Goal: Information Seeking & Learning: Learn about a topic

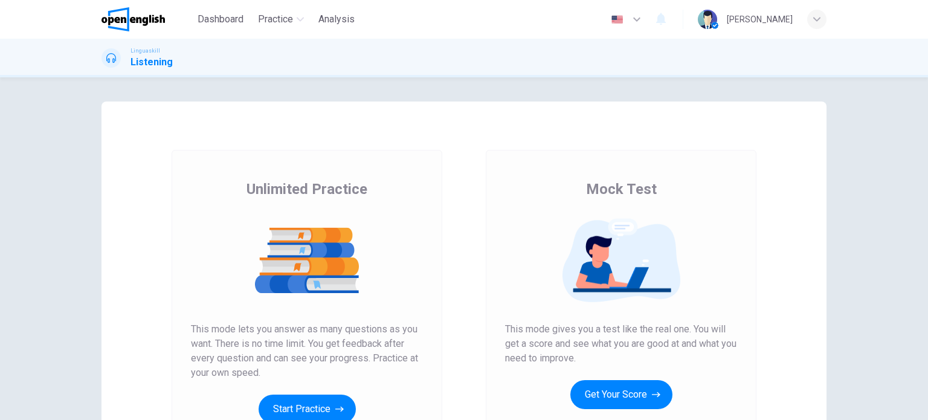
click at [106, 309] on div "Unlimited Practice Mock Test Unlimited Practice This mode lets you answer as ma…" at bounding box center [464, 312] width 725 height 420
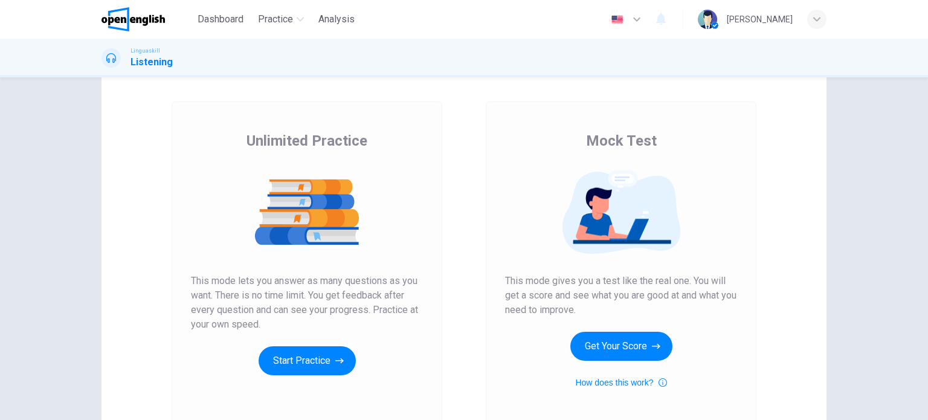
scroll to position [73, 0]
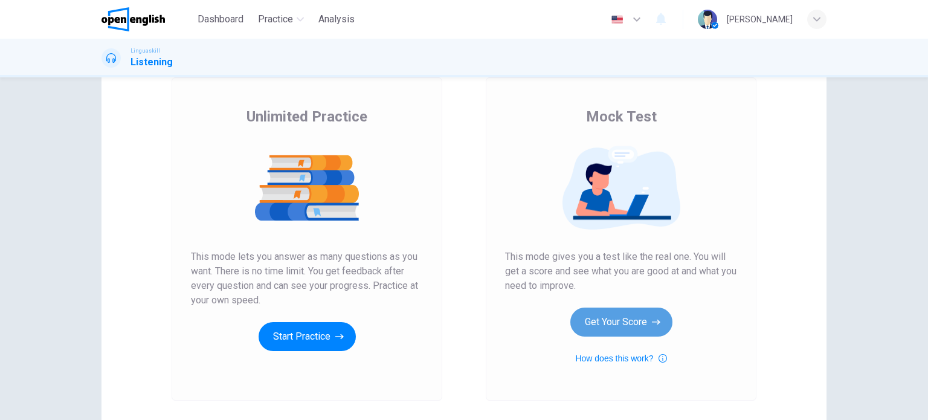
click at [586, 316] on button "Get Your Score" at bounding box center [622, 322] width 102 height 29
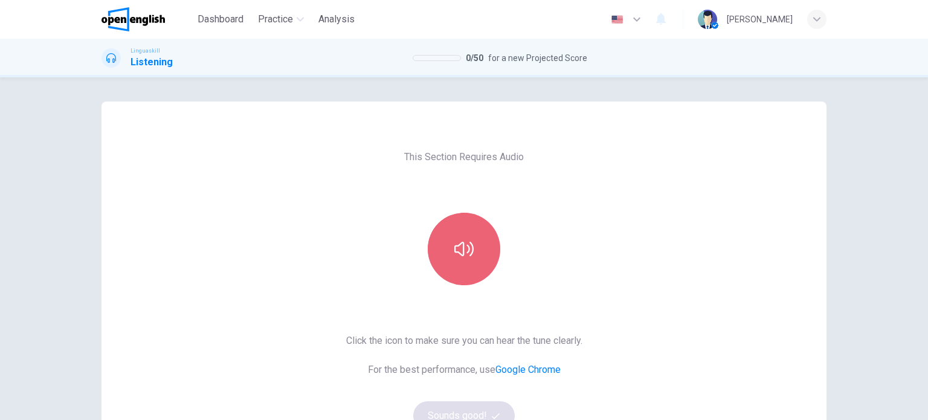
click at [467, 254] on icon "button" at bounding box center [463, 248] width 19 height 19
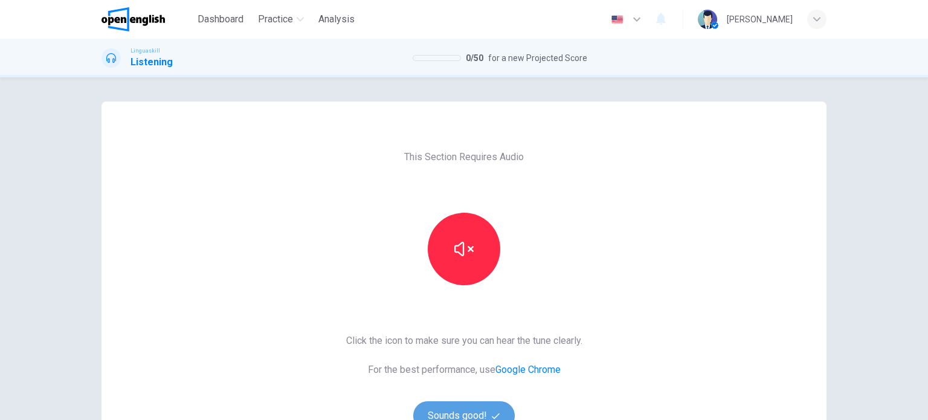
click at [457, 408] on button "Sounds good!" at bounding box center [464, 415] width 102 height 29
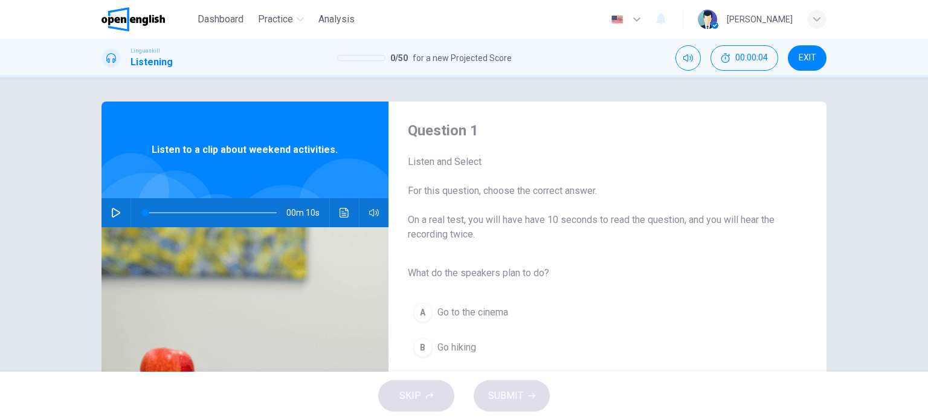
click at [815, 287] on div "Question 1 Listen and Select For this question, choose the correct answer. On a…" at bounding box center [464, 312] width 725 height 420
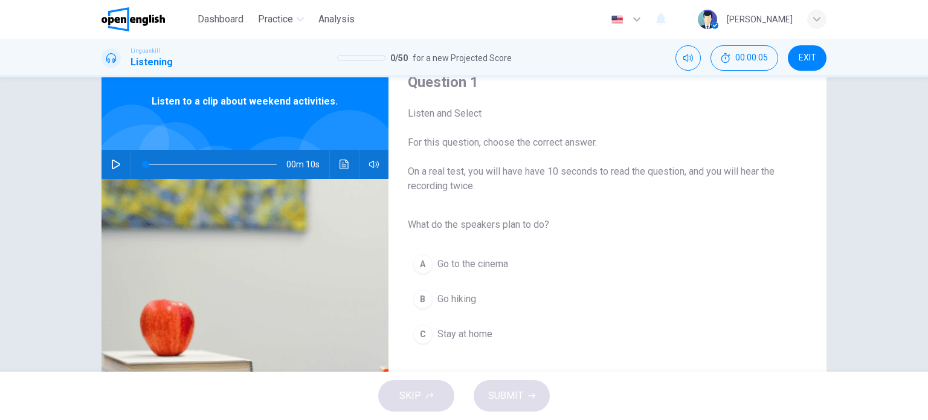
scroll to position [73, 0]
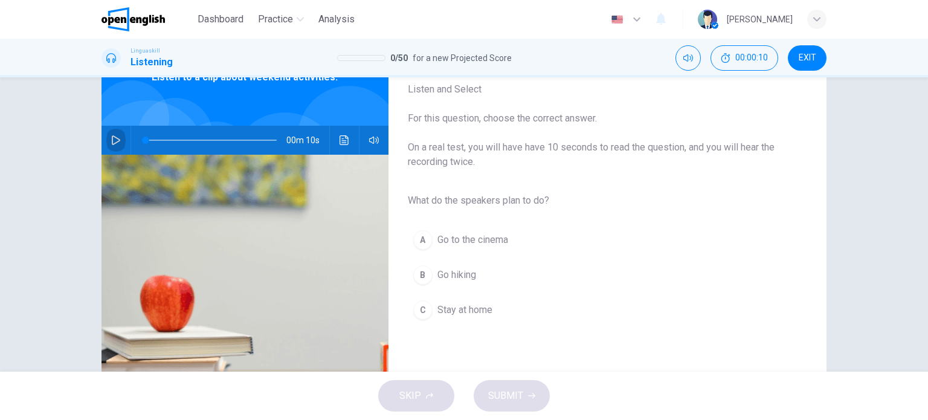
click at [112, 136] on icon "button" at bounding box center [116, 140] width 8 height 10
type input "*"
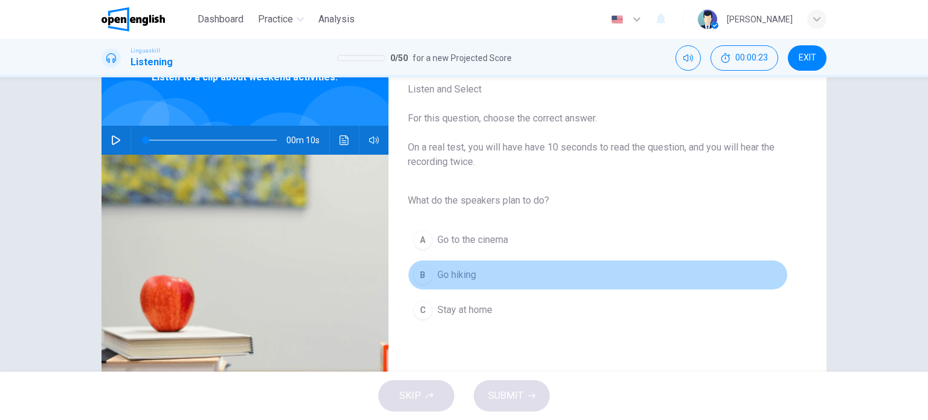
click at [422, 275] on div "B" at bounding box center [422, 274] width 19 height 19
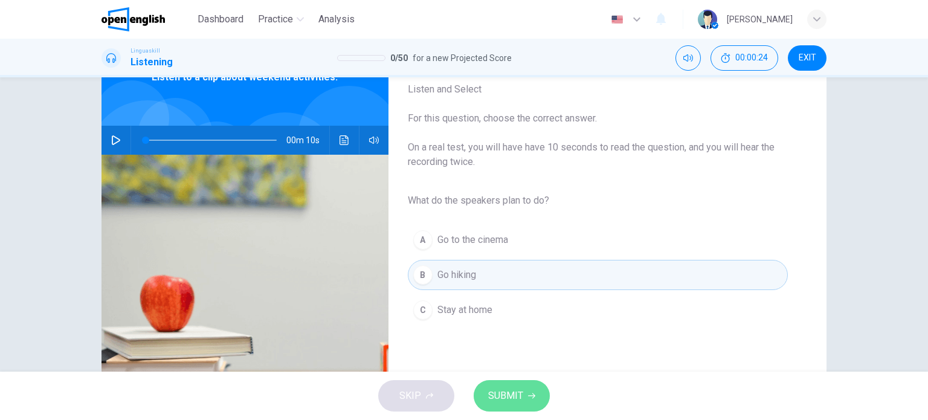
click at [499, 402] on span "SUBMIT" at bounding box center [505, 395] width 35 height 17
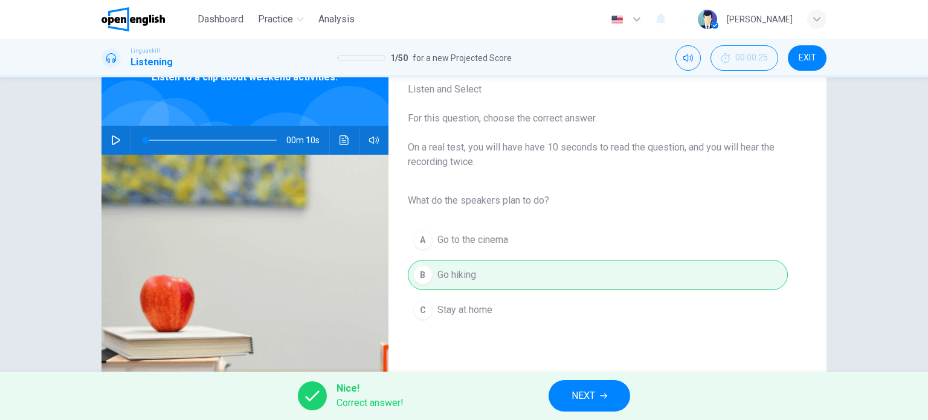
click at [589, 404] on button "NEXT" at bounding box center [590, 395] width 82 height 31
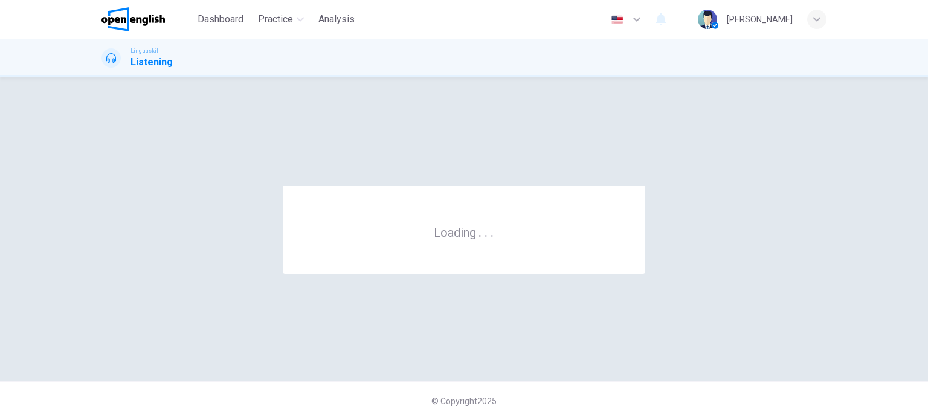
scroll to position [0, 0]
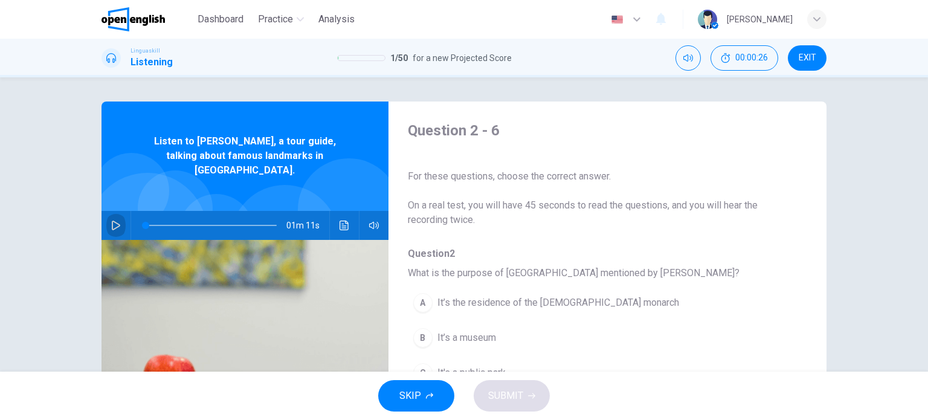
click at [111, 221] on icon "button" at bounding box center [116, 226] width 10 height 10
click at [64, 248] on div "Question 2 - 6 For these questions, choose the correct answer. On a real test, …" at bounding box center [464, 224] width 928 height 294
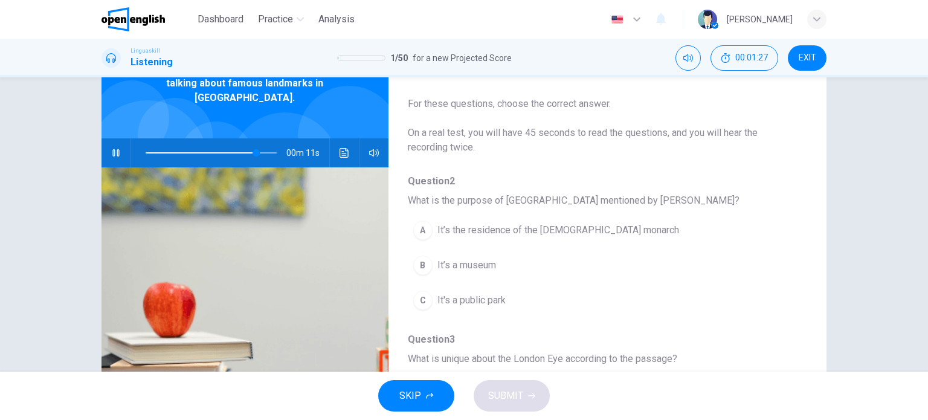
scroll to position [48, 0]
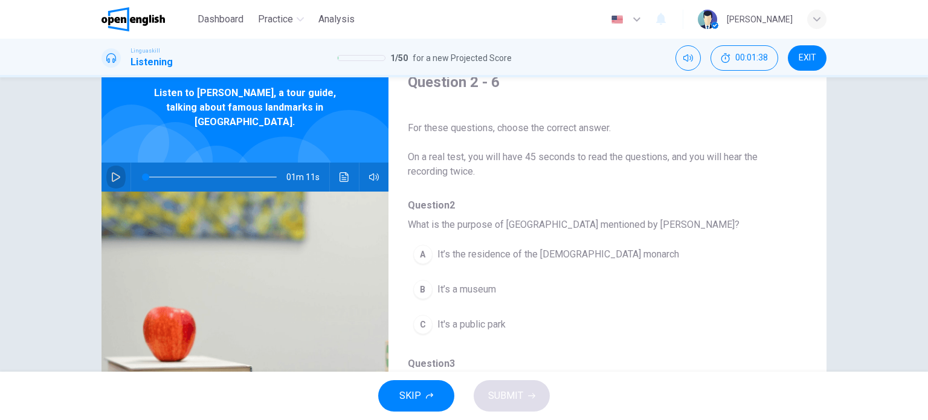
click at [114, 172] on icon "button" at bounding box center [116, 177] width 10 height 10
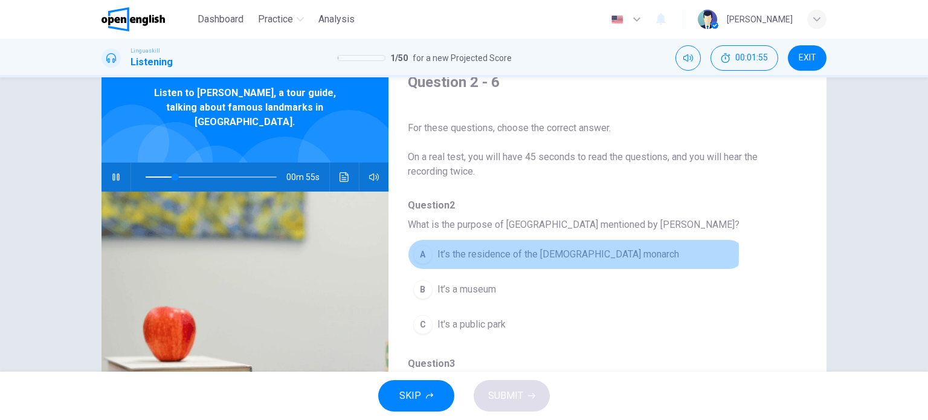
click at [413, 253] on div "A" at bounding box center [422, 254] width 19 height 19
click at [420, 258] on div "A" at bounding box center [422, 254] width 19 height 19
click at [420, 251] on div "A" at bounding box center [422, 254] width 19 height 19
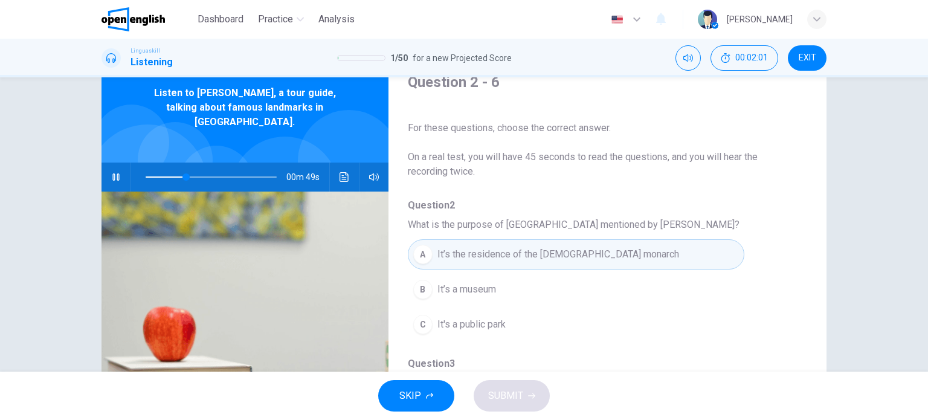
click at [824, 303] on div "Question 2 - 6 For these questions, choose the correct answer. On a real test, …" at bounding box center [464, 263] width 764 height 420
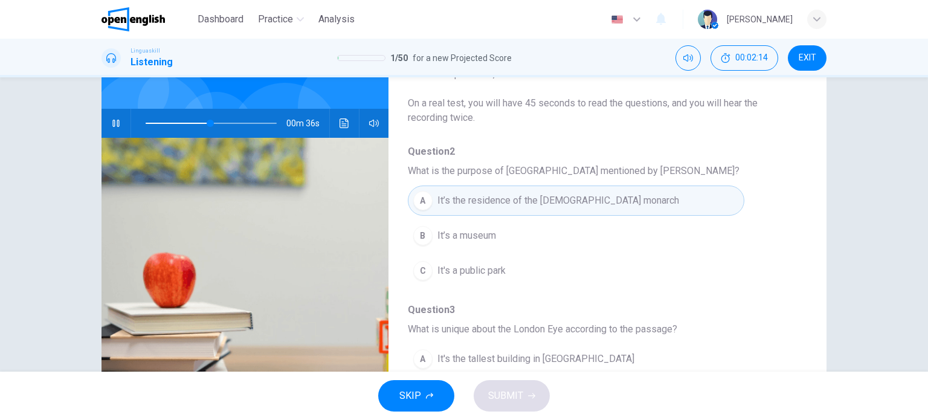
scroll to position [102, 0]
click at [181, 115] on span at bounding box center [211, 123] width 131 height 17
click at [169, 115] on span at bounding box center [211, 123] width 131 height 17
click at [838, 272] on div "Question 2 - 6 For these questions, choose the correct answer. On a real test, …" at bounding box center [464, 210] width 764 height 420
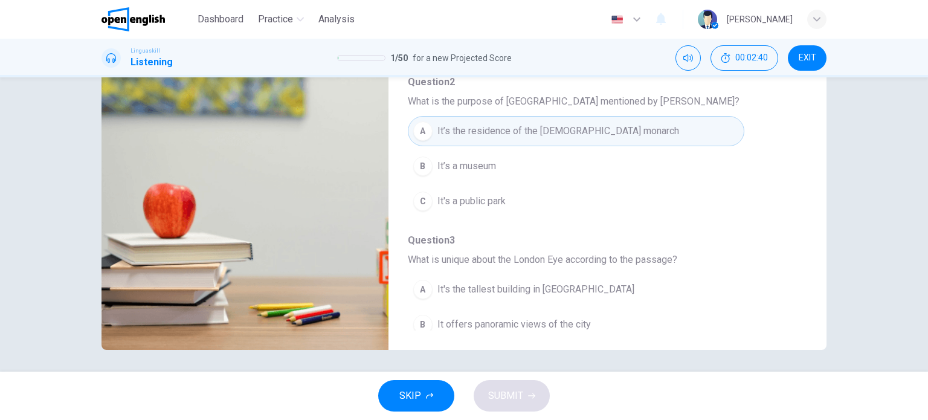
scroll to position [174, 0]
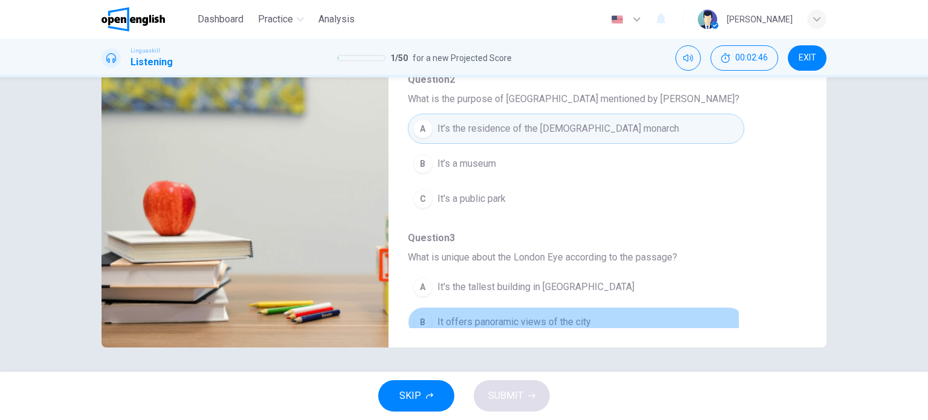
click at [422, 322] on div "B" at bounding box center [422, 321] width 19 height 19
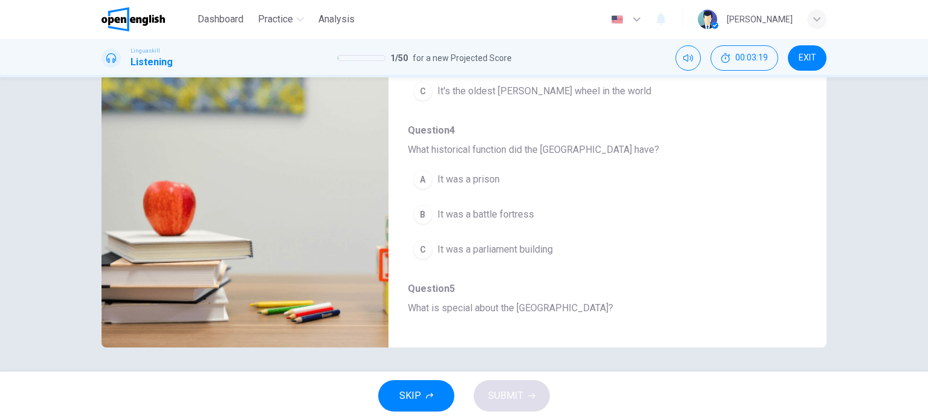
scroll to position [290, 0]
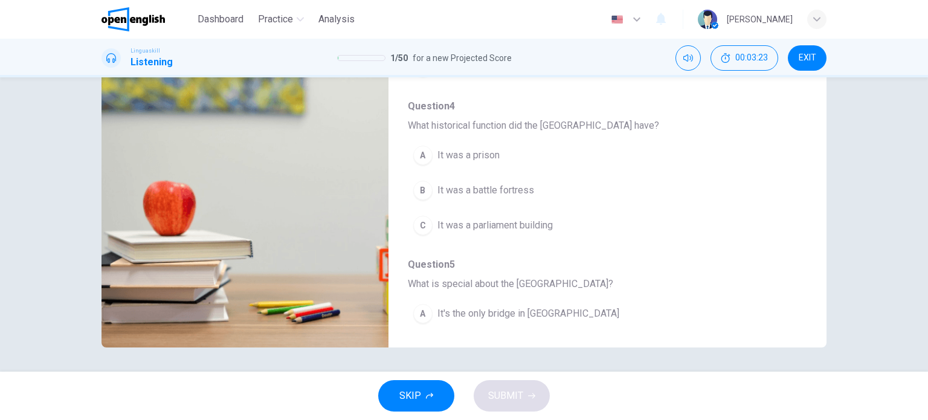
click at [28, 150] on div "Question 2 - 6 For these questions, choose the correct answer. On a real test, …" at bounding box center [464, 224] width 928 height 294
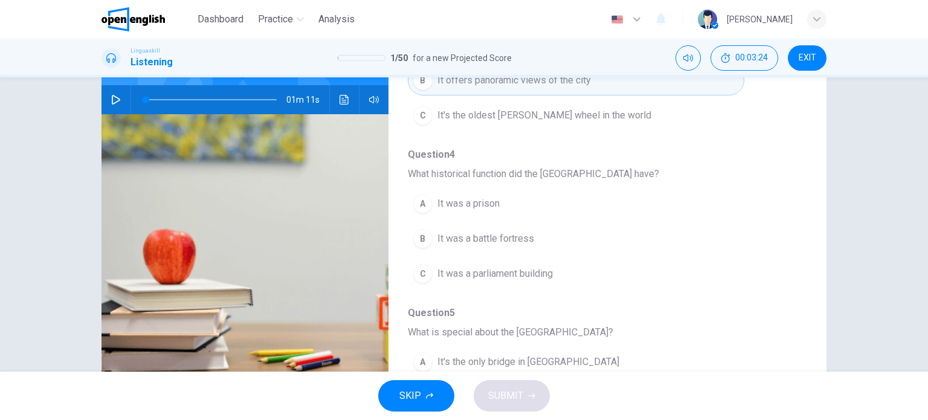
scroll to position [102, 0]
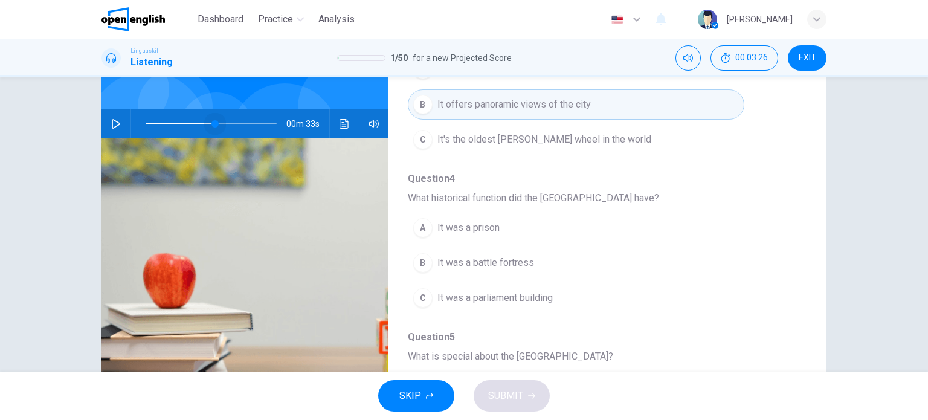
click at [212, 115] on span at bounding box center [211, 123] width 131 height 17
click at [111, 119] on icon "button" at bounding box center [116, 124] width 10 height 10
click at [51, 270] on div "Question 2 - 6 For these questions, choose the correct answer. On a real test, …" at bounding box center [464, 224] width 928 height 294
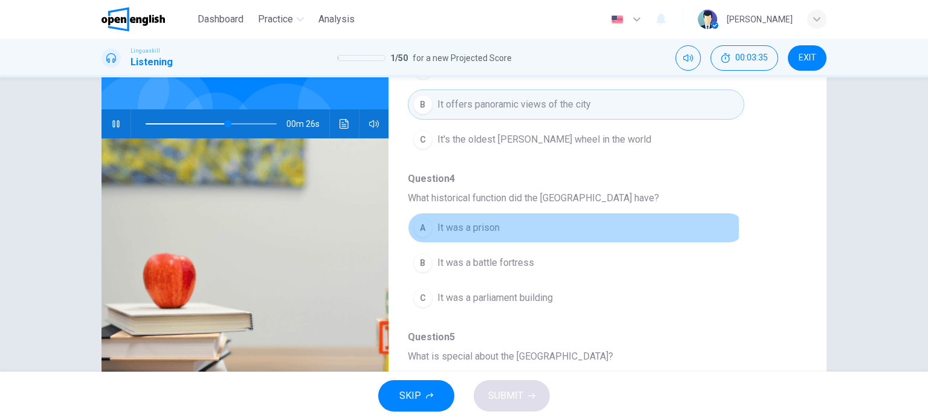
click at [417, 227] on div "A" at bounding box center [422, 227] width 19 height 19
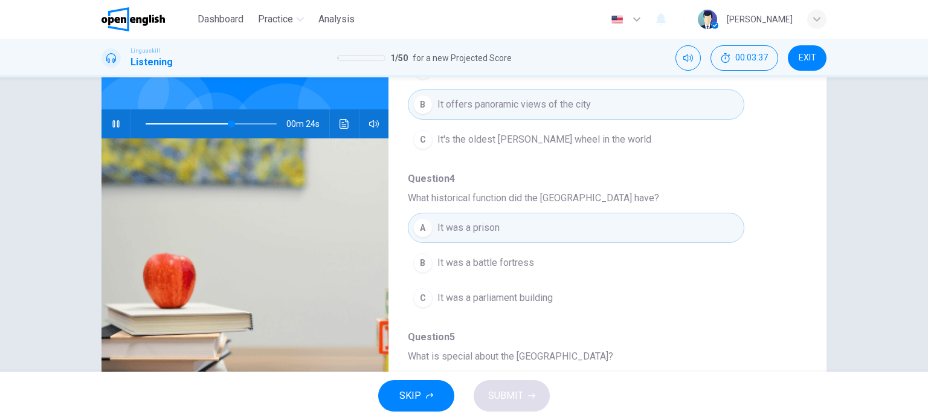
click at [846, 289] on div "Question 2 - 6 For these questions, choose the correct answer. On a real test, …" at bounding box center [464, 224] width 928 height 294
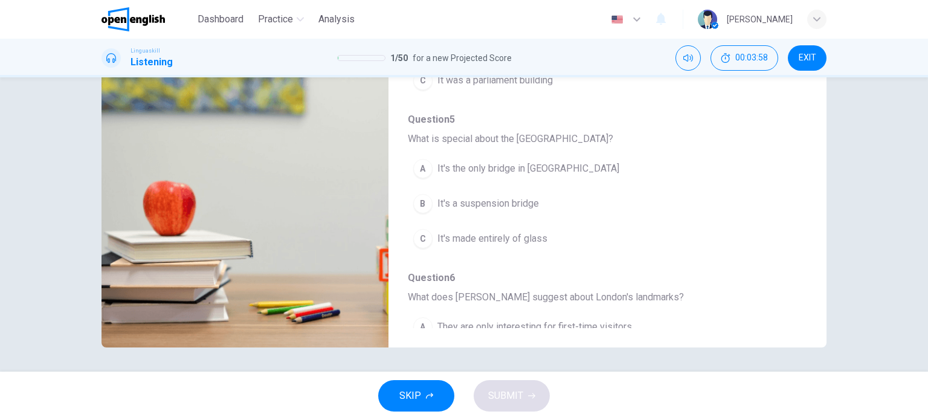
scroll to position [459, 0]
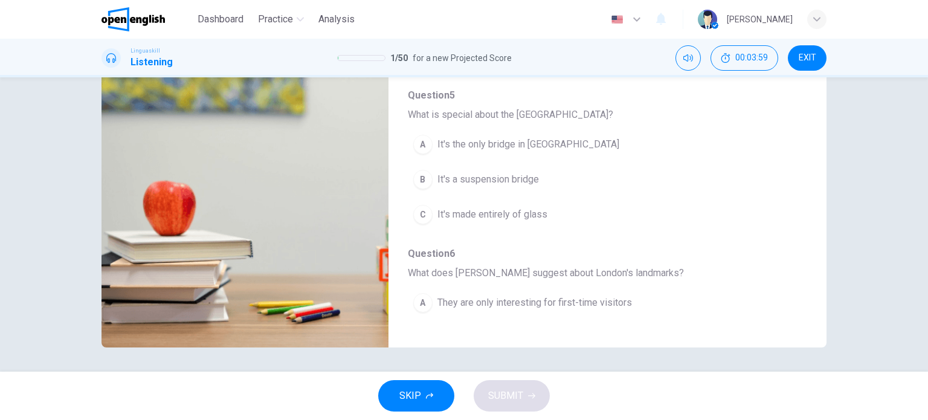
click at [885, 294] on div "Question 2 - 6 For these questions, choose the correct answer. On a real test, …" at bounding box center [464, 224] width 928 height 294
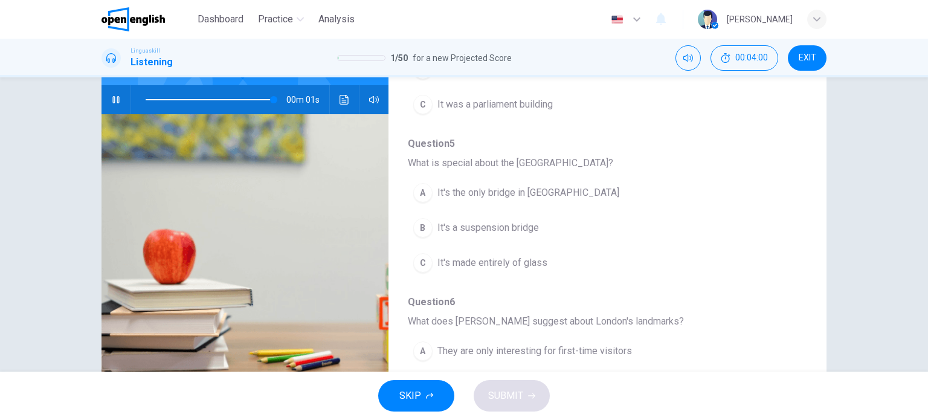
scroll to position [102, 0]
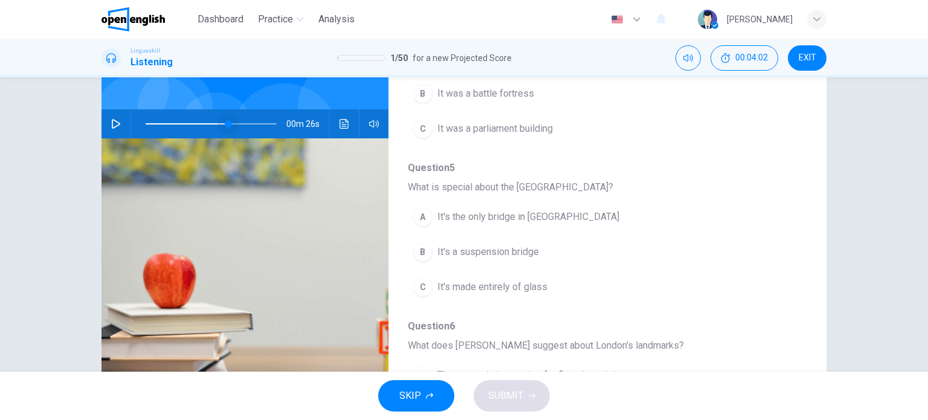
click at [225, 115] on span at bounding box center [211, 123] width 131 height 17
click at [112, 119] on icon "button" at bounding box center [116, 124] width 10 height 10
click at [849, 273] on div "Question 2 - 6 For these questions, choose the correct answer. On a real test, …" at bounding box center [464, 224] width 928 height 294
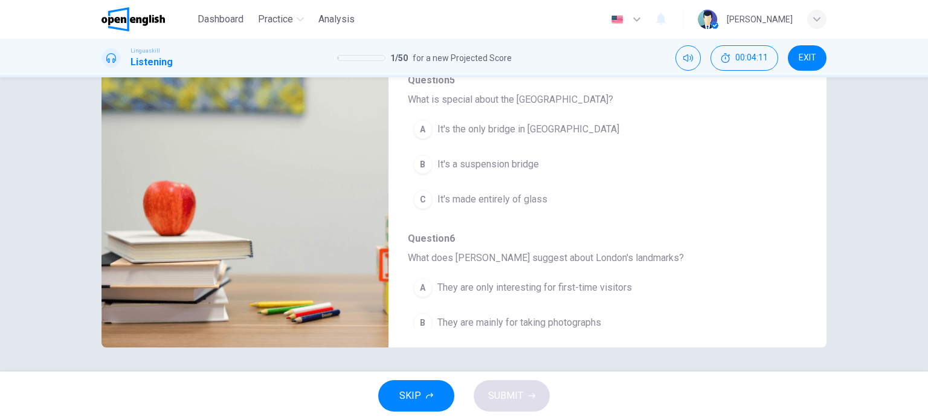
scroll to position [483, 0]
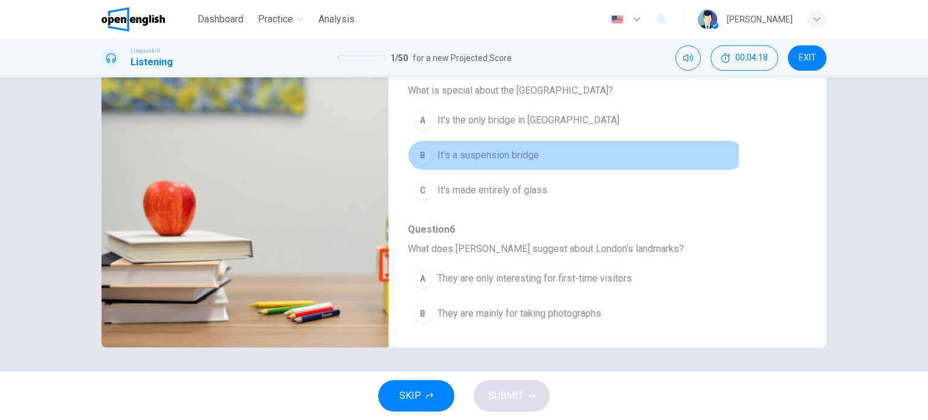
click at [421, 152] on div "B" at bounding box center [422, 155] width 19 height 19
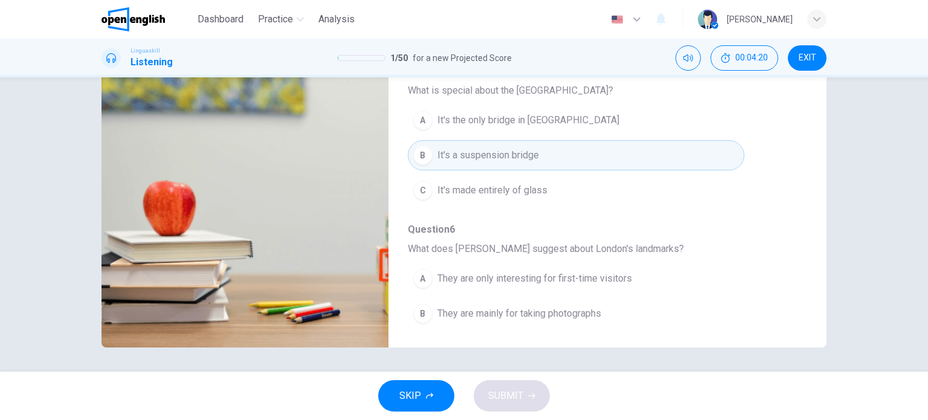
click at [850, 241] on div "Question 2 - 6 For these questions, choose the correct answer. On a real test, …" at bounding box center [464, 224] width 928 height 294
type input "*"
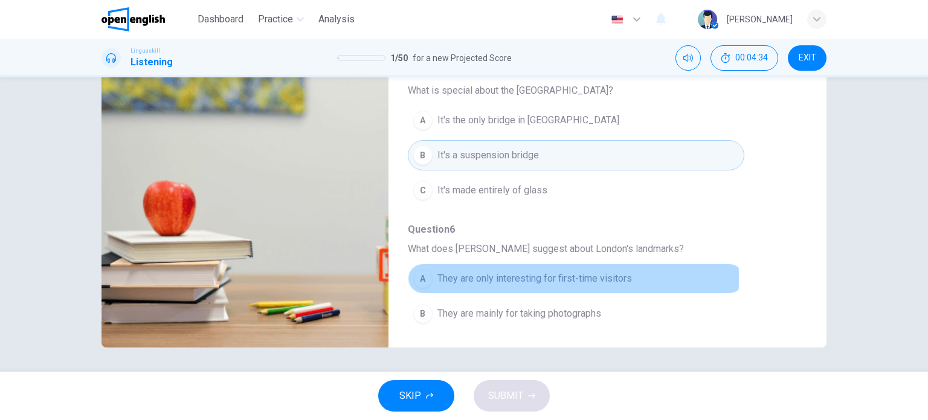
click at [430, 275] on button "A They are only interesting for first-time visitors" at bounding box center [576, 278] width 337 height 30
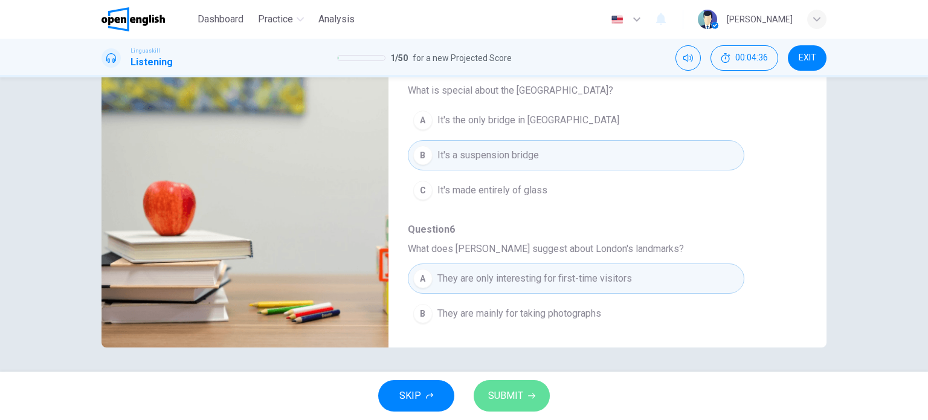
click at [508, 393] on span "SUBMIT" at bounding box center [505, 395] width 35 height 17
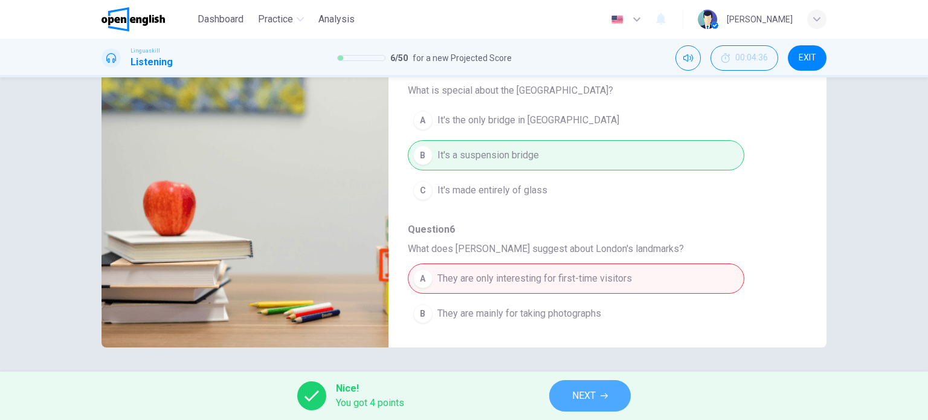
click at [580, 393] on span "NEXT" at bounding box center [584, 395] width 24 height 17
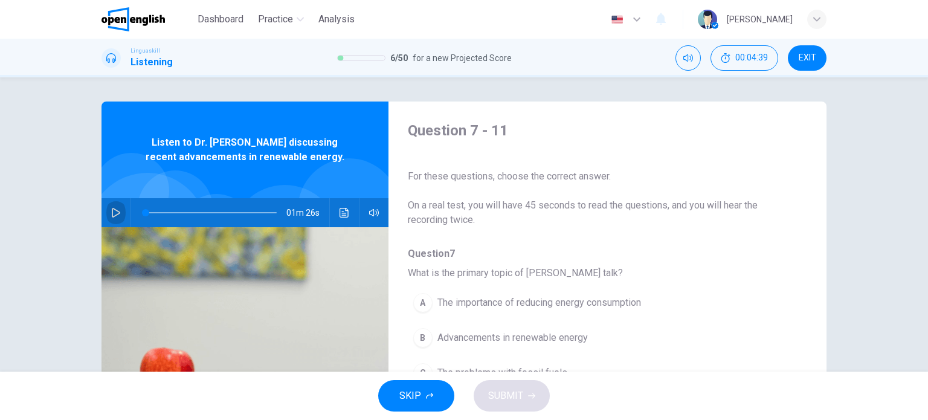
click at [109, 205] on button "button" at bounding box center [115, 212] width 19 height 29
click at [832, 271] on div "Question 7 - 11 For these questions, choose the correct answer. On a real test,…" at bounding box center [464, 312] width 764 height 420
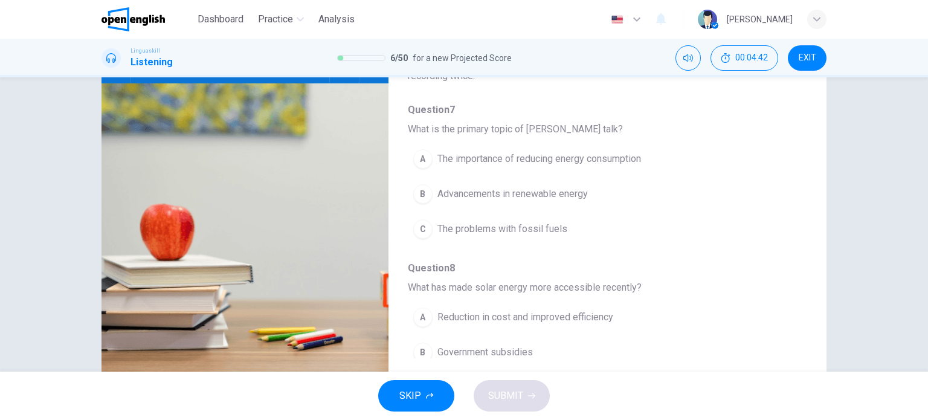
scroll to position [145, 0]
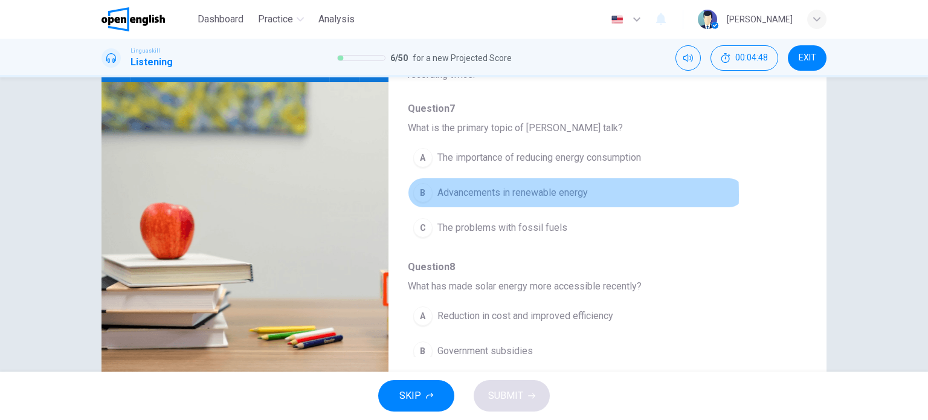
click at [419, 194] on div "B" at bounding box center [422, 192] width 19 height 19
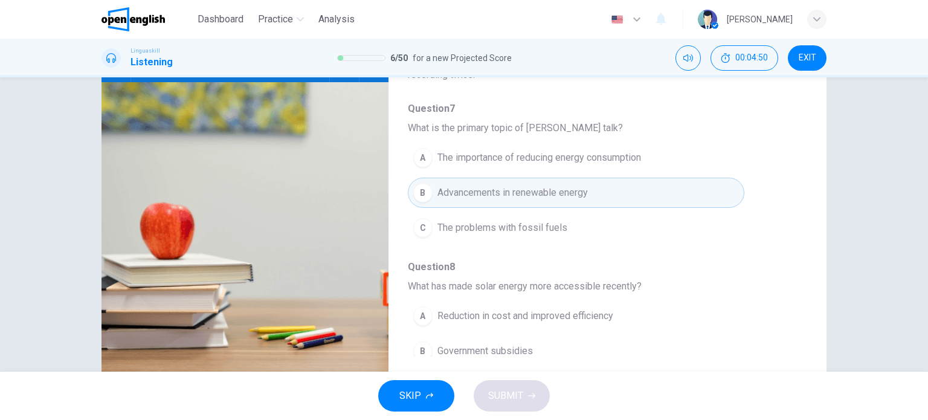
click at [839, 236] on div "Question 7 - 11 For these questions, choose the correct answer. On a real test,…" at bounding box center [464, 166] width 764 height 420
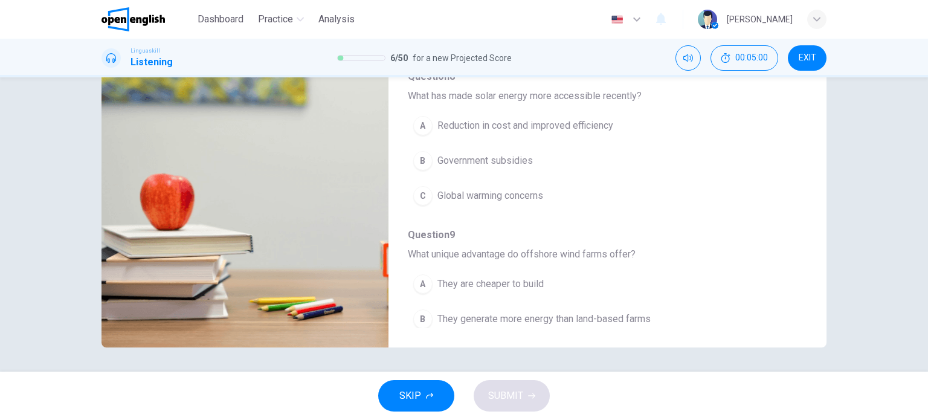
scroll to position [169, 0]
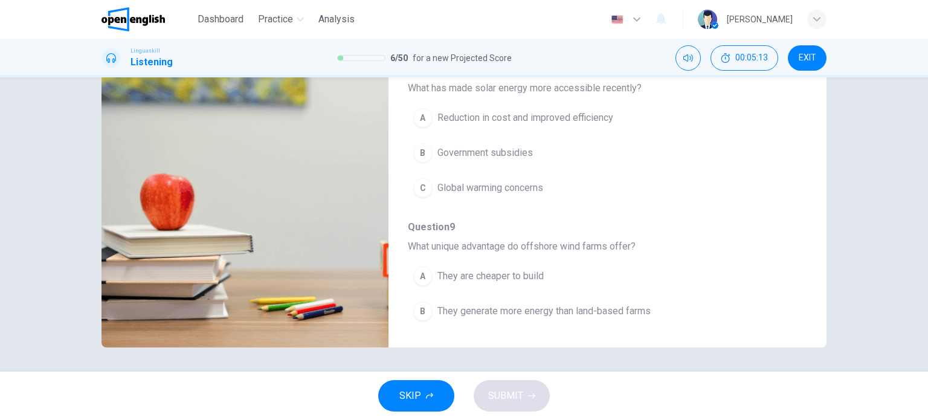
click at [85, 147] on div "Question 7 - 11 For these questions, choose the correct answer. On a real test,…" at bounding box center [464, 137] width 764 height 420
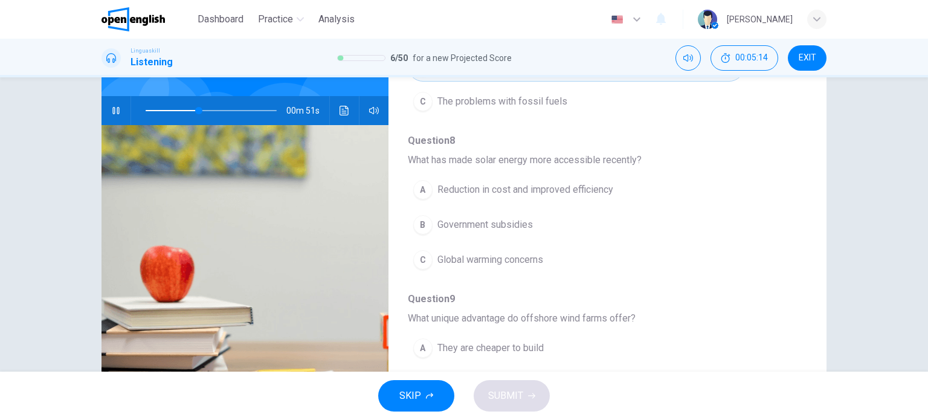
scroll to position [77, 0]
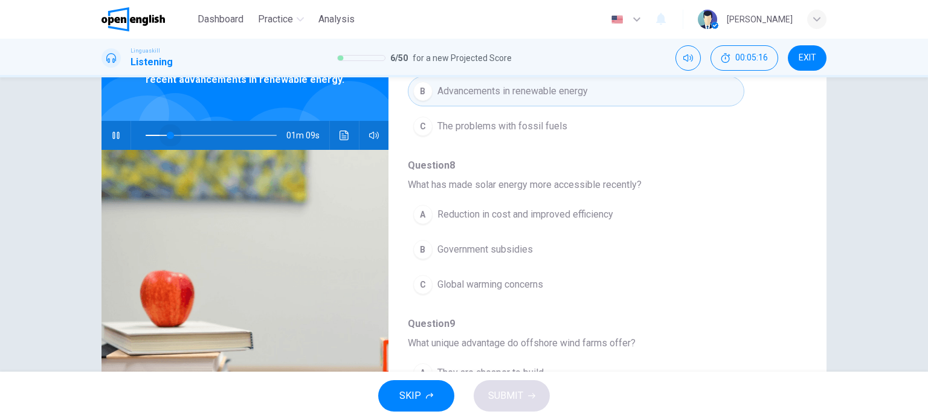
click at [167, 135] on span at bounding box center [211, 135] width 131 height 17
click at [861, 293] on div "Question 7 - 11 For these questions, choose the correct answer. On a real test,…" at bounding box center [464, 224] width 928 height 294
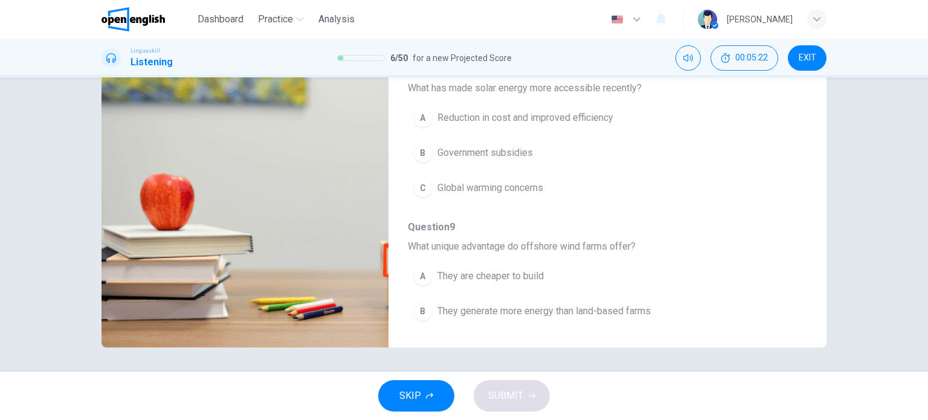
scroll to position [193, 0]
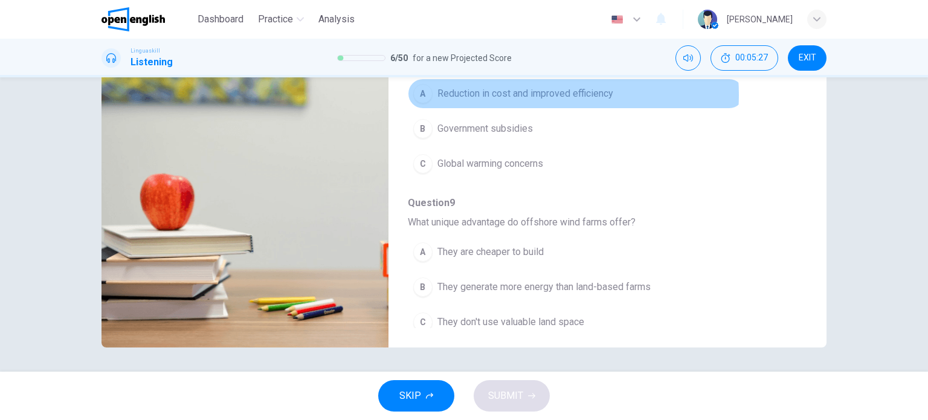
click at [543, 94] on span "Reduction in cost and improved efficiency" at bounding box center [526, 93] width 176 height 15
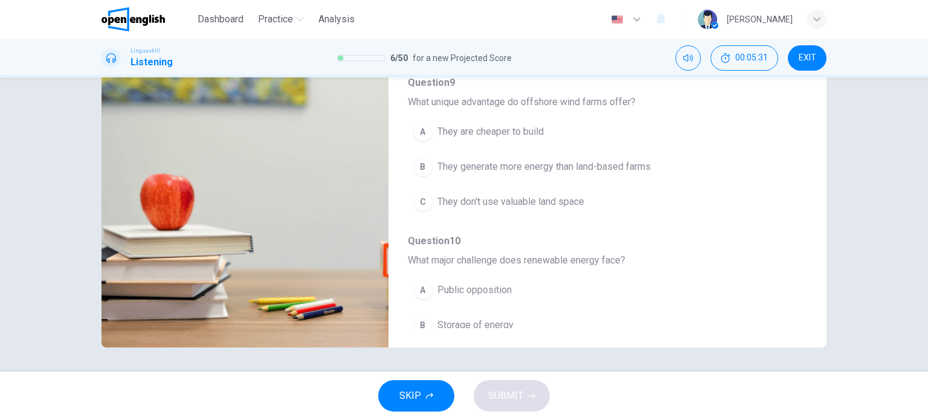
scroll to position [314, 0]
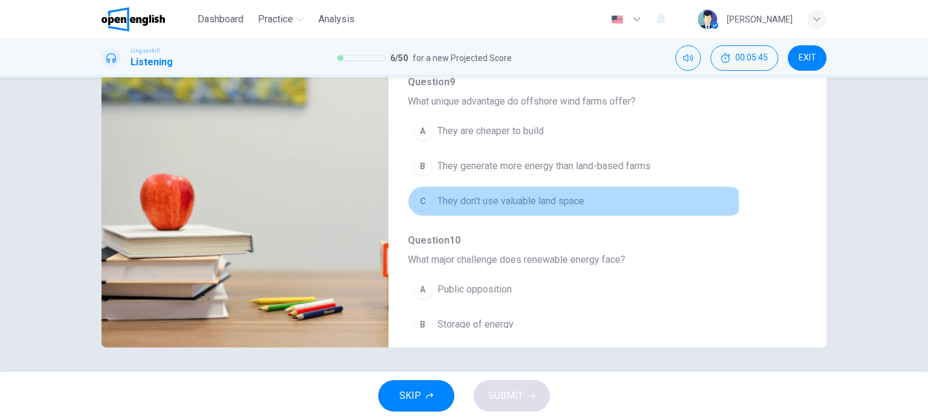
click at [564, 200] on span "They don't use valuable land space" at bounding box center [511, 201] width 147 height 15
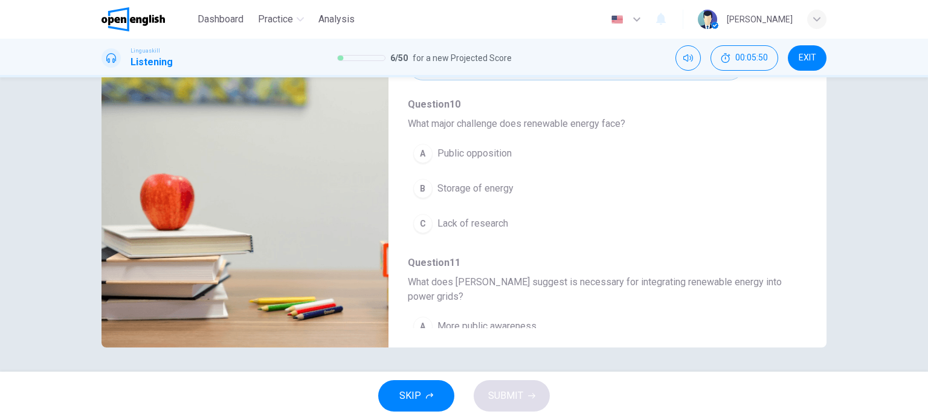
scroll to position [459, 0]
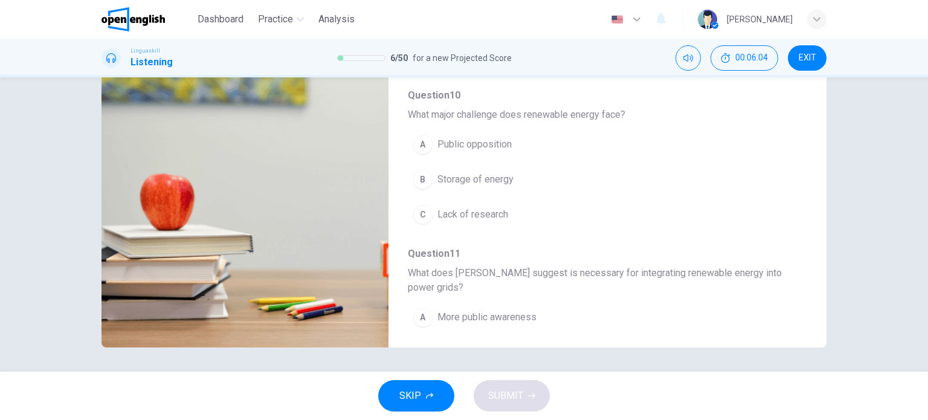
click at [164, 147] on img at bounding box center [245, 200] width 287 height 294
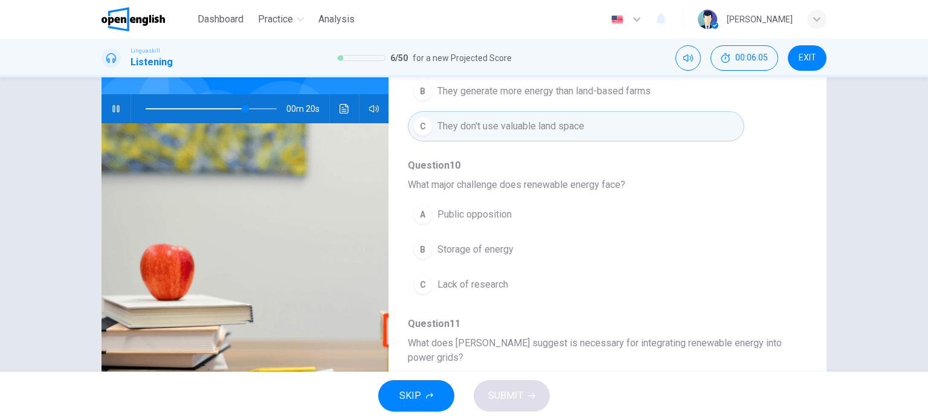
scroll to position [102, 0]
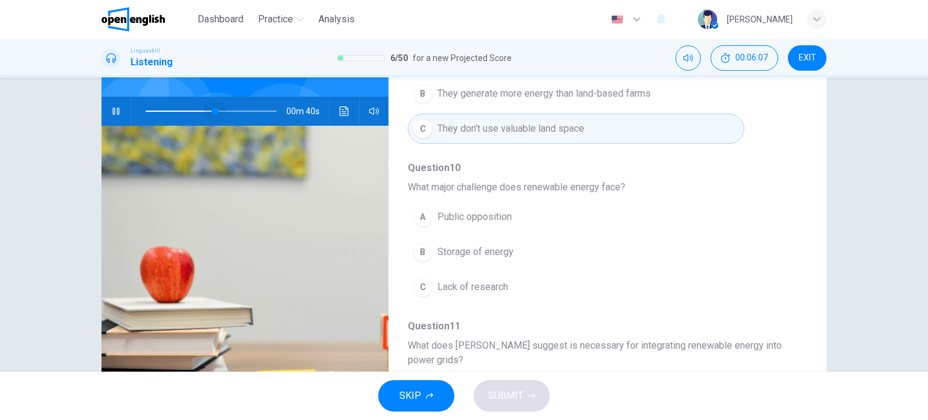
click at [213, 108] on span at bounding box center [211, 111] width 131 height 17
click at [852, 227] on div "Question 7 - 11 For these questions, choose the correct answer. On a real test,…" at bounding box center [464, 224] width 928 height 294
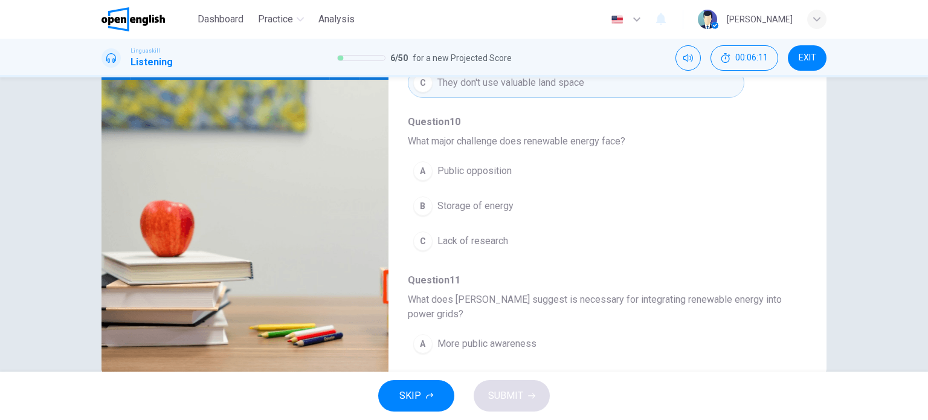
scroll to position [150, 0]
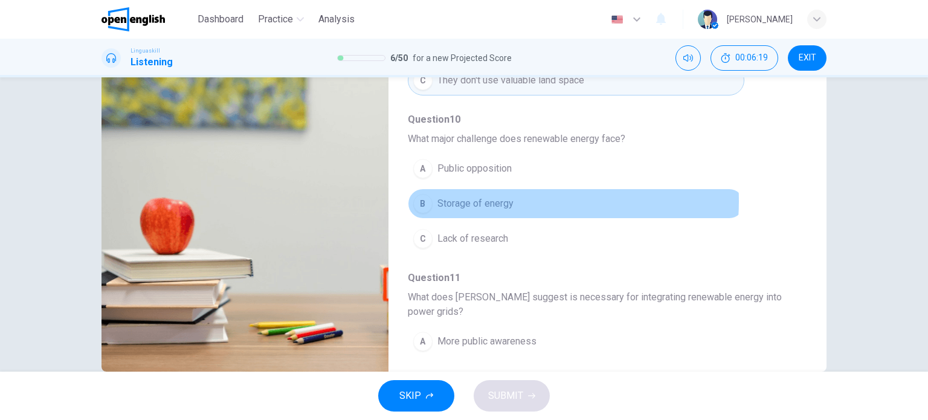
click at [505, 199] on span "Storage of energy" at bounding box center [476, 203] width 76 height 15
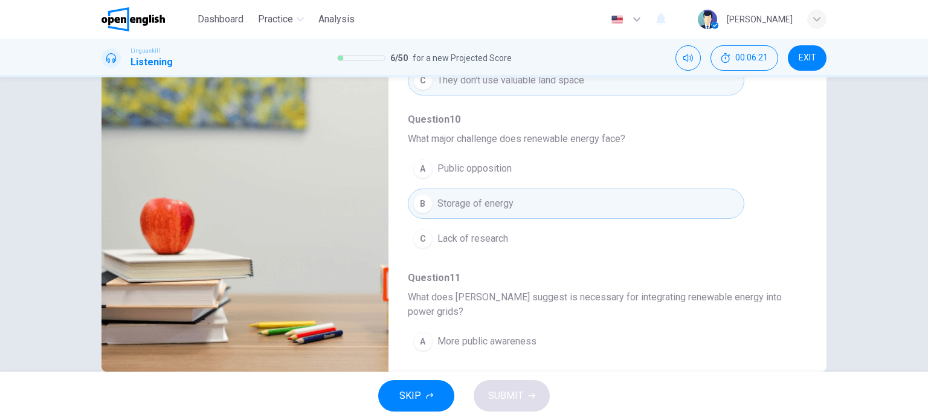
click at [849, 248] on div "Question 7 - 11 For these questions, choose the correct answer. On a real test,…" at bounding box center [464, 224] width 928 height 294
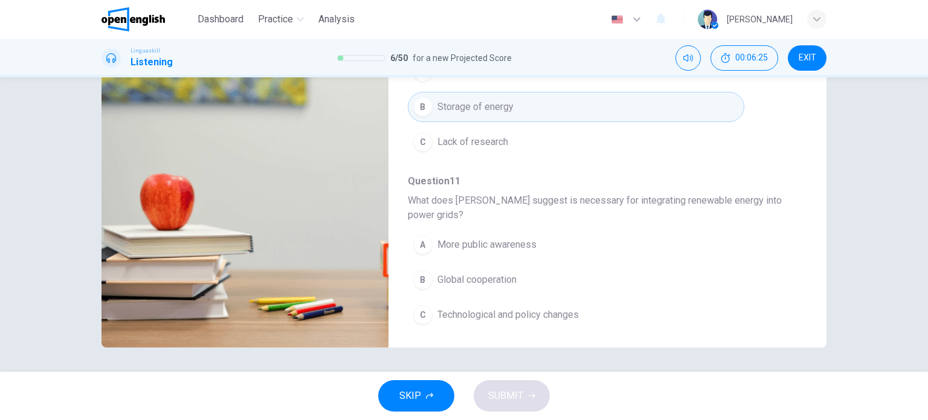
scroll to position [532, 0]
click at [212, 256] on img at bounding box center [245, 200] width 287 height 294
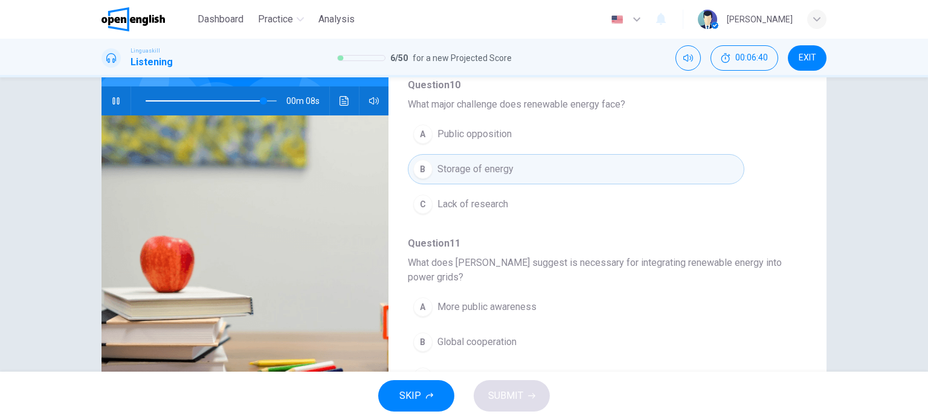
scroll to position [102, 0]
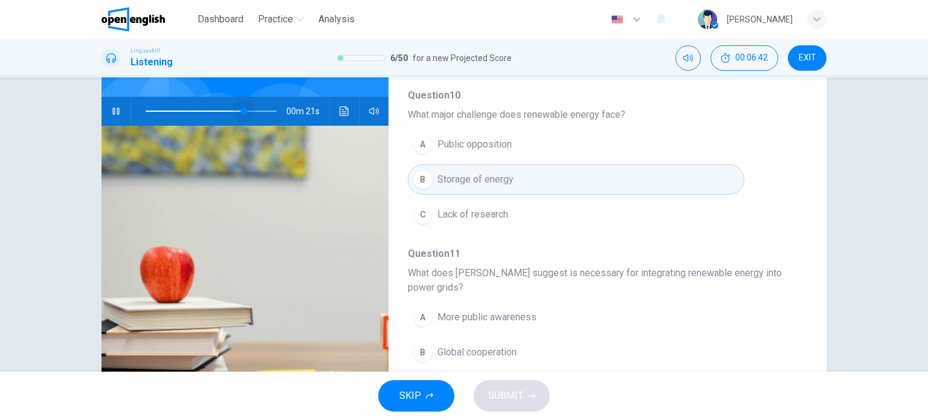
click at [242, 109] on span at bounding box center [211, 111] width 131 height 17
click at [214, 279] on img at bounding box center [245, 273] width 287 height 294
click at [230, 111] on span at bounding box center [211, 111] width 131 height 17
click at [262, 222] on img at bounding box center [245, 273] width 287 height 294
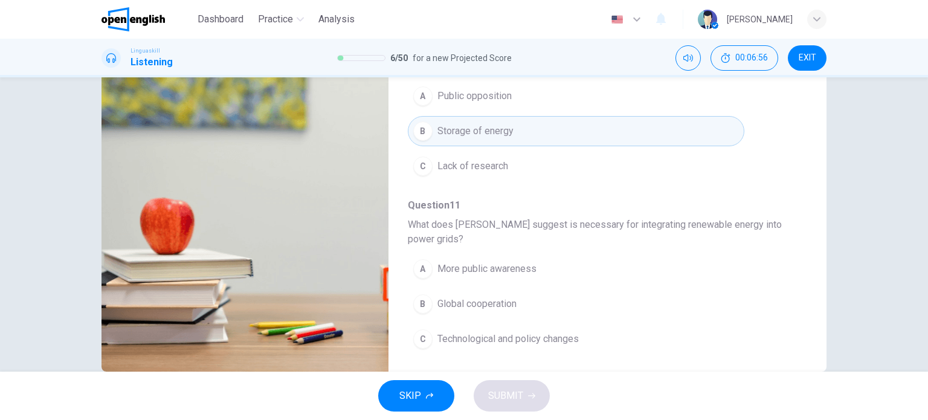
scroll to position [174, 0]
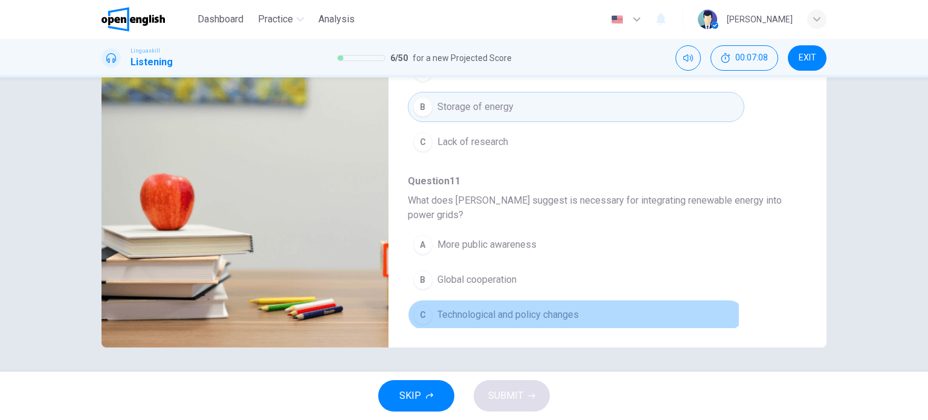
click at [425, 311] on div "C" at bounding box center [422, 314] width 19 height 19
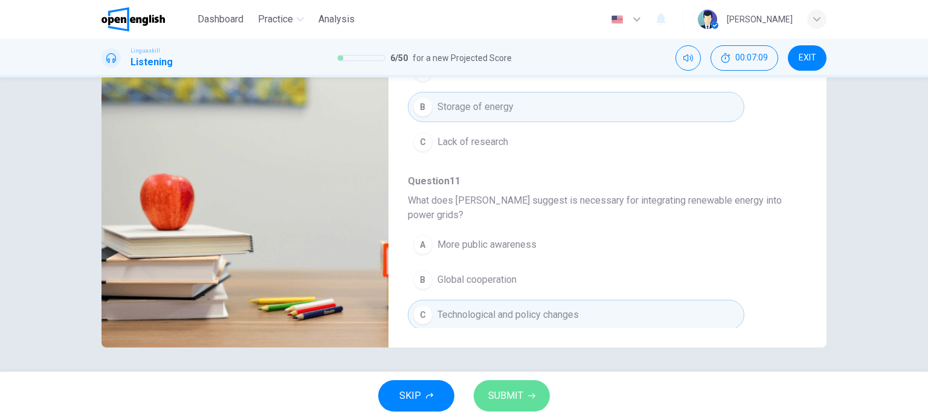
click at [498, 393] on span "SUBMIT" at bounding box center [505, 395] width 35 height 17
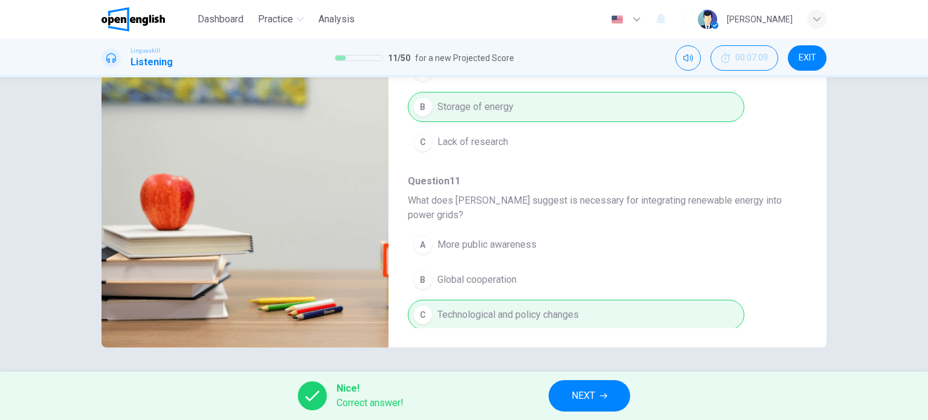
type input "**"
click at [588, 389] on span "NEXT" at bounding box center [584, 395] width 24 height 17
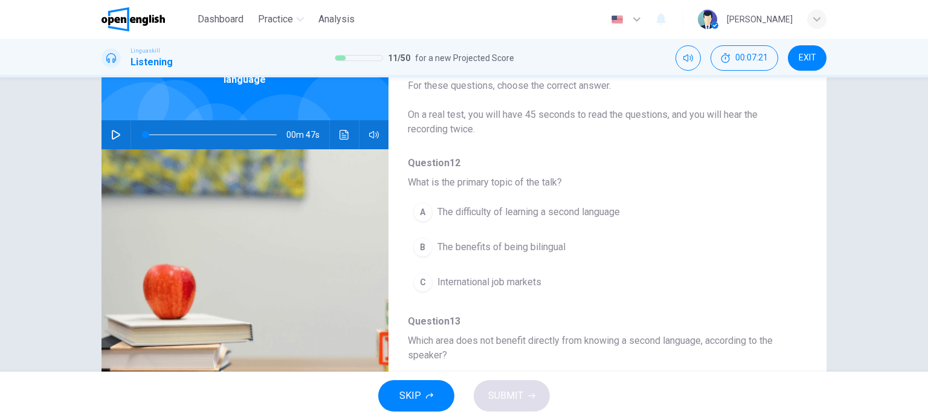
scroll to position [93, 0]
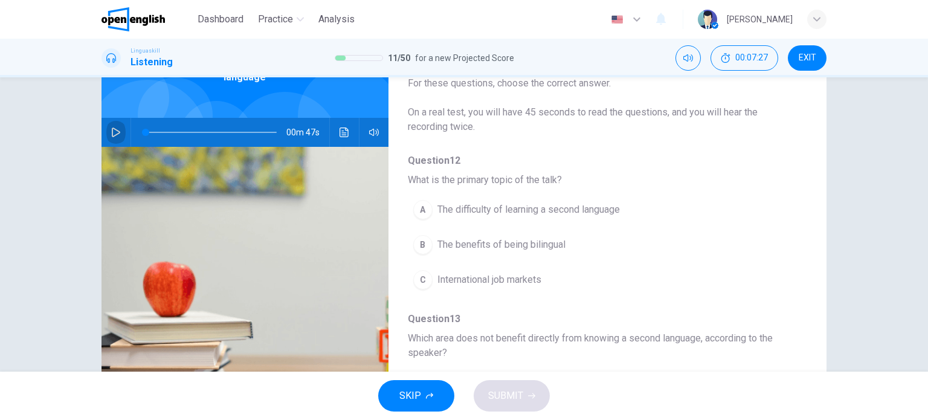
click at [113, 128] on icon "button" at bounding box center [116, 133] width 10 height 10
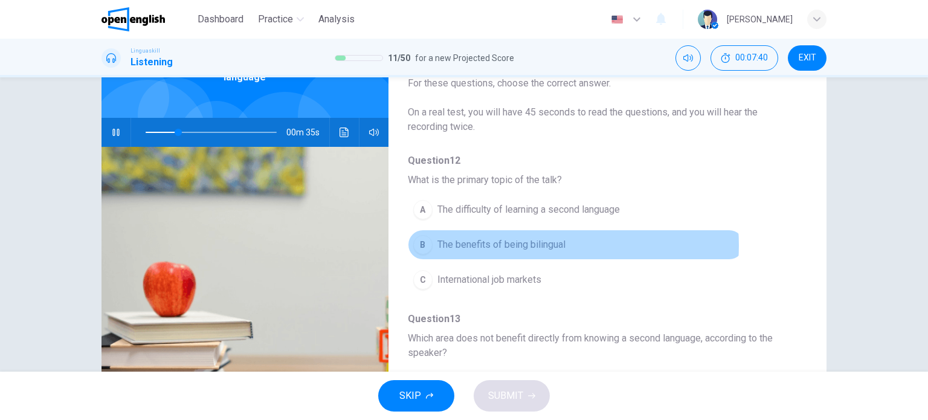
click at [540, 245] on span "The benefits of being bilingual" at bounding box center [502, 245] width 128 height 15
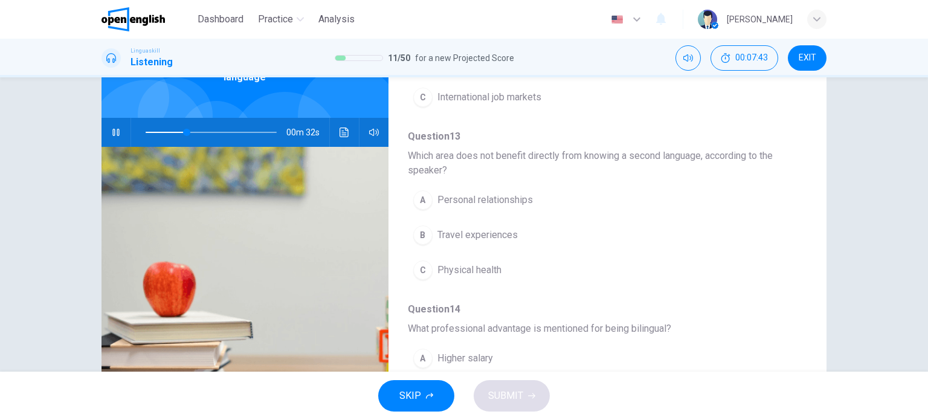
scroll to position [189, 0]
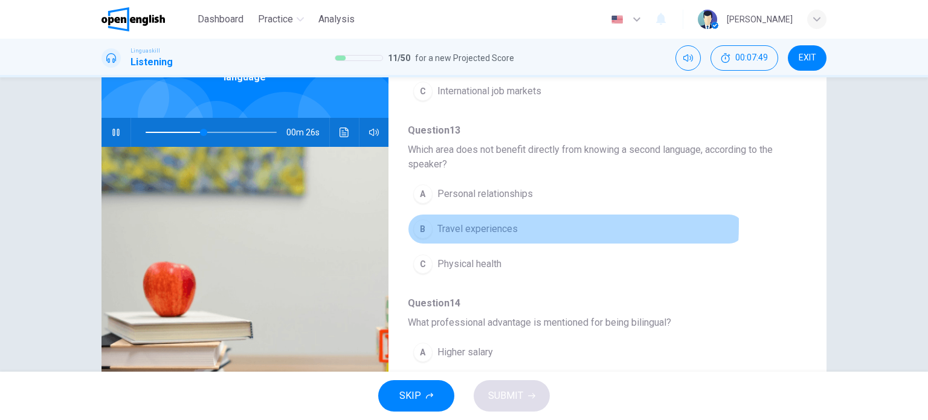
click at [423, 222] on div "B" at bounding box center [422, 228] width 19 height 19
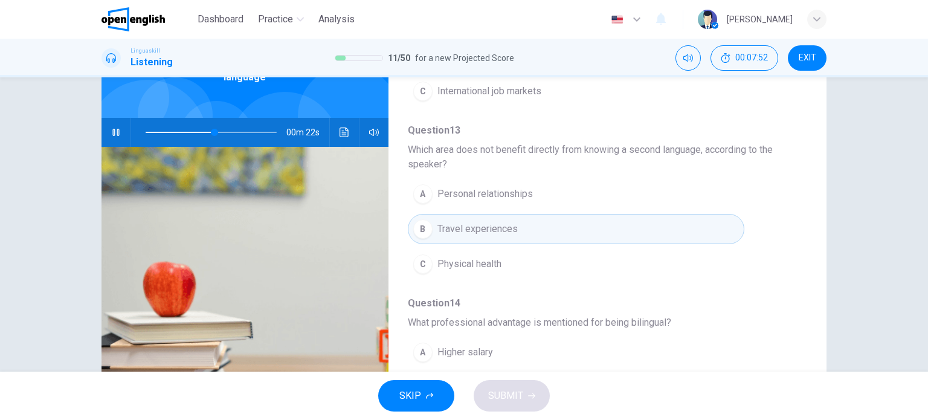
drag, startPoint x: 805, startPoint y: 235, endPoint x: 800, endPoint y: 256, distance: 21.1
click at [800, 256] on div "Question 12 - 16 For these questions, choose the correct answer. On a real test…" at bounding box center [464, 218] width 725 height 420
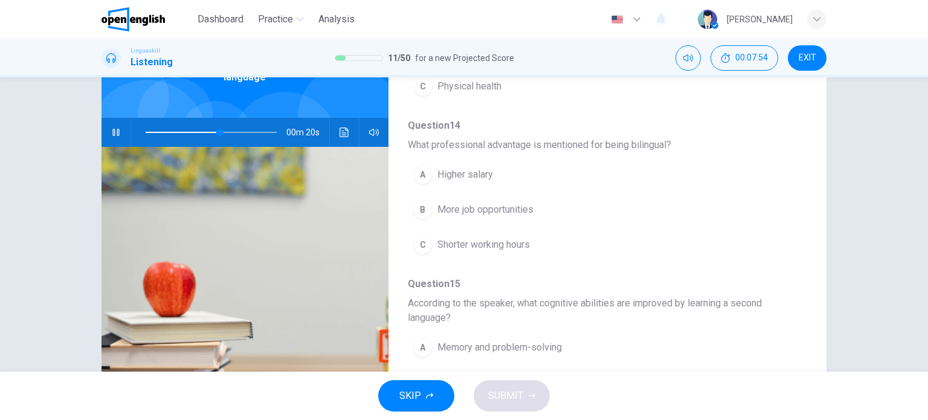
scroll to position [372, 0]
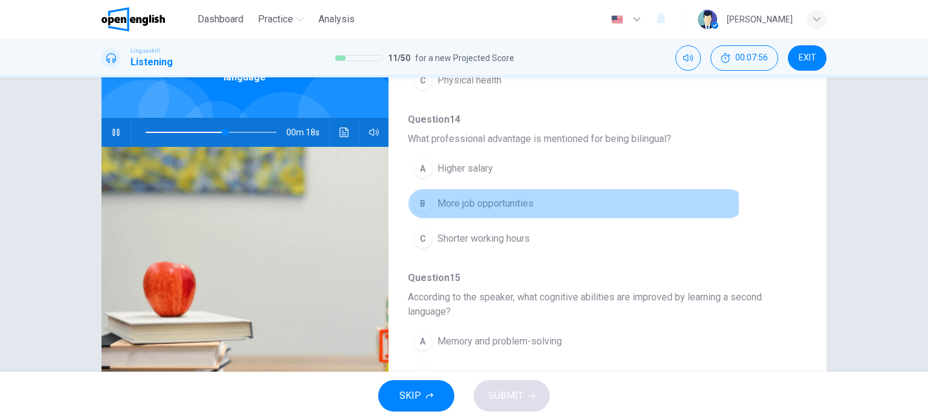
click at [426, 202] on div "B" at bounding box center [422, 203] width 19 height 19
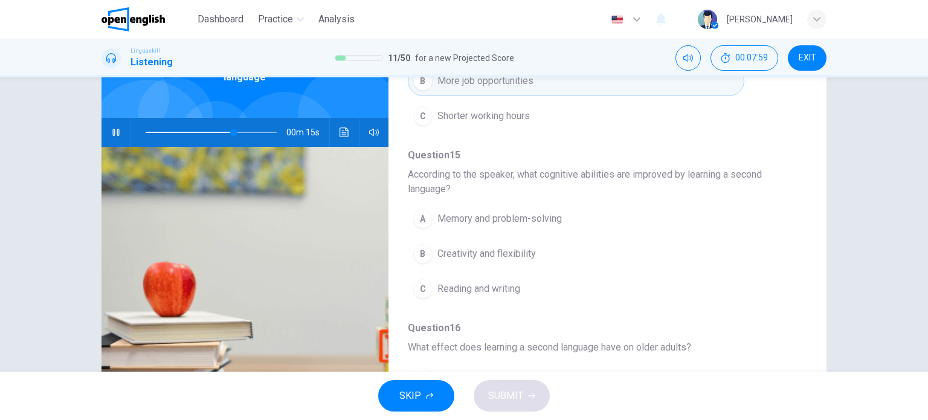
scroll to position [496, 0]
drag, startPoint x: 804, startPoint y: 314, endPoint x: 804, endPoint y: 335, distance: 20.5
click at [804, 335] on div "Question 12 - 16 For these questions, choose the correct answer. On a real test…" at bounding box center [464, 218] width 725 height 420
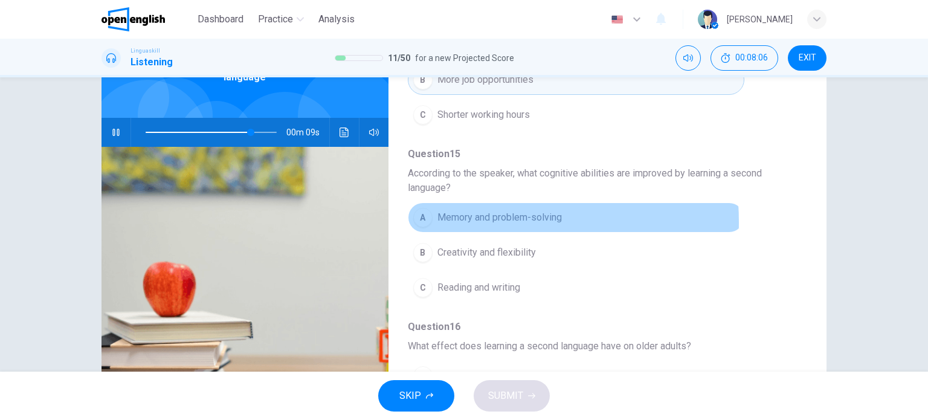
click at [454, 219] on span "Memory and problem-solving" at bounding box center [500, 217] width 124 height 15
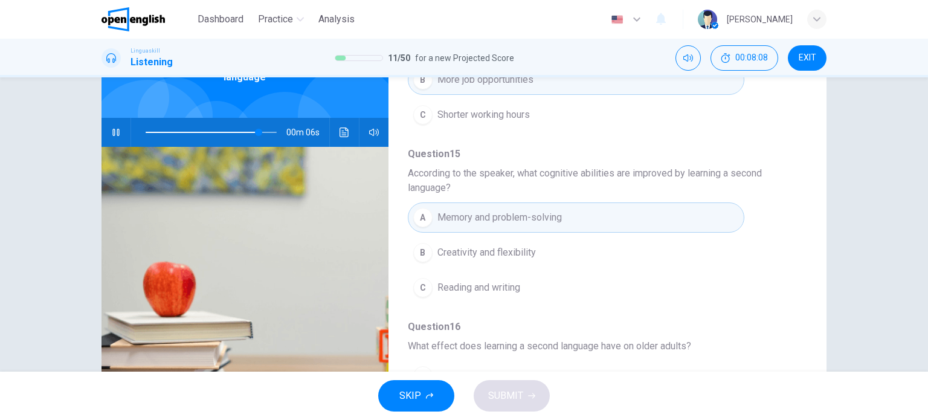
click at [805, 311] on div "Question 12 - 16 For these questions, choose the correct answer. On a real test…" at bounding box center [464, 218] width 725 height 420
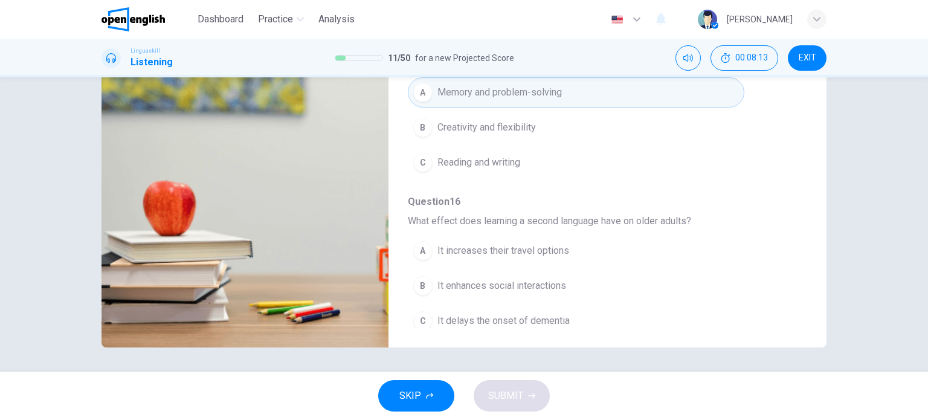
scroll to position [546, 0]
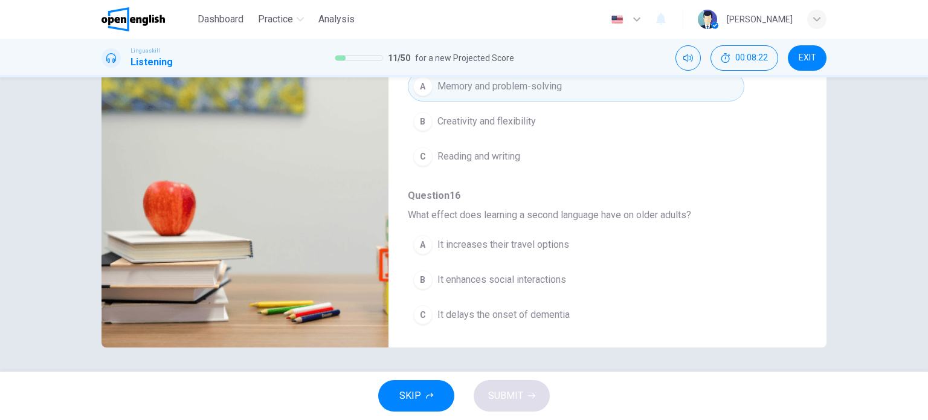
click at [285, 215] on img at bounding box center [245, 207] width 287 height 282
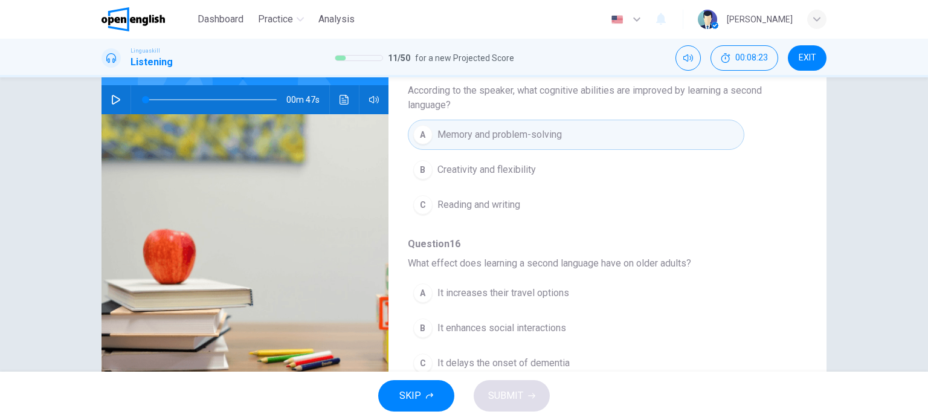
scroll to position [102, 0]
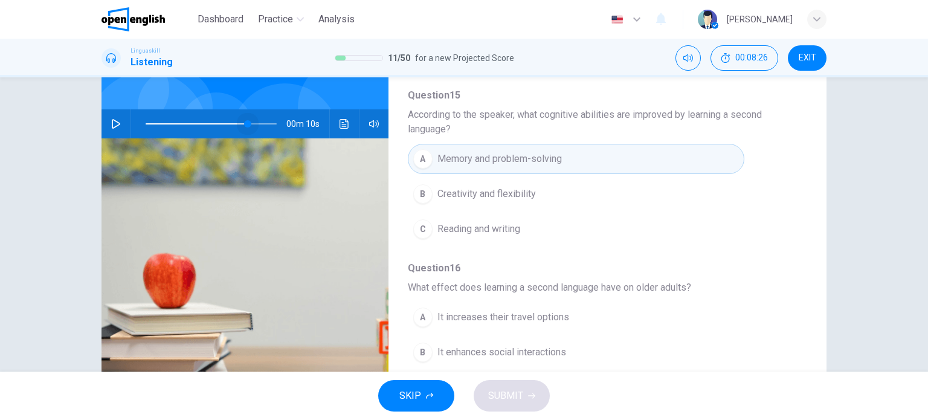
click at [245, 115] on span at bounding box center [211, 123] width 131 height 17
click at [111, 119] on icon "button" at bounding box center [116, 124] width 10 height 10
click at [190, 250] on img at bounding box center [245, 279] width 287 height 282
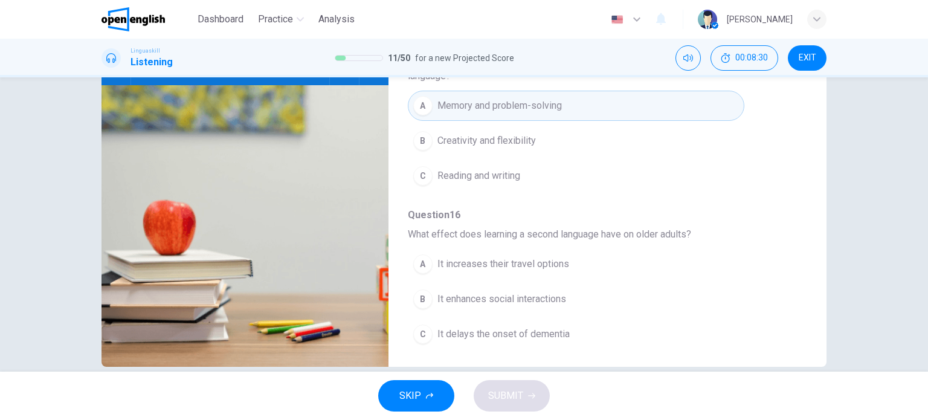
scroll to position [174, 0]
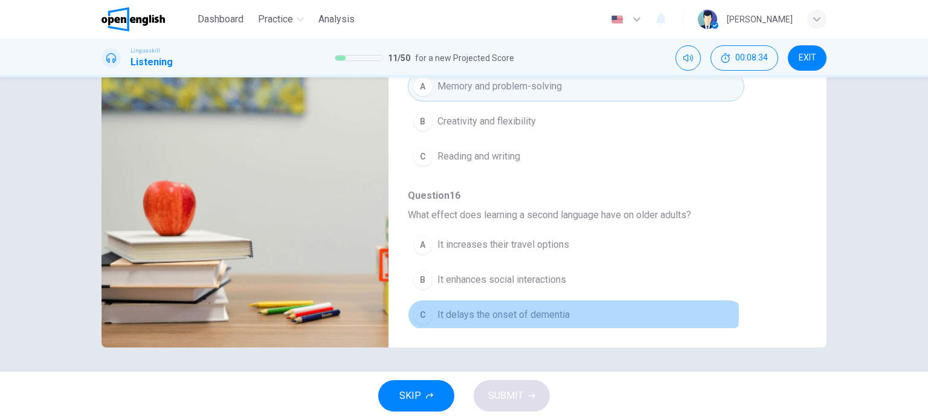
click at [537, 309] on span "It delays the onset of dementia" at bounding box center [504, 315] width 132 height 15
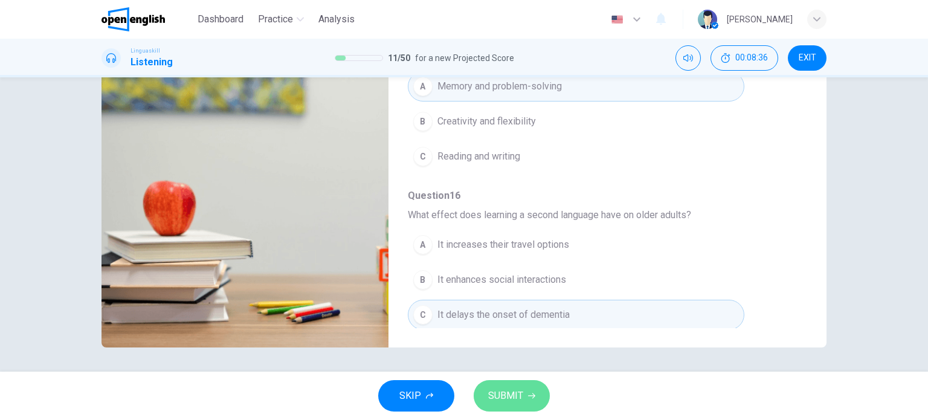
click at [519, 396] on span "SUBMIT" at bounding box center [505, 395] width 35 height 17
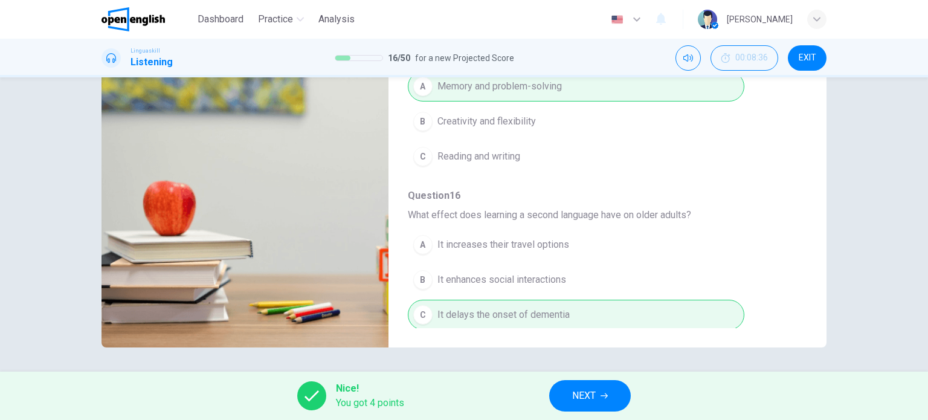
type input "*"
click at [606, 400] on button "NEXT" at bounding box center [590, 395] width 82 height 31
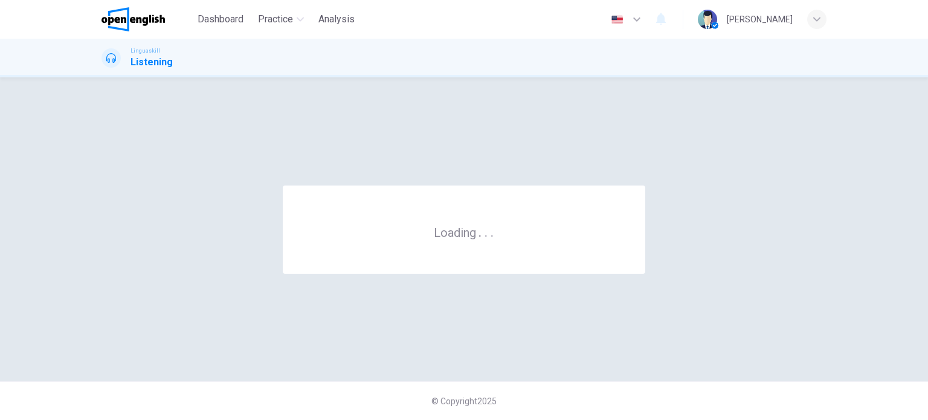
scroll to position [0, 0]
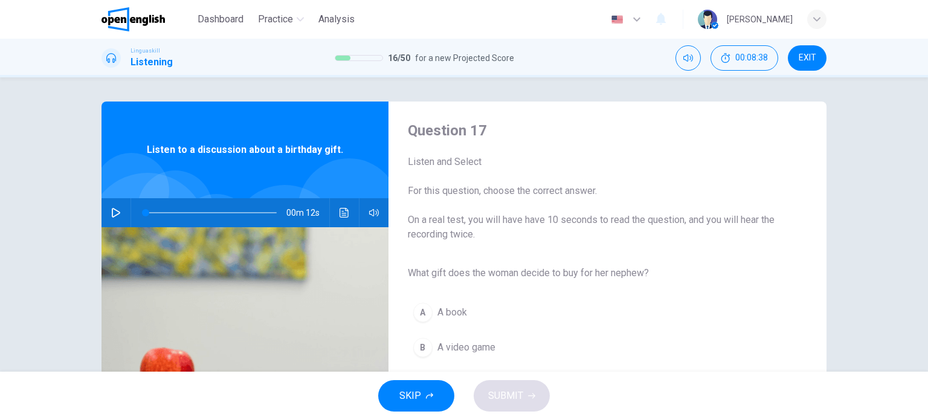
click at [844, 302] on div "Question 17 Listen and Select For this question, choose the correct answer. On …" at bounding box center [464, 224] width 928 height 294
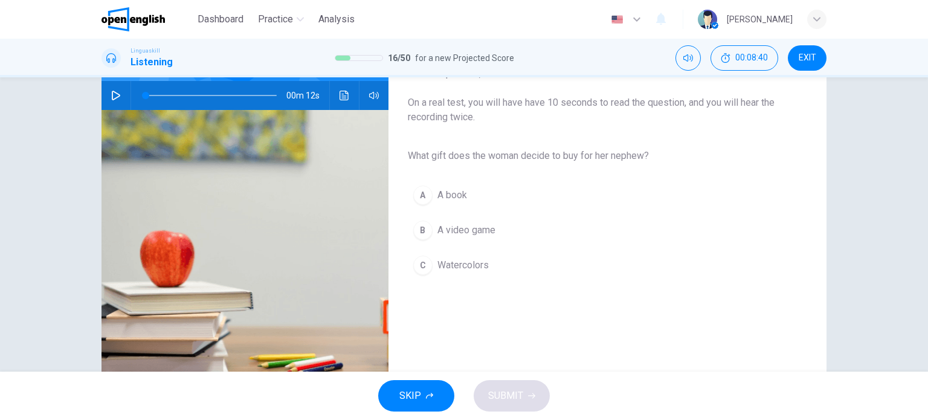
scroll to position [121, 0]
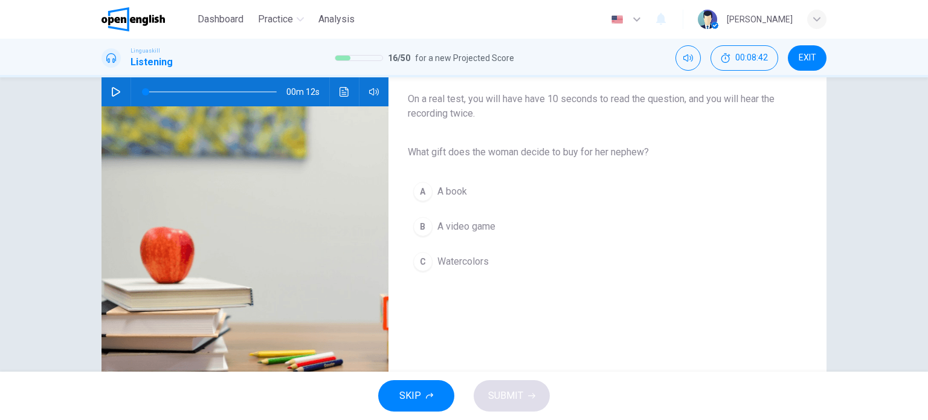
click at [327, 173] on img at bounding box center [245, 253] width 287 height 294
click at [113, 89] on icon "button" at bounding box center [116, 92] width 8 height 10
click at [114, 91] on icon "button" at bounding box center [116, 92] width 10 height 10
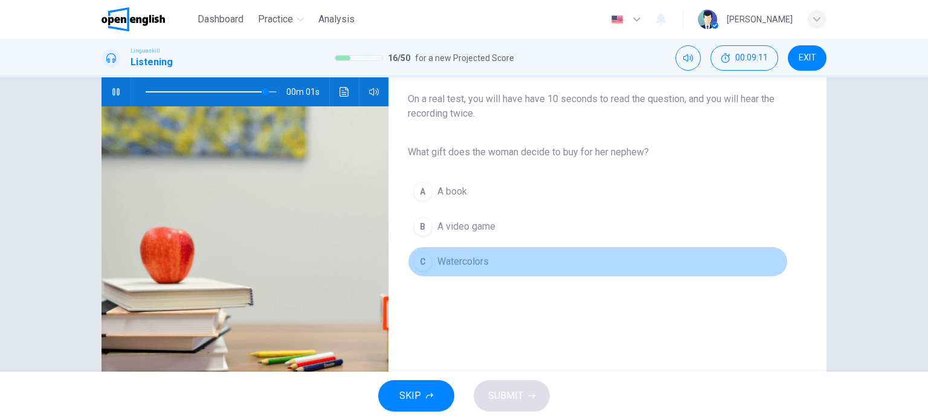
click at [421, 264] on div "C" at bounding box center [422, 261] width 19 height 19
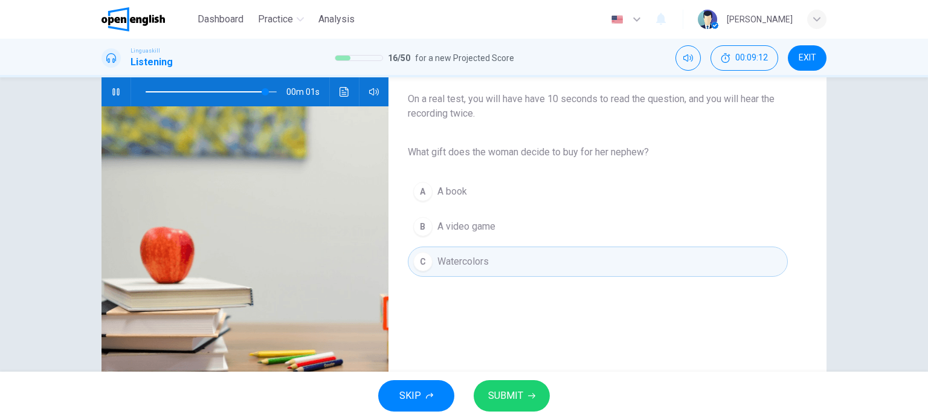
type input "*"
click at [507, 389] on span "SUBMIT" at bounding box center [505, 395] width 35 height 17
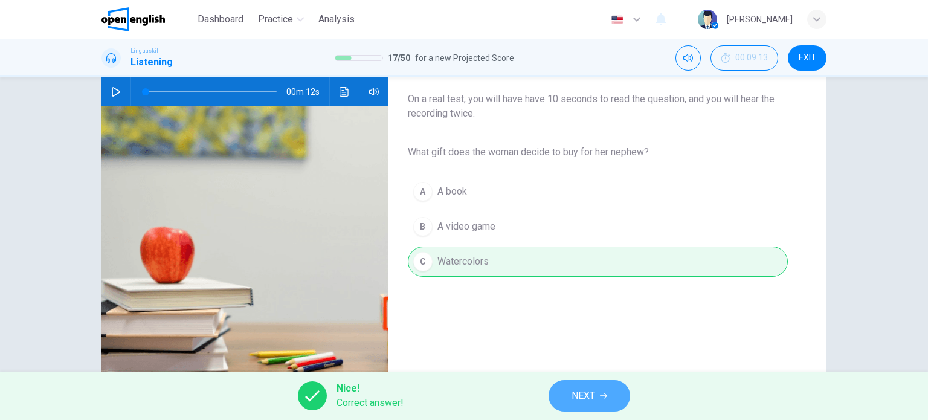
click at [589, 399] on span "NEXT" at bounding box center [584, 395] width 24 height 17
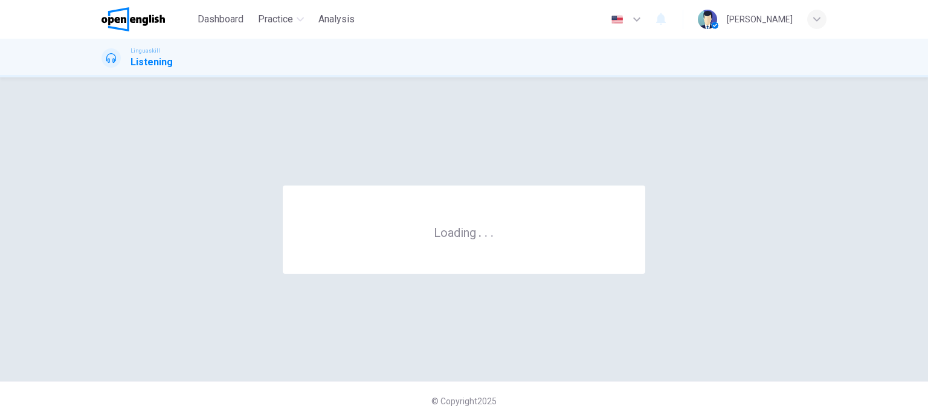
scroll to position [0, 0]
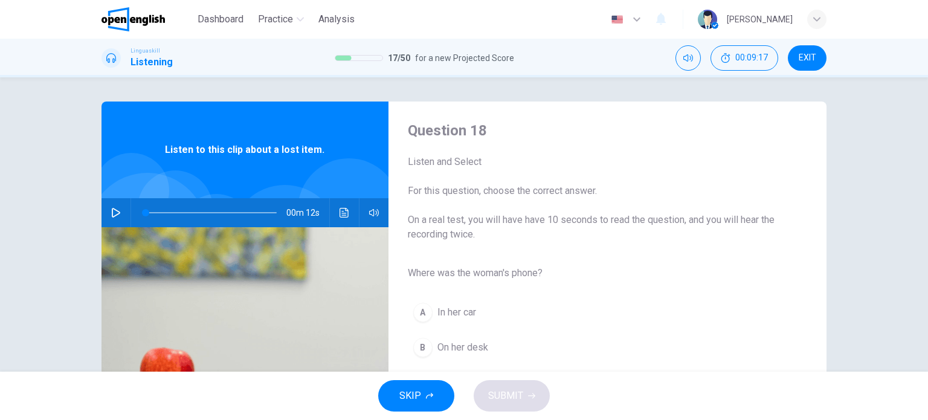
click at [82, 238] on div "Question 18 Listen and Select For this question, choose the correct answer. On …" at bounding box center [464, 312] width 764 height 420
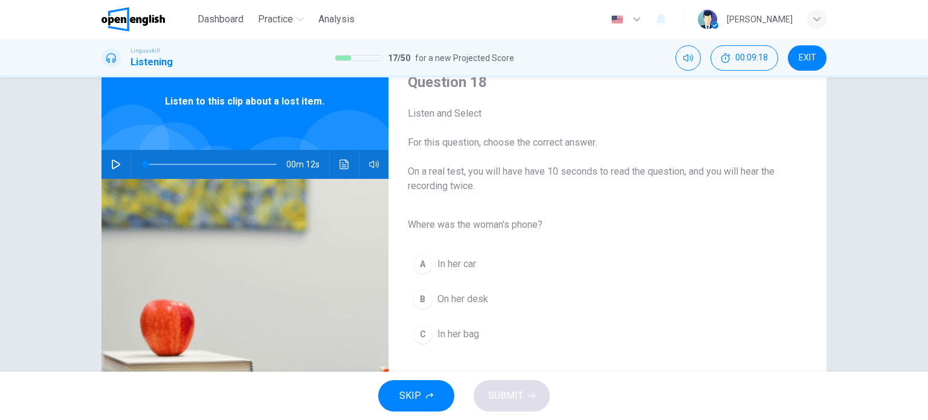
scroll to position [73, 0]
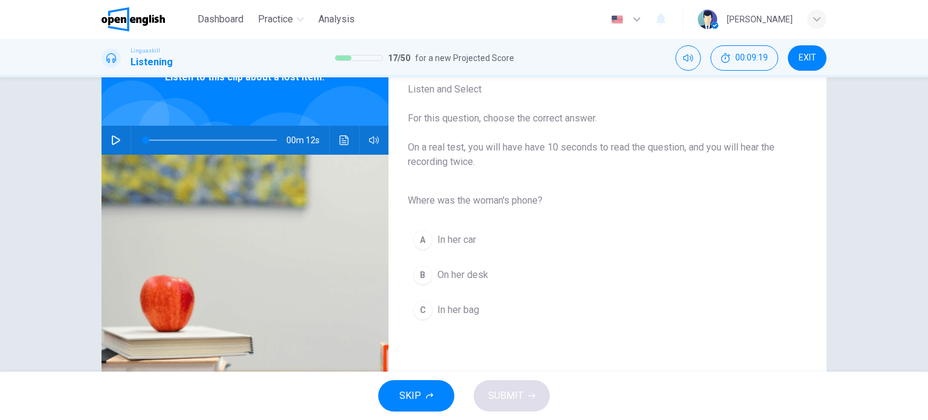
click at [112, 140] on icon "button" at bounding box center [116, 140] width 8 height 10
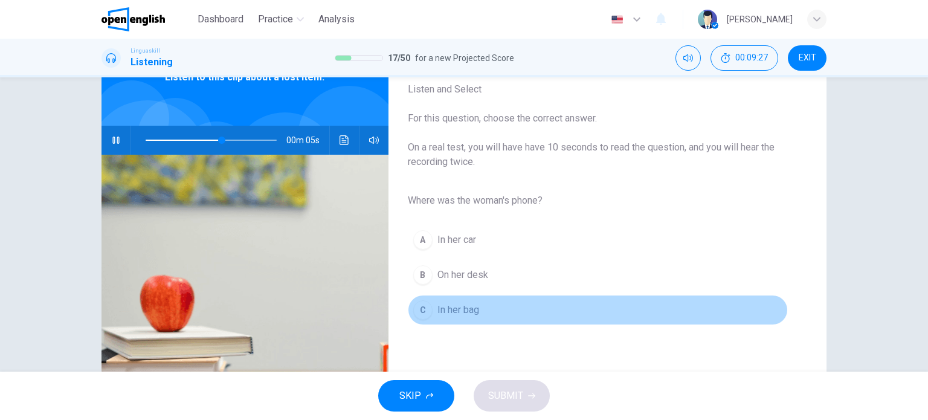
click at [422, 309] on div "C" at bounding box center [422, 309] width 19 height 19
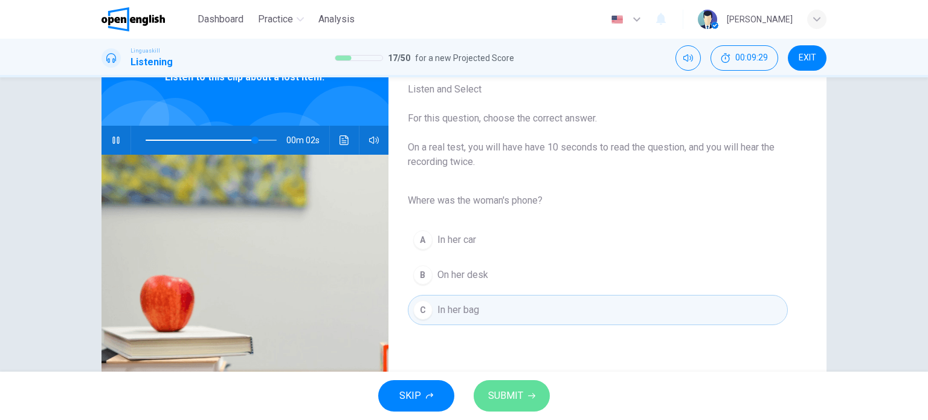
click at [517, 386] on button "SUBMIT" at bounding box center [512, 395] width 76 height 31
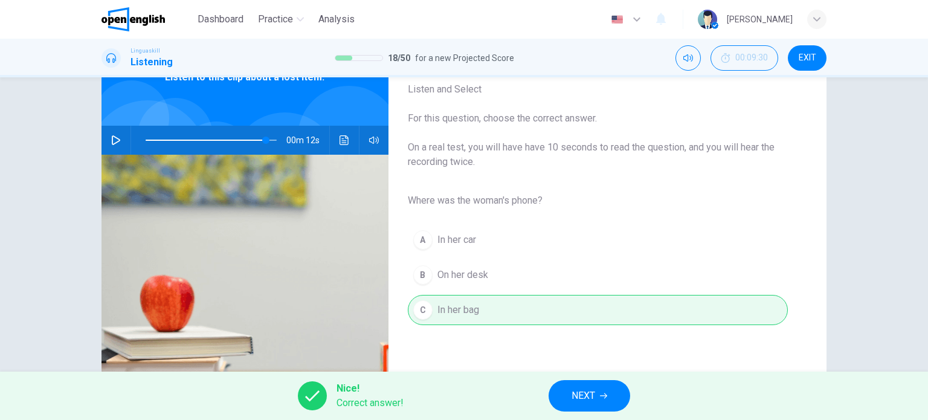
type input "*"
click at [572, 400] on span "NEXT" at bounding box center [584, 395] width 24 height 17
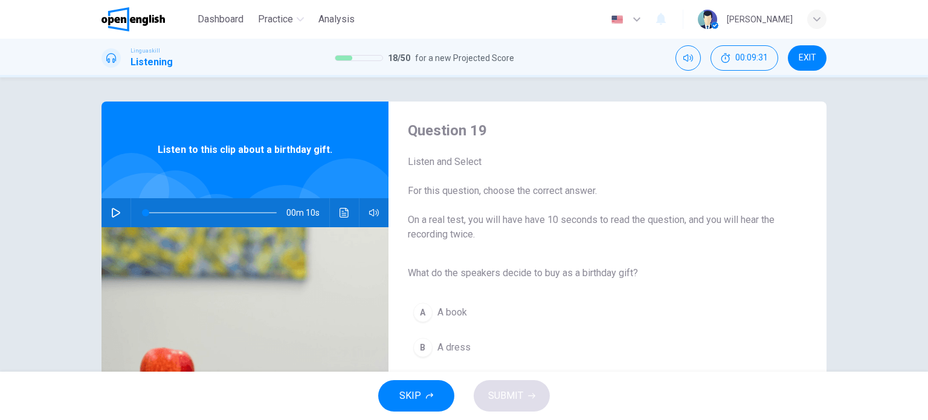
click at [319, 275] on img at bounding box center [245, 374] width 287 height 294
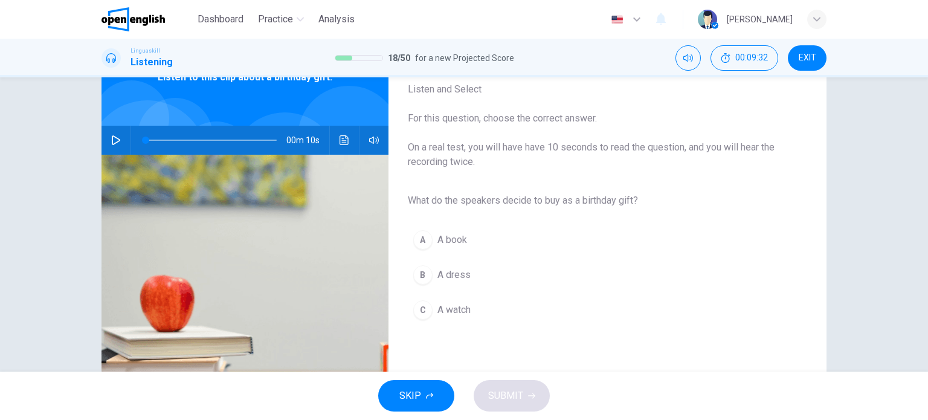
scroll to position [97, 0]
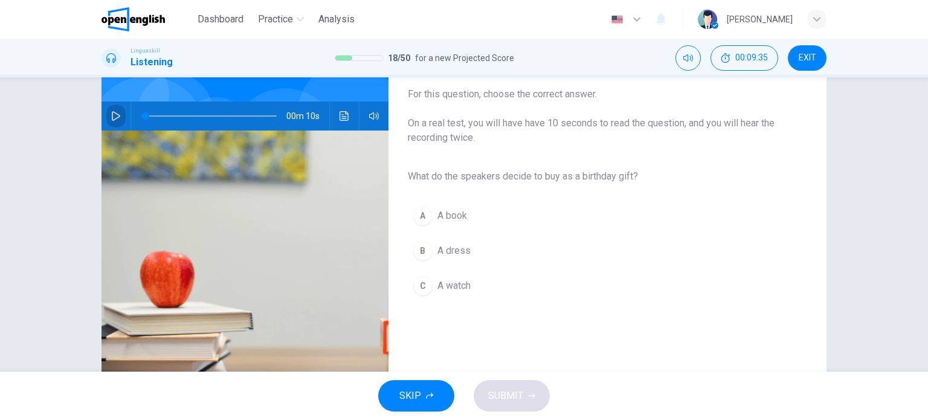
click at [116, 118] on icon "button" at bounding box center [116, 116] width 10 height 10
type input "*"
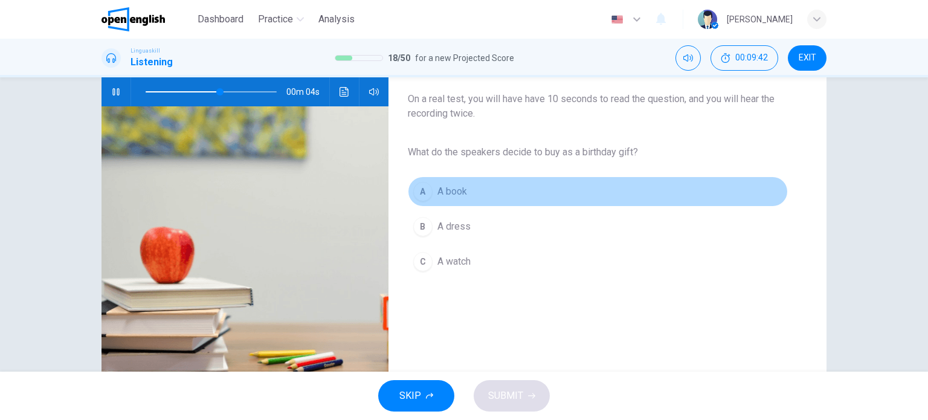
click at [413, 189] on div "A" at bounding box center [422, 191] width 19 height 19
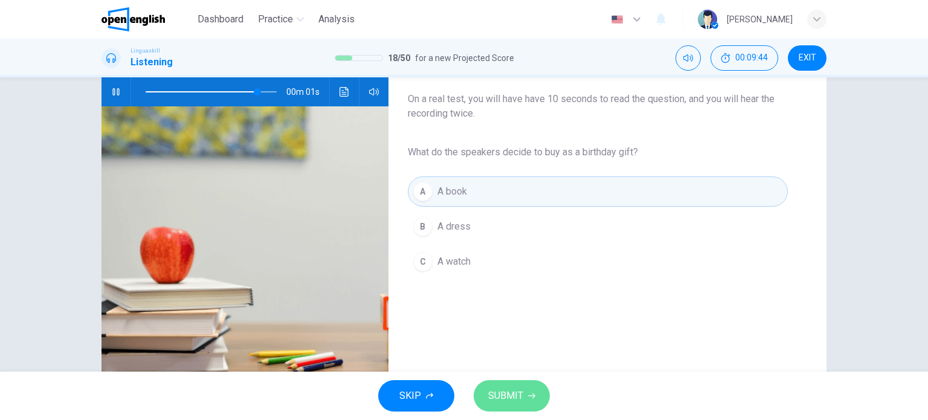
click at [522, 392] on button "SUBMIT" at bounding box center [512, 395] width 76 height 31
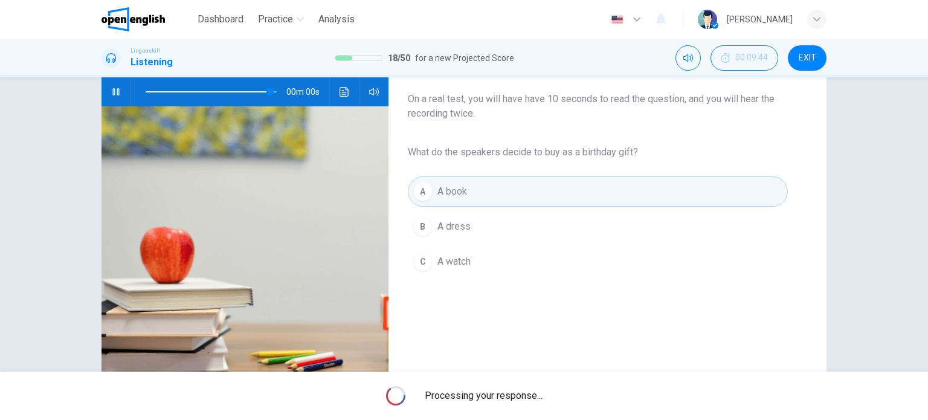
type input "*"
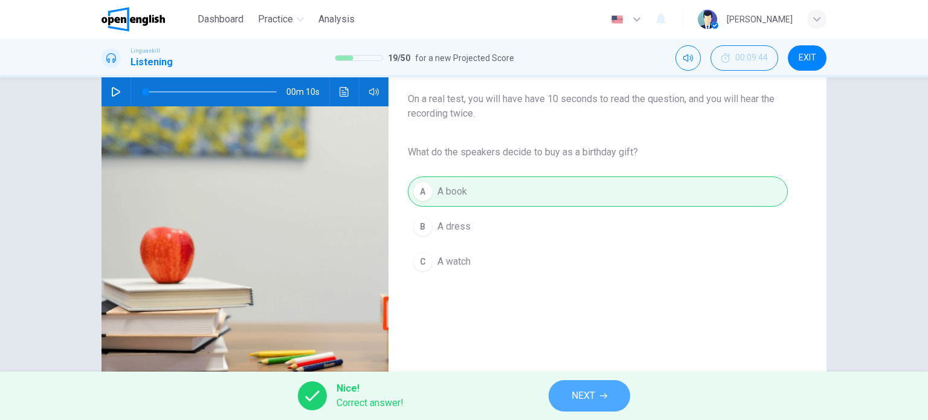
click at [578, 401] on span "NEXT" at bounding box center [584, 395] width 24 height 17
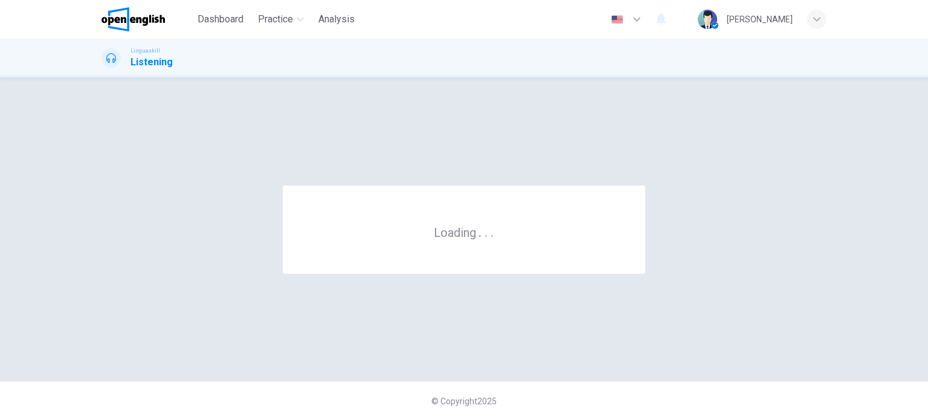
scroll to position [0, 0]
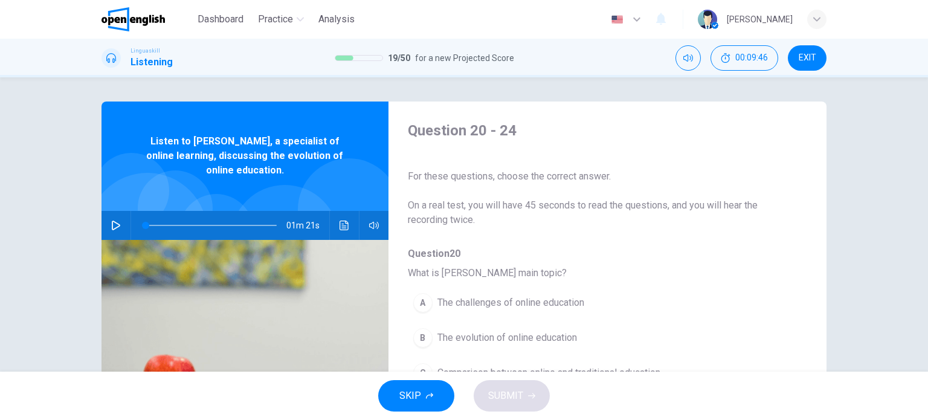
click at [301, 311] on img at bounding box center [245, 381] width 287 height 282
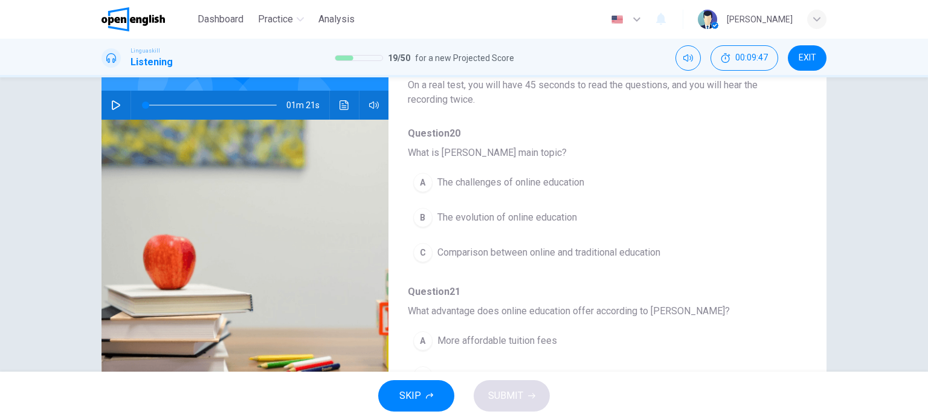
scroll to position [121, 0]
click at [114, 105] on icon "button" at bounding box center [116, 105] width 10 height 10
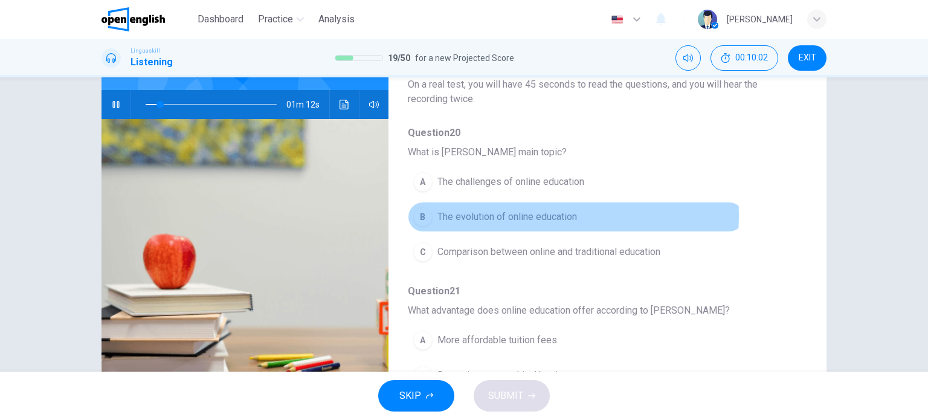
click at [528, 215] on span "The evolution of online education" at bounding box center [508, 217] width 140 height 15
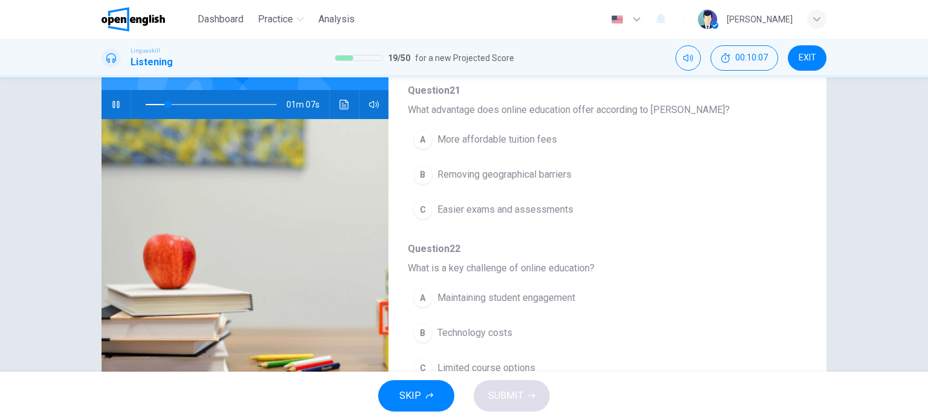
scroll to position [209, 0]
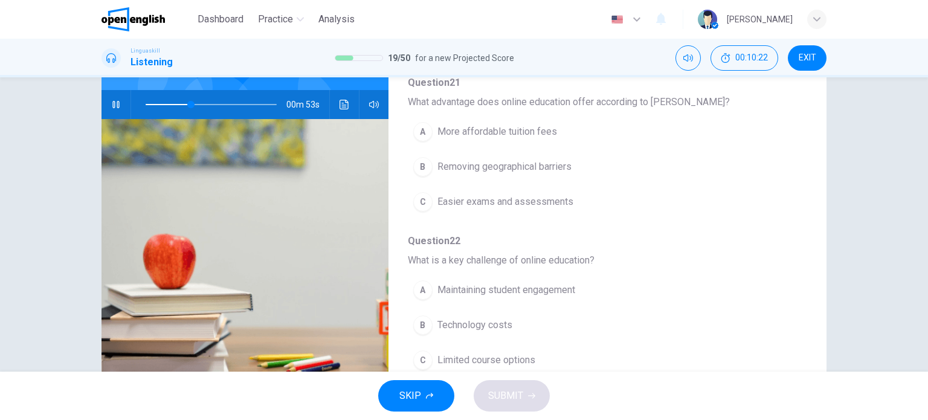
click at [157, 104] on span at bounding box center [211, 104] width 131 height 17
click at [149, 101] on span at bounding box center [211, 104] width 131 height 17
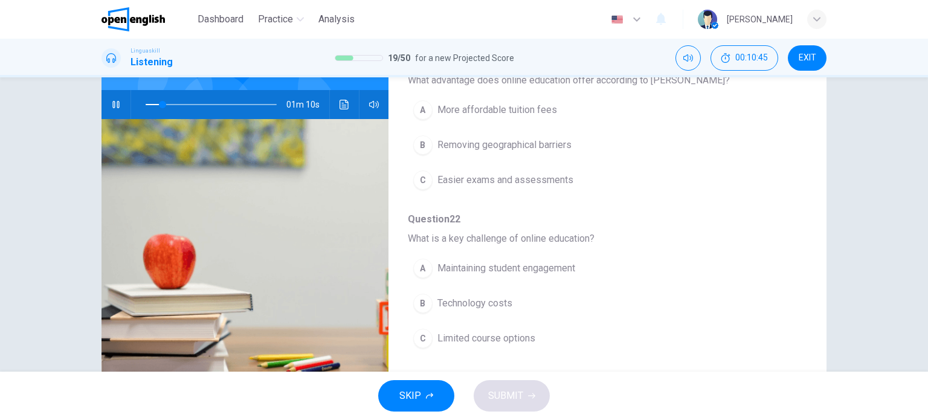
scroll to position [228, 0]
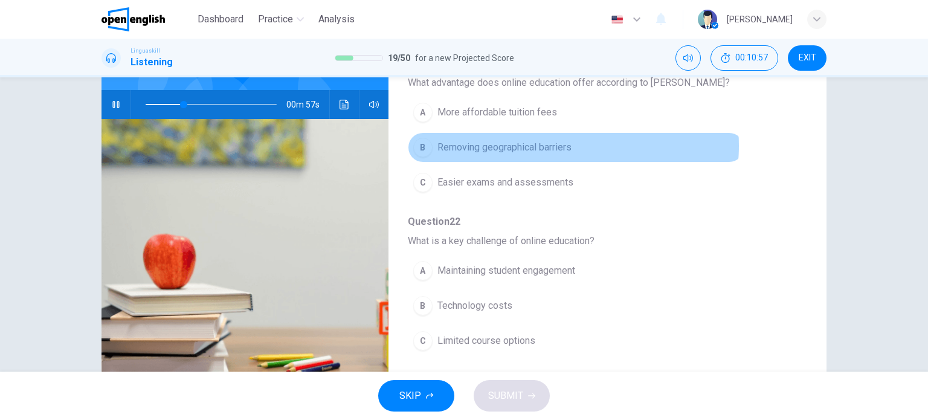
click at [554, 144] on span "Removing geographical barriers" at bounding box center [505, 147] width 134 height 15
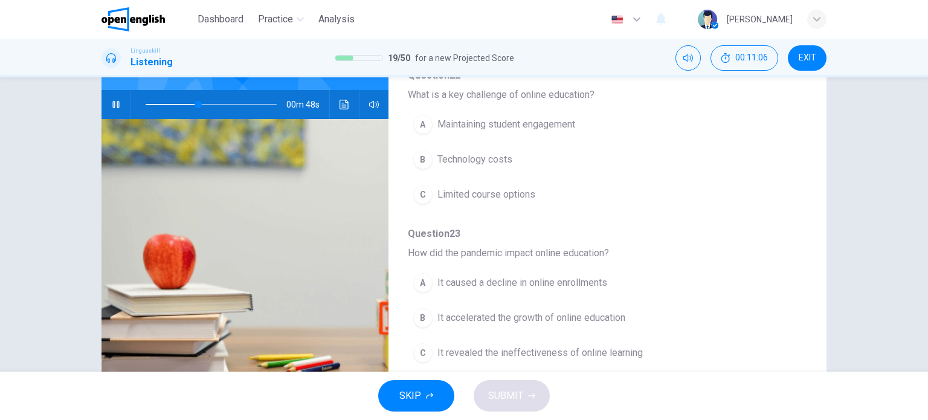
scroll to position [379, 0]
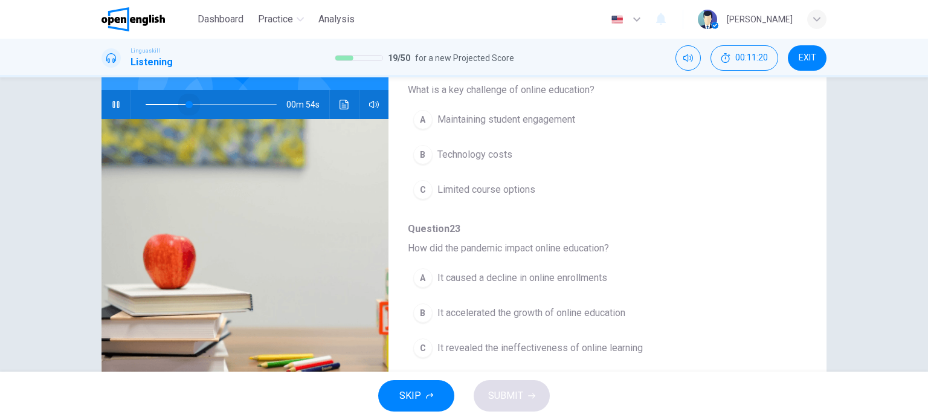
click at [186, 103] on span at bounding box center [211, 104] width 131 height 17
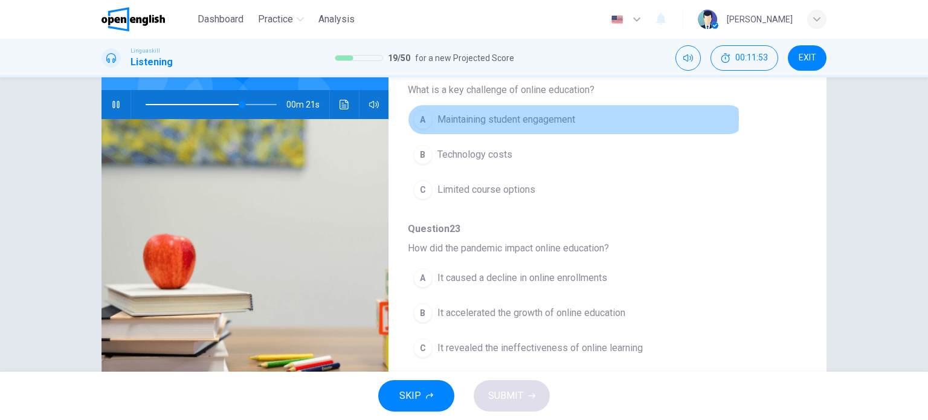
click at [535, 118] on span "Maintaining student engagement" at bounding box center [507, 119] width 138 height 15
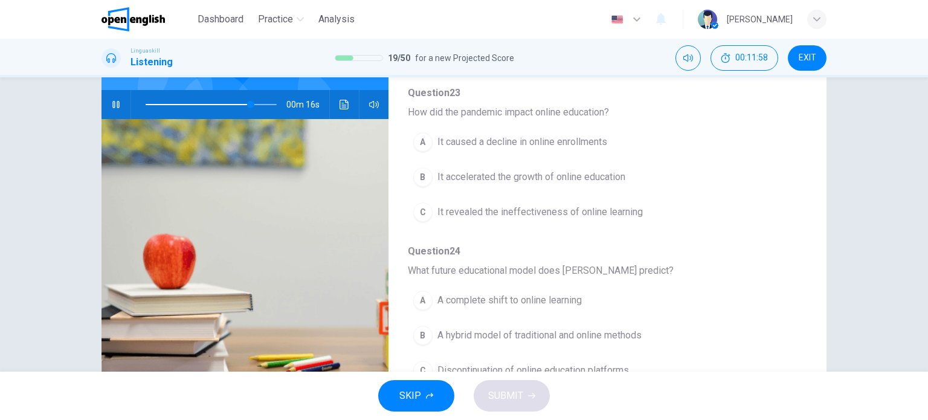
scroll to position [517, 0]
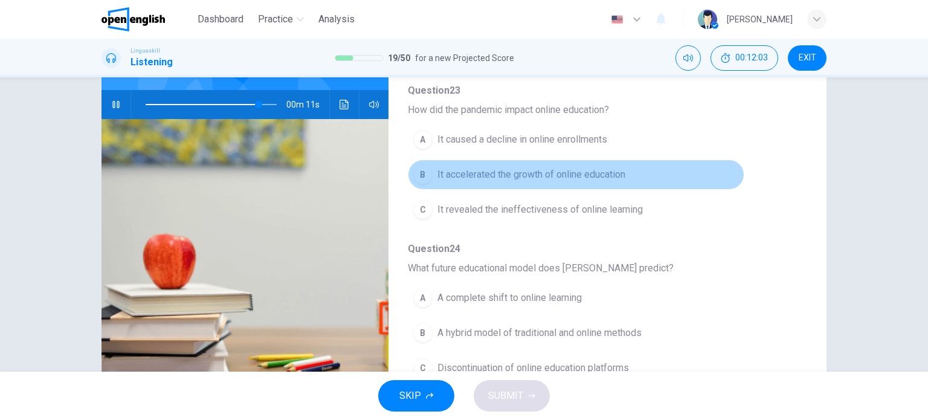
click at [575, 176] on span "It accelerated the growth of online education" at bounding box center [532, 174] width 188 height 15
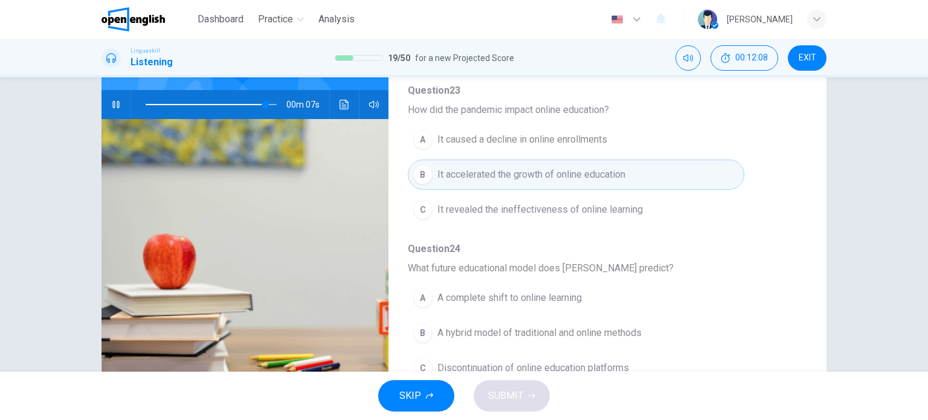
click at [862, 328] on div "Question 20 - 24 For these questions, choose the correct answer. On a real test…" at bounding box center [464, 224] width 928 height 294
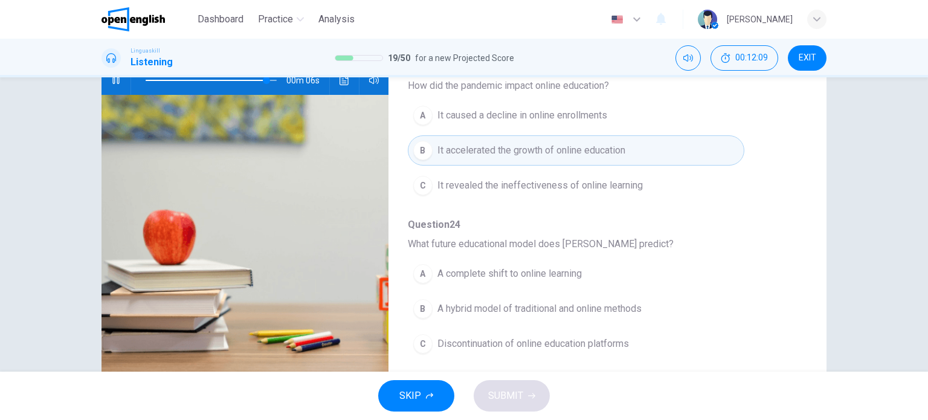
scroll to position [169, 0]
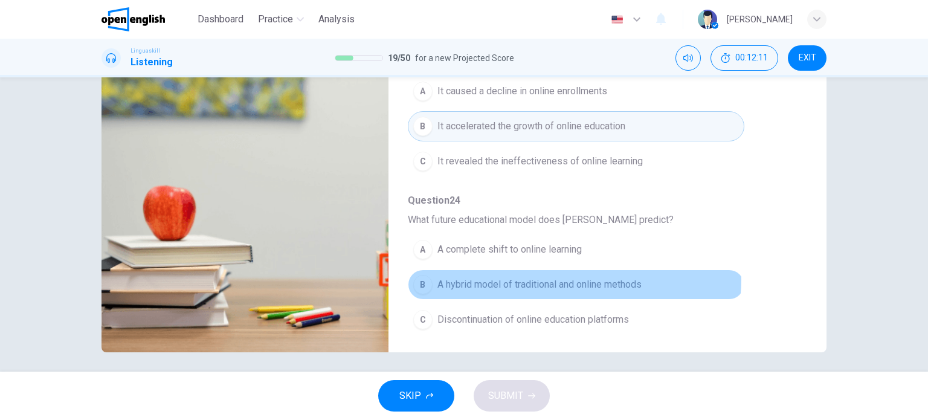
click at [571, 277] on span "A hybrid model of traditional and online methods" at bounding box center [540, 284] width 204 height 15
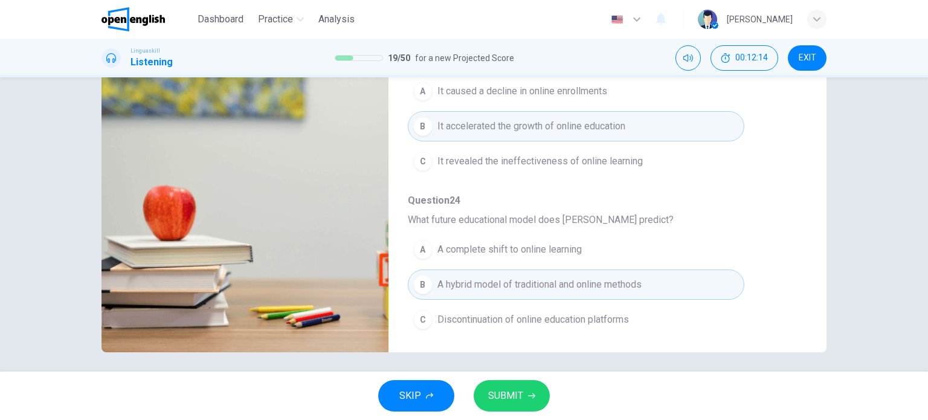
type input "*"
click at [523, 394] on button "SUBMIT" at bounding box center [512, 395] width 76 height 31
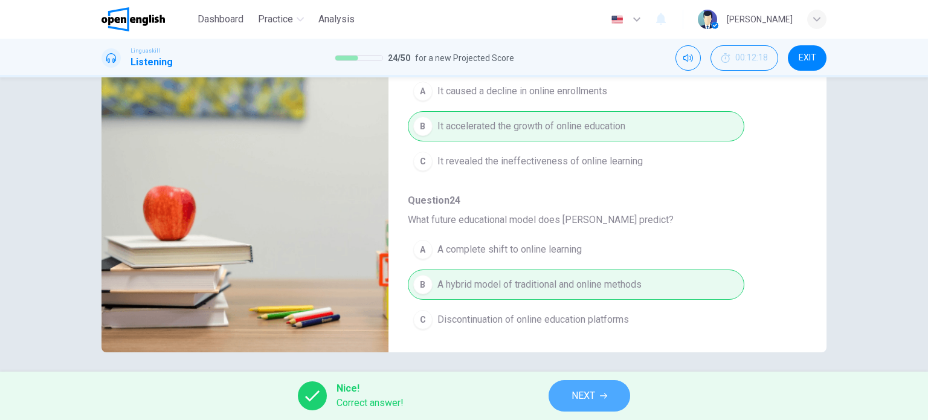
click at [586, 396] on span "NEXT" at bounding box center [584, 395] width 24 height 17
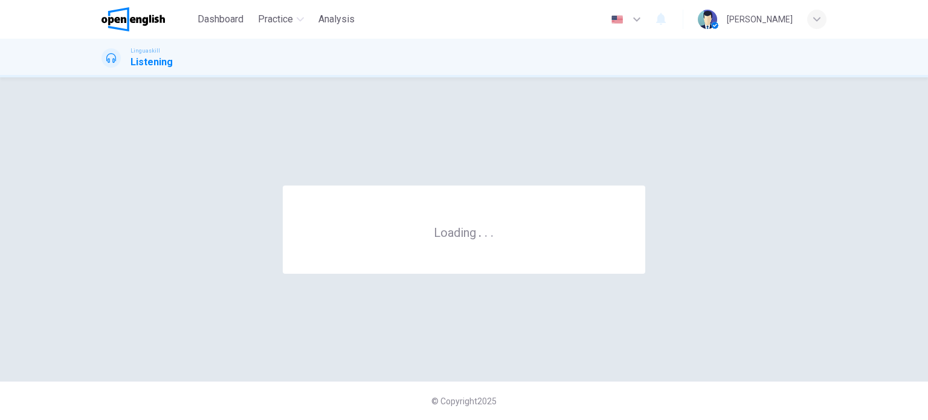
scroll to position [0, 0]
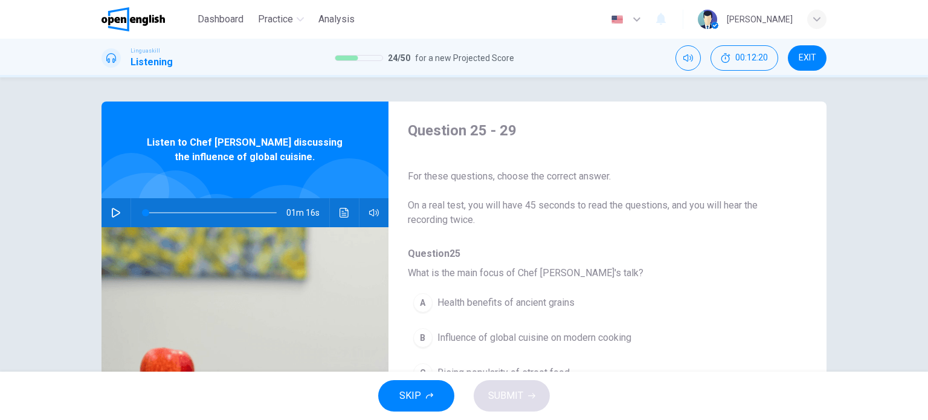
click at [852, 272] on div "Question 25 - 29 For these questions, choose the correct answer. On a real test…" at bounding box center [464, 224] width 928 height 294
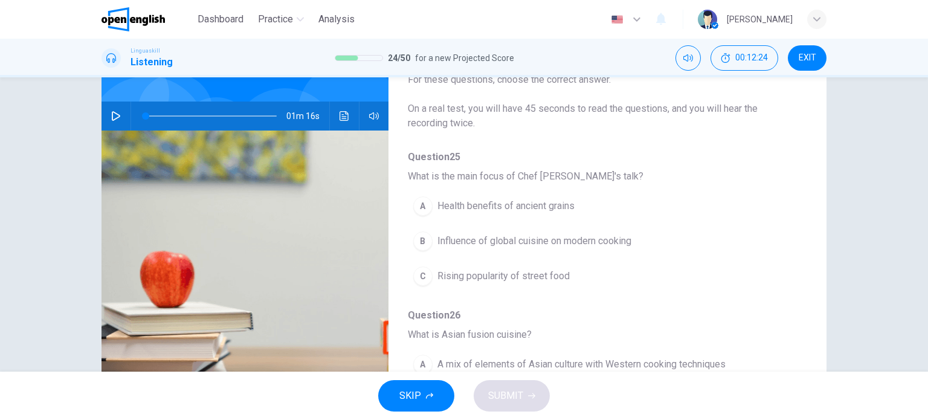
scroll to position [121, 0]
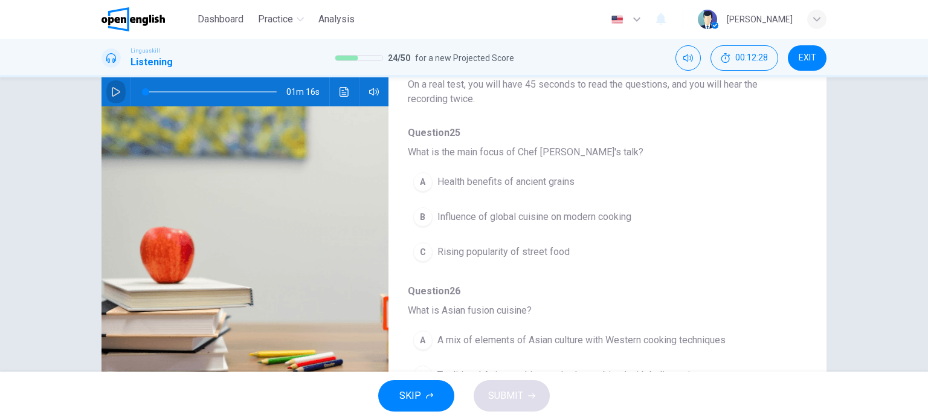
click at [111, 93] on icon "button" at bounding box center [116, 92] width 10 height 10
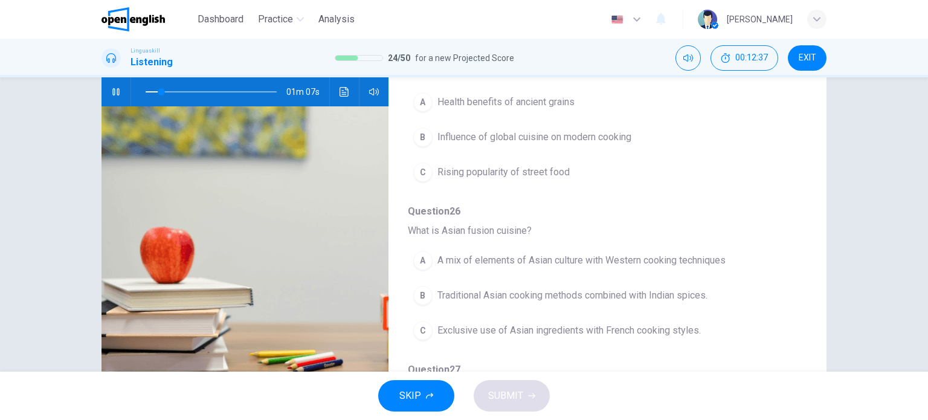
scroll to position [82, 0]
click at [146, 92] on span at bounding box center [211, 91] width 131 height 17
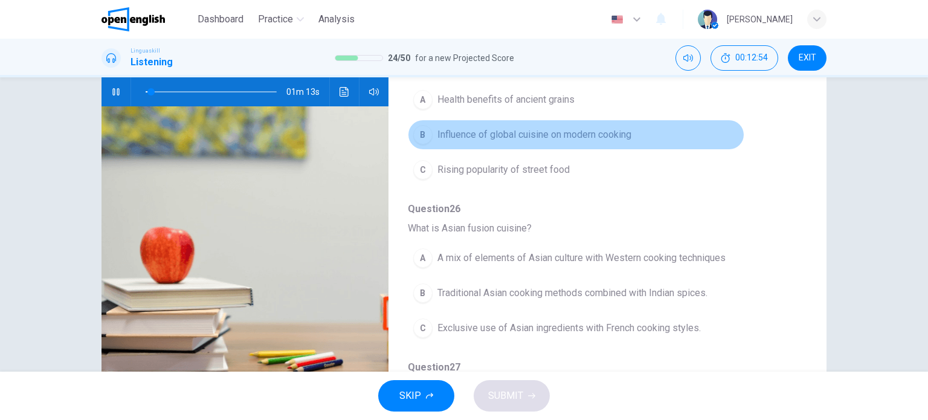
click at [661, 137] on button "B Influence of global cuisine on modern cooking" at bounding box center [576, 135] width 337 height 30
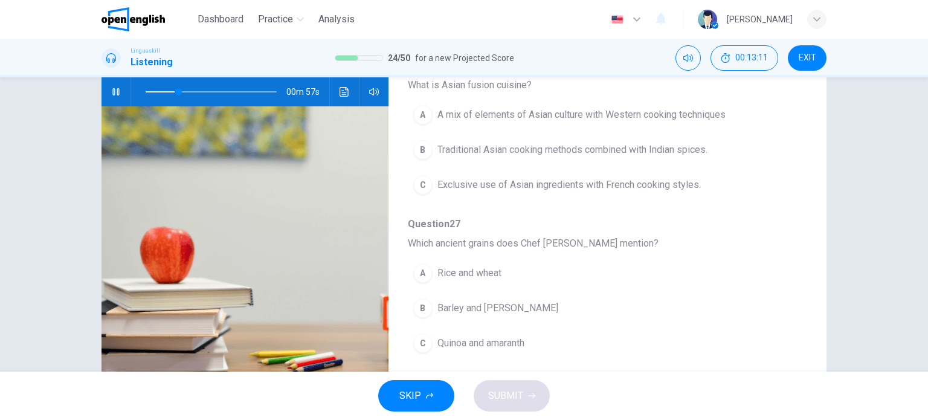
scroll to position [228, 0]
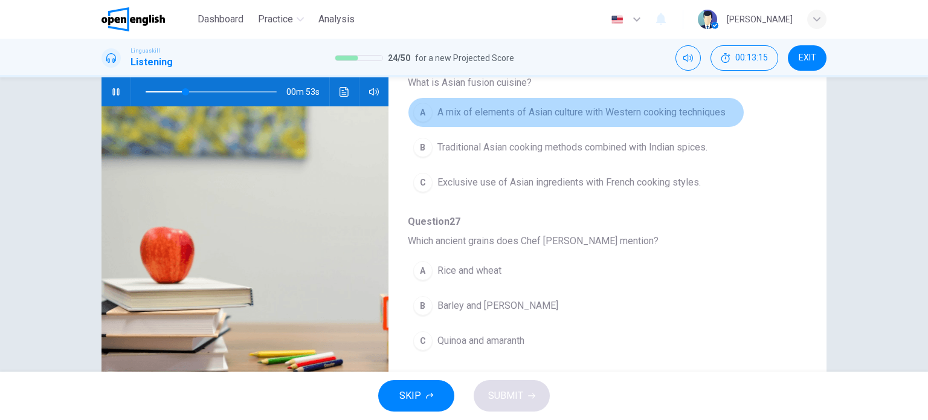
click at [662, 109] on span "A mix of elements of Asian culture with Western cooking techniques" at bounding box center [582, 112] width 288 height 15
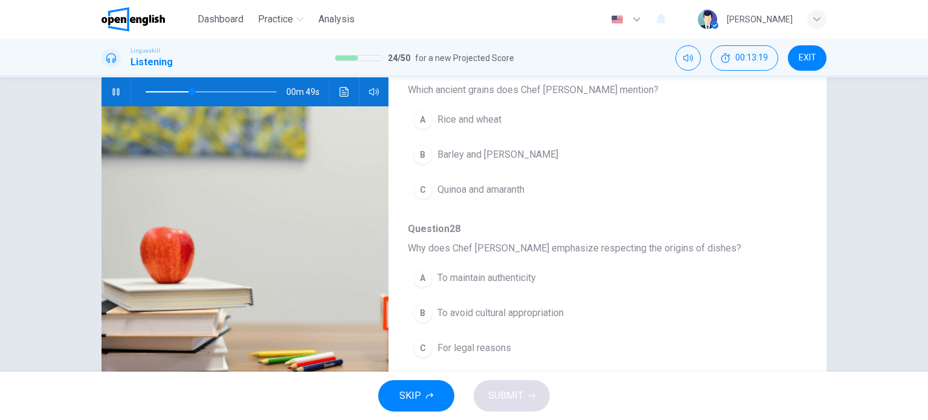
scroll to position [380, 0]
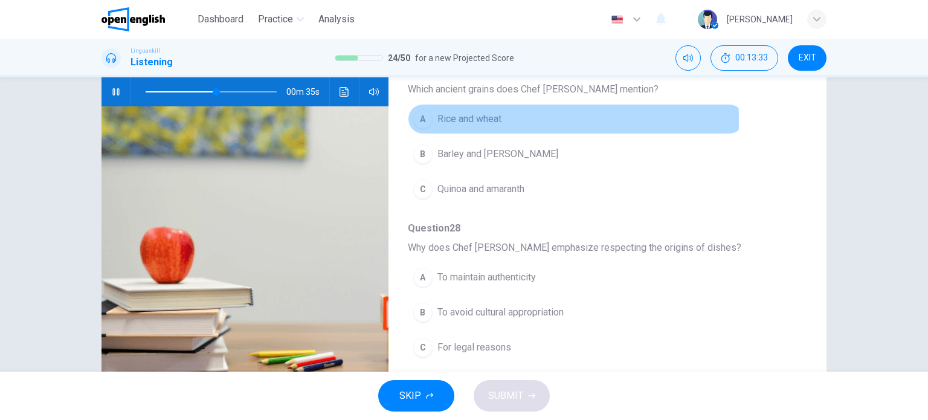
click at [455, 118] on span "Rice and wheat" at bounding box center [470, 119] width 64 height 15
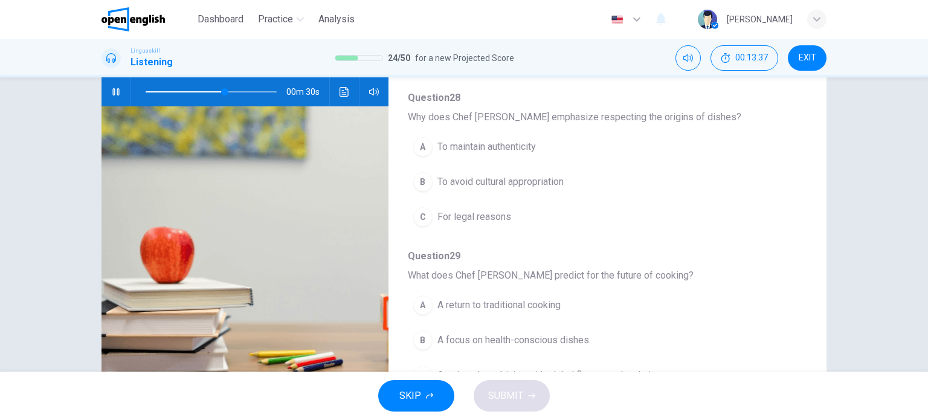
scroll to position [512, 0]
click at [146, 90] on span at bounding box center [211, 91] width 131 height 17
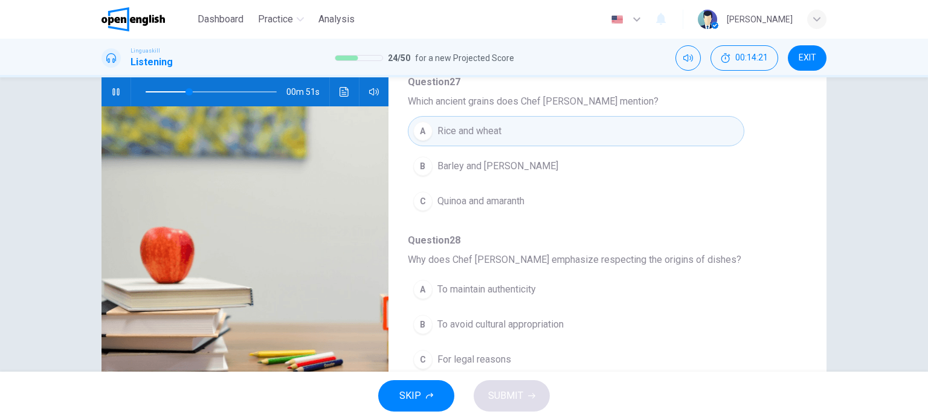
scroll to position [369, 0]
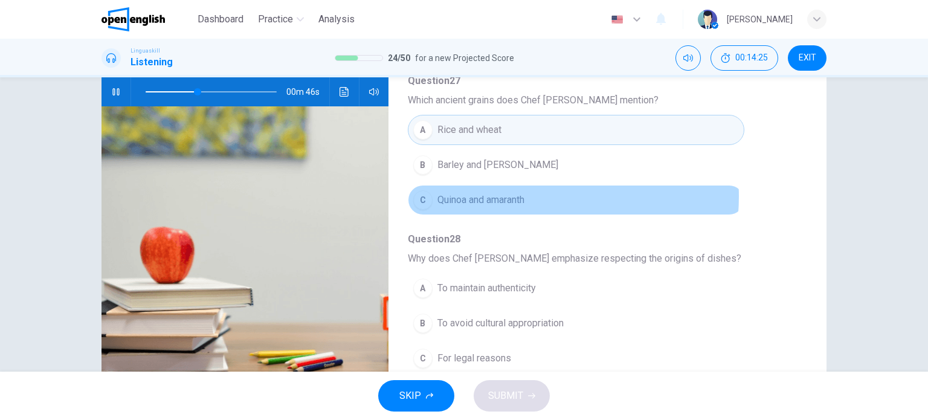
click at [517, 194] on span "Quinoa and amaranth" at bounding box center [481, 200] width 87 height 15
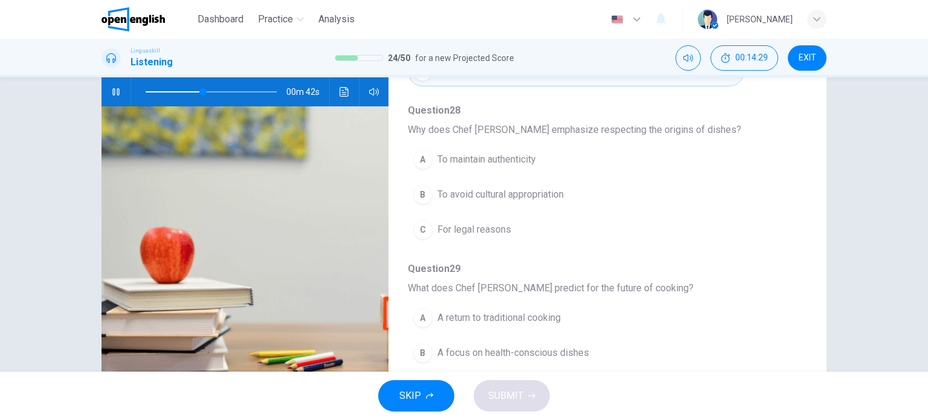
scroll to position [503, 0]
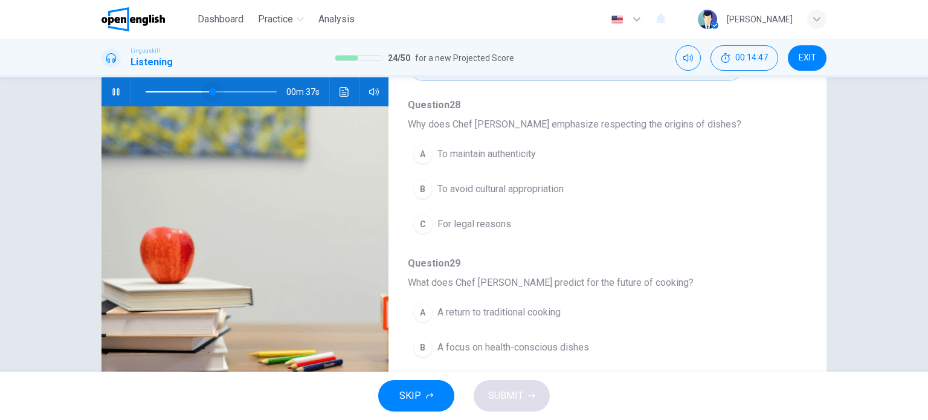
click at [210, 90] on span at bounding box center [211, 91] width 131 height 17
click at [204, 90] on span at bounding box center [207, 91] width 7 height 7
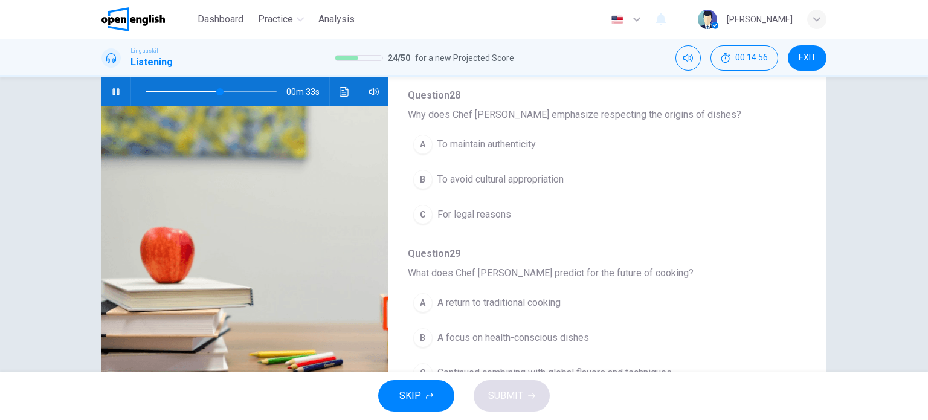
scroll to position [517, 0]
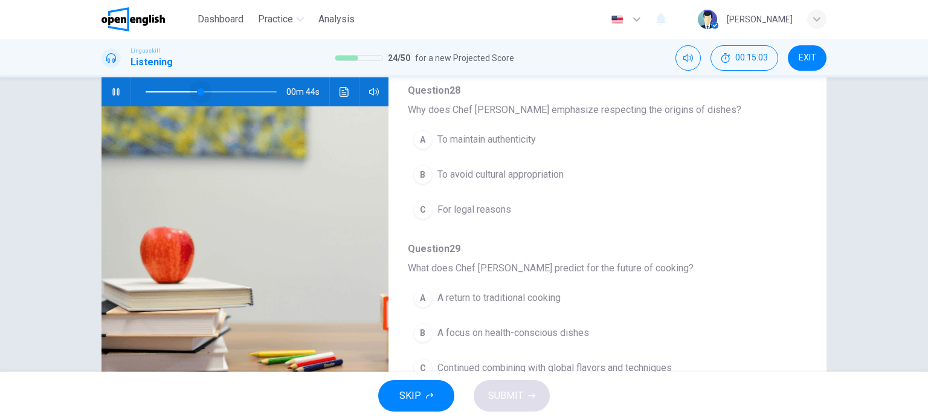
click at [198, 90] on span at bounding box center [211, 91] width 131 height 17
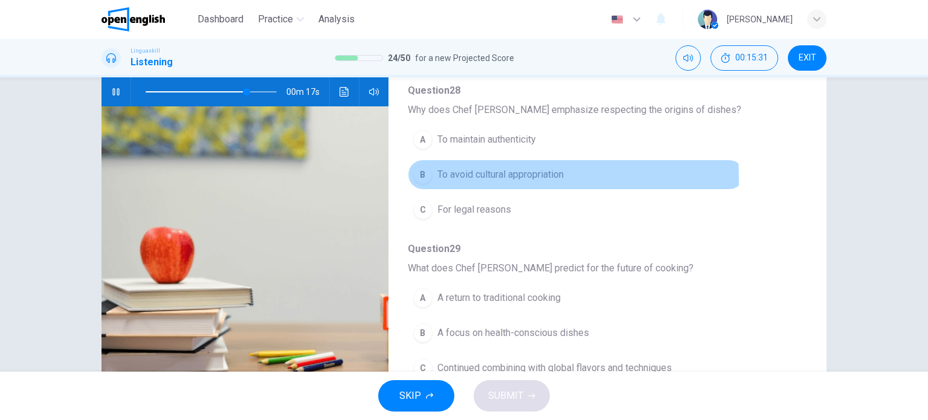
click at [418, 176] on div "B" at bounding box center [422, 174] width 19 height 19
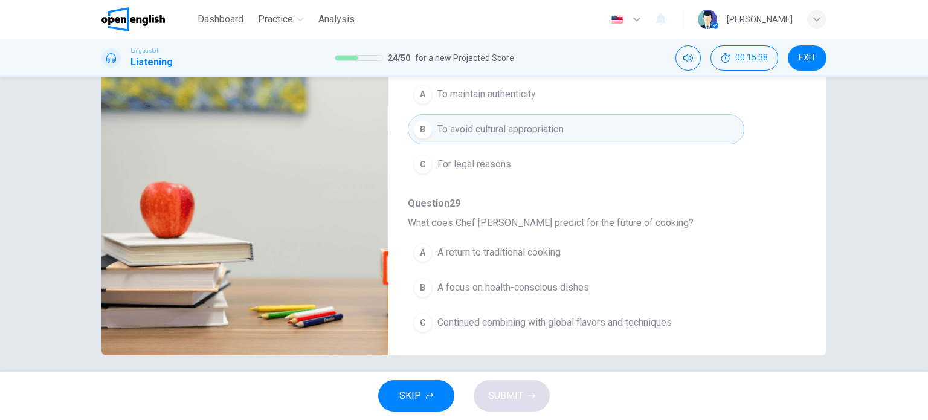
scroll to position [174, 0]
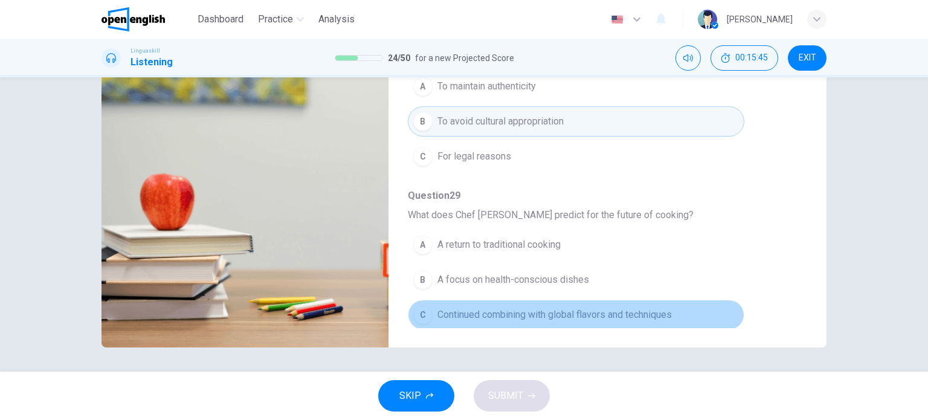
click at [615, 314] on span "Continued combining with global flavors and techniques" at bounding box center [555, 315] width 234 height 15
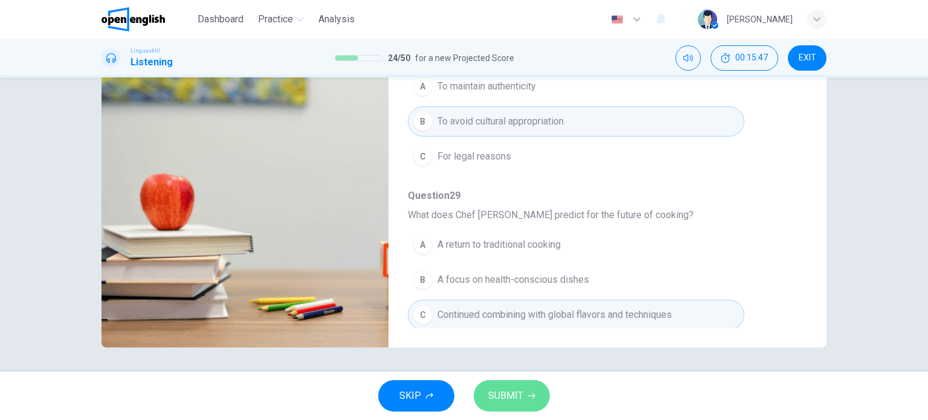
click at [519, 395] on span "SUBMIT" at bounding box center [505, 395] width 35 height 17
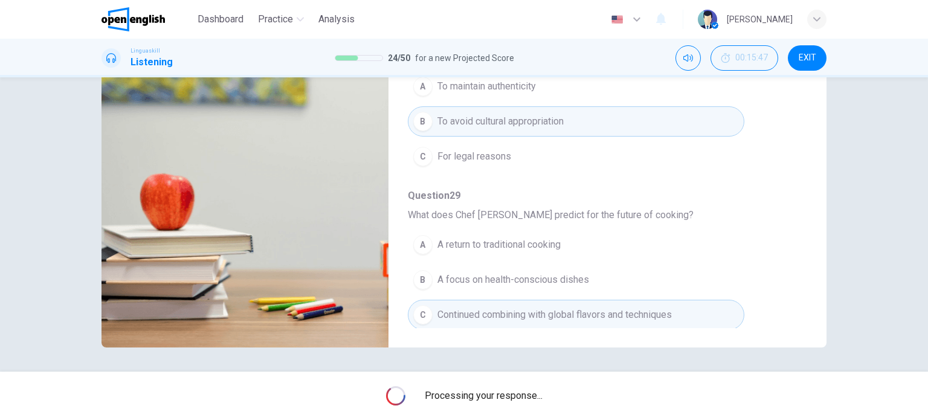
type input "*"
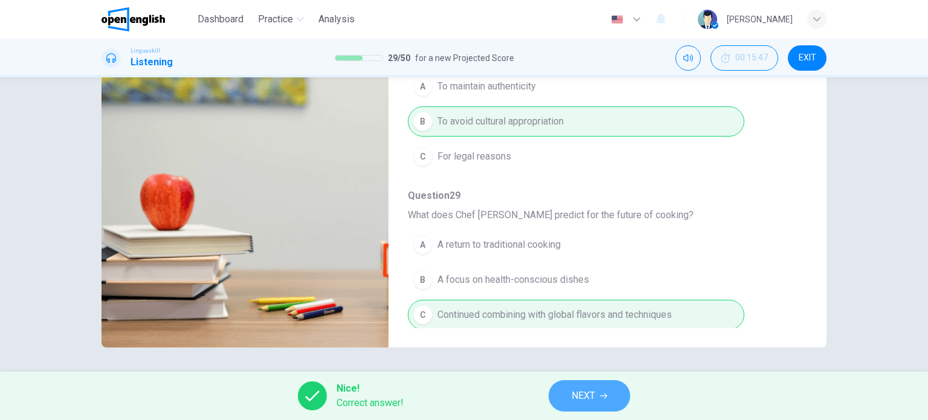
click at [567, 400] on button "NEXT" at bounding box center [590, 395] width 82 height 31
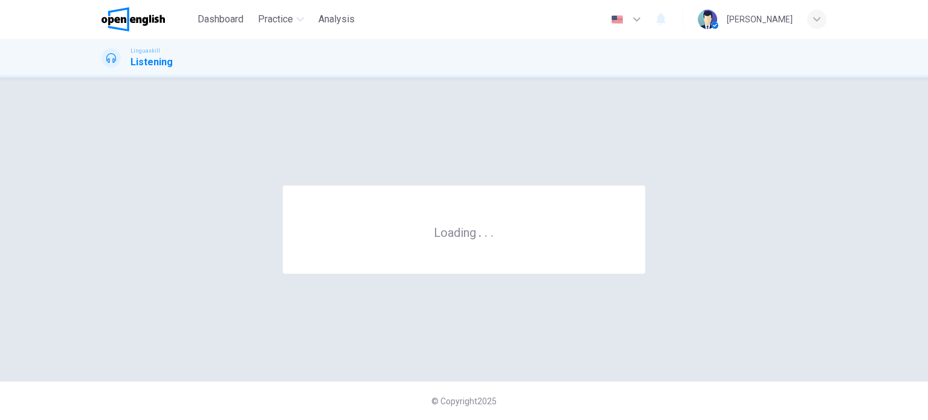
scroll to position [0, 0]
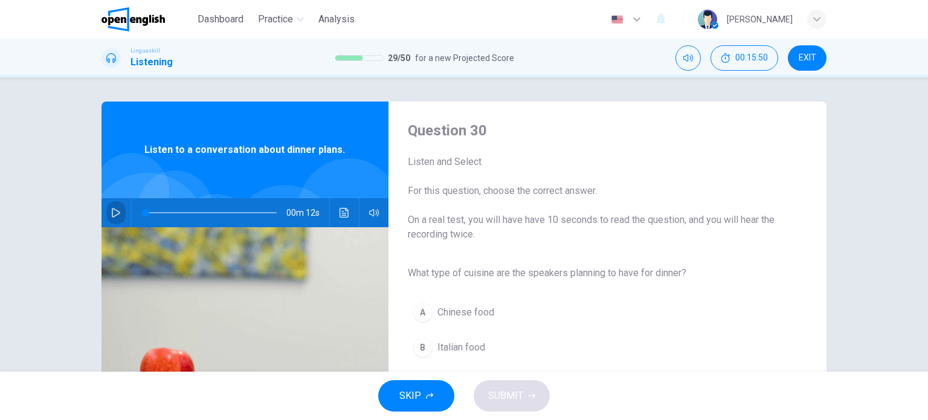
click at [112, 211] on icon "button" at bounding box center [116, 213] width 8 height 10
click at [875, 257] on div "Question 30 Listen and Select For this question, choose the correct answer. On …" at bounding box center [464, 224] width 928 height 294
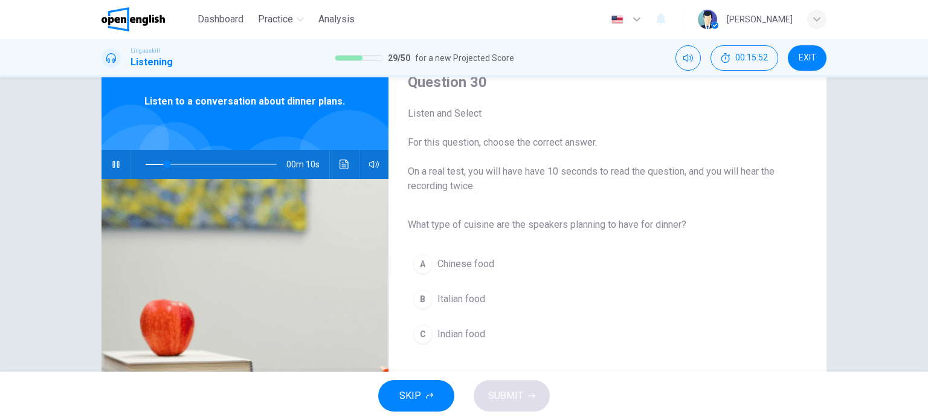
scroll to position [73, 0]
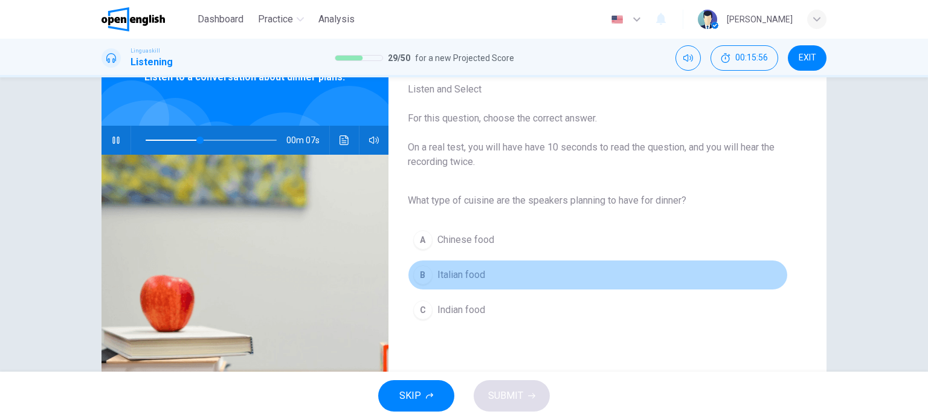
click at [425, 272] on div "B" at bounding box center [422, 274] width 19 height 19
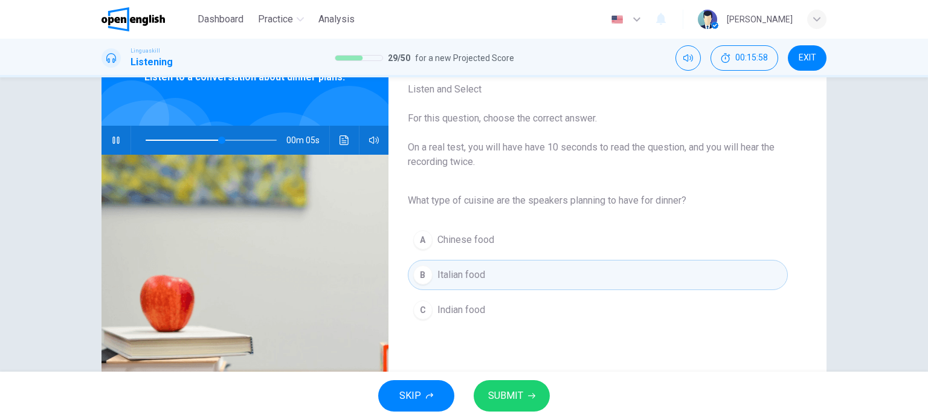
click at [517, 393] on span "SUBMIT" at bounding box center [505, 395] width 35 height 17
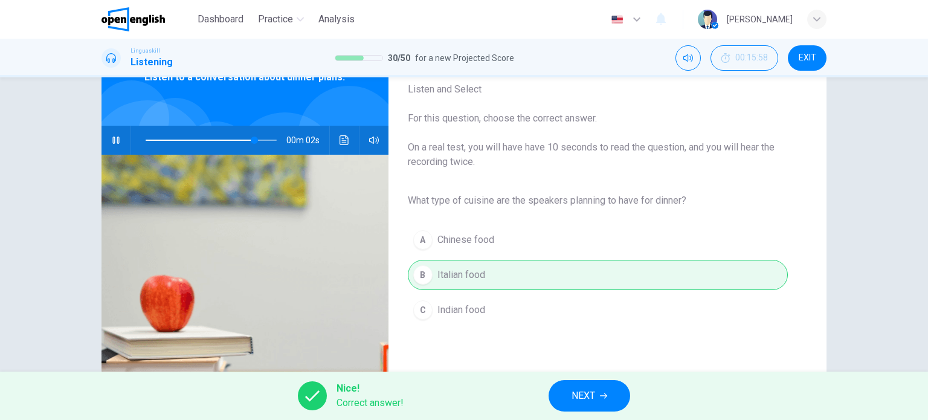
type input "**"
click at [592, 389] on span "NEXT" at bounding box center [584, 395] width 24 height 17
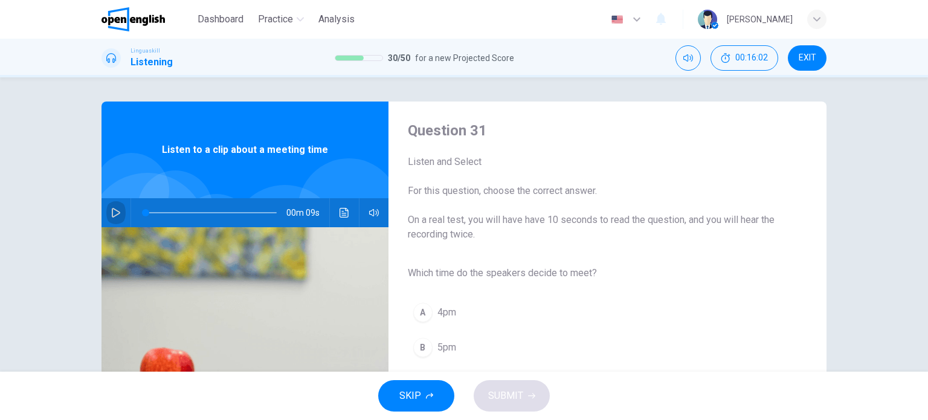
click at [112, 215] on icon "button" at bounding box center [116, 213] width 8 height 10
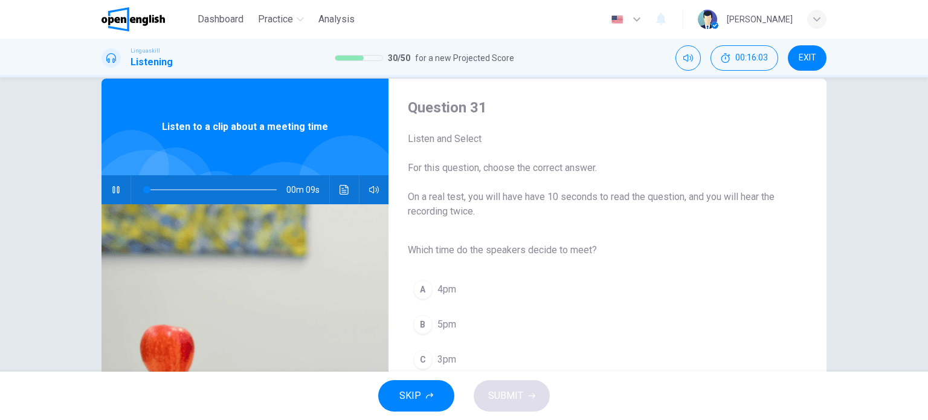
click at [242, 326] on img at bounding box center [245, 351] width 287 height 294
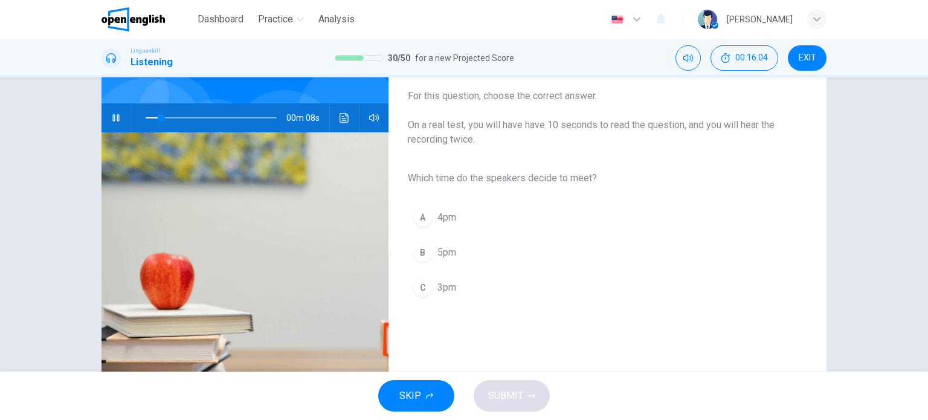
scroll to position [97, 0]
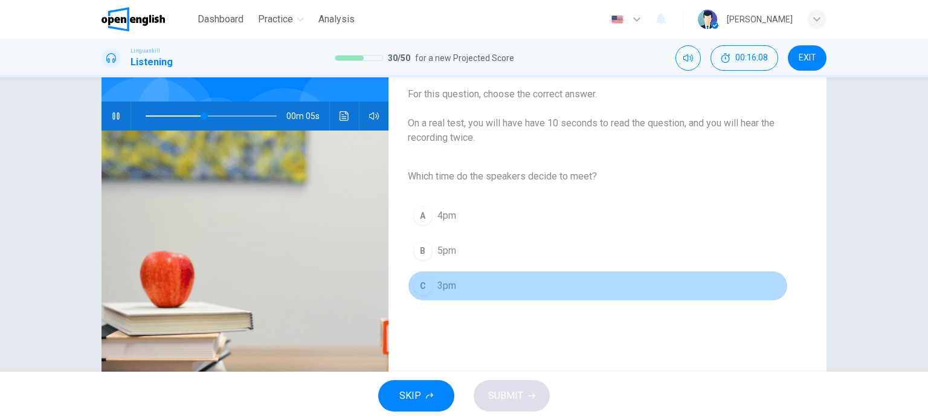
click at [419, 289] on div "C" at bounding box center [422, 285] width 19 height 19
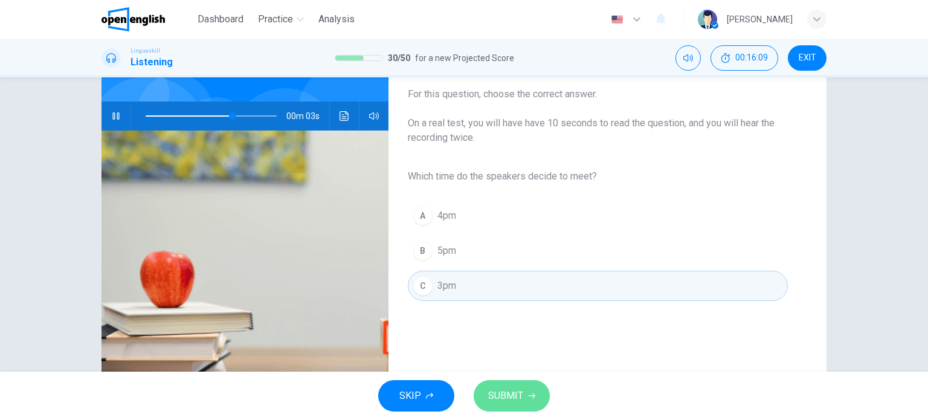
click at [512, 393] on span "SUBMIT" at bounding box center [505, 395] width 35 height 17
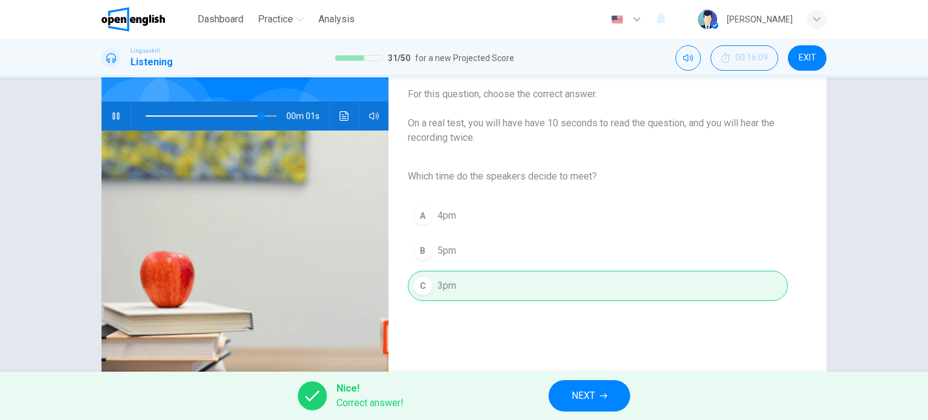
click at [592, 389] on span "NEXT" at bounding box center [584, 395] width 24 height 17
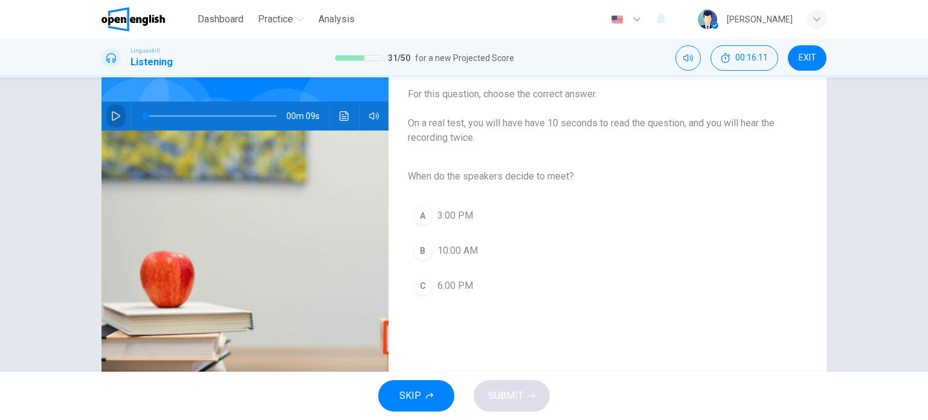
click at [106, 111] on button "button" at bounding box center [115, 116] width 19 height 29
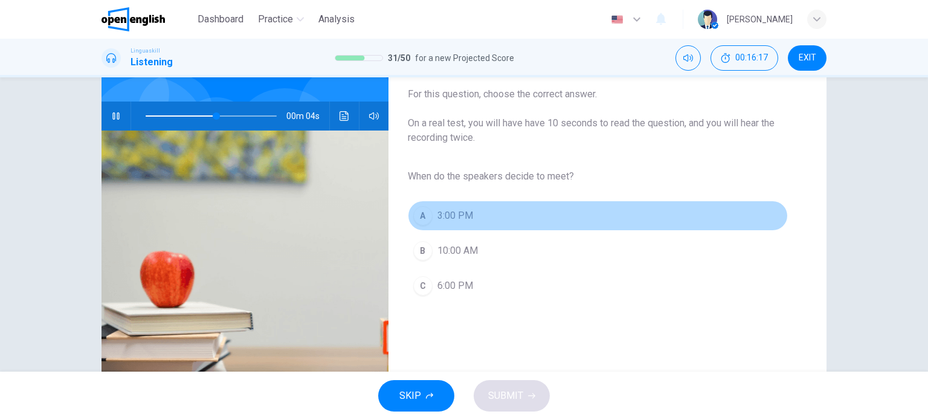
click at [413, 217] on div "A" at bounding box center [422, 215] width 19 height 19
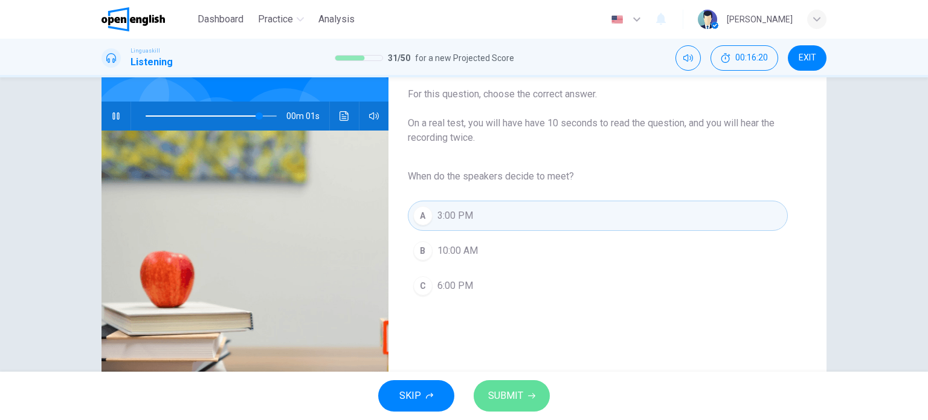
click at [517, 392] on span "SUBMIT" at bounding box center [505, 395] width 35 height 17
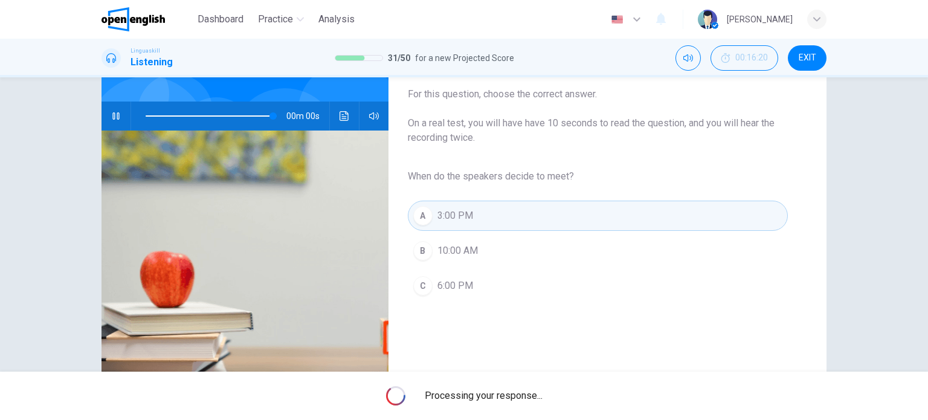
type input "*"
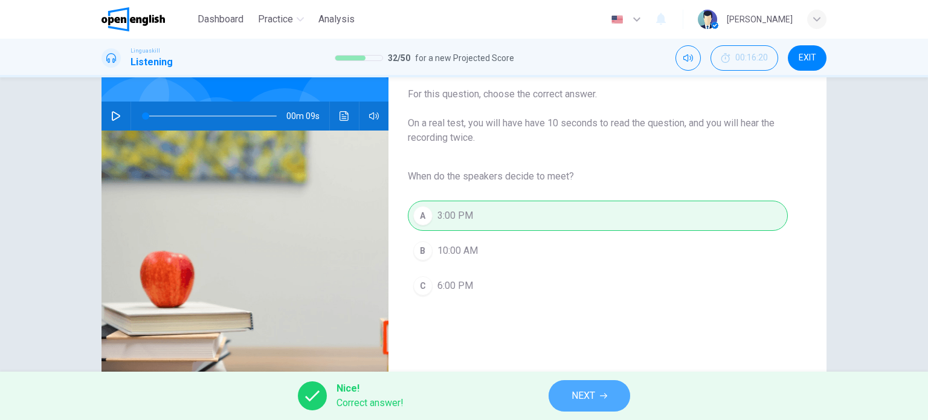
click at [601, 410] on button "NEXT" at bounding box center [590, 395] width 82 height 31
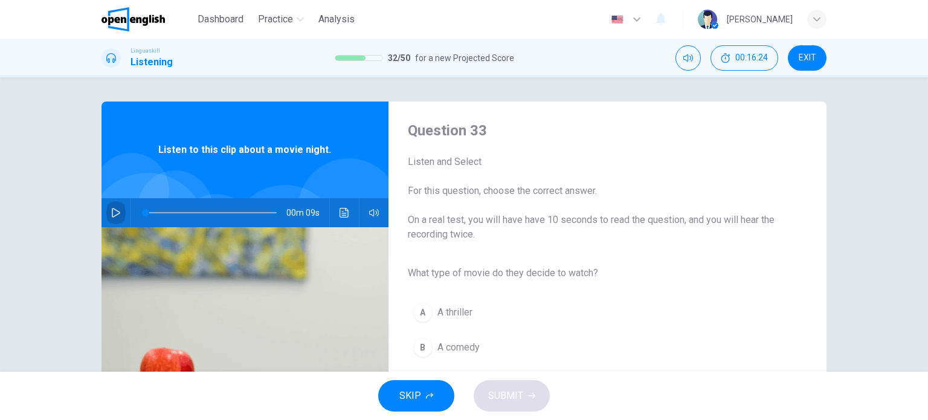
click at [112, 213] on icon "button" at bounding box center [116, 213] width 10 height 10
click at [688, 279] on span "What type of movie do they decide to watch?" at bounding box center [598, 273] width 380 height 15
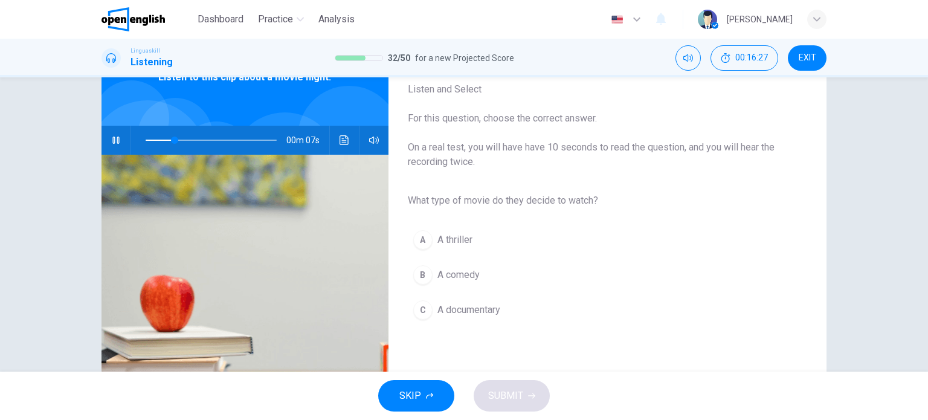
scroll to position [97, 0]
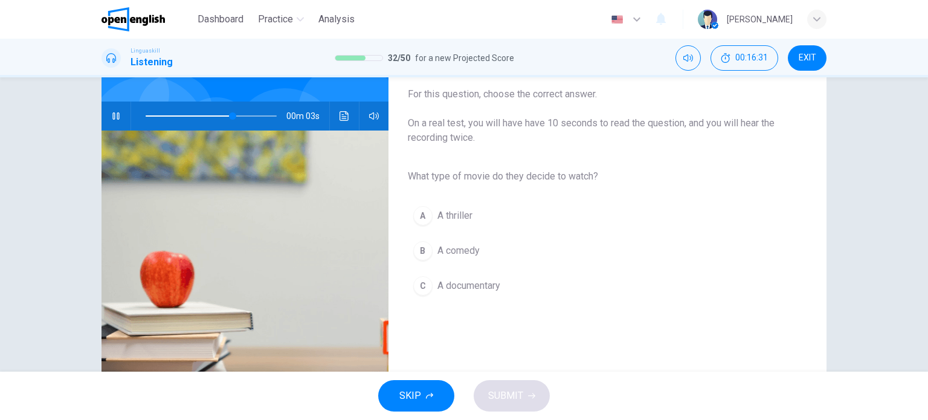
click at [421, 246] on div "B" at bounding box center [422, 250] width 19 height 19
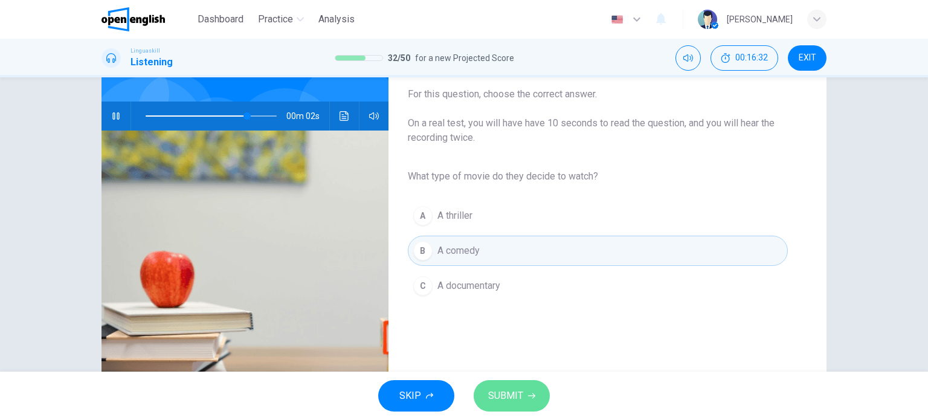
click at [497, 393] on span "SUBMIT" at bounding box center [505, 395] width 35 height 17
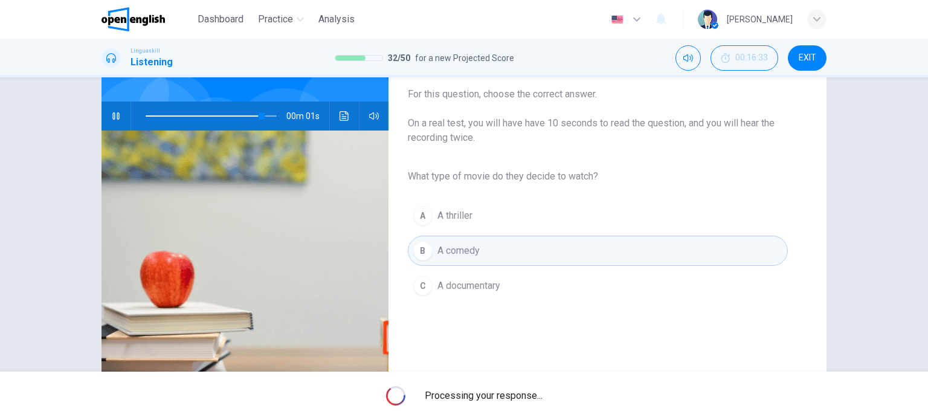
type input "*"
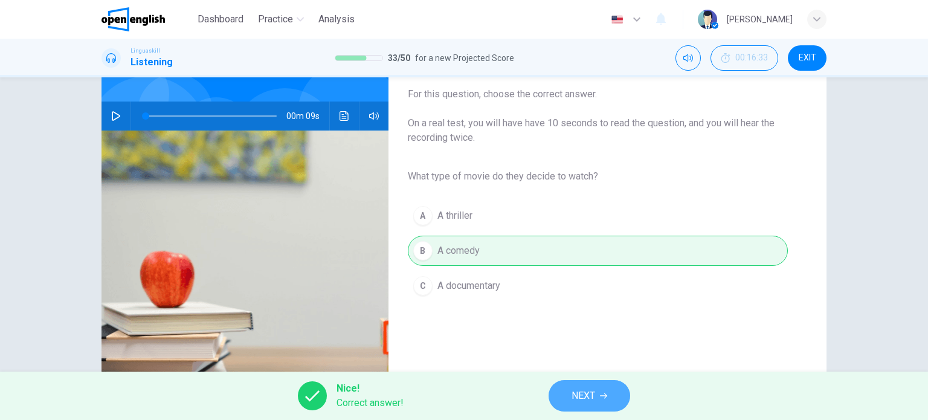
click at [575, 396] on span "NEXT" at bounding box center [584, 395] width 24 height 17
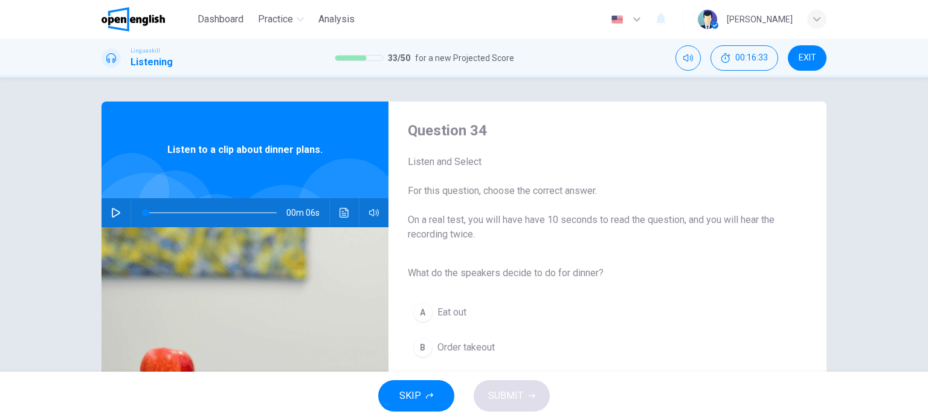
click at [697, 328] on div "A Eat out B Order takeout C Cook pasta" at bounding box center [598, 347] width 380 height 105
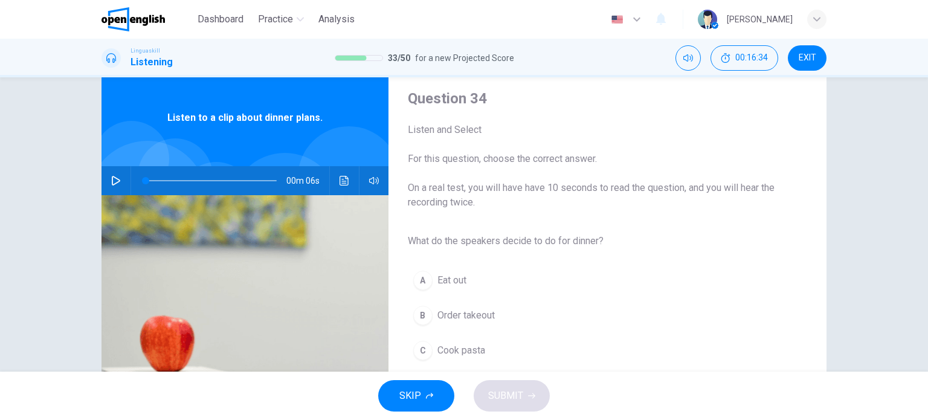
scroll to position [73, 0]
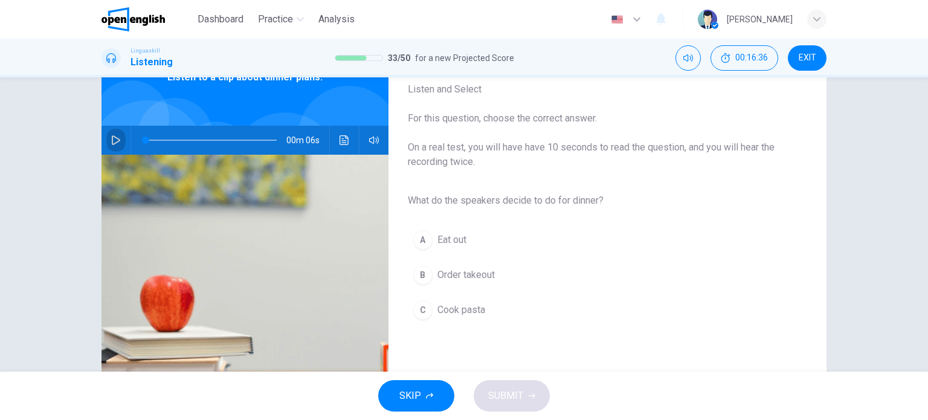
click at [112, 135] on icon "button" at bounding box center [116, 140] width 10 height 10
click at [597, 290] on div "A Eat out B Order takeout C Cook pasta" at bounding box center [598, 274] width 380 height 105
type input "*"
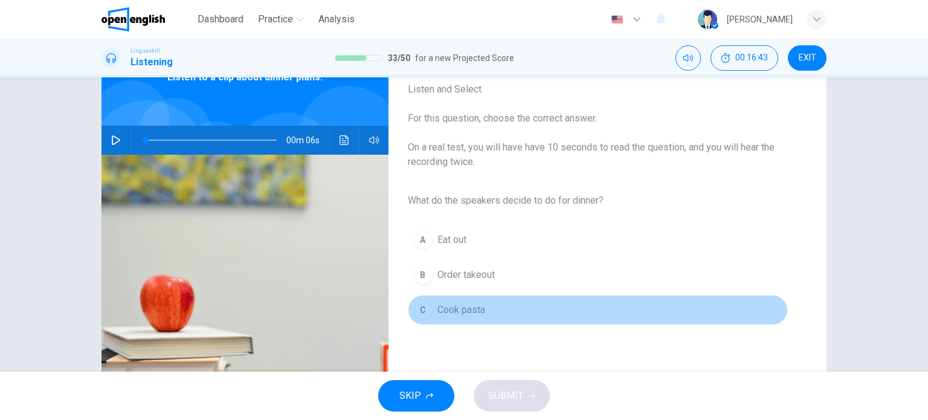
click at [474, 309] on span "Cook pasta" at bounding box center [462, 310] width 48 height 15
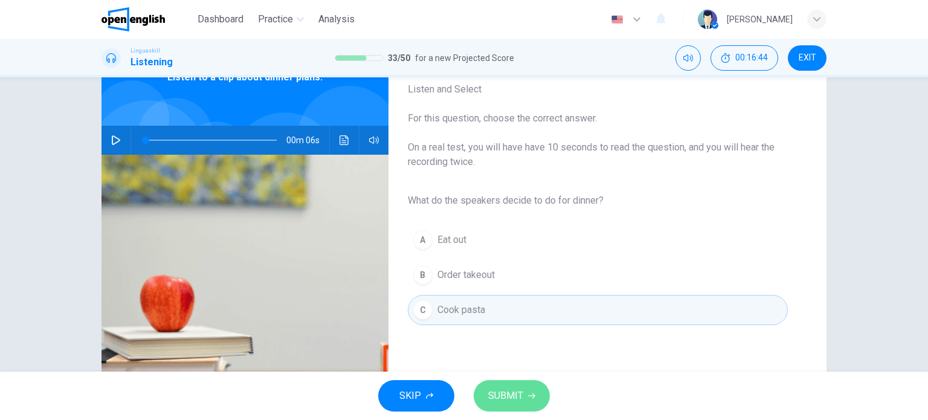
click at [505, 386] on button "SUBMIT" at bounding box center [512, 395] width 76 height 31
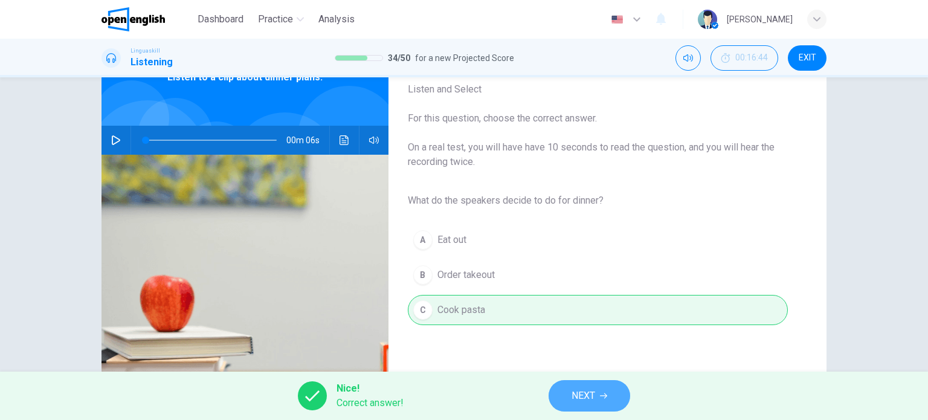
click at [586, 393] on span "NEXT" at bounding box center [584, 395] width 24 height 17
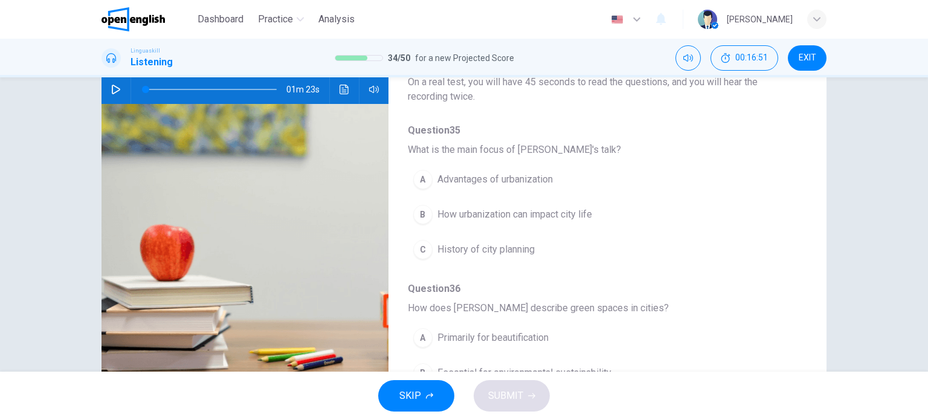
scroll to position [124, 0]
click at [111, 86] on icon "button" at bounding box center [116, 89] width 10 height 10
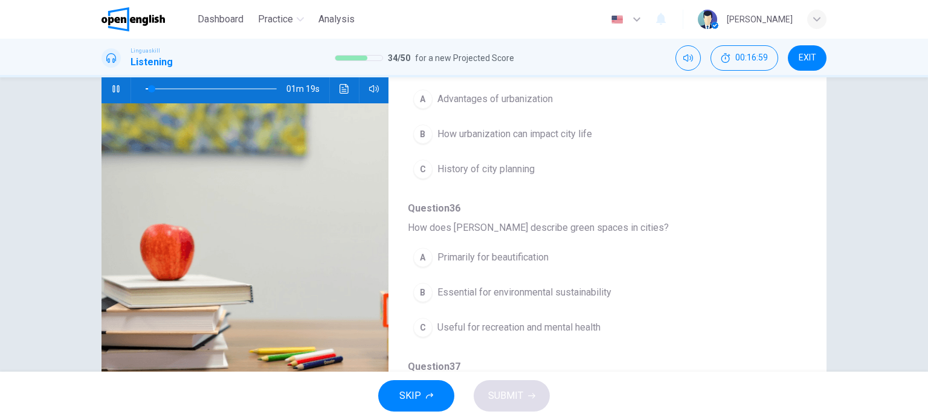
scroll to position [80, 0]
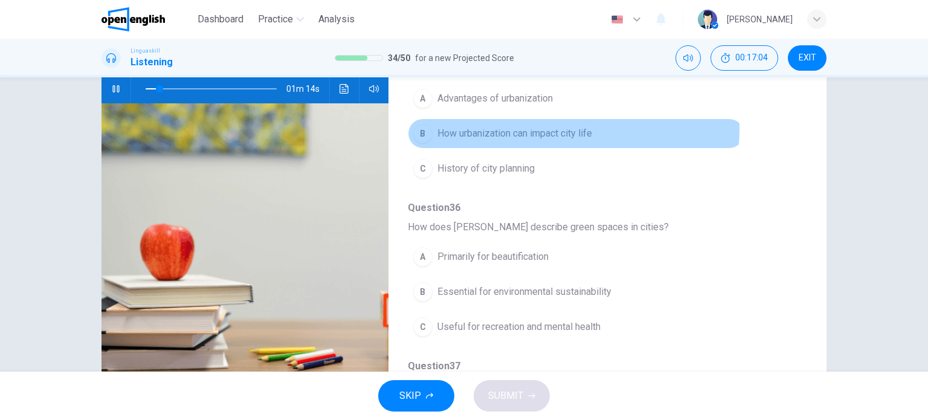
click at [546, 128] on span "How urbanization can impact city life" at bounding box center [515, 133] width 155 height 15
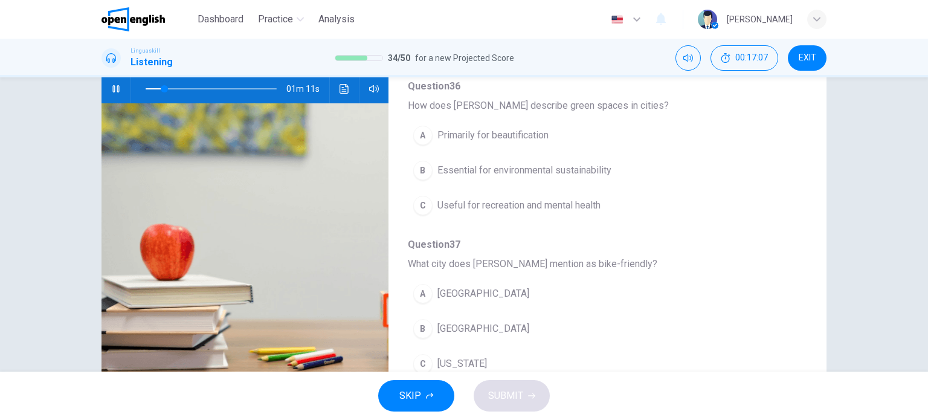
scroll to position [205, 0]
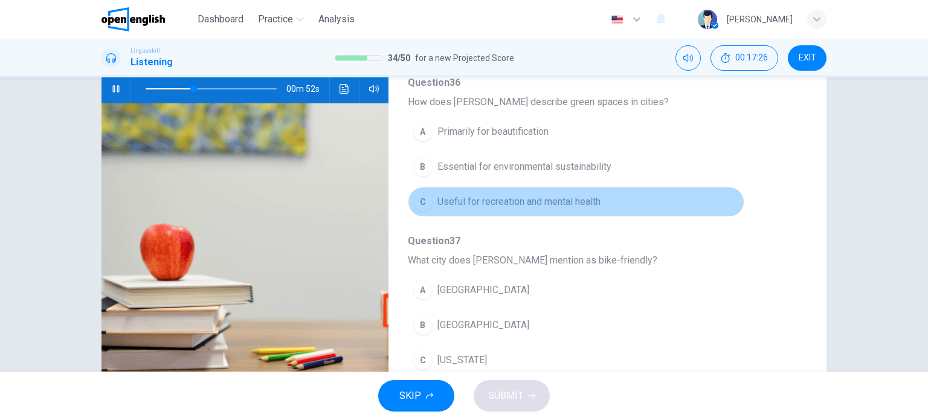
click at [581, 199] on span "Useful for recreation and mental health" at bounding box center [519, 202] width 163 height 15
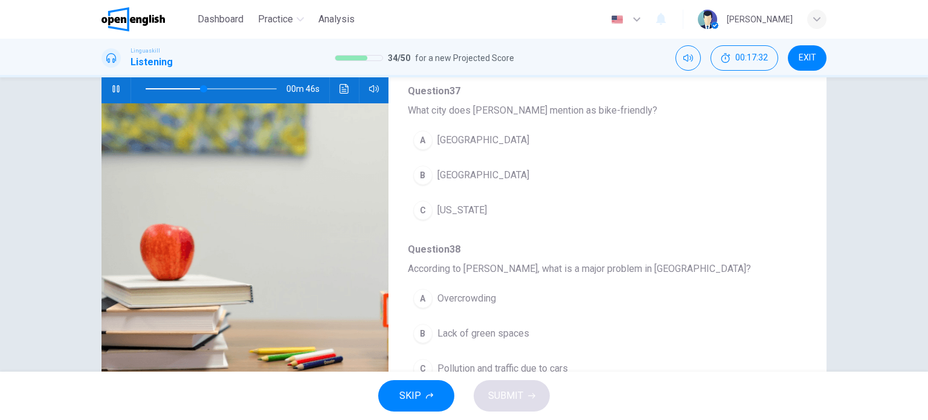
scroll to position [361, 0]
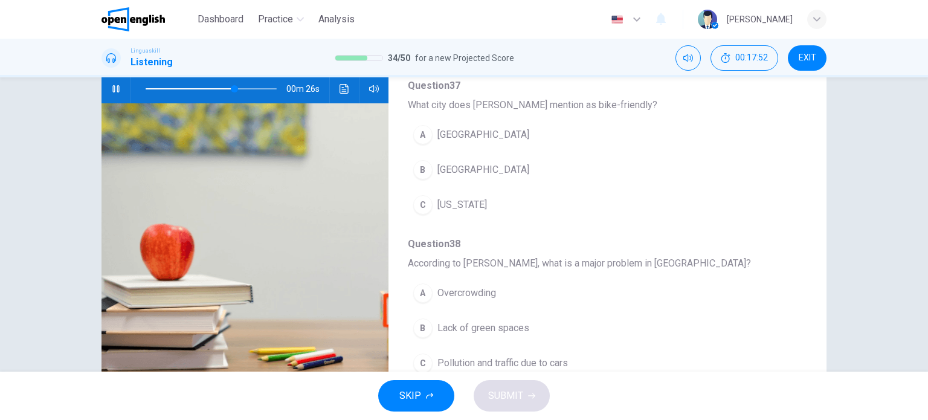
click at [460, 163] on span "[GEOGRAPHIC_DATA]" at bounding box center [484, 170] width 92 height 15
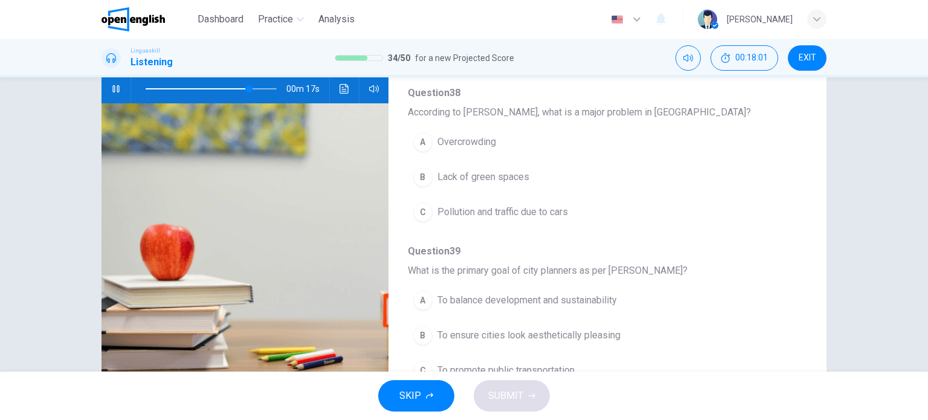
scroll to position [514, 0]
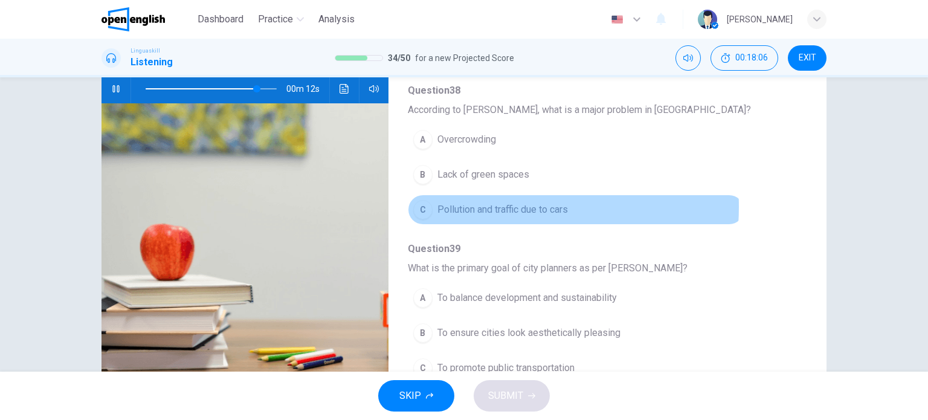
click at [481, 204] on span "Pollution and traffic due to cars" at bounding box center [503, 209] width 131 height 15
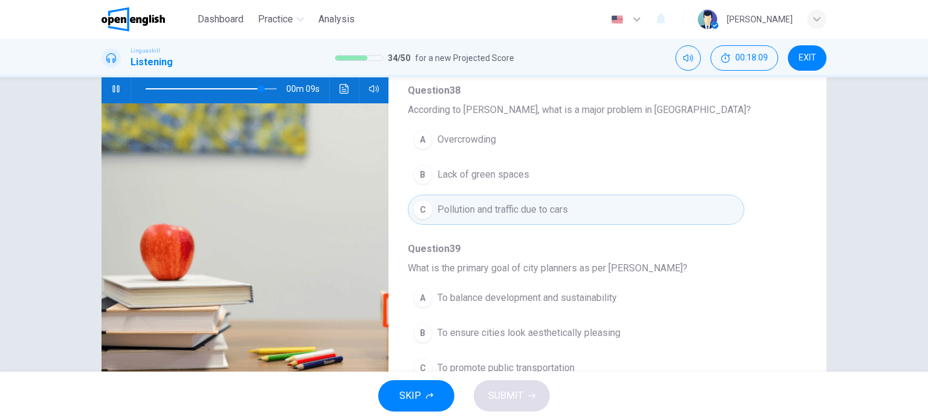
scroll to position [517, 0]
click at [561, 292] on span "To balance development and sustainability" at bounding box center [527, 295] width 179 height 15
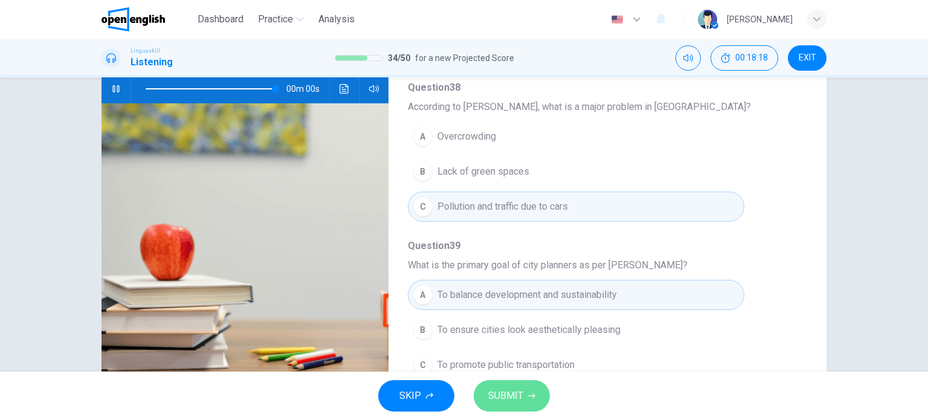
click at [521, 393] on span "SUBMIT" at bounding box center [505, 395] width 35 height 17
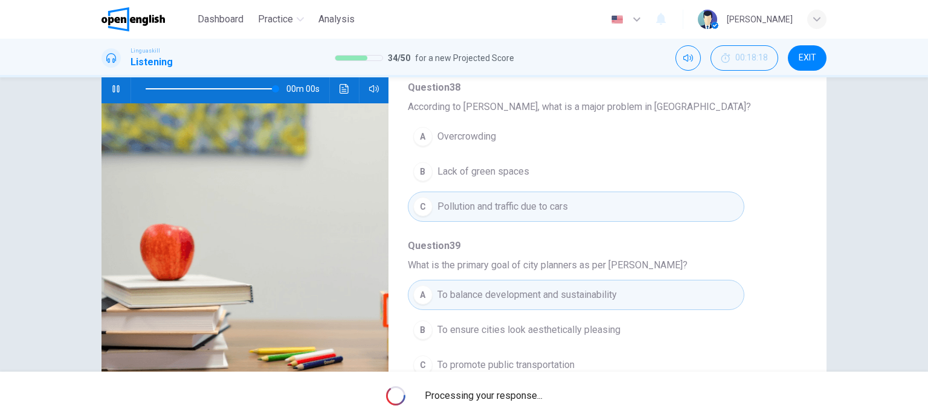
type input "*"
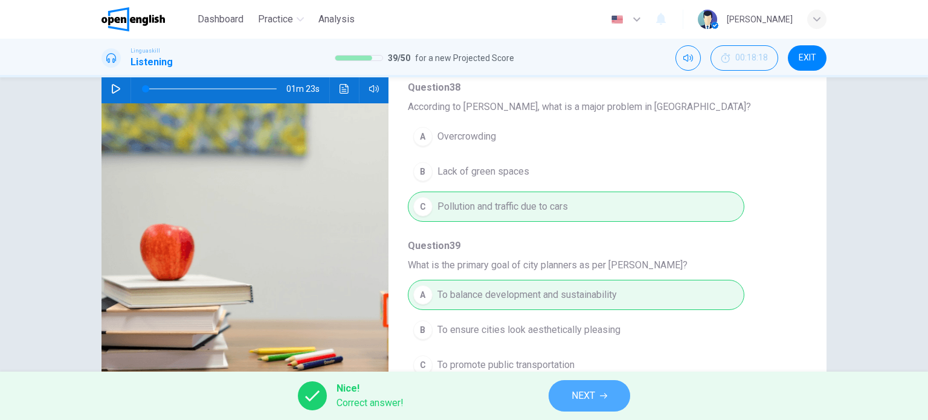
click at [583, 396] on span "NEXT" at bounding box center [584, 395] width 24 height 17
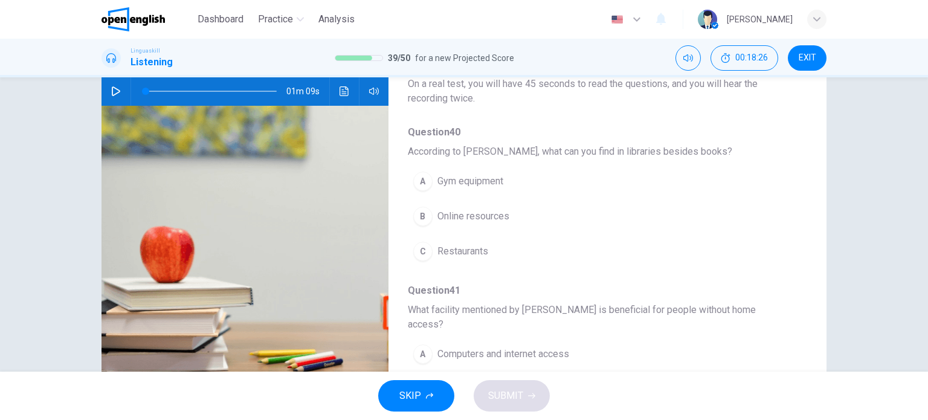
scroll to position [123, 0]
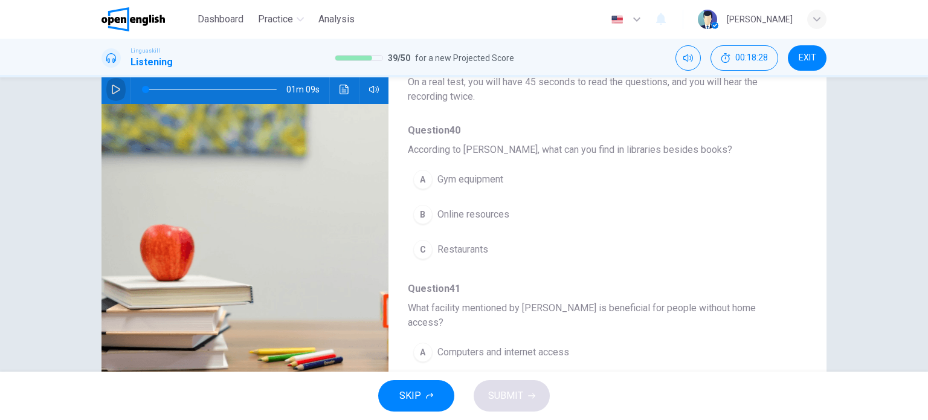
click at [111, 89] on icon "button" at bounding box center [116, 90] width 10 height 10
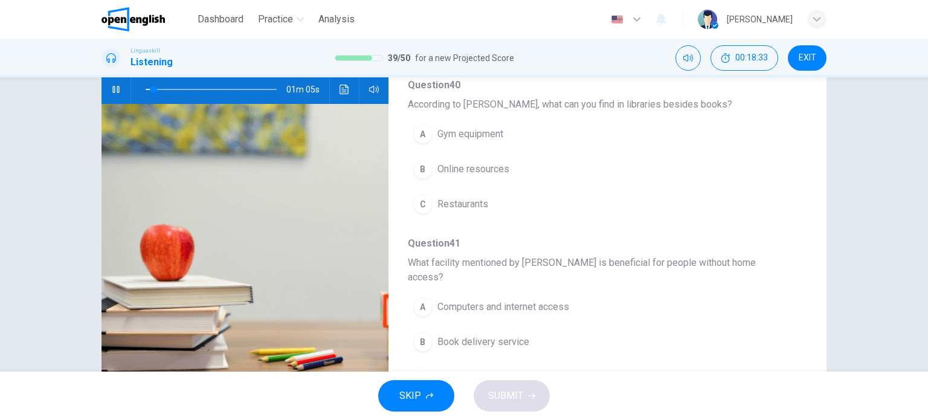
scroll to position [50, 0]
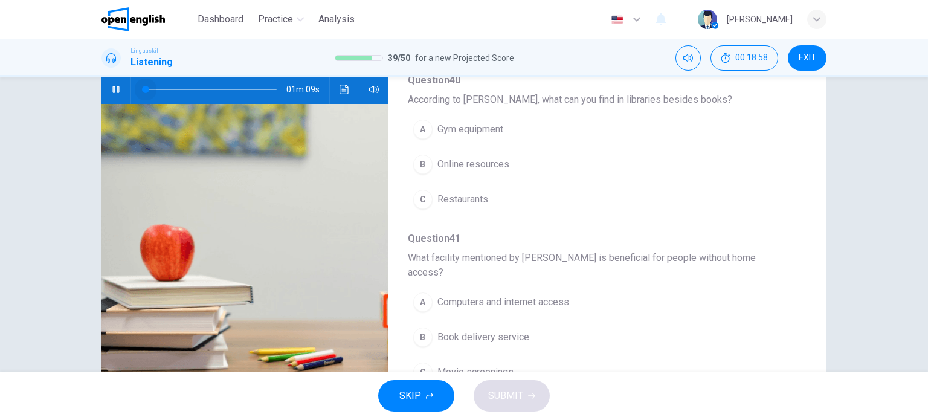
drag, startPoint x: 193, startPoint y: 91, endPoint x: 135, endPoint y: 94, distance: 57.5
click at [142, 93] on span at bounding box center [145, 89] width 7 height 7
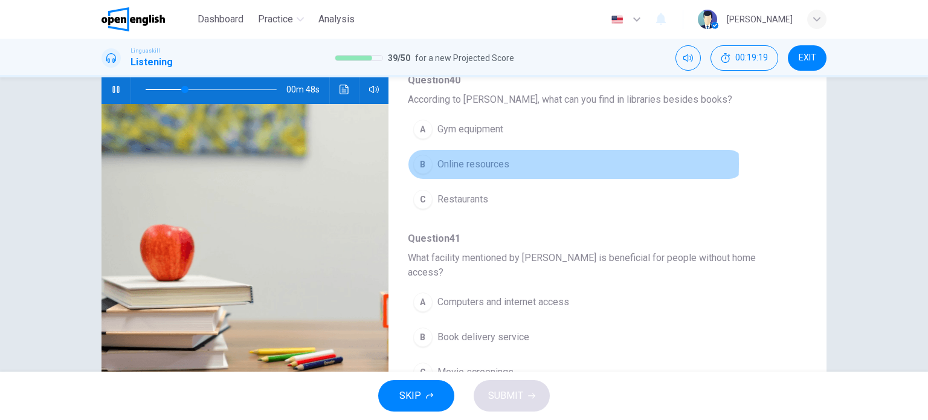
click at [422, 163] on div "B" at bounding box center [422, 164] width 19 height 19
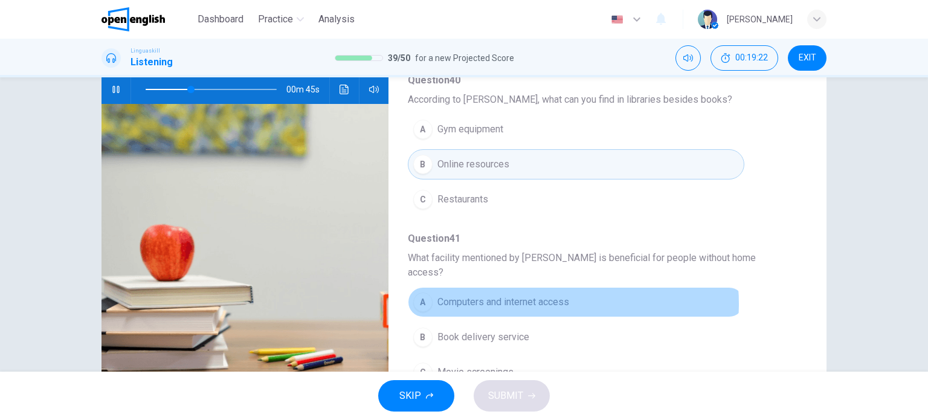
click at [554, 295] on span "Computers and internet access" at bounding box center [504, 302] width 132 height 15
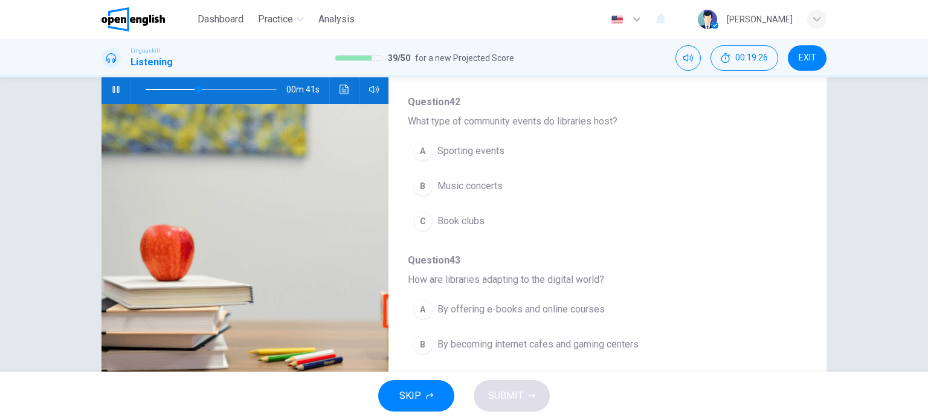
scroll to position [362, 0]
click at [419, 209] on div "C" at bounding box center [422, 218] width 19 height 19
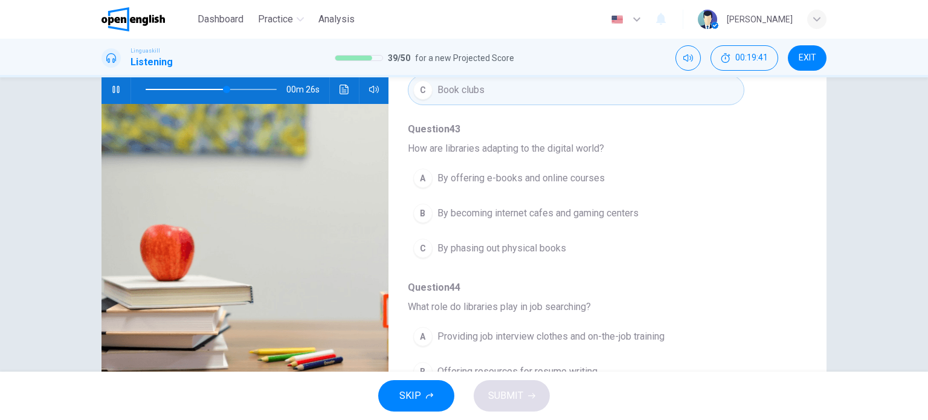
scroll to position [514, 0]
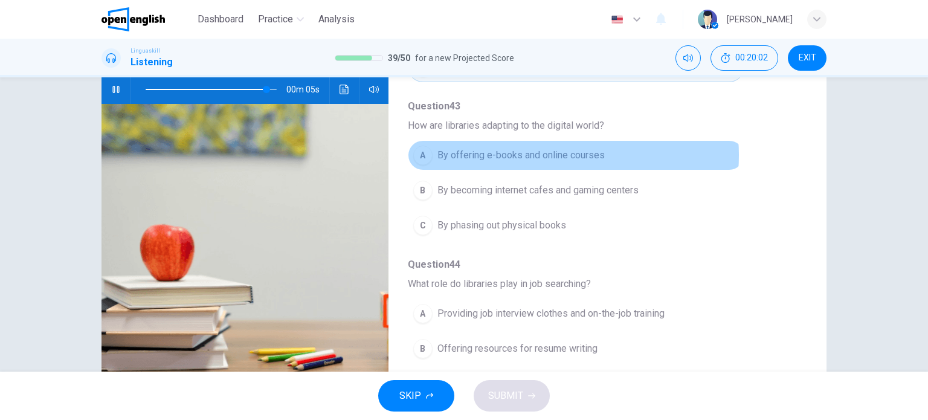
click at [532, 148] on span "By offering e-books and online courses" at bounding box center [521, 155] width 167 height 15
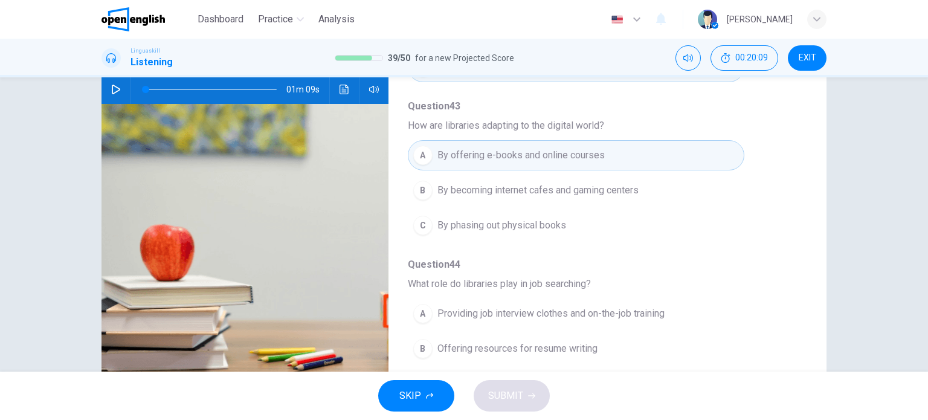
scroll to position [517, 0]
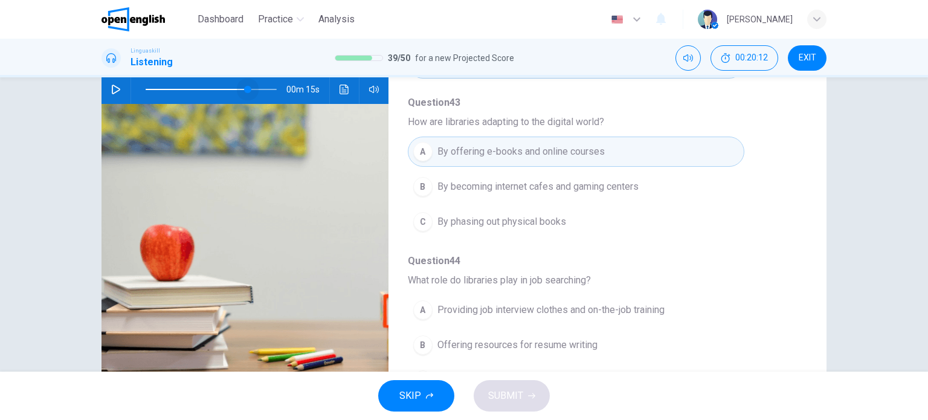
click at [245, 85] on span at bounding box center [211, 89] width 131 height 17
click at [107, 88] on button "button" at bounding box center [115, 89] width 19 height 29
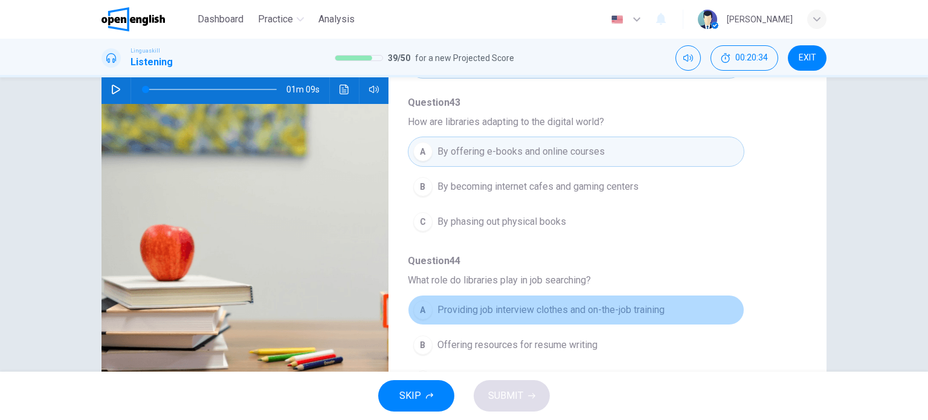
click at [636, 303] on span "Providing job interview clothes and on-the-job training" at bounding box center [551, 310] width 227 height 15
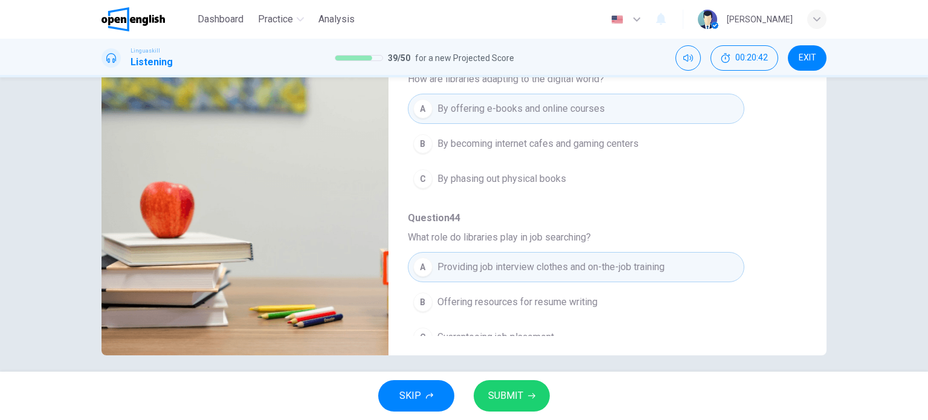
scroll to position [174, 0]
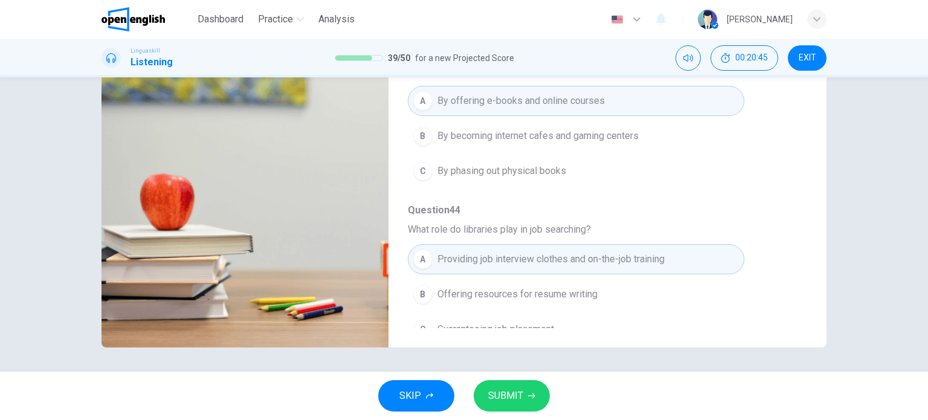
click at [157, 161] on img at bounding box center [245, 200] width 287 height 294
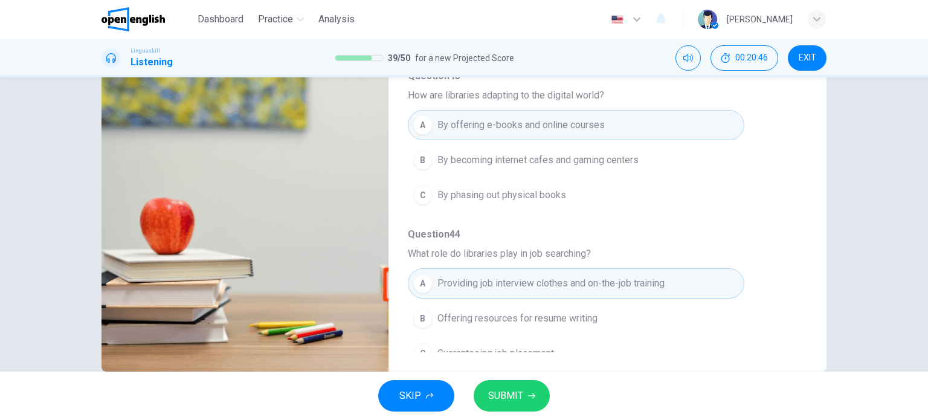
scroll to position [126, 0]
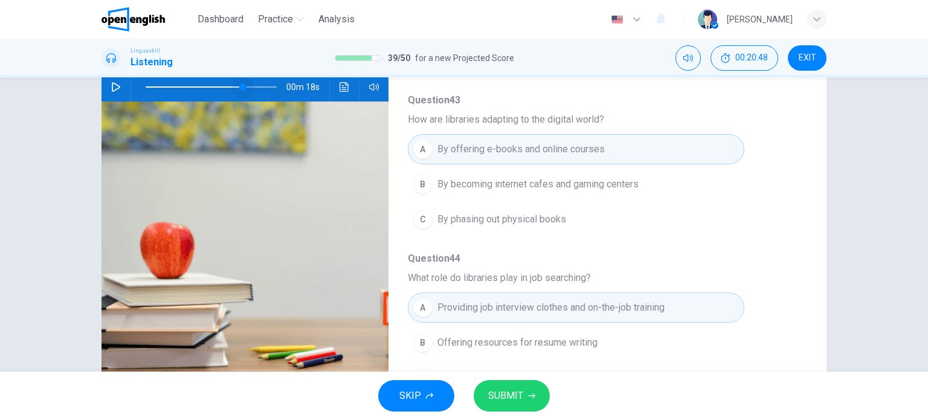
click at [240, 86] on span at bounding box center [211, 87] width 131 height 17
click at [114, 86] on icon "button" at bounding box center [116, 87] width 10 height 10
click at [868, 270] on div "Question 40 - 44 For these questions, choose the correct answer. On a real test…" at bounding box center [464, 224] width 928 height 294
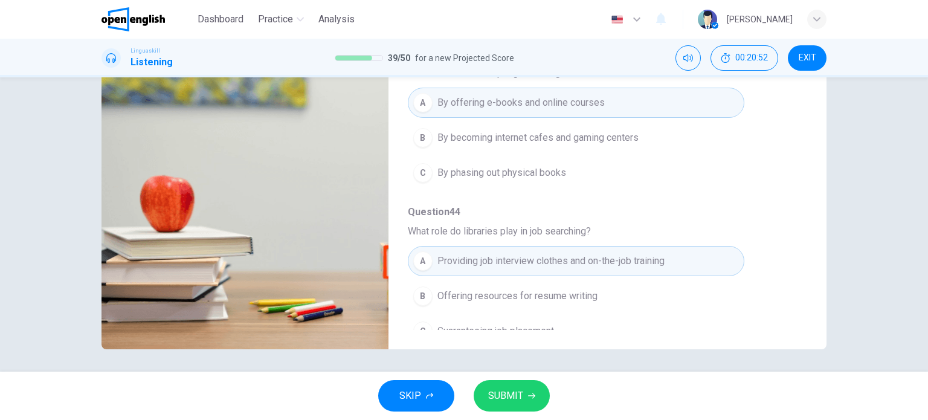
scroll to position [174, 0]
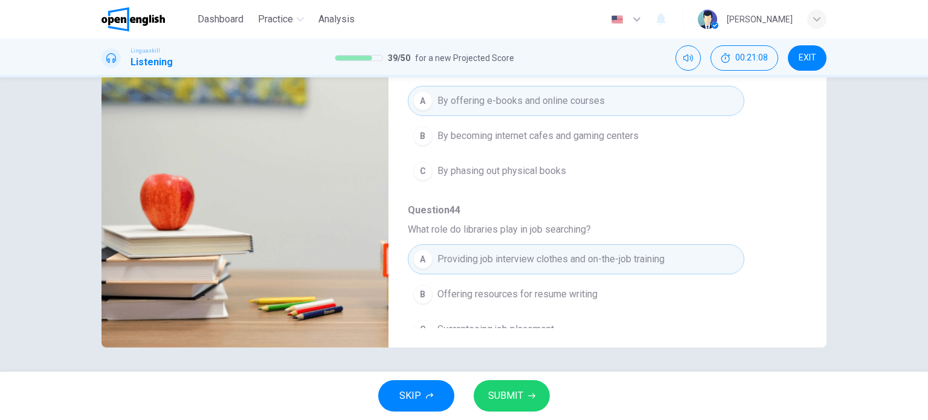
type input "*"
click at [585, 287] on span "Offering resources for resume writing" at bounding box center [518, 294] width 160 height 15
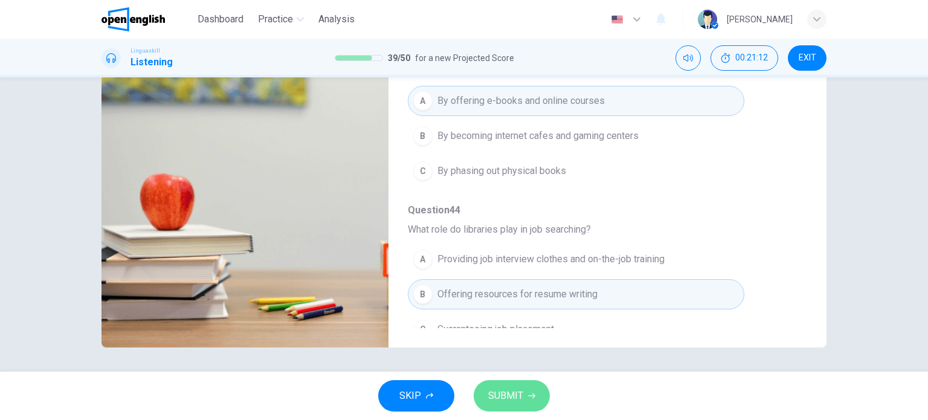
click at [505, 389] on span "SUBMIT" at bounding box center [505, 395] width 35 height 17
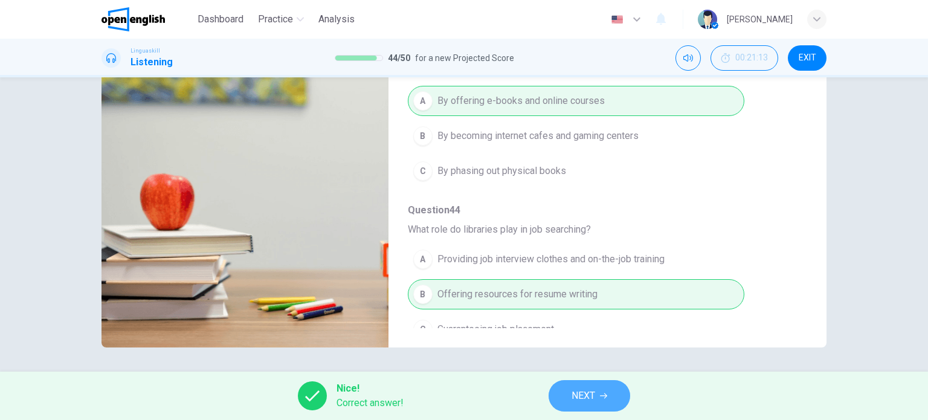
click at [578, 398] on span "NEXT" at bounding box center [584, 395] width 24 height 17
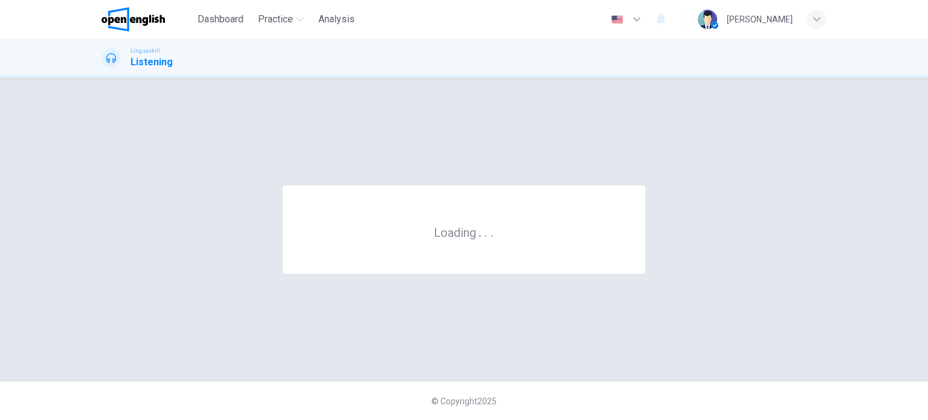
scroll to position [0, 0]
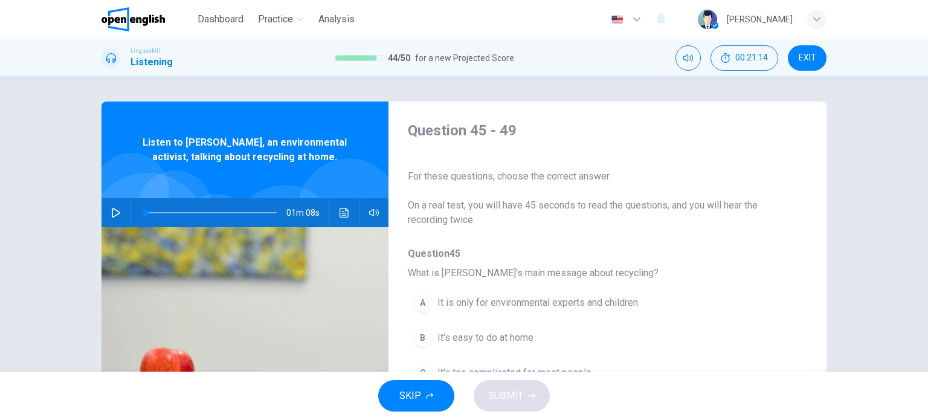
click at [874, 321] on div "Question 45 - 49 For these questions, choose the correct answer. On a real test…" at bounding box center [464, 224] width 928 height 294
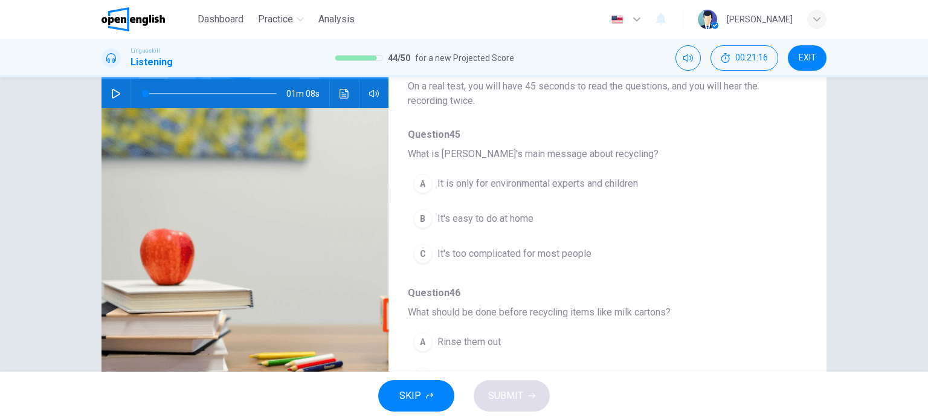
scroll to position [121, 0]
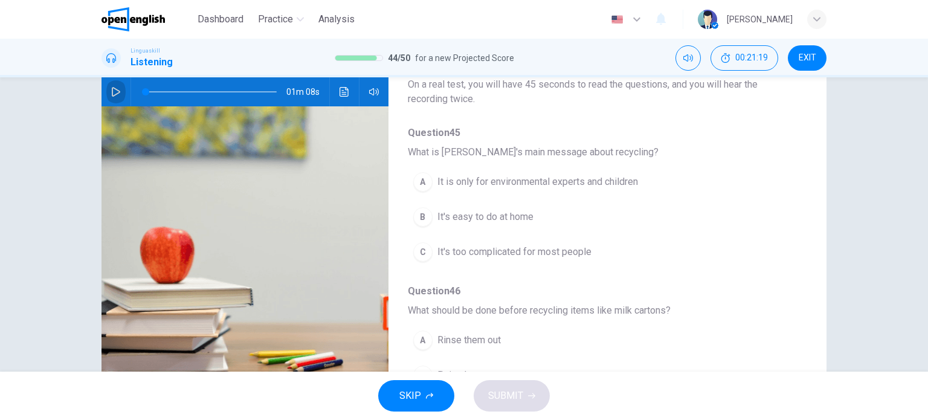
click at [111, 89] on icon "button" at bounding box center [116, 92] width 10 height 10
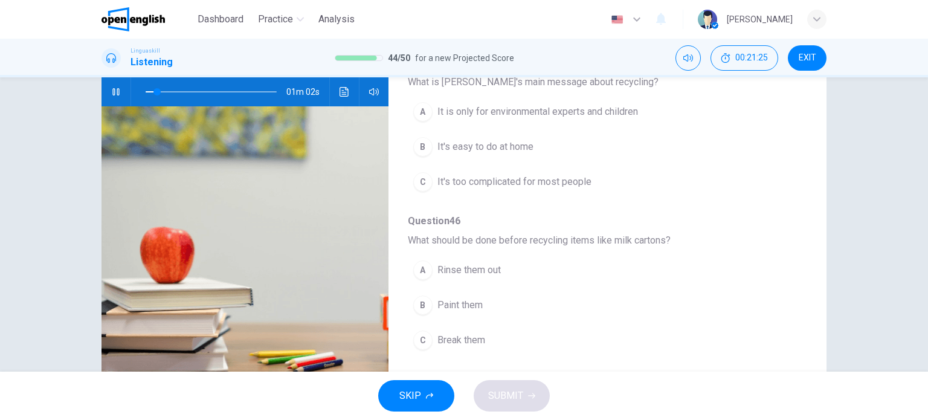
scroll to position [73, 0]
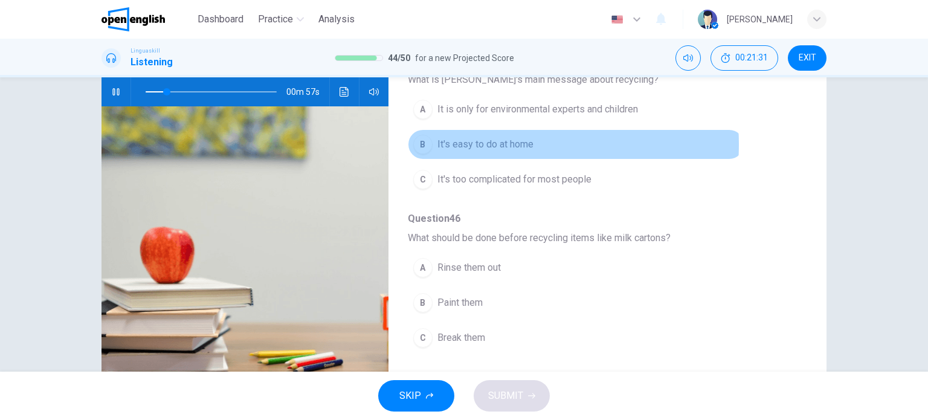
click at [499, 144] on span "It's easy to do at home" at bounding box center [486, 144] width 96 height 15
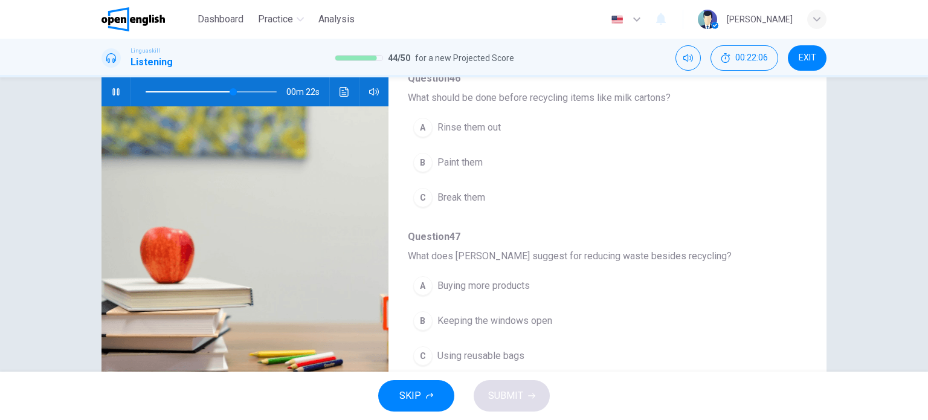
scroll to position [210, 0]
click at [147, 92] on span at bounding box center [211, 91] width 131 height 17
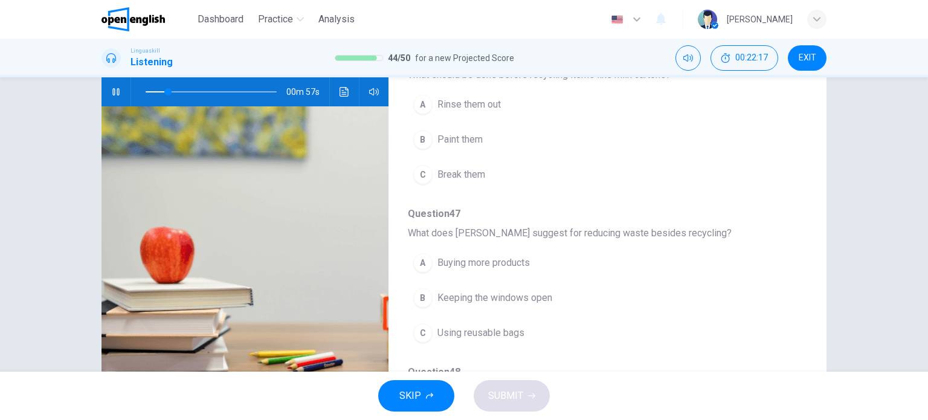
scroll to position [222, 0]
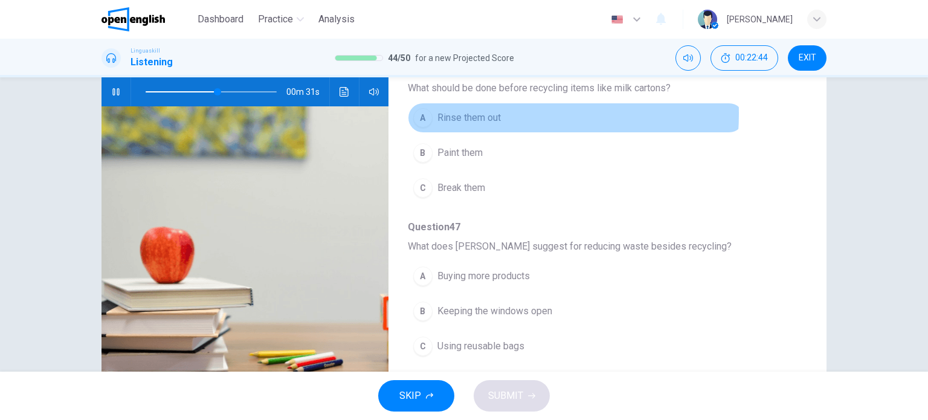
click at [471, 112] on span "Rinse them out" at bounding box center [469, 118] width 63 height 15
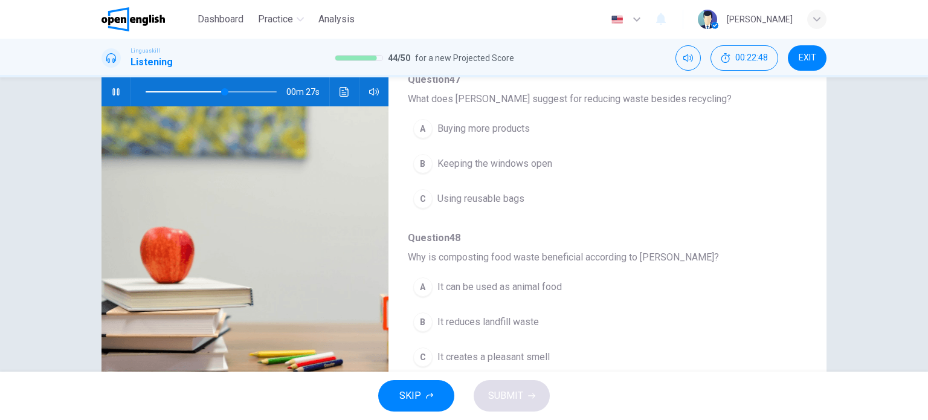
scroll to position [376, 0]
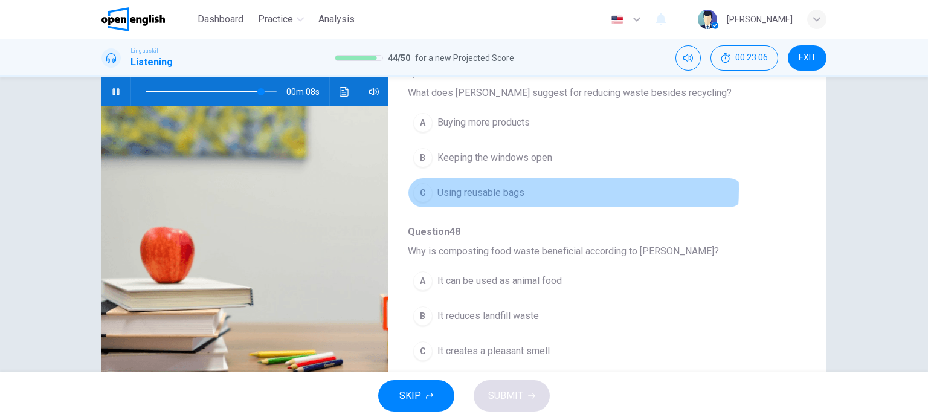
click at [496, 187] on span "Using reusable bags" at bounding box center [481, 193] width 87 height 15
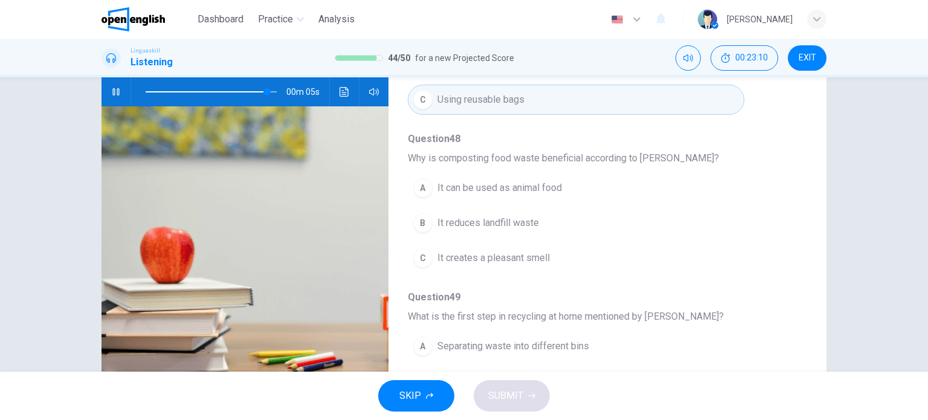
scroll to position [470, 0]
click at [242, 89] on span at bounding box center [211, 91] width 131 height 17
click at [235, 91] on span at bounding box center [237, 91] width 7 height 7
click at [238, 93] on span at bounding box center [211, 91] width 131 height 17
click at [112, 91] on icon "button" at bounding box center [116, 92] width 10 height 10
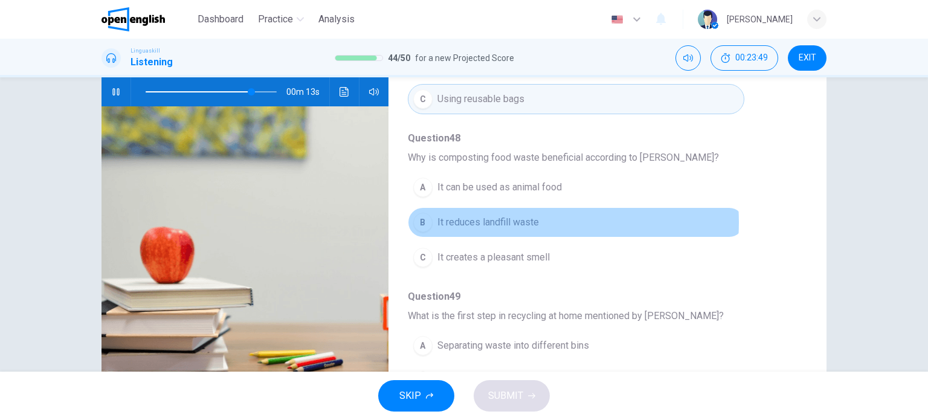
click at [514, 219] on span "It reduces landfill waste" at bounding box center [489, 222] width 102 height 15
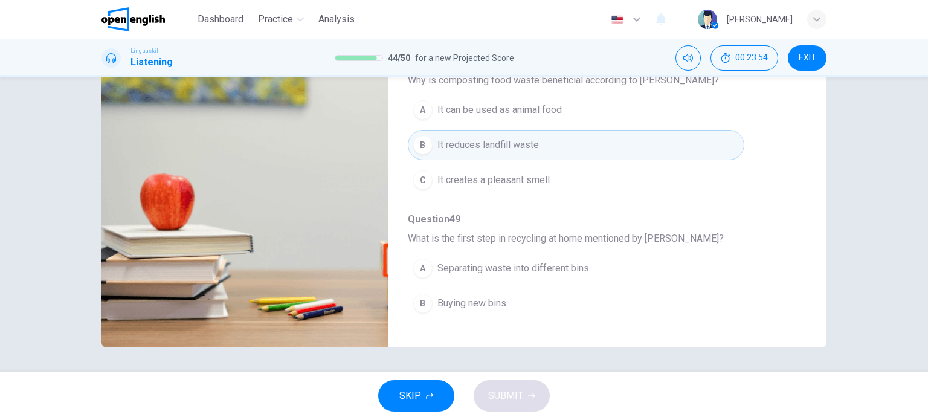
scroll to position [517, 0]
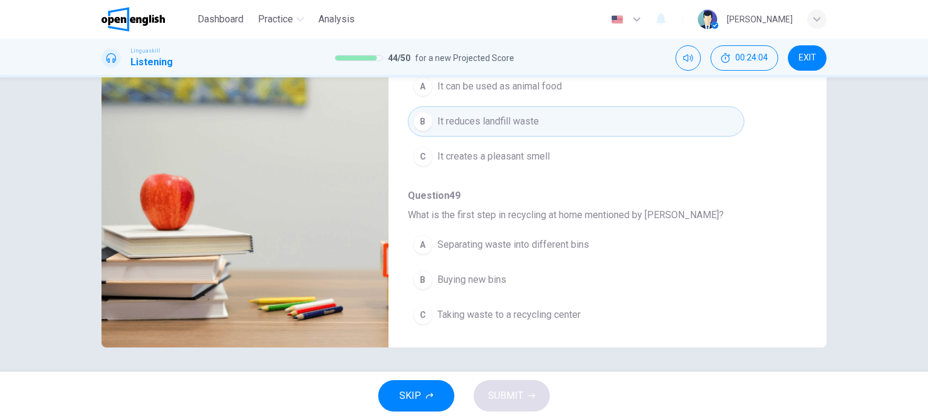
click at [238, 266] on img at bounding box center [245, 200] width 287 height 294
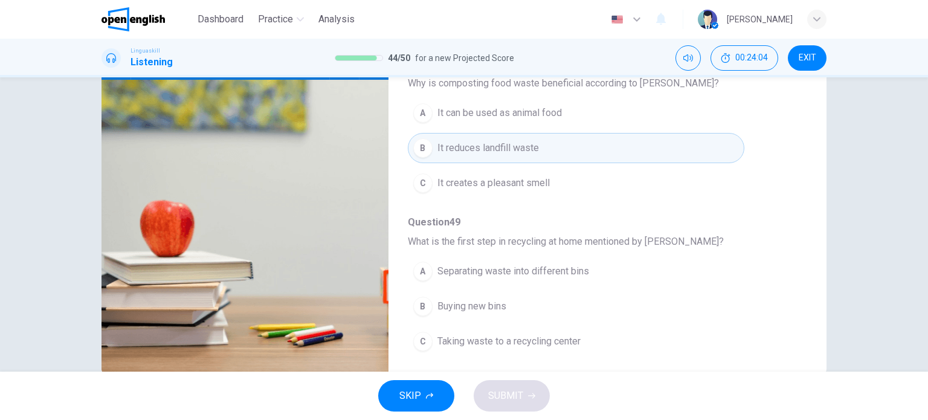
scroll to position [126, 0]
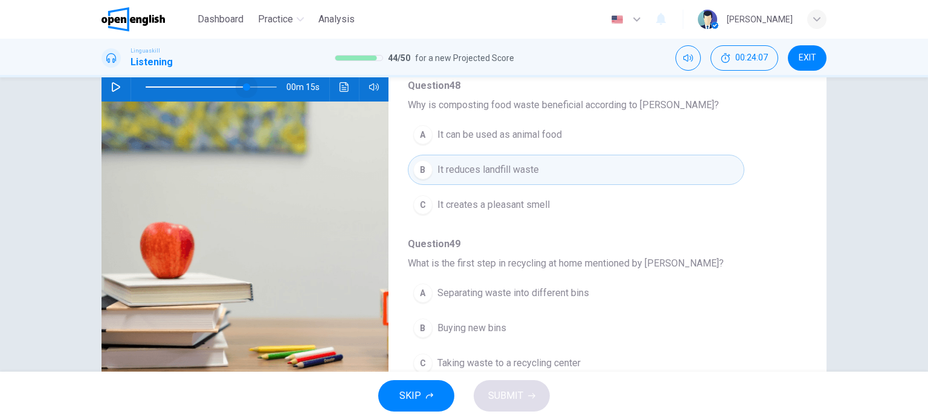
click at [244, 86] on span at bounding box center [211, 87] width 131 height 17
click at [111, 88] on icon "button" at bounding box center [116, 87] width 10 height 10
click at [871, 195] on div "Question 45 - 49 For these questions, choose the correct answer. On a real test…" at bounding box center [464, 224] width 928 height 294
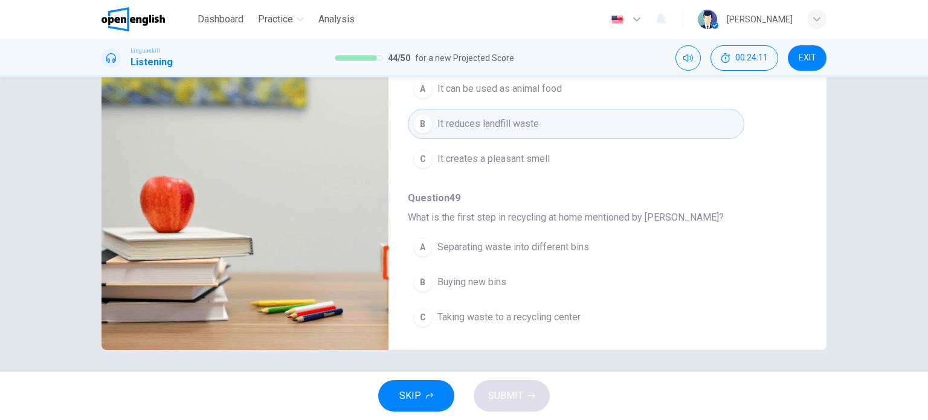
scroll to position [174, 0]
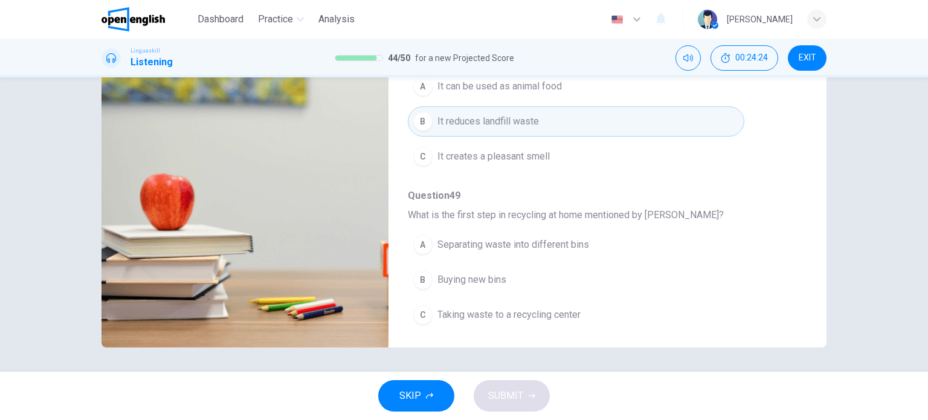
type input "*"
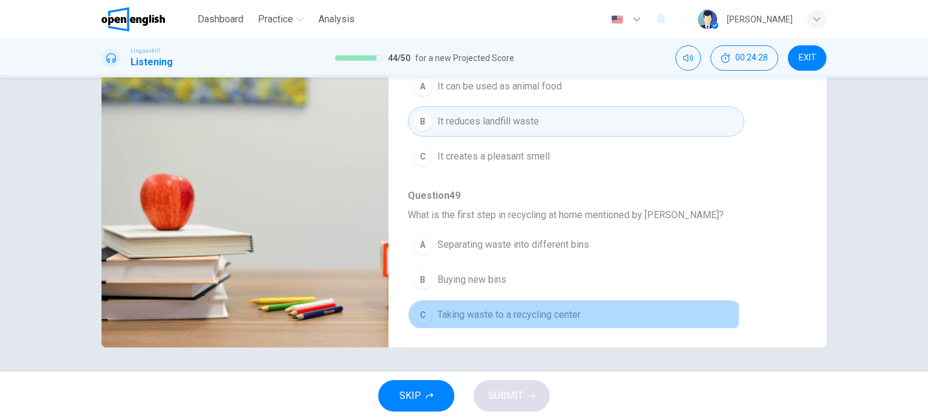
click at [520, 308] on span "Taking waste to a recycling center" at bounding box center [509, 315] width 143 height 15
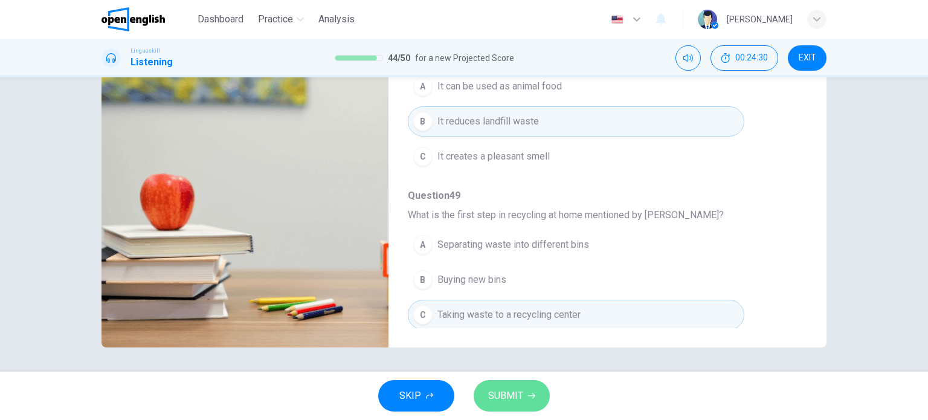
click at [514, 399] on span "SUBMIT" at bounding box center [505, 395] width 35 height 17
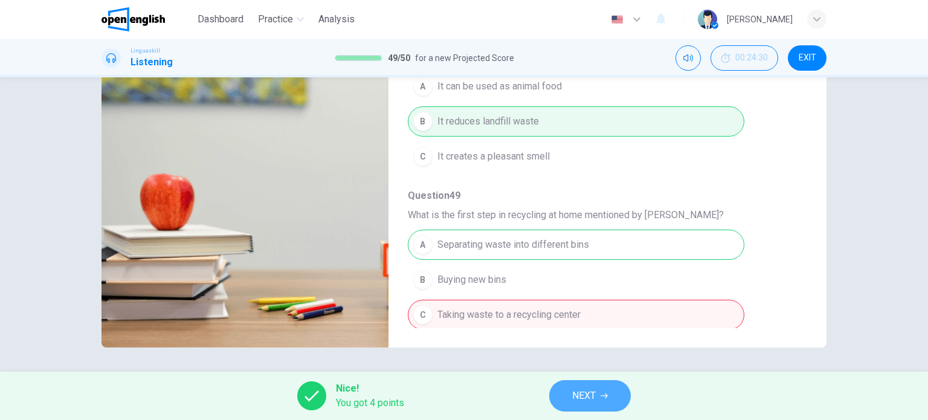
click at [556, 399] on button "NEXT" at bounding box center [590, 395] width 82 height 31
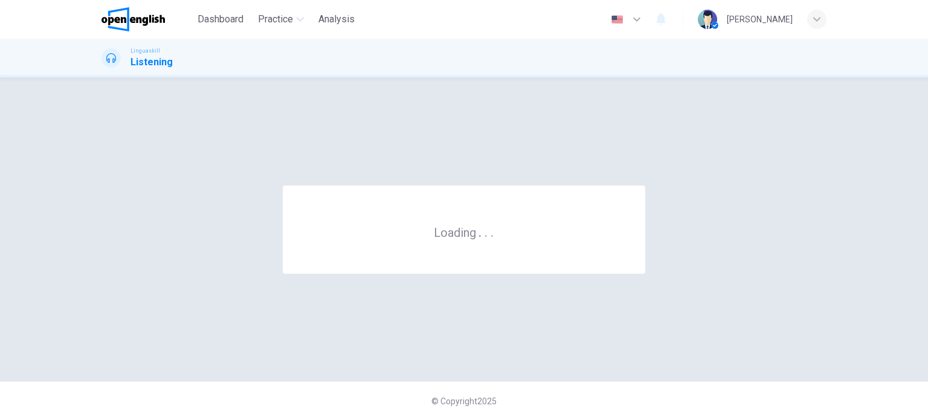
scroll to position [0, 0]
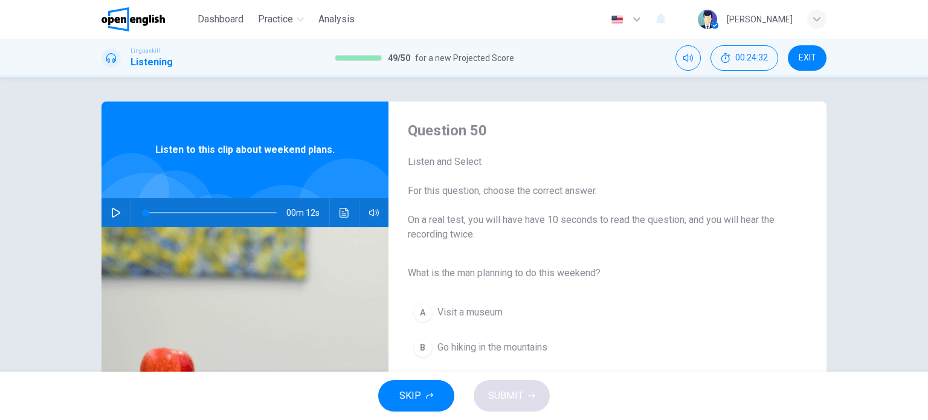
click at [836, 277] on div "Question 50 Listen and Select For this question, choose the correct answer. On …" at bounding box center [464, 312] width 764 height 420
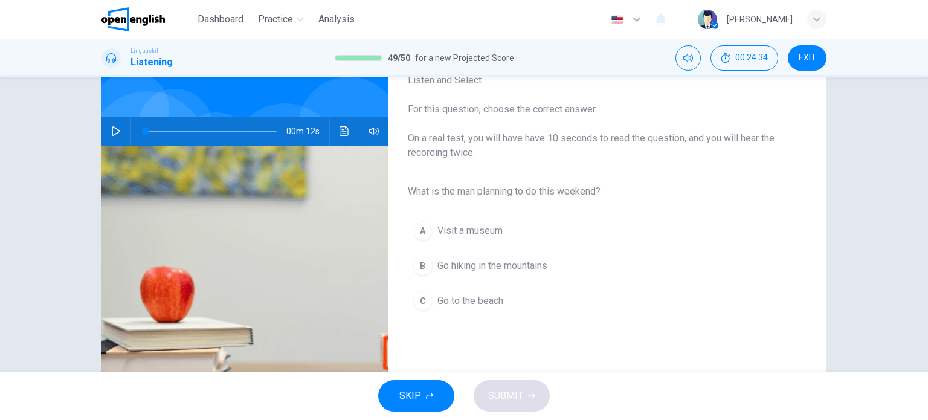
scroll to position [88, 0]
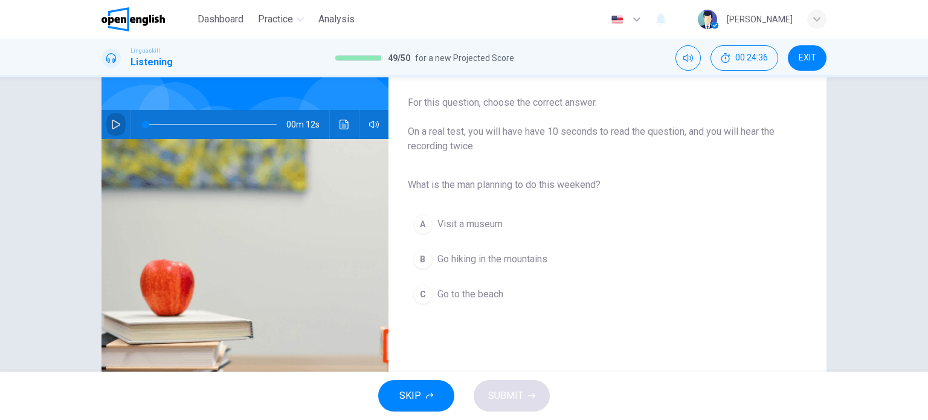
click at [114, 123] on icon "button" at bounding box center [116, 125] width 8 height 10
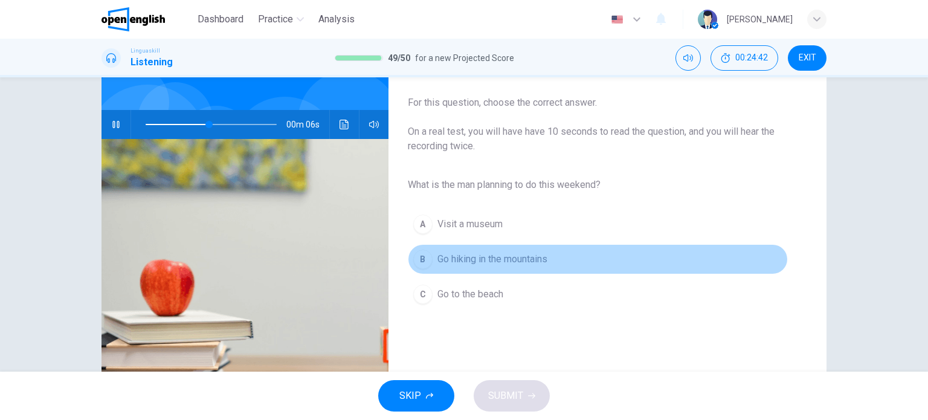
click at [512, 257] on span "Go hiking in the mountains" at bounding box center [493, 259] width 110 height 15
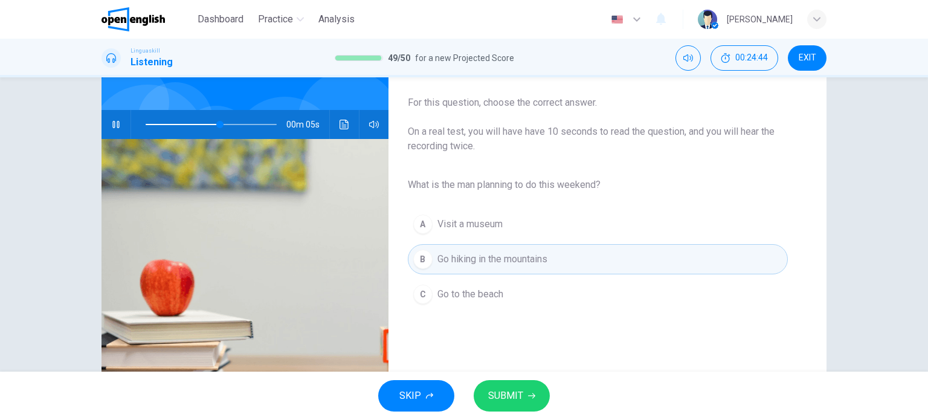
click at [517, 387] on span "SUBMIT" at bounding box center [505, 395] width 35 height 17
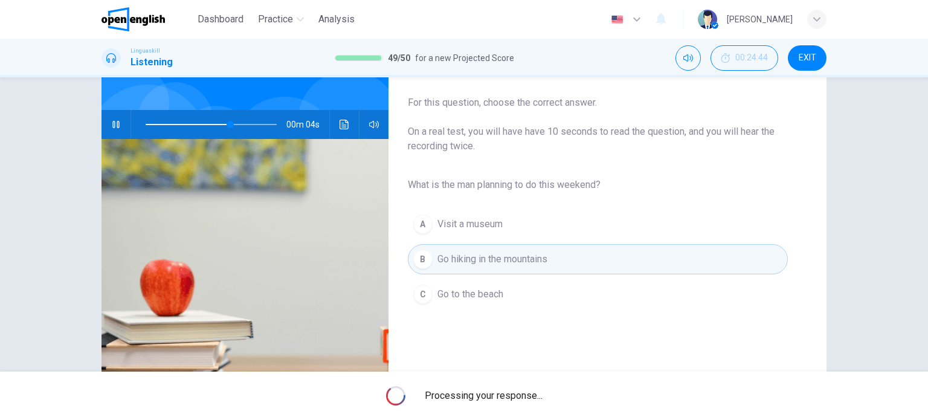
type input "**"
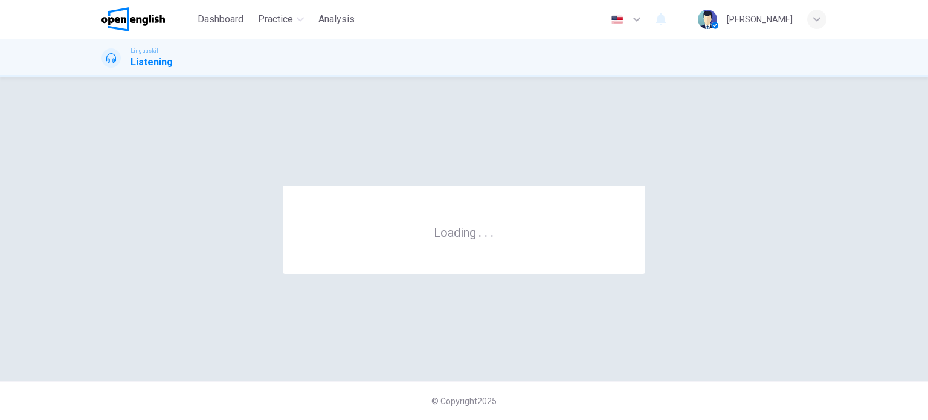
scroll to position [0, 0]
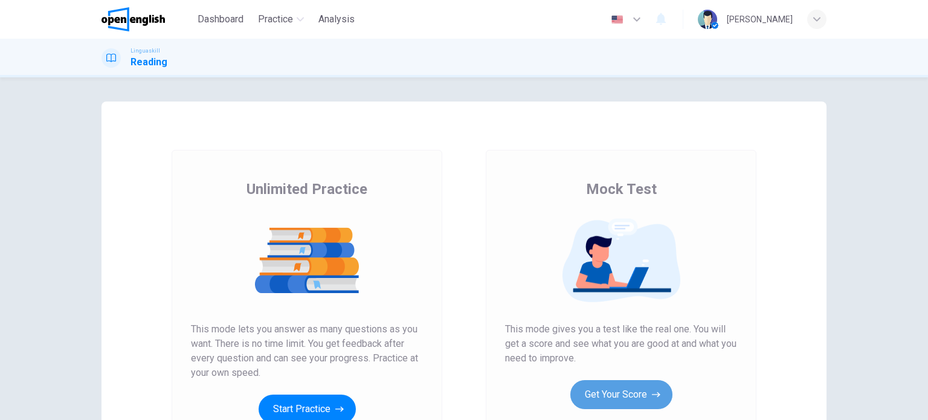
click at [624, 393] on button "Get Your Score" at bounding box center [622, 394] width 102 height 29
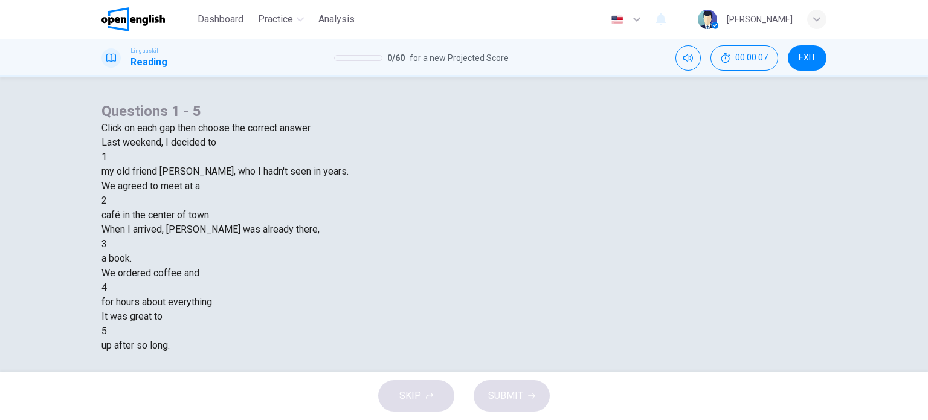
click at [107, 157] on div at bounding box center [107, 157] width 0 height 0
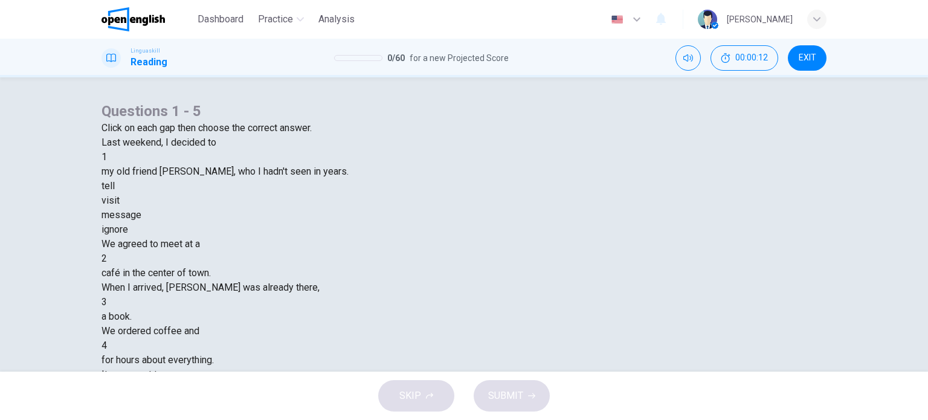
click at [426, 208] on div "visit" at bounding box center [464, 200] width 725 height 15
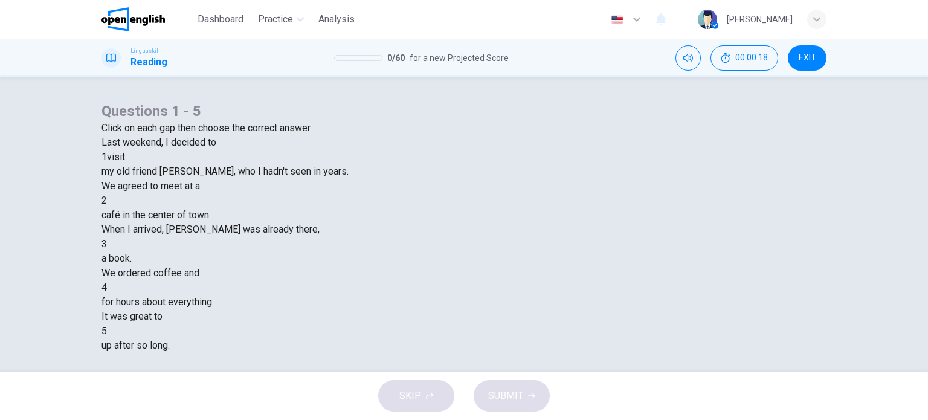
click at [107, 201] on div at bounding box center [107, 201] width 0 height 0
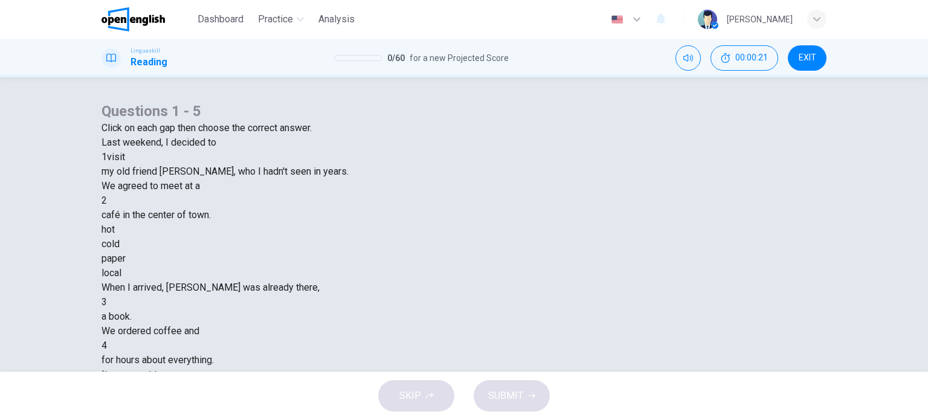
click at [518, 280] on div "local" at bounding box center [464, 273] width 725 height 15
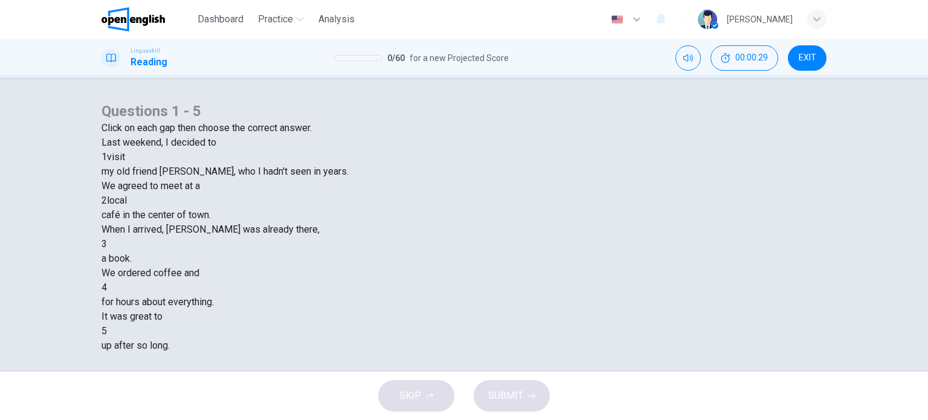
click at [107, 244] on div at bounding box center [107, 244] width 0 height 0
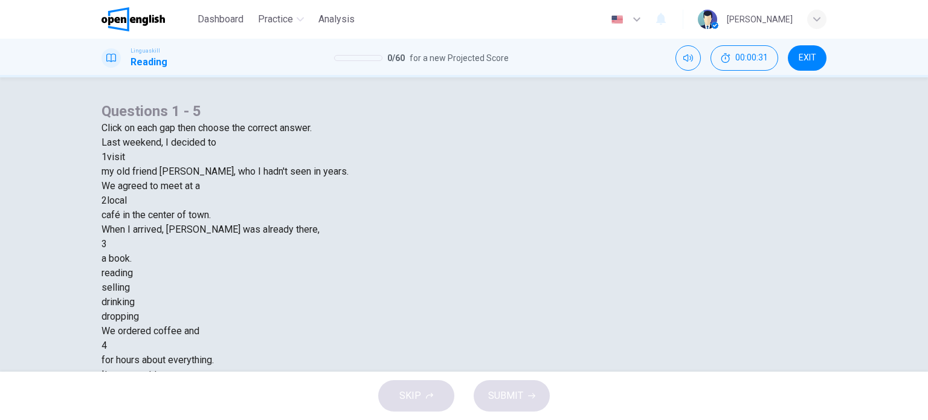
click at [380, 280] on div "reading" at bounding box center [464, 273] width 725 height 15
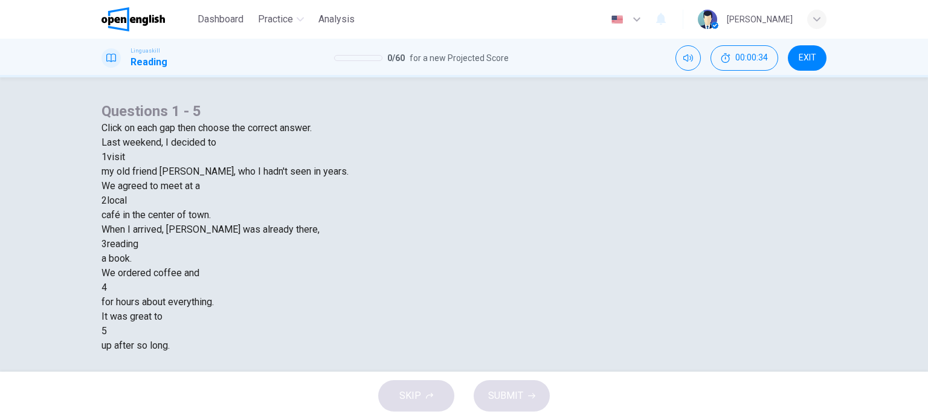
click at [107, 288] on div at bounding box center [107, 288] width 0 height 0
click at [392, 324] on div "talked" at bounding box center [464, 316] width 725 height 15
click at [107, 331] on div at bounding box center [107, 331] width 0 height 0
click at [408, 358] on div "catch" at bounding box center [464, 360] width 725 height 15
click at [511, 391] on span "SUBMIT" at bounding box center [505, 395] width 35 height 17
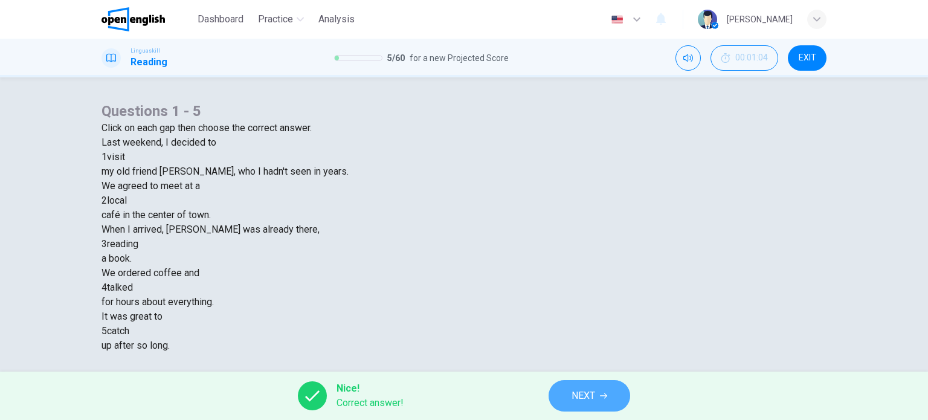
click at [574, 393] on span "NEXT" at bounding box center [584, 395] width 24 height 17
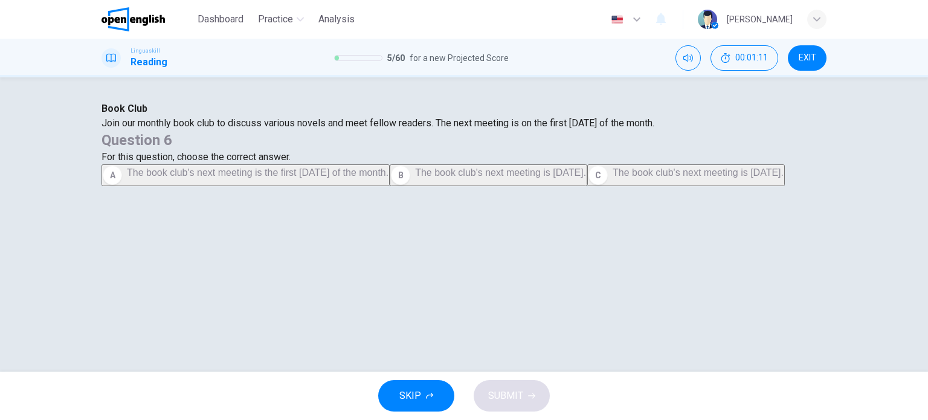
click at [815, 186] on div "Book Club Join our monthly book club to discuss various novels and meet fellow …" at bounding box center [464, 144] width 725 height 85
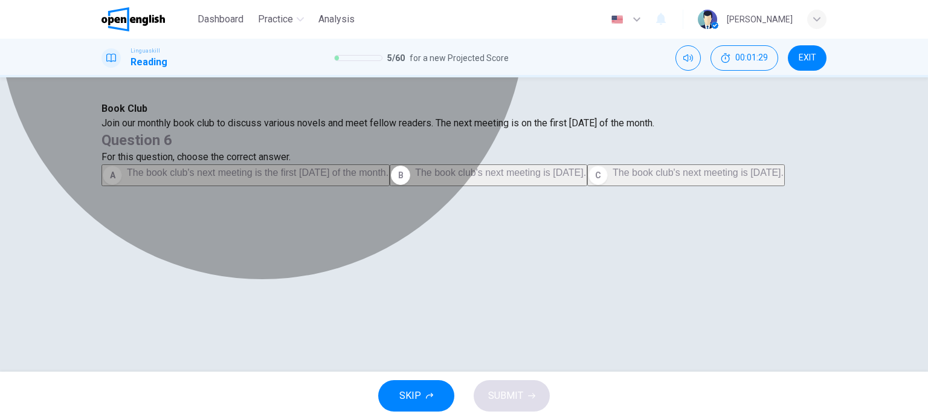
click at [389, 178] on span "The book club's next meeting is the first [DATE] of the month." at bounding box center [258, 172] width 262 height 10
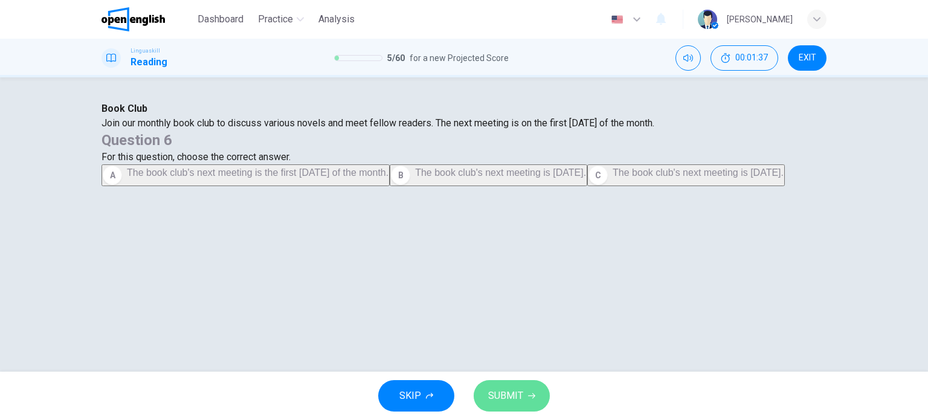
click at [512, 392] on span "SUBMIT" at bounding box center [505, 395] width 35 height 17
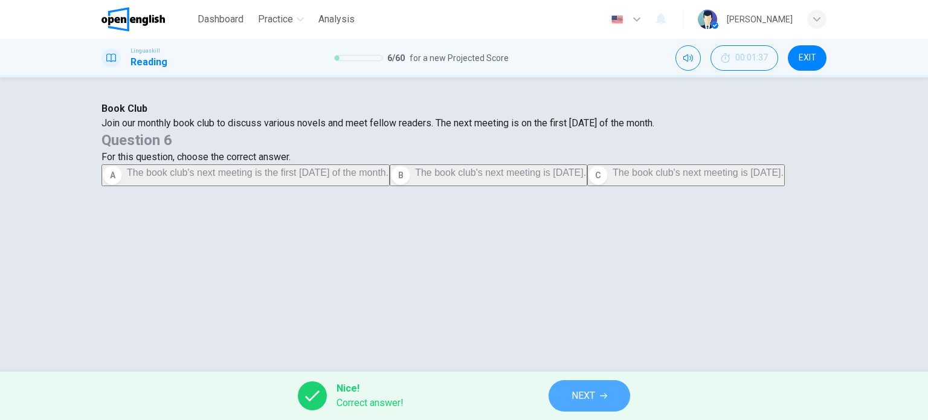
click at [588, 392] on span "NEXT" at bounding box center [584, 395] width 24 height 17
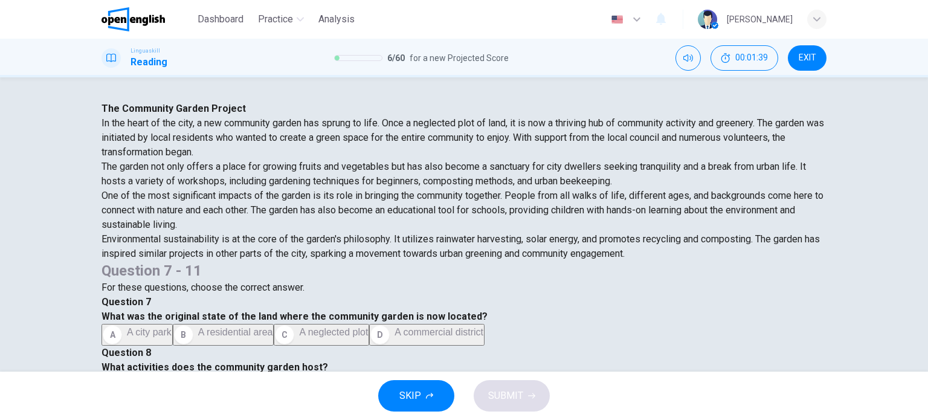
click at [821, 294] on div "The Community Garden Project In the heart of the city, a new community garden h…" at bounding box center [464, 325] width 725 height 447
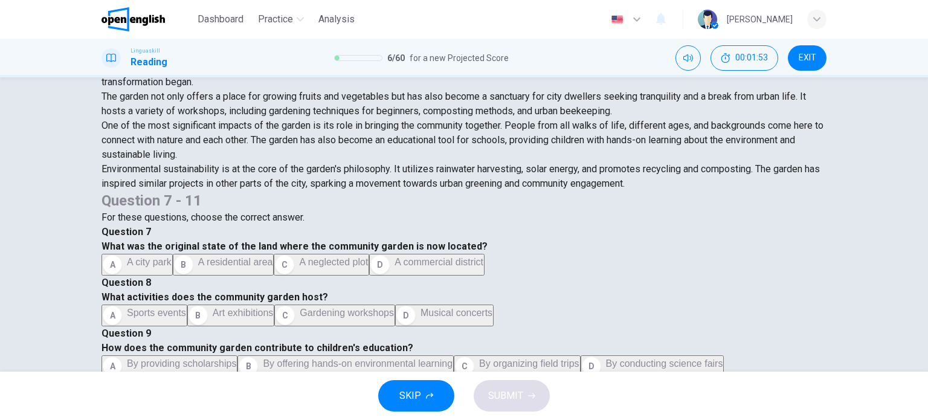
scroll to position [73, 0]
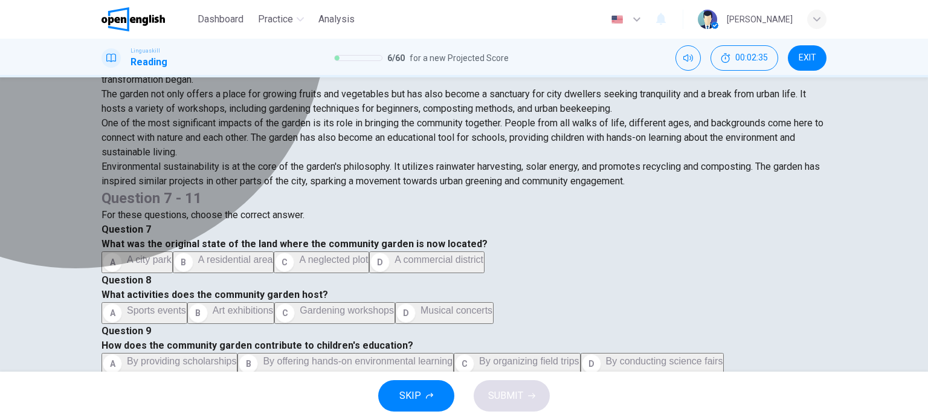
click at [273, 254] on span "A residential area" at bounding box center [235, 259] width 75 height 10
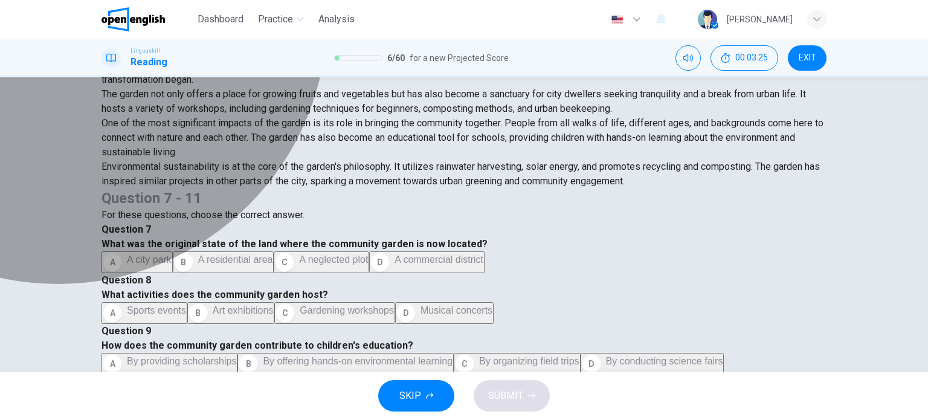
click at [368, 265] on span "A neglected plot" at bounding box center [333, 259] width 69 height 10
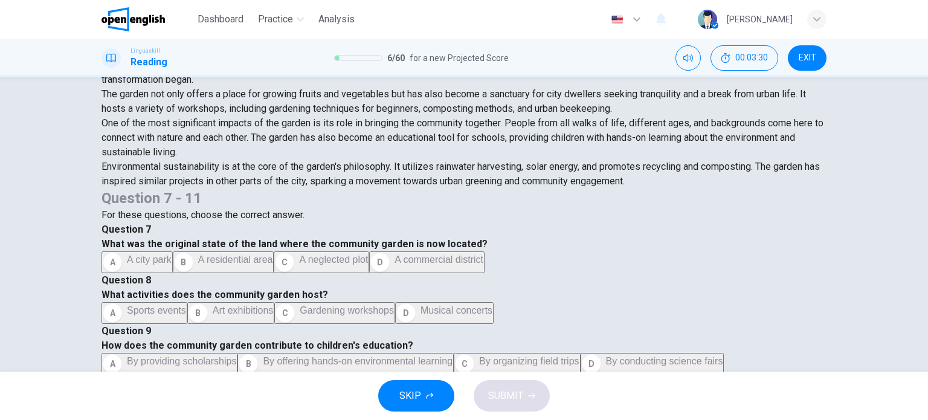
click at [854, 309] on div "The Community Garden Project In the heart of the city, a new community garden h…" at bounding box center [464, 224] width 928 height 294
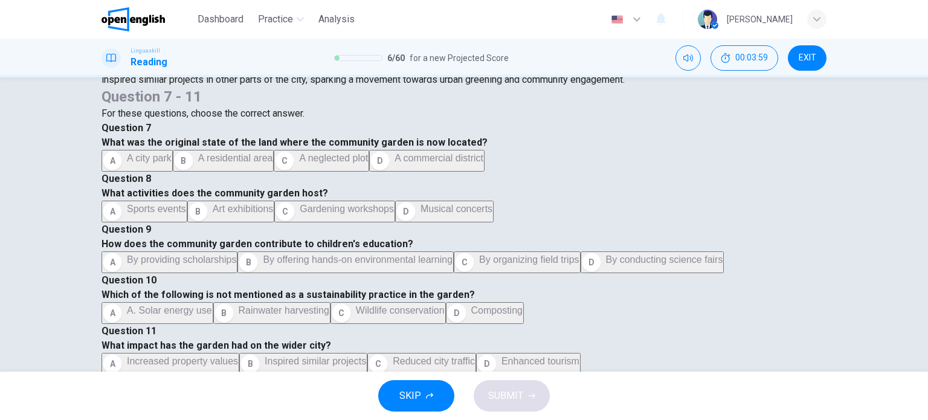
scroll to position [150, 0]
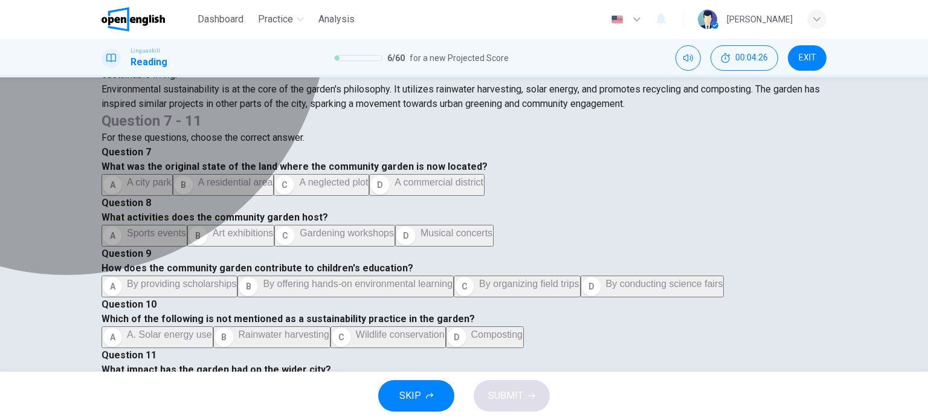
click at [394, 238] on span "Gardening workshops" at bounding box center [347, 233] width 94 height 10
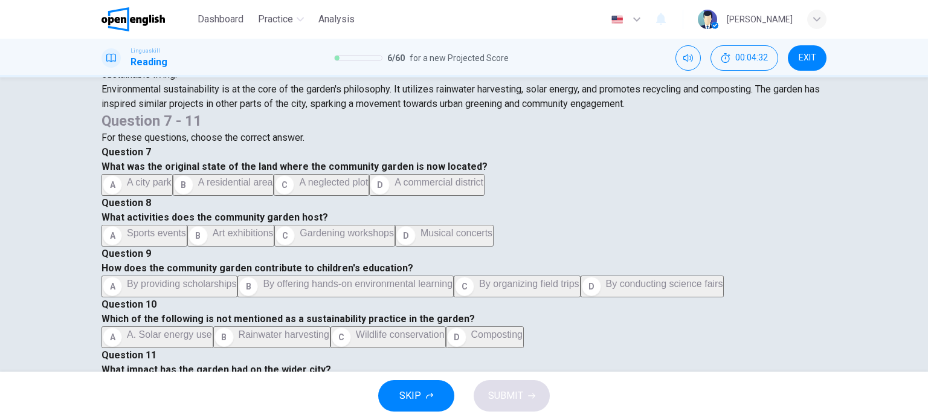
click at [876, 262] on div "The Community Garden Project In the heart of the city, a new community garden h…" at bounding box center [464, 224] width 928 height 294
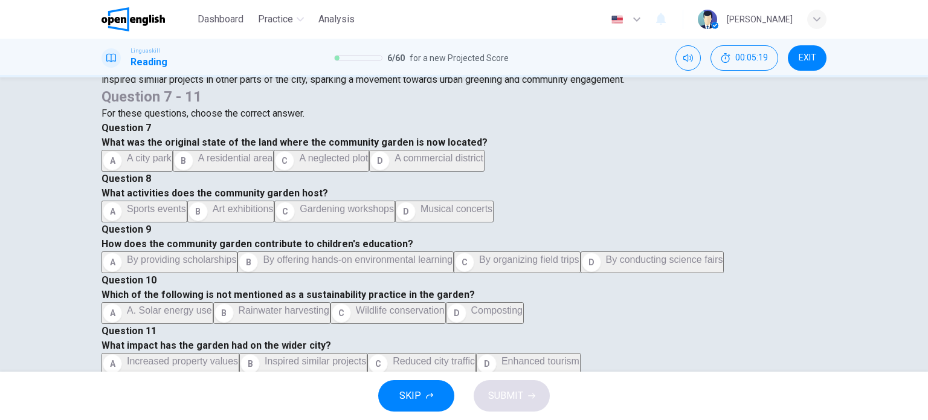
scroll to position [363, 0]
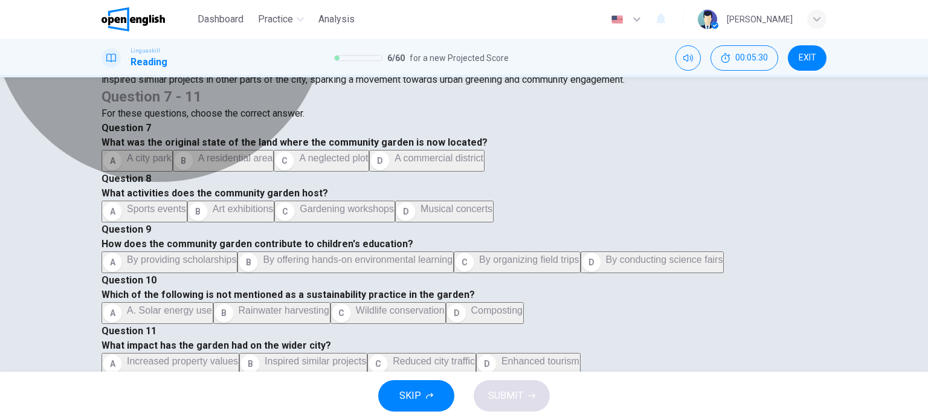
click at [453, 254] on span "By offering hands-on environmental learning" at bounding box center [358, 259] width 190 height 10
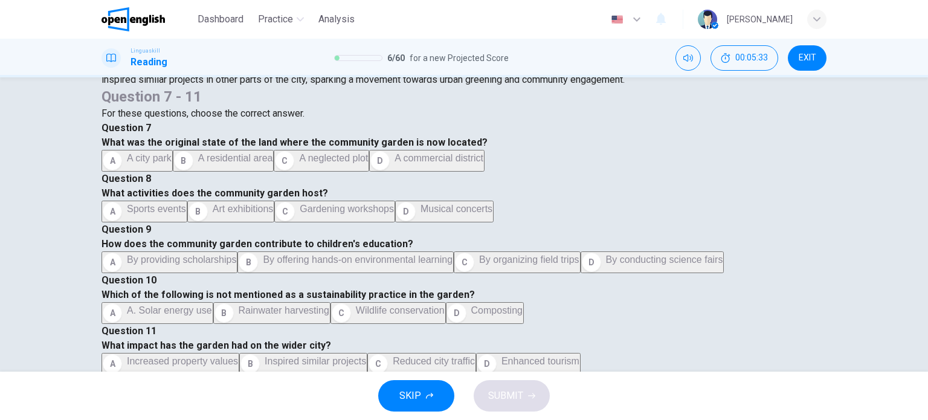
scroll to position [598, 0]
click at [212, 305] on span "A. Solar energy use" at bounding box center [169, 310] width 85 height 10
drag, startPoint x: 815, startPoint y: 231, endPoint x: 809, endPoint y: 259, distance: 28.0
click at [809, 259] on div "The Community Garden Project In the heart of the city, a new community garden h…" at bounding box center [464, 150] width 725 height 447
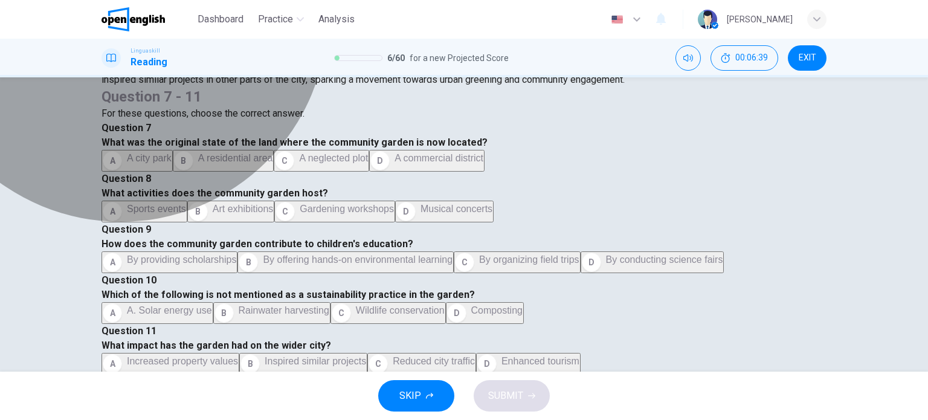
click at [366, 356] on span "Inspired similar projects" at bounding box center [316, 361] width 102 height 10
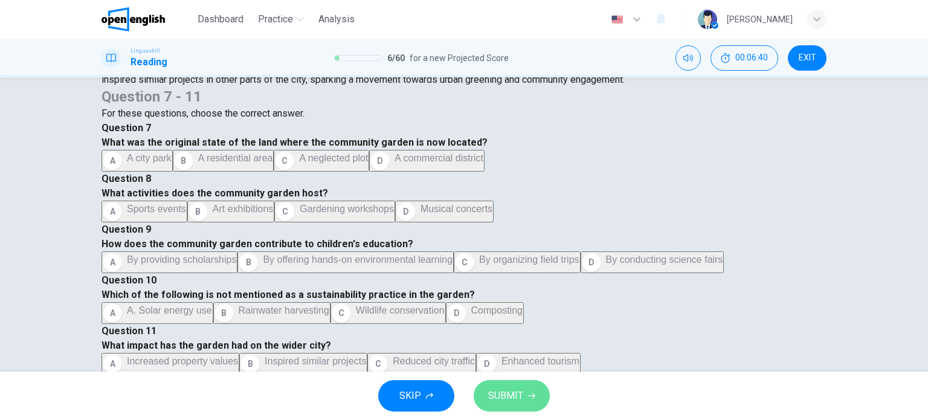
click at [519, 398] on span "SUBMIT" at bounding box center [505, 395] width 35 height 17
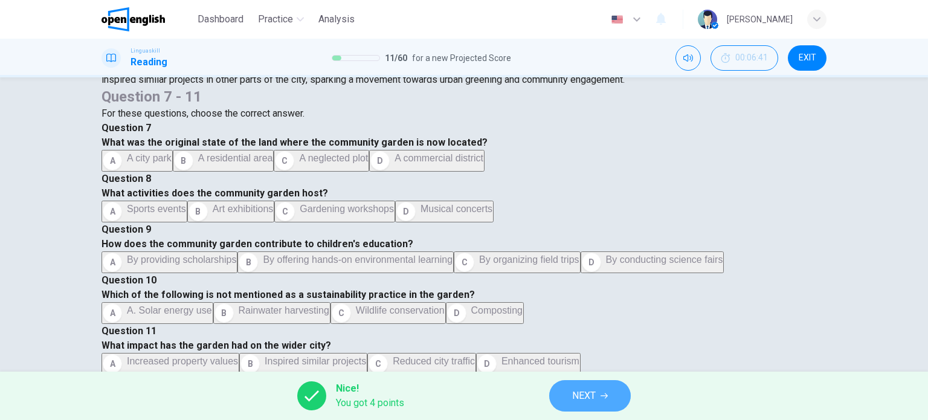
click at [580, 395] on span "NEXT" at bounding box center [584, 395] width 24 height 17
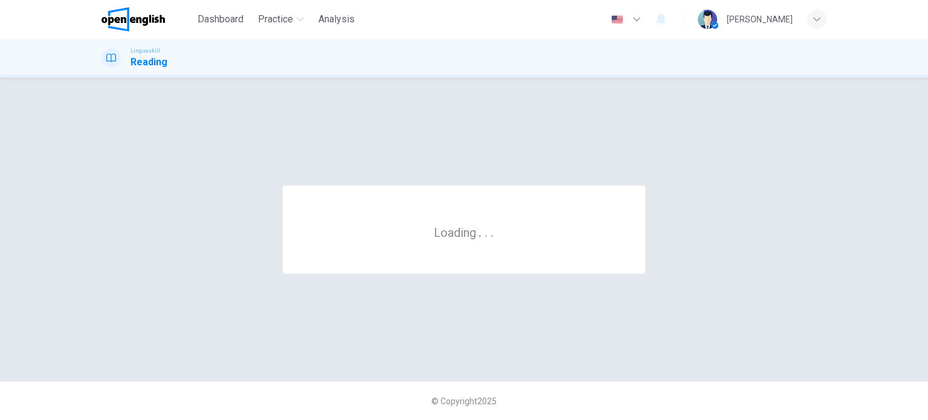
scroll to position [0, 0]
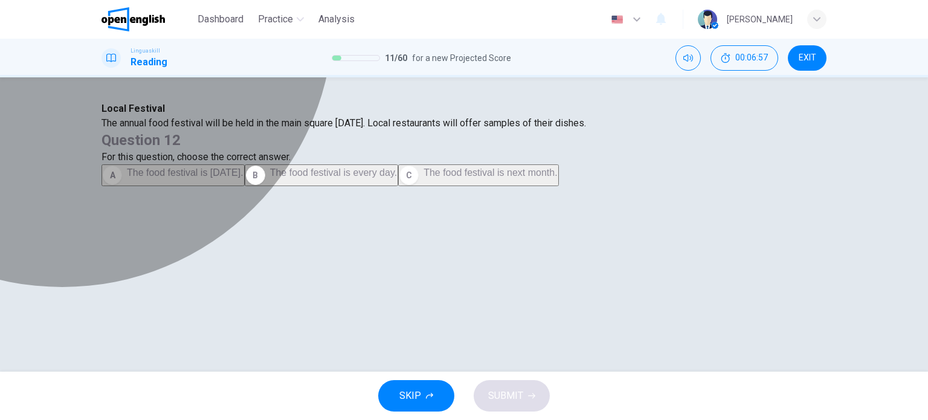
click at [244, 178] on span "The food festival is next Saturday." at bounding box center [185, 172] width 117 height 10
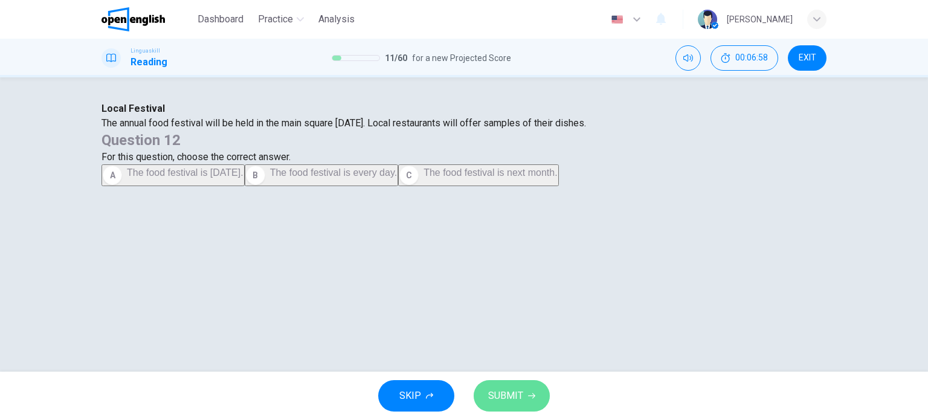
click at [519, 390] on span "SUBMIT" at bounding box center [505, 395] width 35 height 17
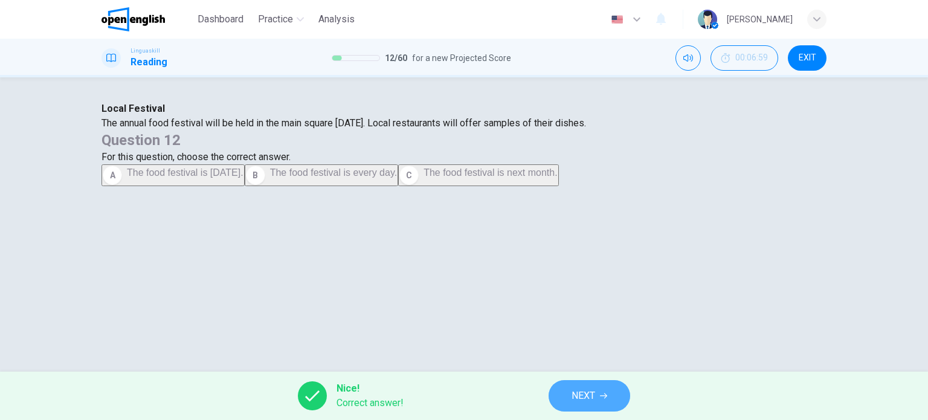
click at [561, 393] on button "NEXT" at bounding box center [590, 395] width 82 height 31
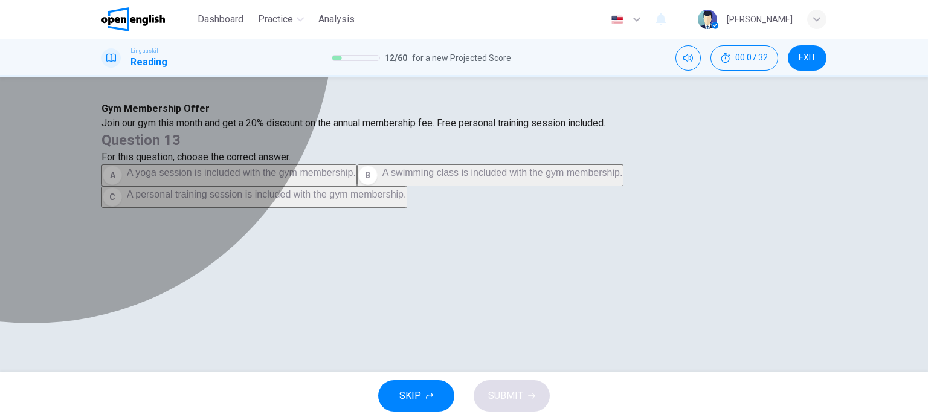
click at [406, 199] on span "A personal training session is included with the gym membership." at bounding box center [266, 194] width 279 height 10
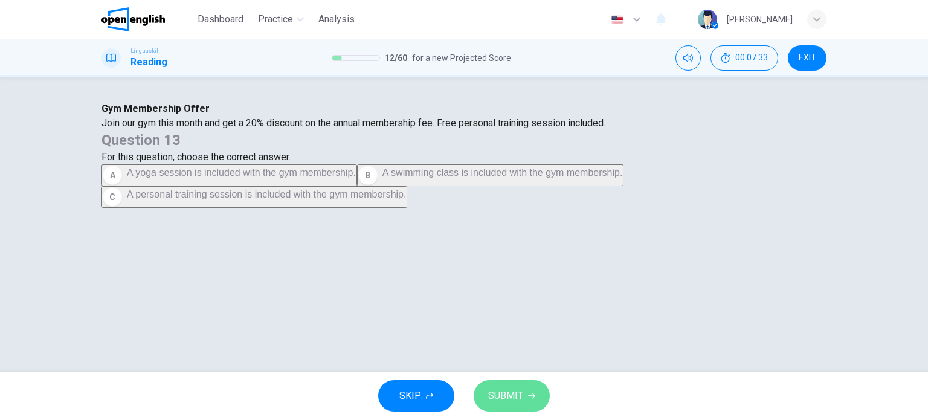
click at [519, 388] on span "SUBMIT" at bounding box center [505, 395] width 35 height 17
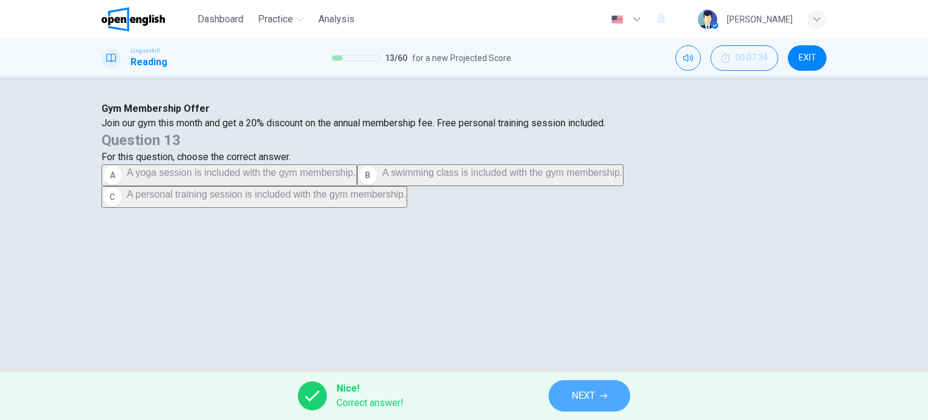
click at [568, 393] on button "NEXT" at bounding box center [590, 395] width 82 height 31
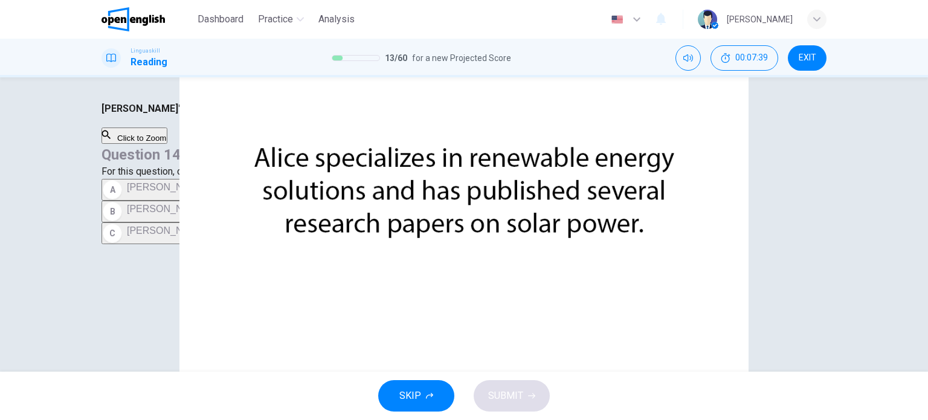
click at [849, 268] on div "Alice's Expertise in Energy CLICK TO ZOOM Click to Zoom Question 14 For this qu…" at bounding box center [464, 224] width 928 height 294
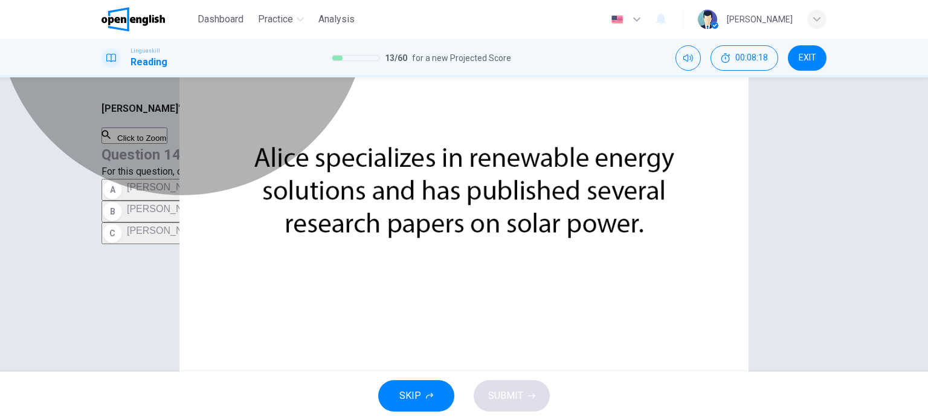
click at [537, 182] on span "Alice is an expert in solar power and has written numerous articles on this sub…" at bounding box center [332, 187] width 410 height 10
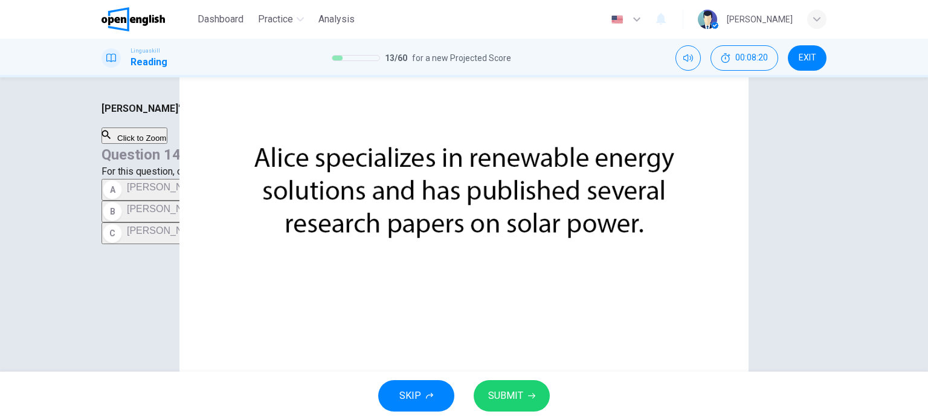
click at [520, 403] on span "SUBMIT" at bounding box center [505, 395] width 35 height 17
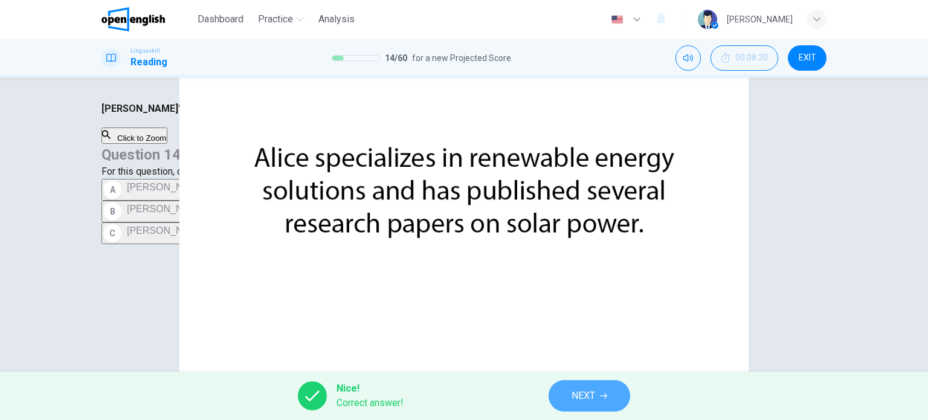
click at [587, 389] on span "NEXT" at bounding box center [584, 395] width 24 height 17
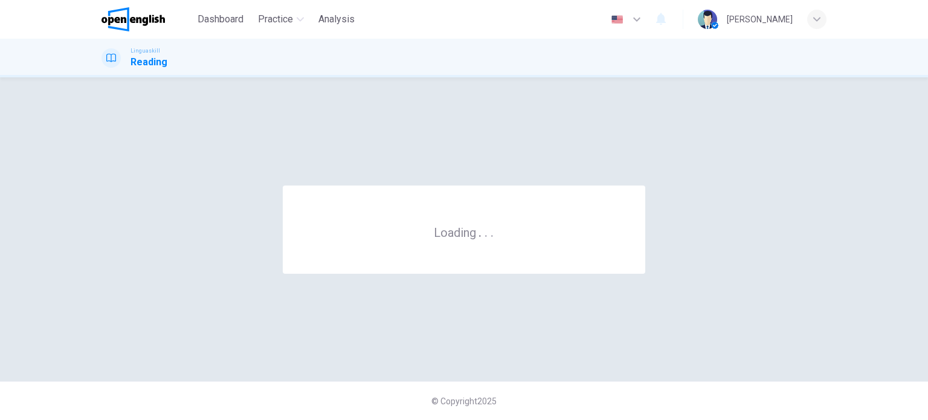
scroll to position [0, 0]
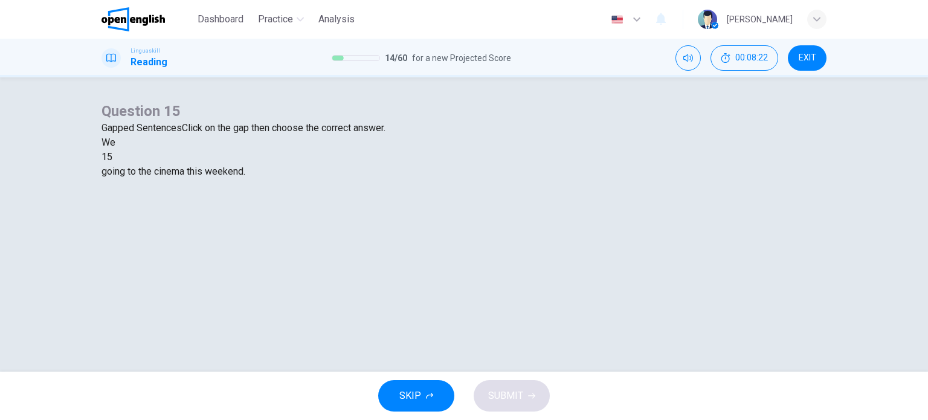
click at [112, 157] on div at bounding box center [112, 157] width 0 height 0
click at [404, 193] on div "are" at bounding box center [464, 186] width 725 height 15
click at [501, 391] on span "SUBMIT" at bounding box center [505, 395] width 35 height 17
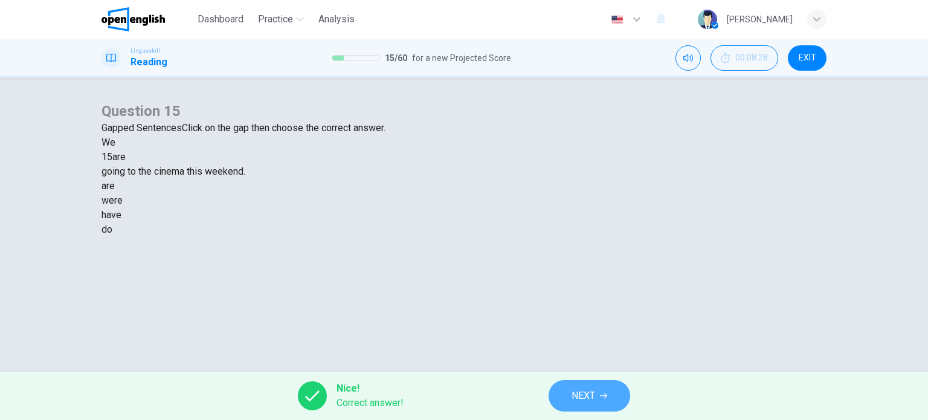
click at [590, 391] on span "NEXT" at bounding box center [584, 395] width 24 height 17
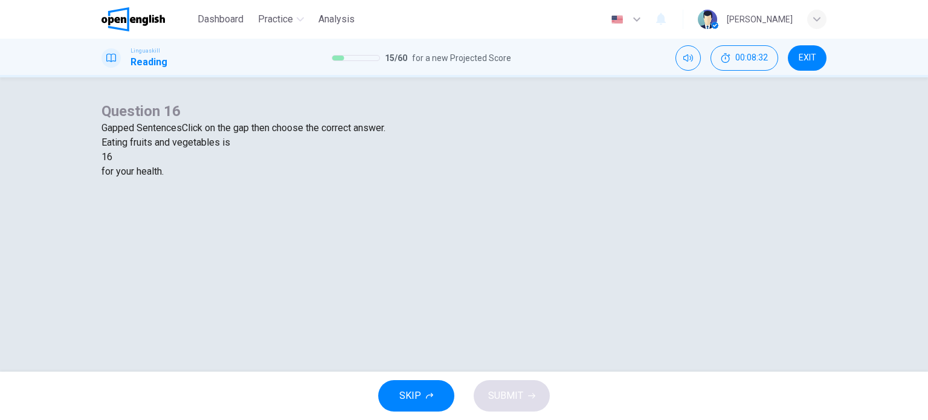
click at [112, 157] on div at bounding box center [112, 157] width 0 height 0
click at [434, 208] on div "good" at bounding box center [464, 200] width 725 height 15
click at [529, 394] on icon "button" at bounding box center [531, 395] width 7 height 7
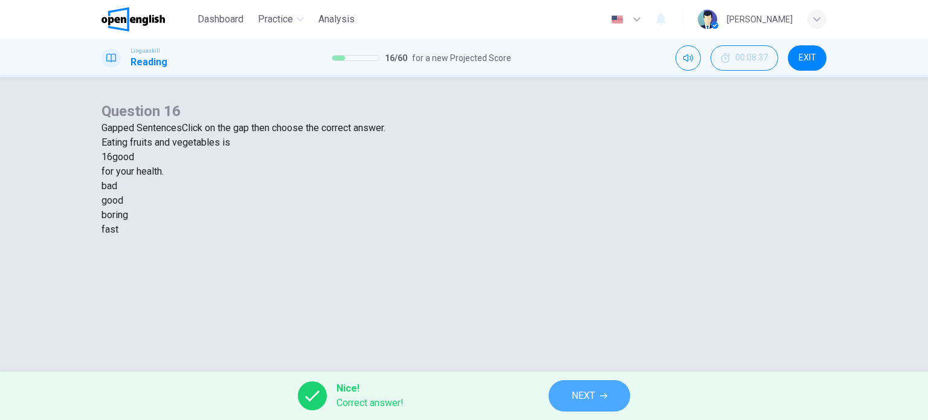
click at [583, 388] on span "NEXT" at bounding box center [584, 395] width 24 height 17
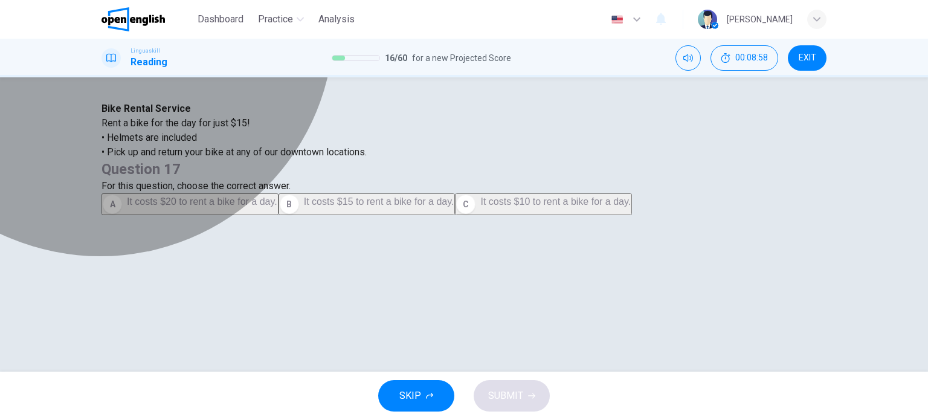
click at [456, 215] on button "B It costs $15 to rent a bike for a day." at bounding box center [367, 204] width 177 height 22
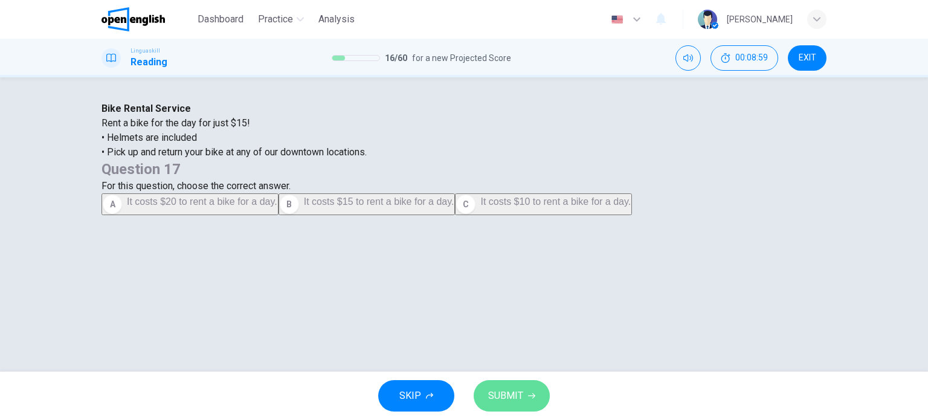
click at [535, 397] on button "SUBMIT" at bounding box center [512, 395] width 76 height 31
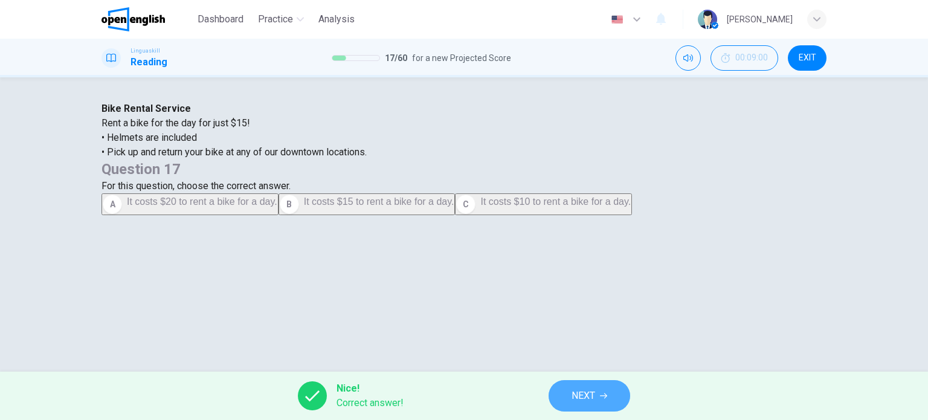
click at [596, 392] on button "NEXT" at bounding box center [590, 395] width 82 height 31
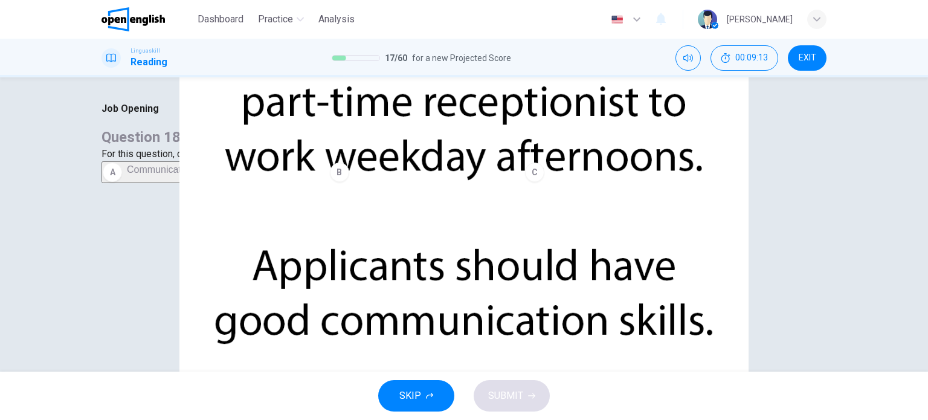
click at [596, 392] on div "SKIP SUBMIT" at bounding box center [464, 396] width 928 height 48
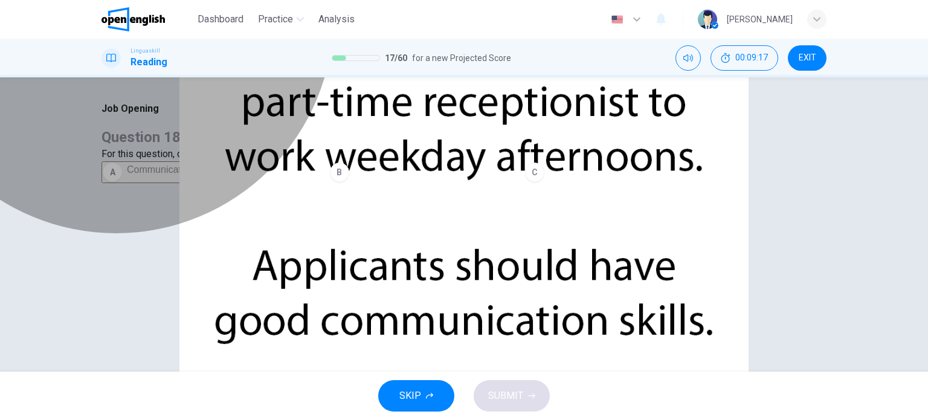
click at [328, 175] on span "Communication skills are important for this job." at bounding box center [227, 169] width 201 height 10
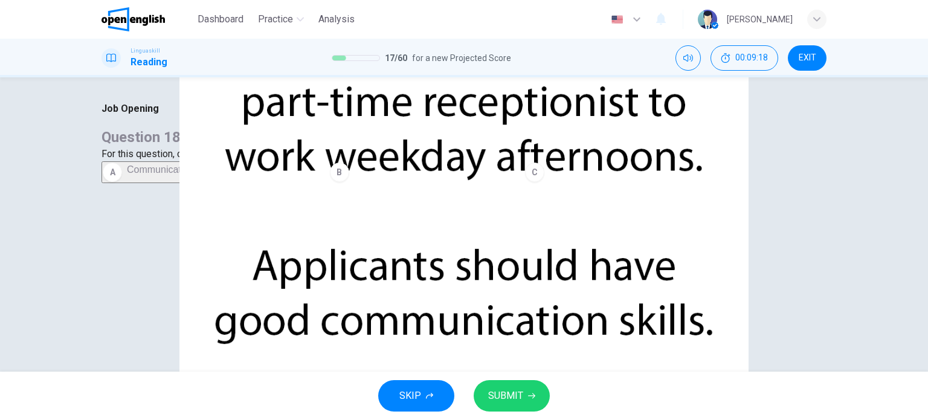
click at [520, 396] on span "SUBMIT" at bounding box center [505, 395] width 35 height 17
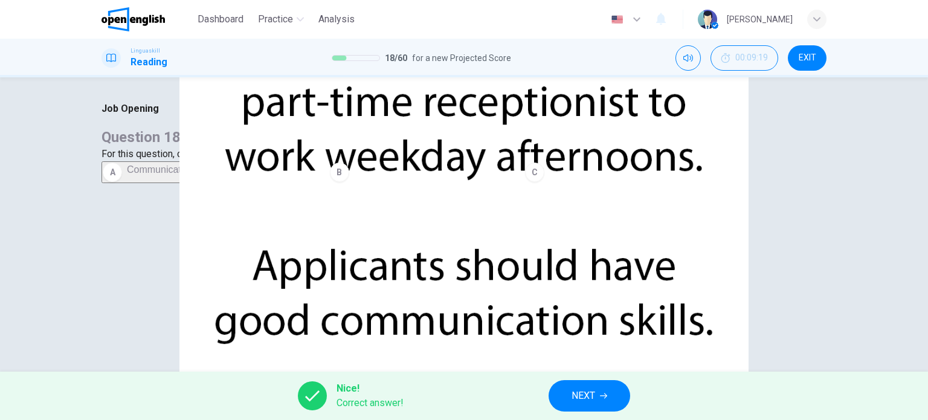
click at [601, 377] on div "Nice! Correct answer! NEXT" at bounding box center [464, 396] width 928 height 48
click at [600, 389] on button "NEXT" at bounding box center [590, 395] width 82 height 31
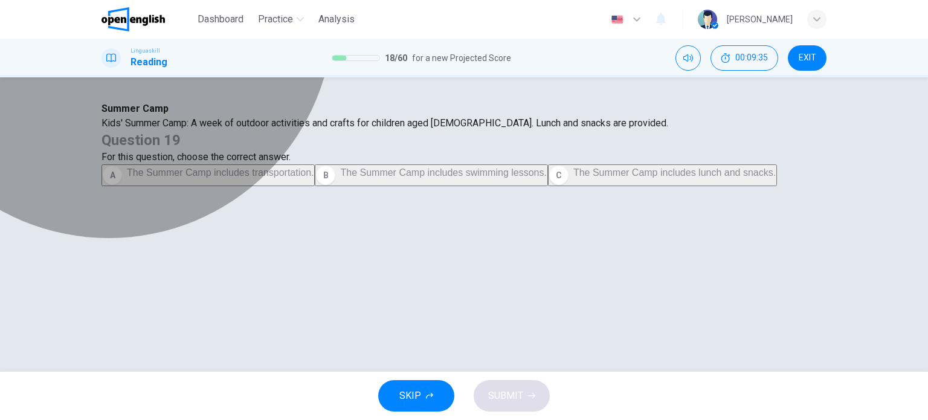
click at [580, 178] on span "The Summer Camp includes lunch and snacks." at bounding box center [675, 172] width 202 height 10
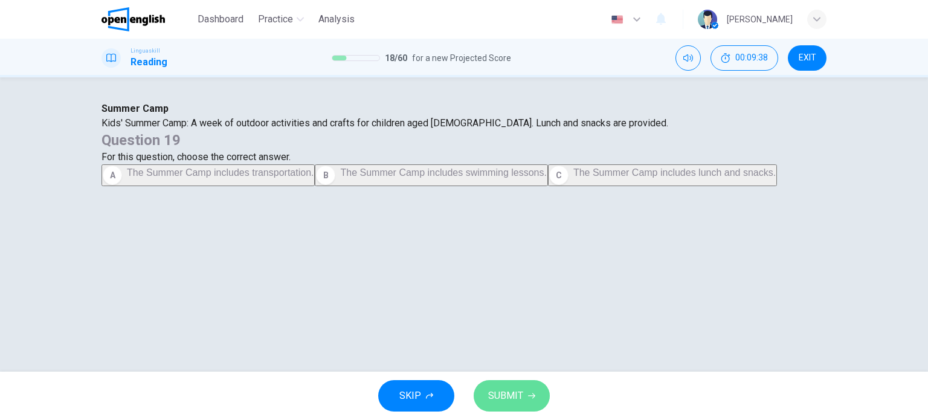
click at [533, 391] on button "SUBMIT" at bounding box center [512, 395] width 76 height 31
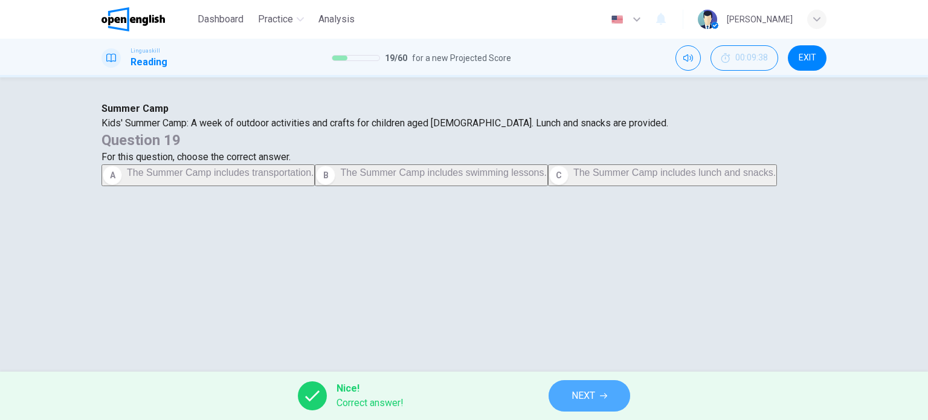
click at [567, 392] on button "NEXT" at bounding box center [590, 395] width 82 height 31
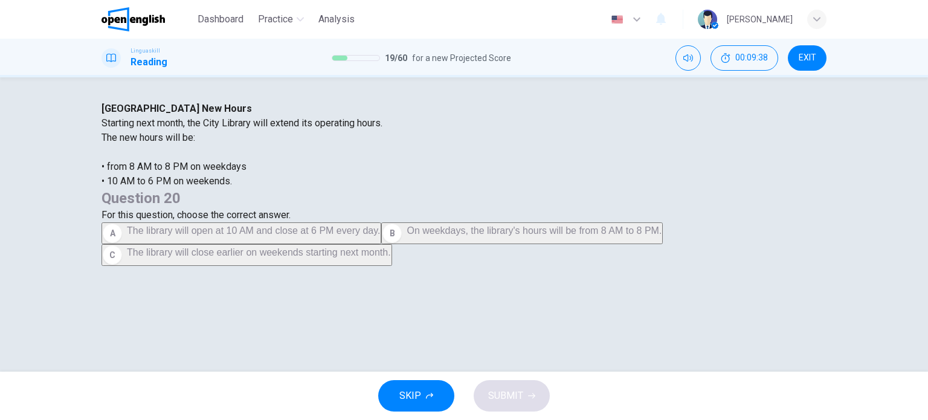
click at [567, 392] on div "SKIP SUBMIT" at bounding box center [464, 396] width 928 height 48
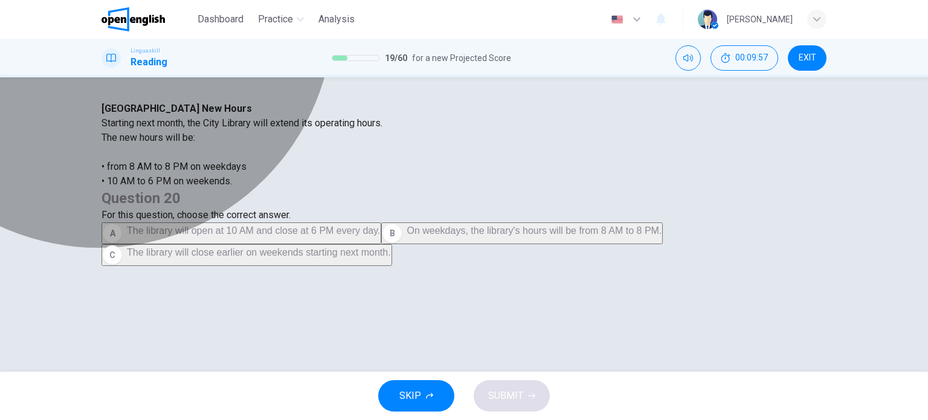
click at [570, 236] on span "On weekdays, the library's hours will be from 8 AM to 8 PM." at bounding box center [534, 230] width 255 height 10
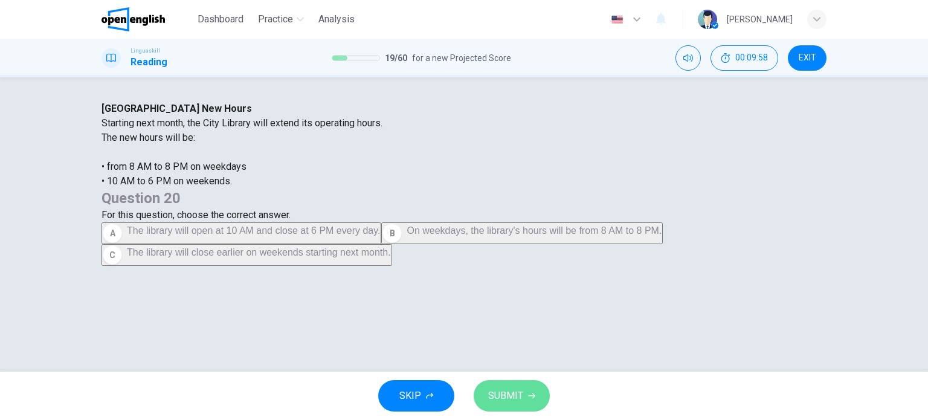
click at [509, 387] on span "SUBMIT" at bounding box center [505, 395] width 35 height 17
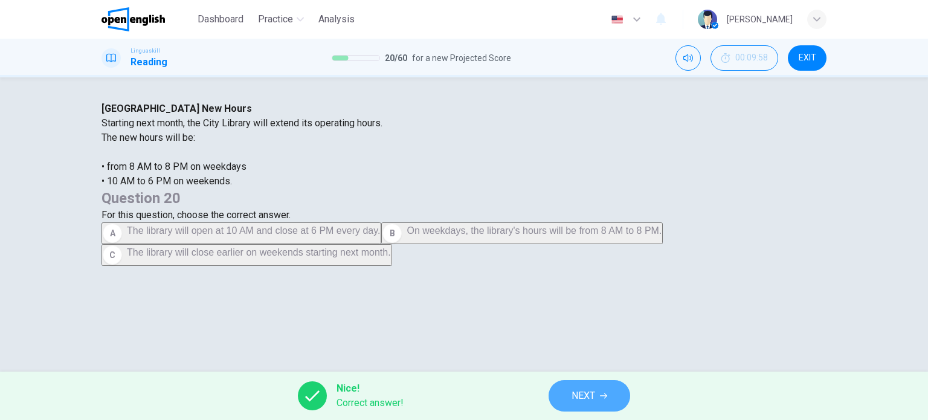
click at [571, 386] on button "NEXT" at bounding box center [590, 395] width 82 height 31
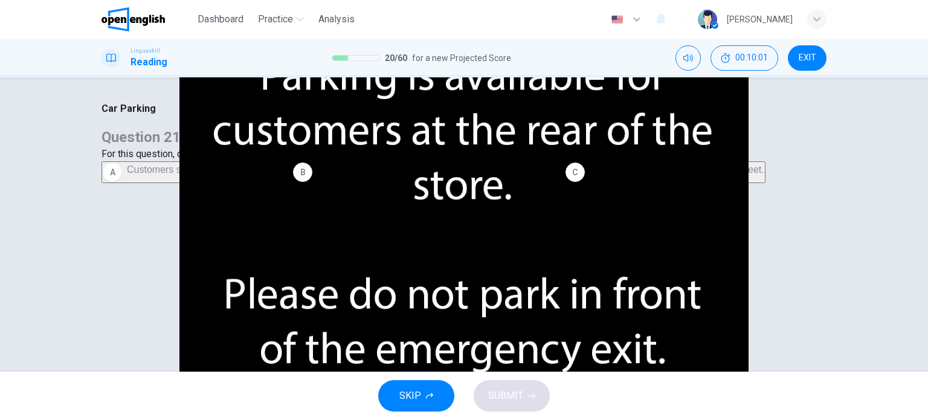
click at [571, 386] on div "SKIP SUBMIT" at bounding box center [464, 396] width 928 height 48
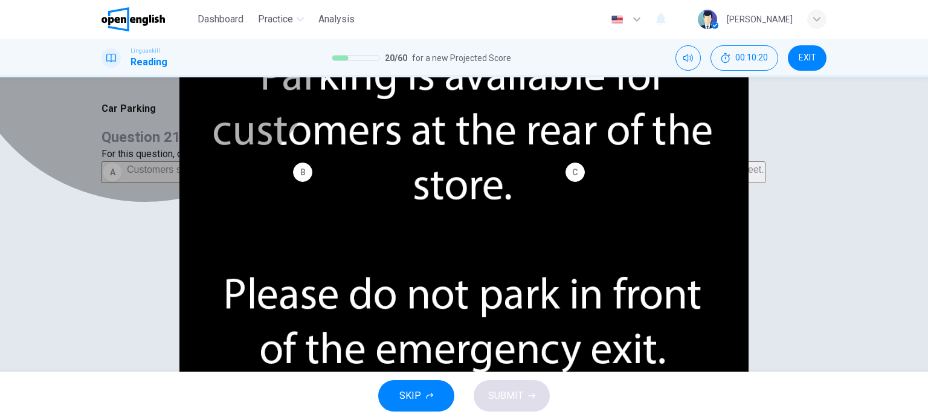
click at [563, 175] on span "Customers should not park in front of the emergency exit." at bounding box center [439, 169] width 245 height 10
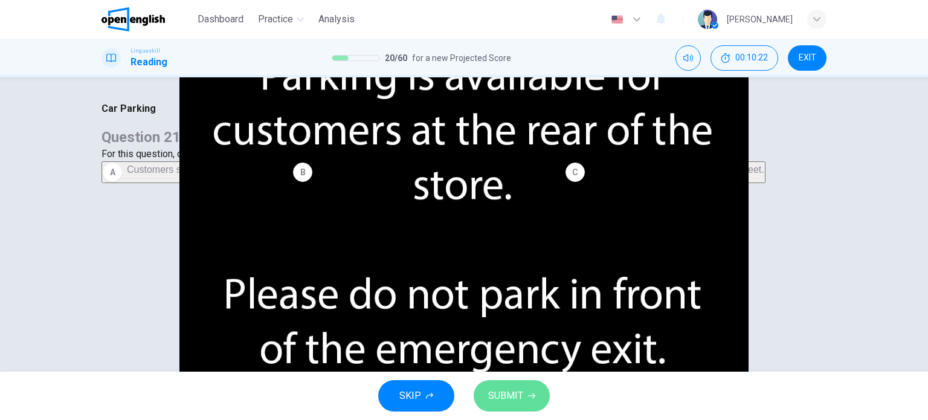
click at [523, 396] on button "SUBMIT" at bounding box center [512, 395] width 76 height 31
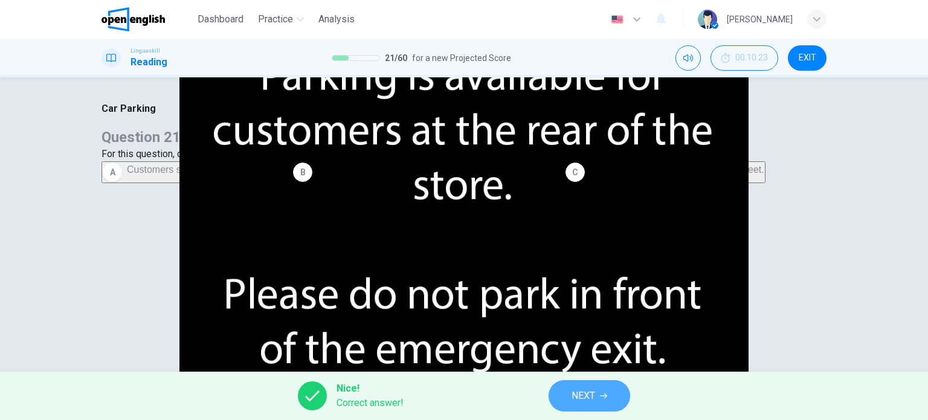
click at [575, 389] on span "NEXT" at bounding box center [584, 395] width 24 height 17
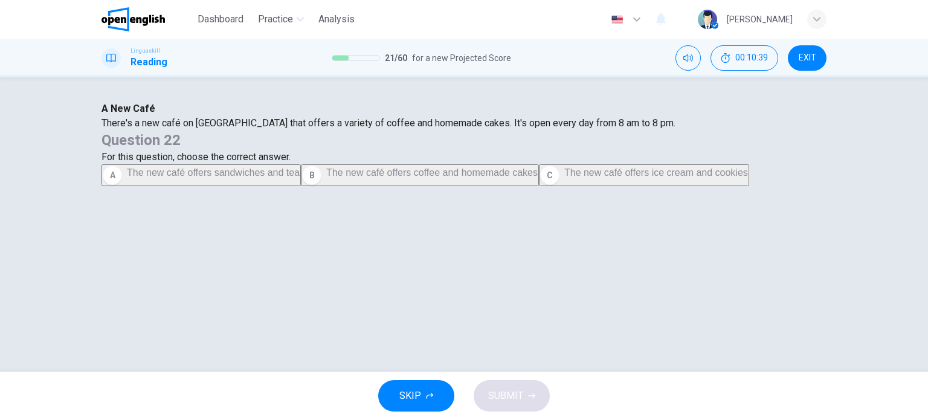
click at [538, 178] on span "The new café offers coffee and homemade cakes" at bounding box center [432, 172] width 212 height 10
click at [520, 411] on button "SUBMIT" at bounding box center [512, 395] width 76 height 31
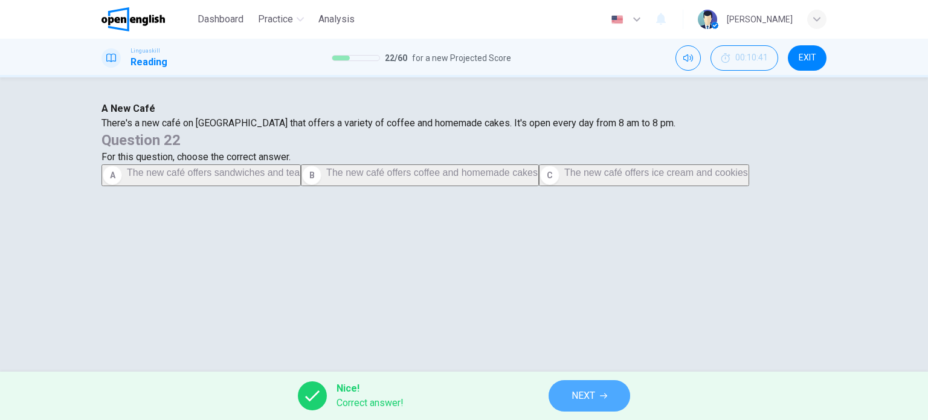
click at [551, 395] on button "NEXT" at bounding box center [590, 395] width 82 height 31
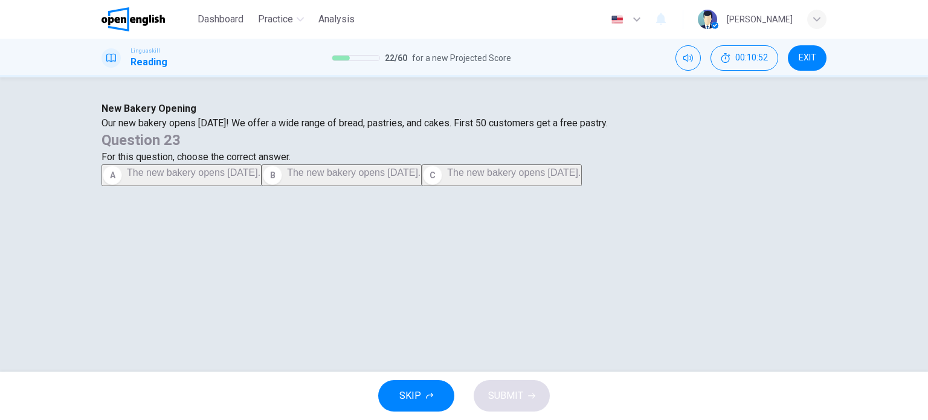
click at [421, 178] on span "The new bakery opens next Monday." at bounding box center [354, 172] width 134 height 10
click at [510, 401] on span "SUBMIT" at bounding box center [505, 395] width 35 height 17
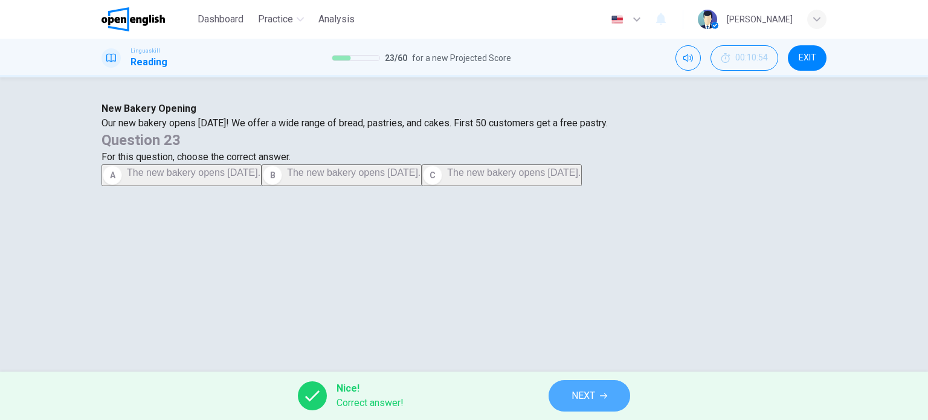
click at [572, 401] on span "NEXT" at bounding box center [584, 395] width 24 height 17
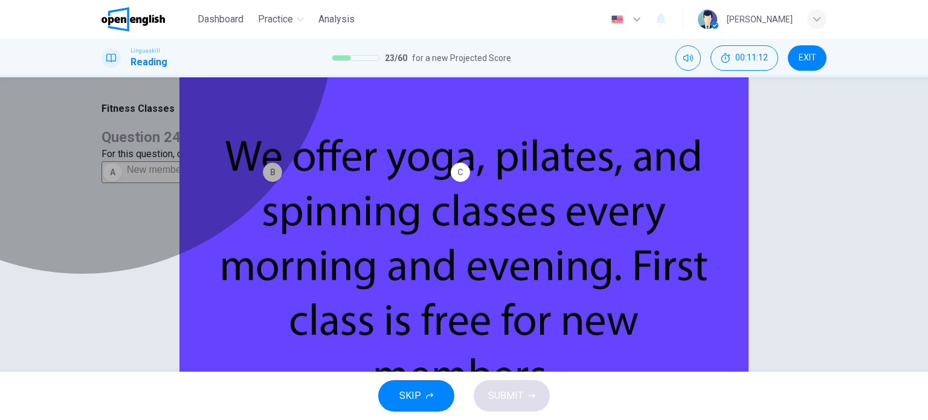
click at [554, 183] on button "C New members get a free first class." at bounding box center [539, 172] width 178 height 22
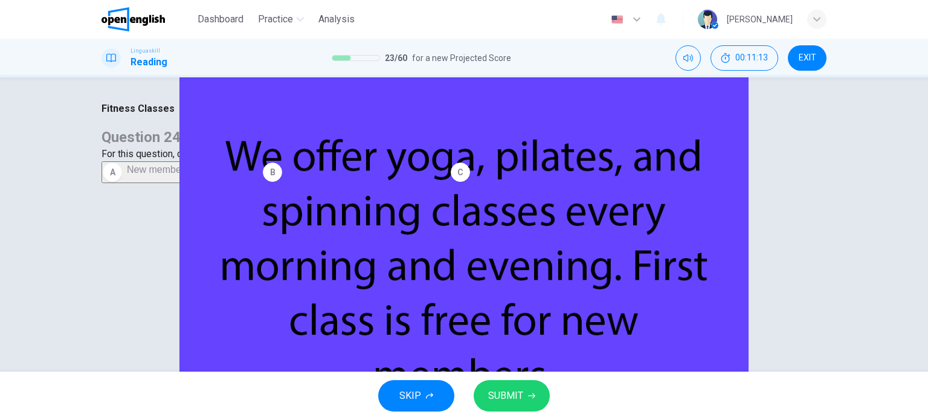
click at [519, 389] on span "SUBMIT" at bounding box center [505, 395] width 35 height 17
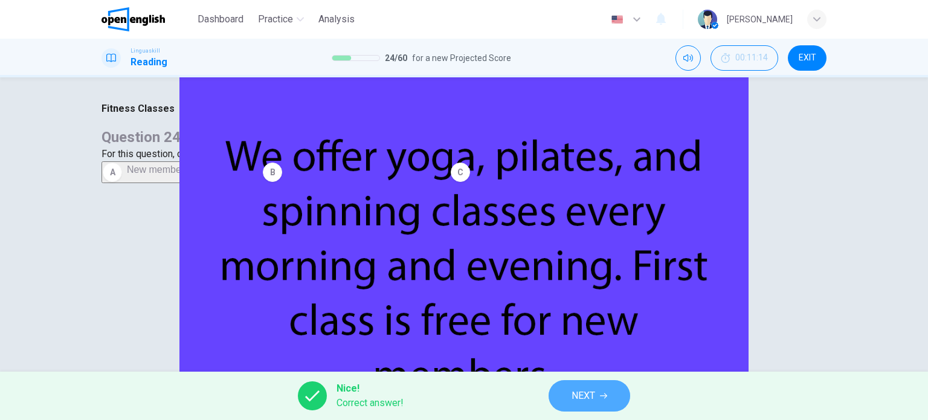
click at [575, 389] on span "NEXT" at bounding box center [584, 395] width 24 height 17
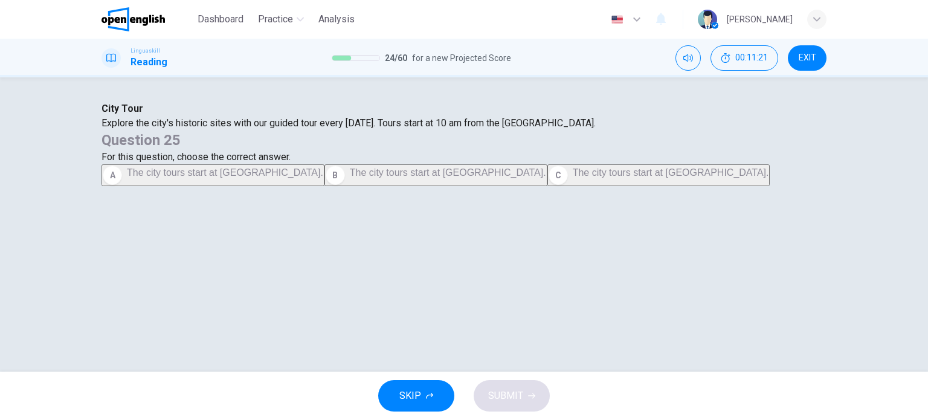
click at [575, 389] on div "SKIP SUBMIT" at bounding box center [464, 396] width 928 height 48
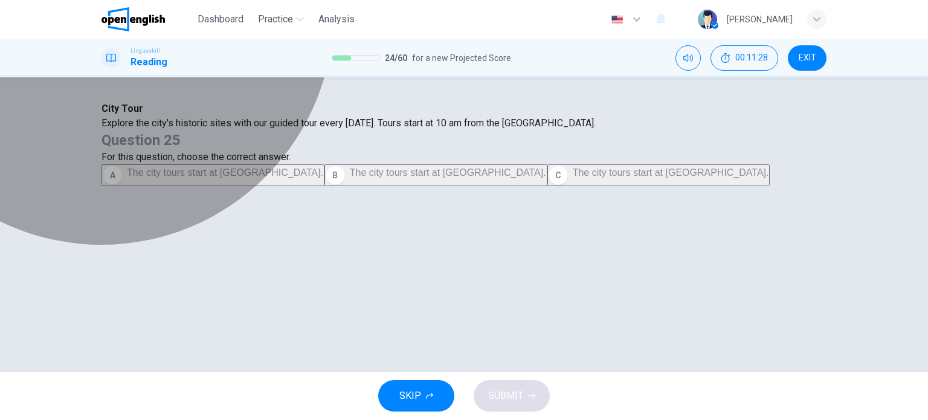
click at [323, 178] on span "The city tours start at City Museum." at bounding box center [225, 172] width 196 height 10
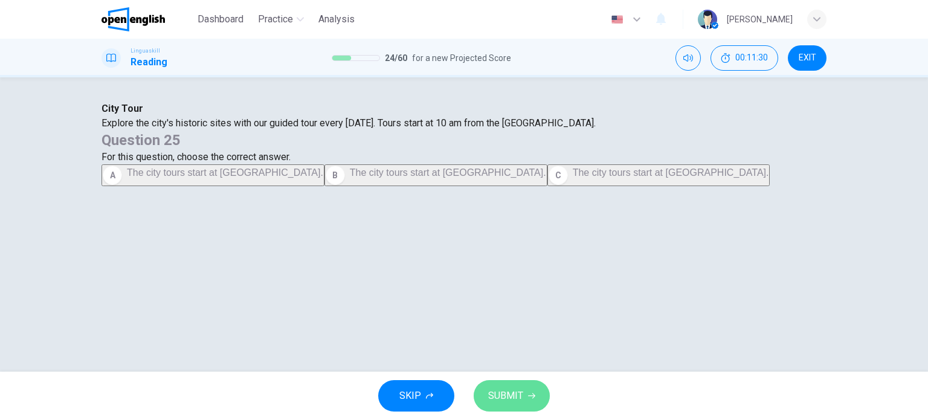
click at [505, 401] on span "SUBMIT" at bounding box center [505, 395] width 35 height 17
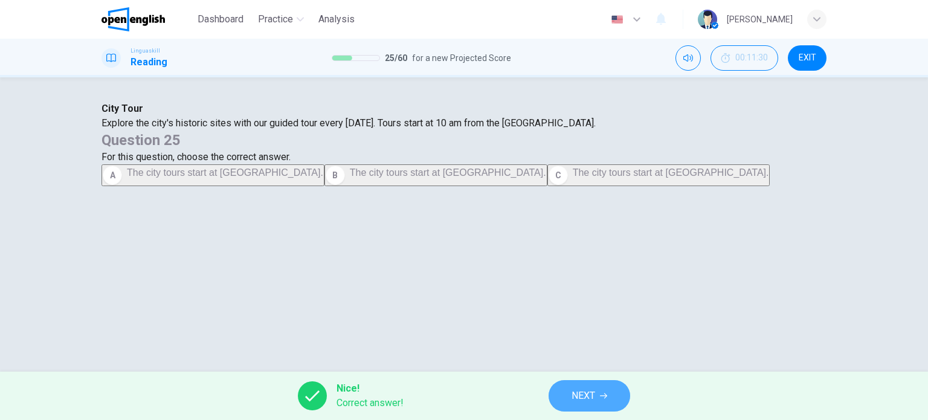
click at [556, 398] on button "NEXT" at bounding box center [590, 395] width 82 height 31
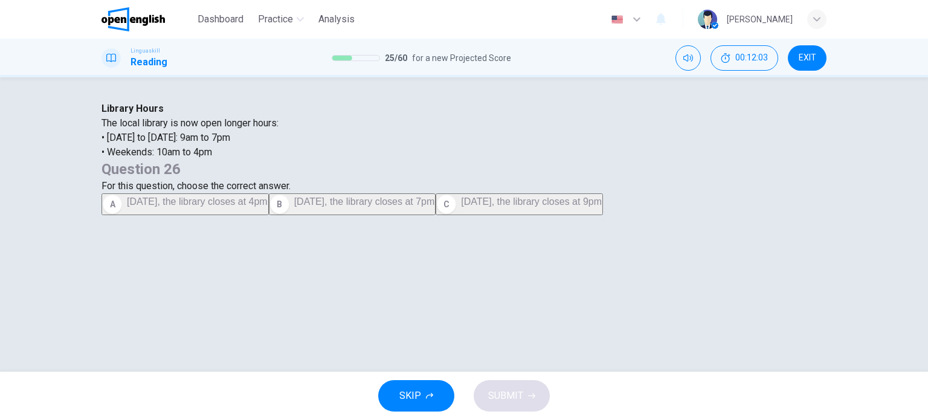
click at [268, 207] on span "On Saturday, the library closes at 4pm" at bounding box center [197, 201] width 141 height 10
click at [505, 386] on button "SUBMIT" at bounding box center [512, 395] width 76 height 31
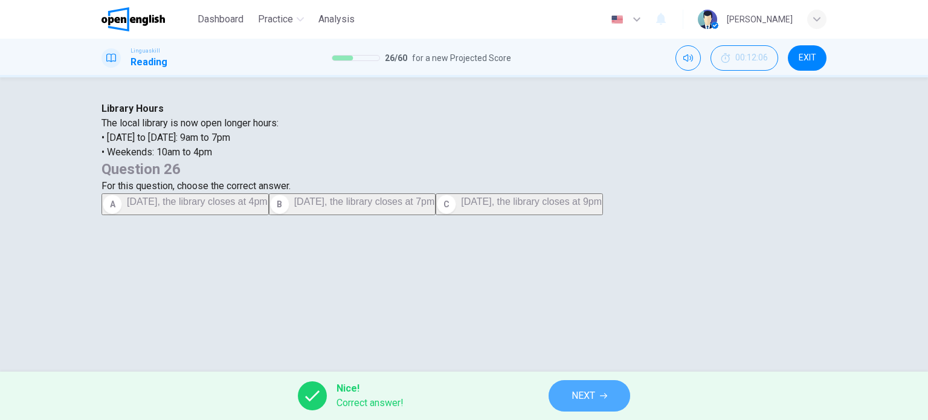
click at [577, 392] on span "NEXT" at bounding box center [584, 395] width 24 height 17
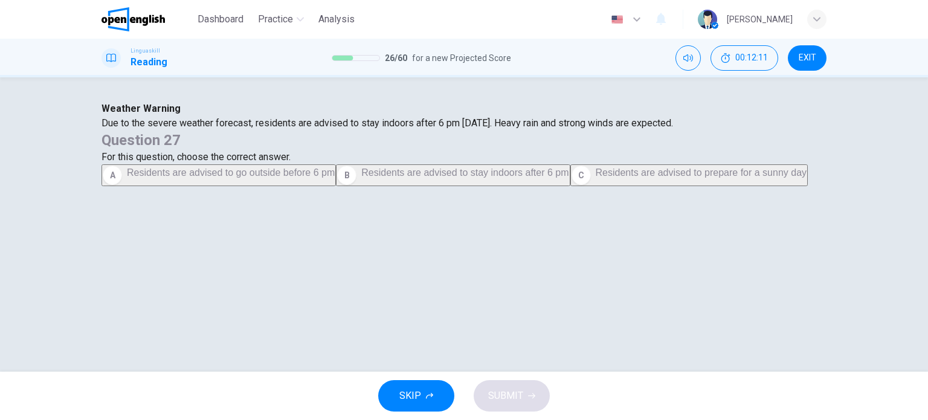
click at [577, 392] on div "SKIP SUBMIT" at bounding box center [464, 396] width 928 height 48
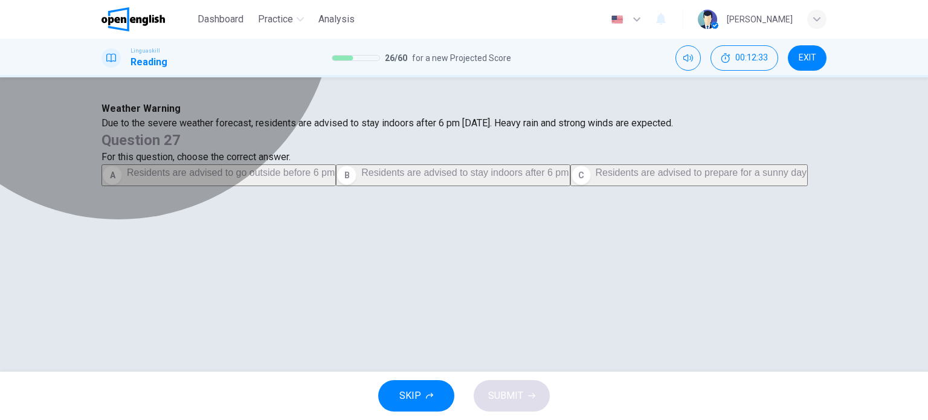
click at [570, 186] on button "B Residents are advised to stay indoors after 6 pm" at bounding box center [453, 175] width 234 height 22
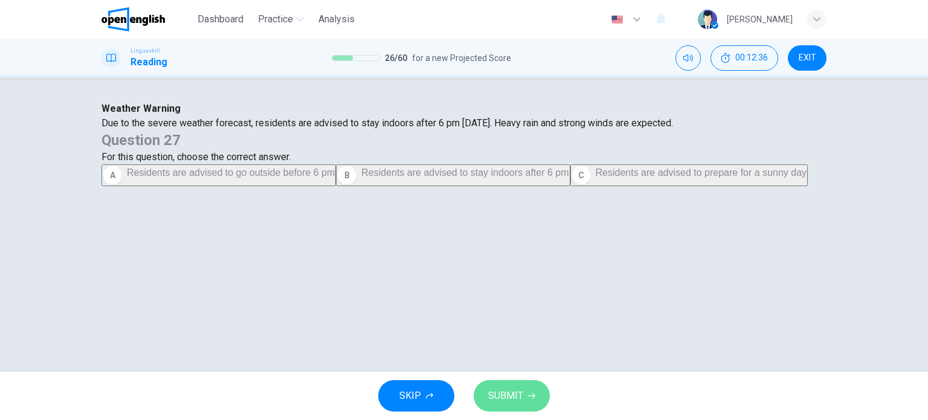
click at [511, 396] on span "SUBMIT" at bounding box center [505, 395] width 35 height 17
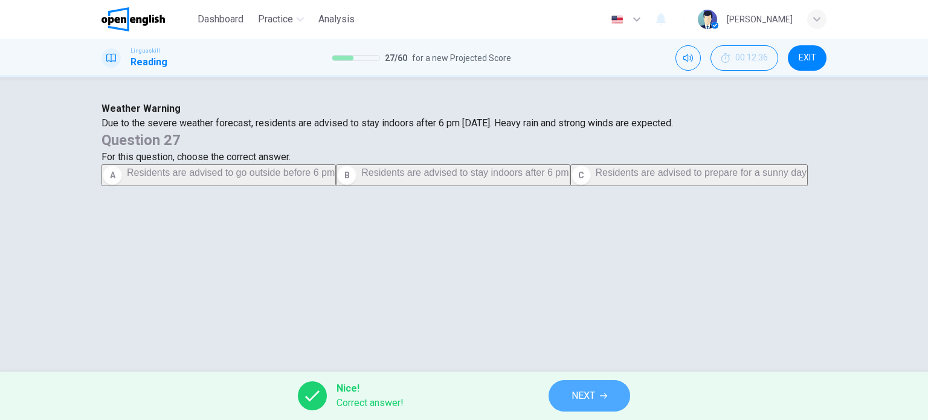
click at [583, 401] on span "NEXT" at bounding box center [584, 395] width 24 height 17
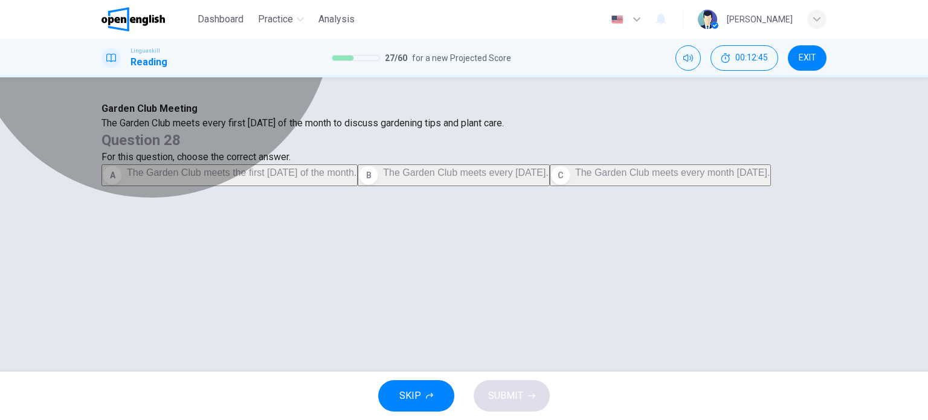
click at [549, 178] on span "The Garden Club meets every Thursday." at bounding box center [466, 172] width 166 height 10
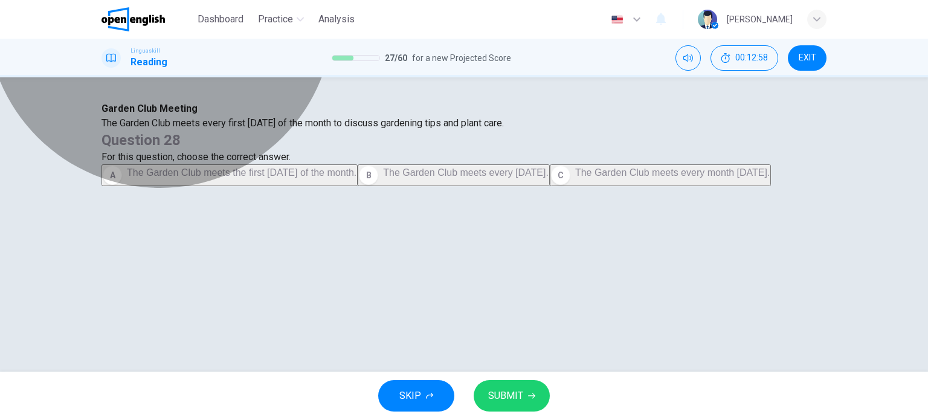
click at [357, 178] on span "The Garden Club meets the first Thursday of the month." at bounding box center [242, 172] width 230 height 10
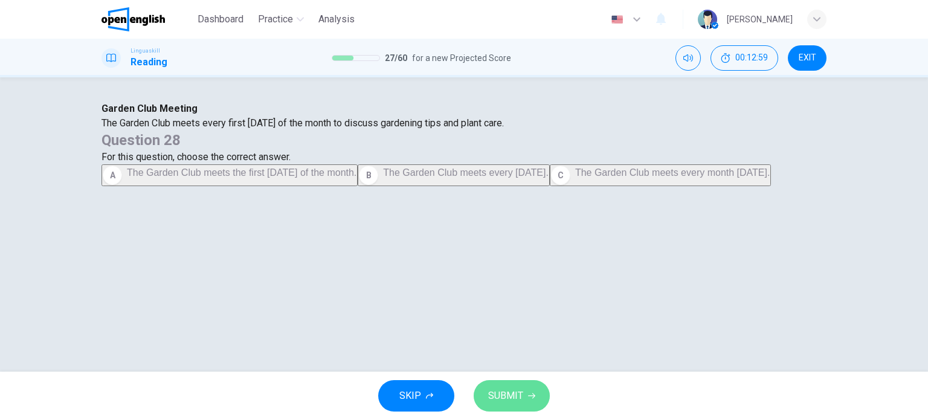
click at [525, 403] on button "SUBMIT" at bounding box center [512, 395] width 76 height 31
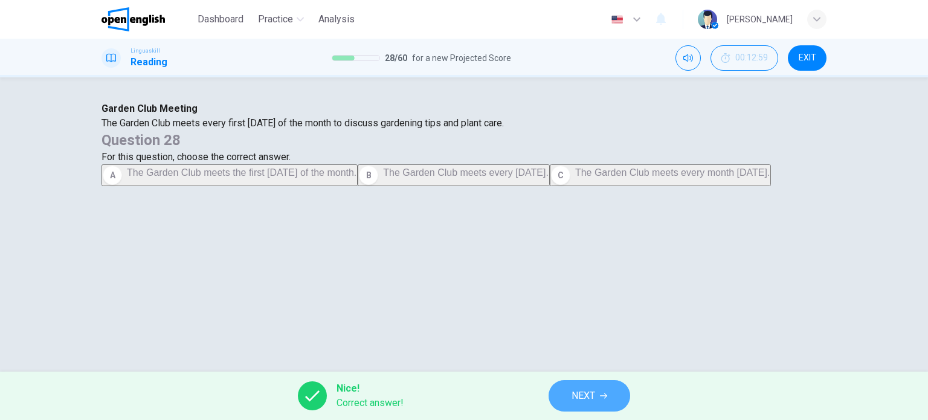
click at [566, 398] on button "NEXT" at bounding box center [590, 395] width 82 height 31
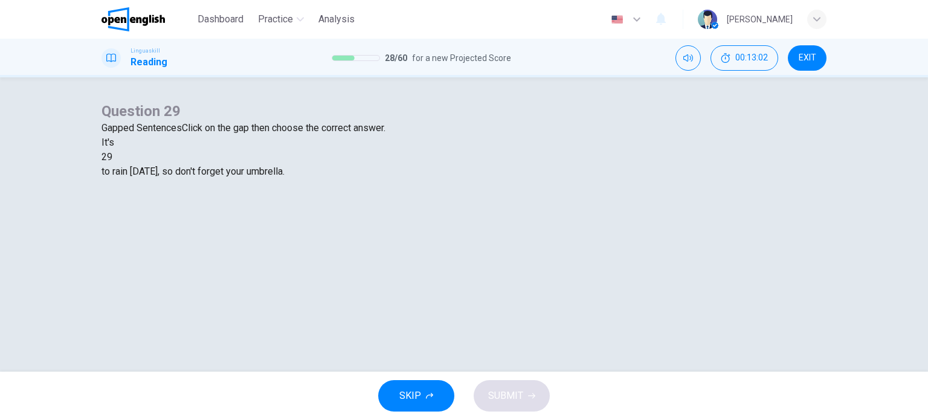
click at [112, 157] on div at bounding box center [112, 157] width 0 height 0
click at [363, 193] on div "likely" at bounding box center [464, 186] width 725 height 15
click at [506, 391] on span "SUBMIT" at bounding box center [505, 395] width 35 height 17
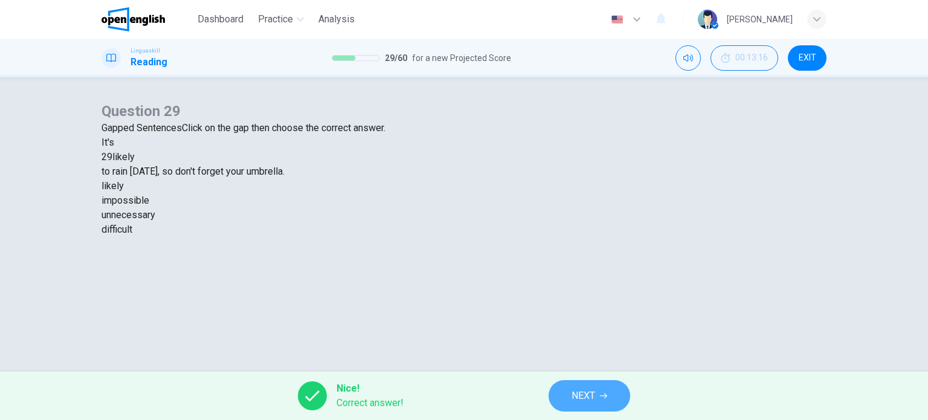
click at [561, 396] on button "NEXT" at bounding box center [590, 395] width 82 height 31
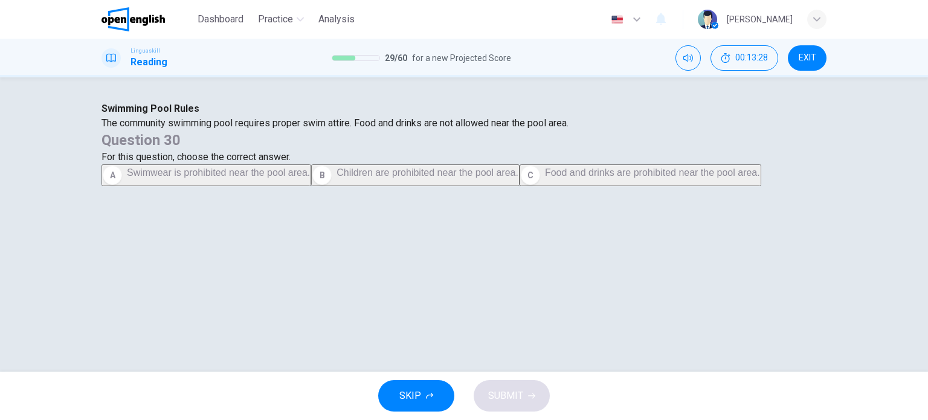
click at [570, 186] on button "C Food and drinks are prohibited near the pool area." at bounding box center [641, 175] width 242 height 22
click at [509, 397] on span "SUBMIT" at bounding box center [505, 395] width 35 height 17
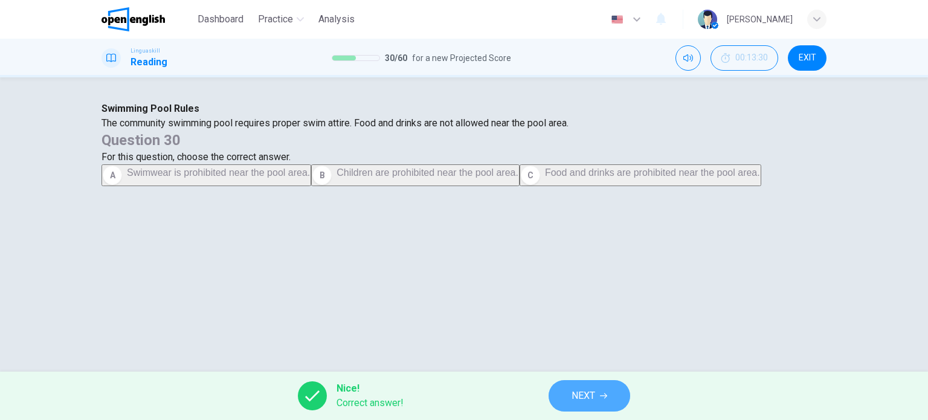
click at [592, 395] on span "NEXT" at bounding box center [584, 395] width 24 height 17
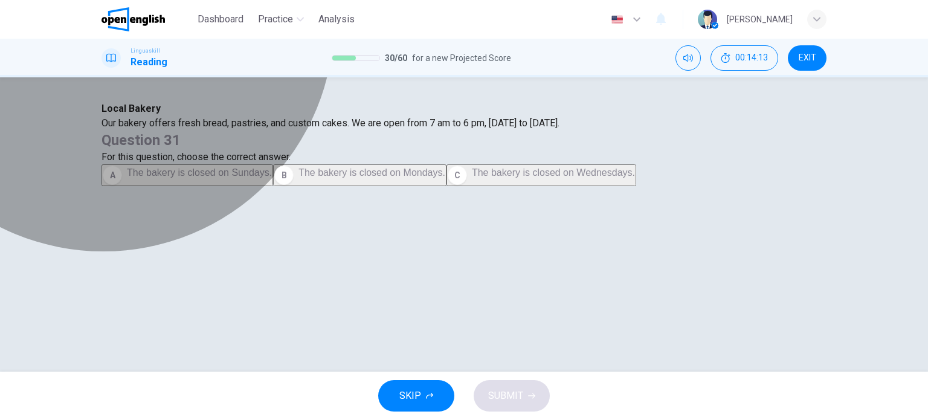
click at [272, 178] on span "The bakery is closed on Sundays." at bounding box center [199, 172] width 145 height 10
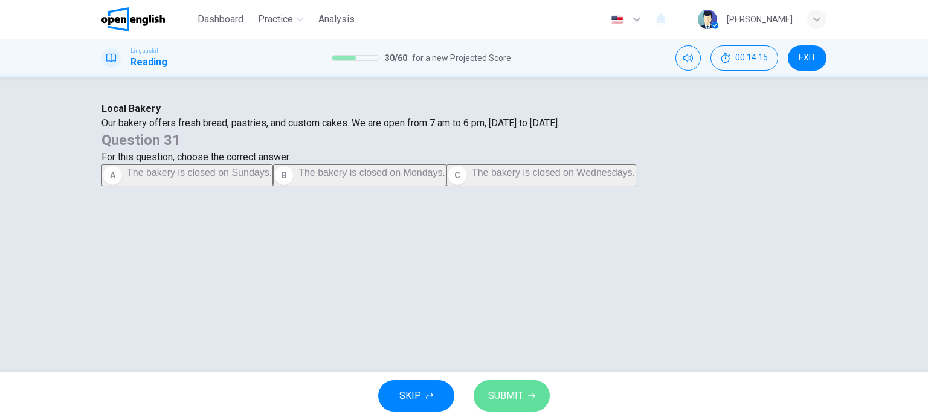
click at [528, 401] on button "SUBMIT" at bounding box center [512, 395] width 76 height 31
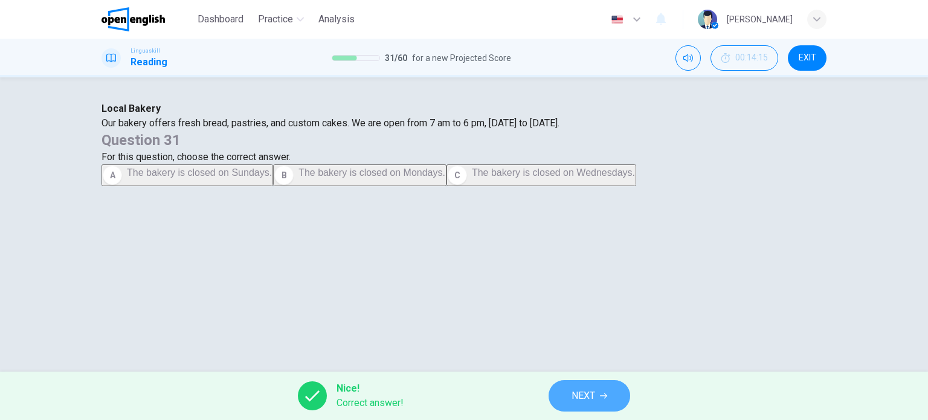
click at [583, 396] on span "NEXT" at bounding box center [584, 395] width 24 height 17
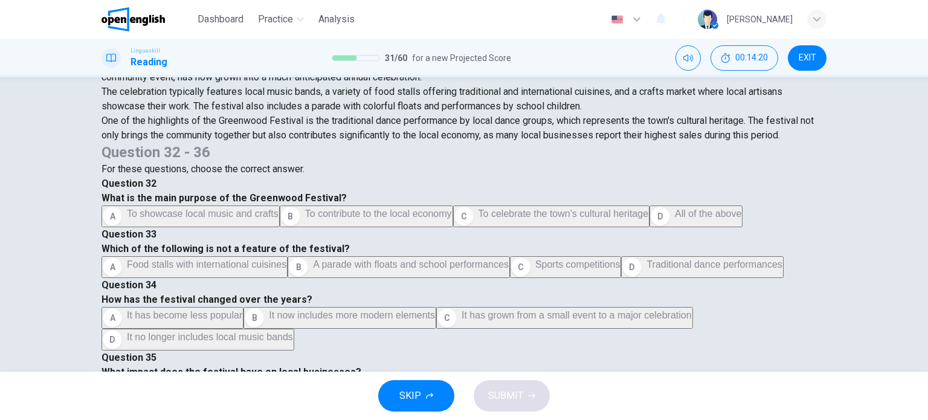
scroll to position [66, 0]
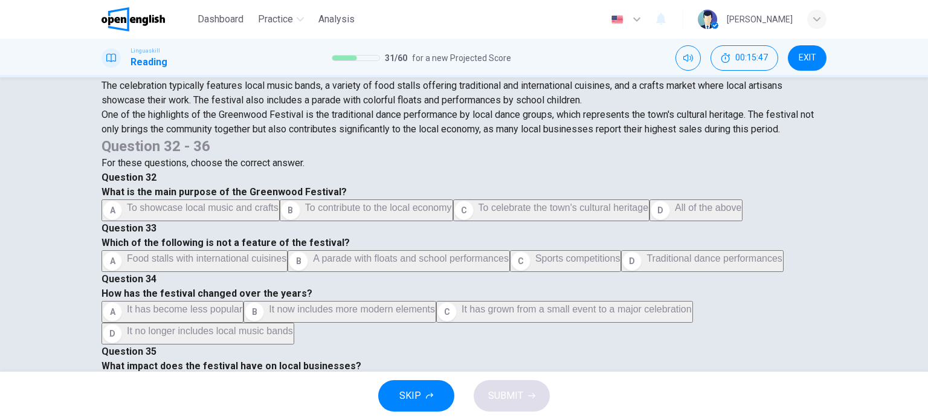
click at [452, 213] on span "To contribute to the local economy" at bounding box center [378, 207] width 147 height 10
click at [852, 241] on div "The Little Town's Big Festival Every year, the small town of Greenwood holds a …" at bounding box center [464, 224] width 928 height 294
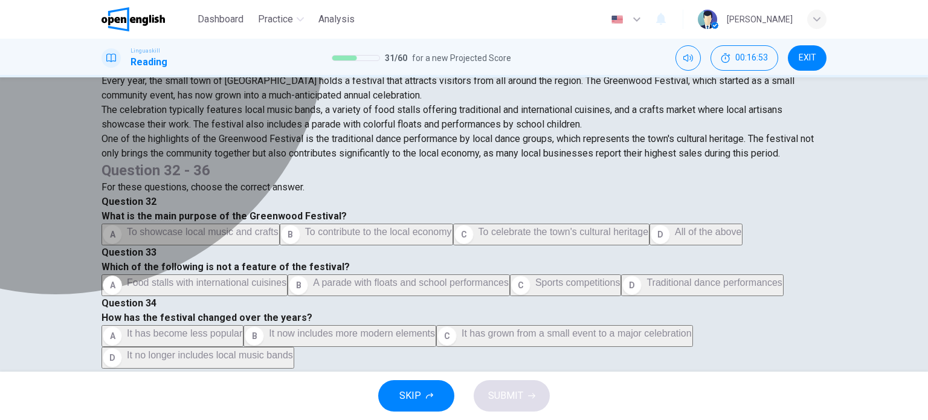
click at [650, 245] on button "D All of the above" at bounding box center [696, 235] width 93 height 22
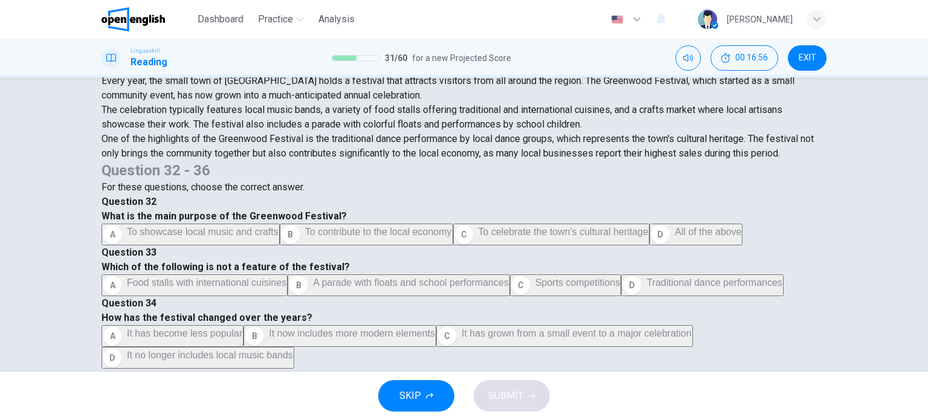
click at [893, 277] on div "The Little Town's Big Festival Every year, the small town of Greenwood holds a …" at bounding box center [464, 224] width 928 height 294
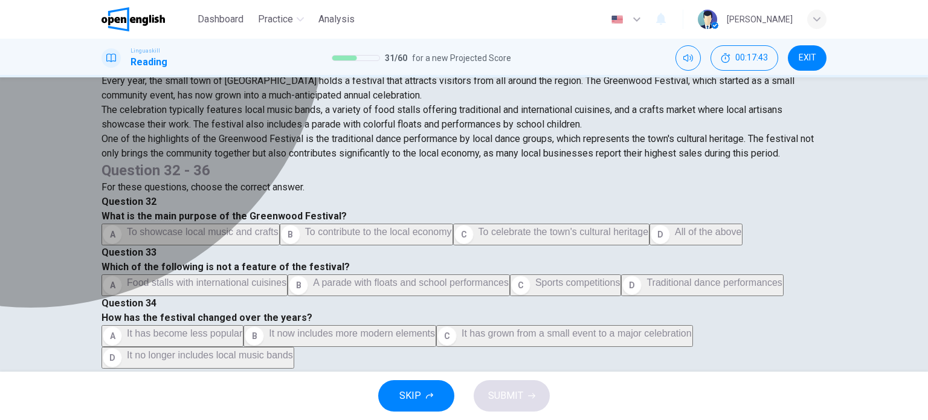
click at [535, 277] on span "Sports competitions" at bounding box center [577, 282] width 85 height 10
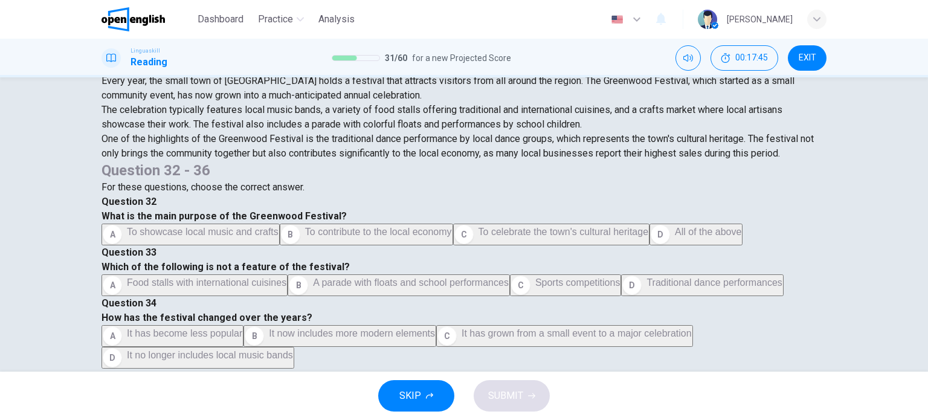
click at [848, 271] on div "The Little Town's Big Festival Every year, the small town of Greenwood holds a …" at bounding box center [464, 224] width 928 height 294
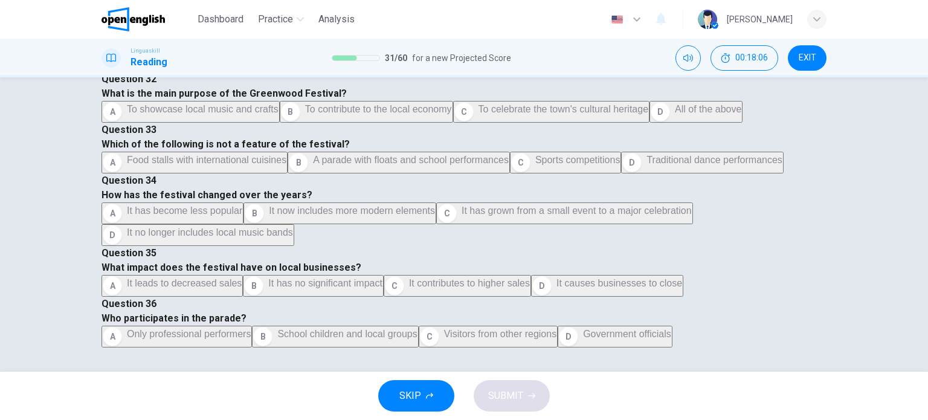
scroll to position [378, 0]
click at [873, 210] on div "The Little Town's Big Festival Every year, the small town of Greenwood holds a …" at bounding box center [464, 224] width 928 height 294
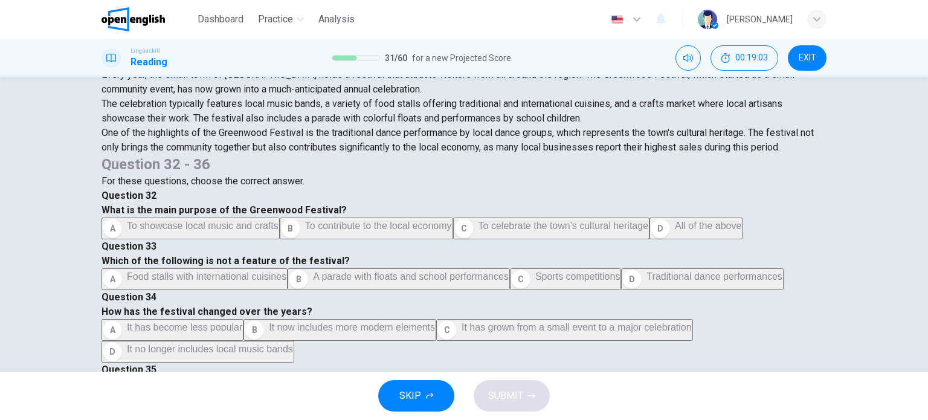
scroll to position [73, 0]
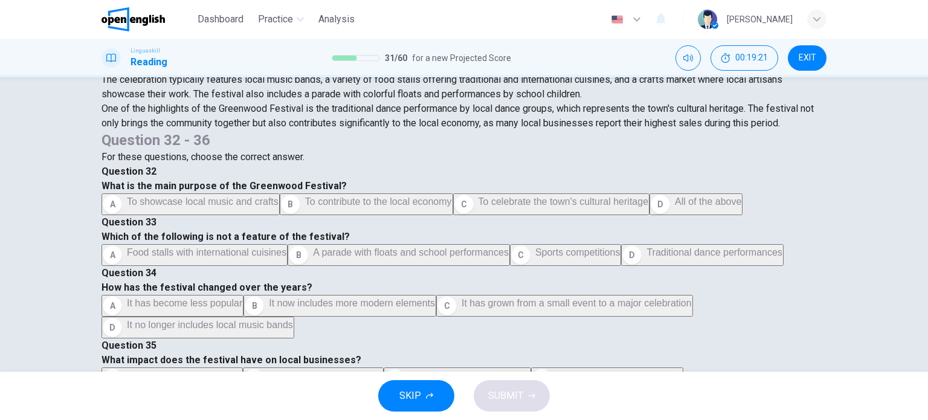
click at [692, 302] on span "It has grown from a small event to a major celebration" at bounding box center [577, 303] width 230 height 10
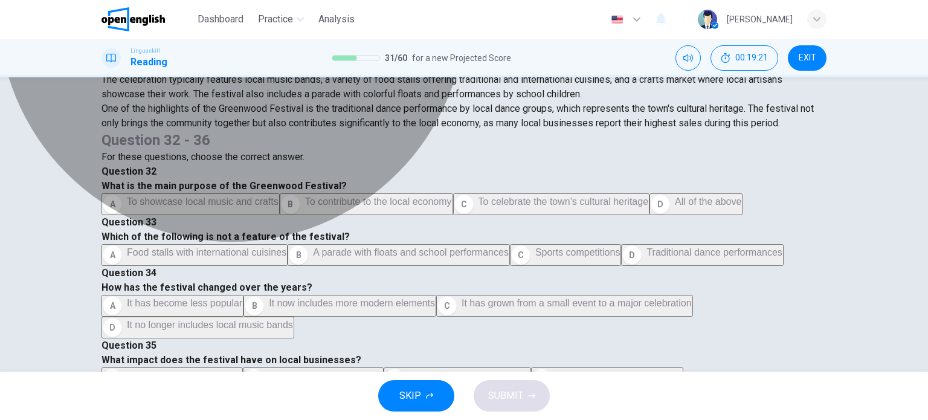
click at [692, 302] on span "It has grown from a small event to a major celebration" at bounding box center [577, 303] width 230 height 10
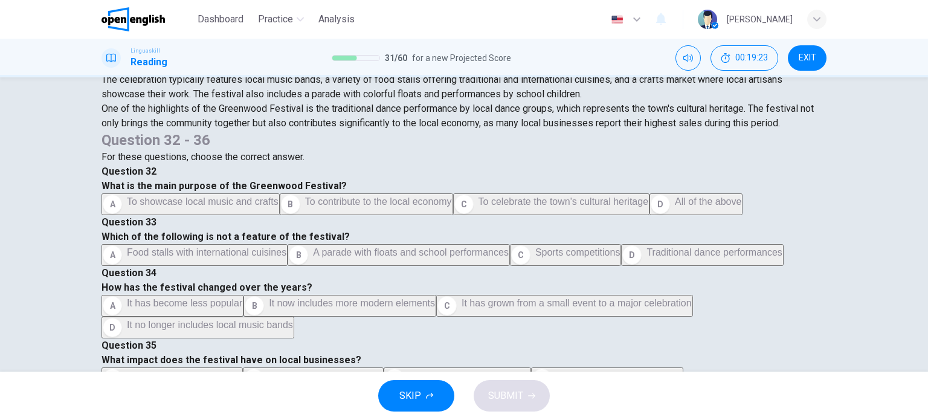
click at [836, 283] on div "The Little Town's Big Festival Every year, the small town of Greenwood holds a …" at bounding box center [464, 234] width 764 height 411
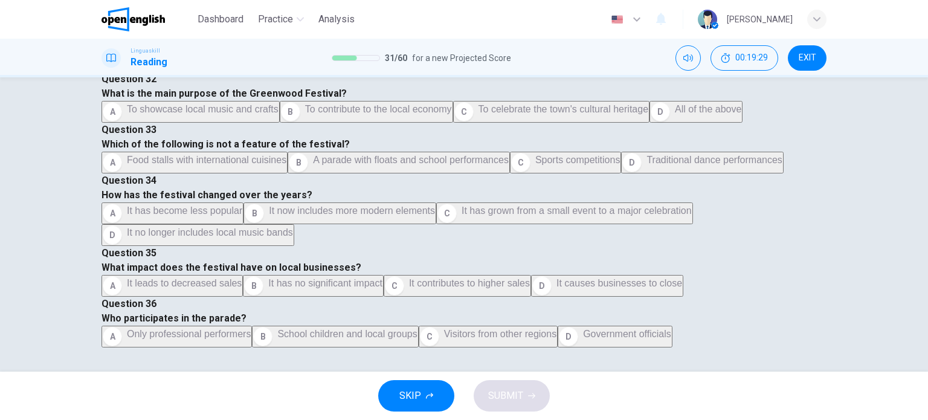
scroll to position [547, 0]
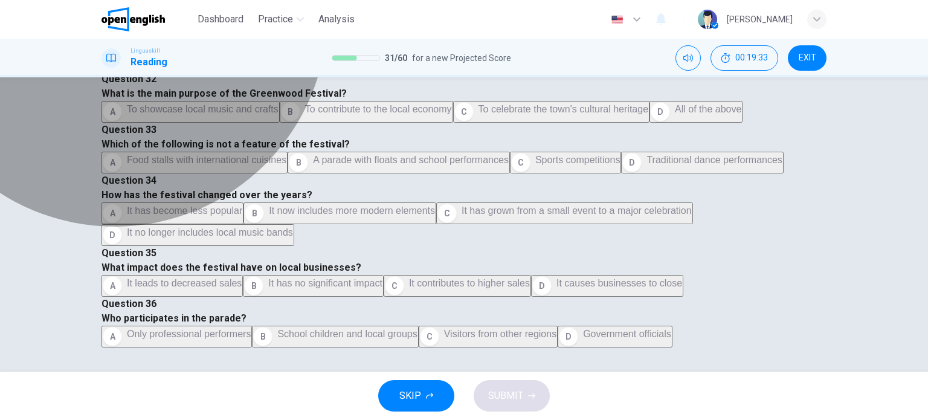
click at [530, 278] on span "It contributes to higher sales" at bounding box center [469, 283] width 121 height 10
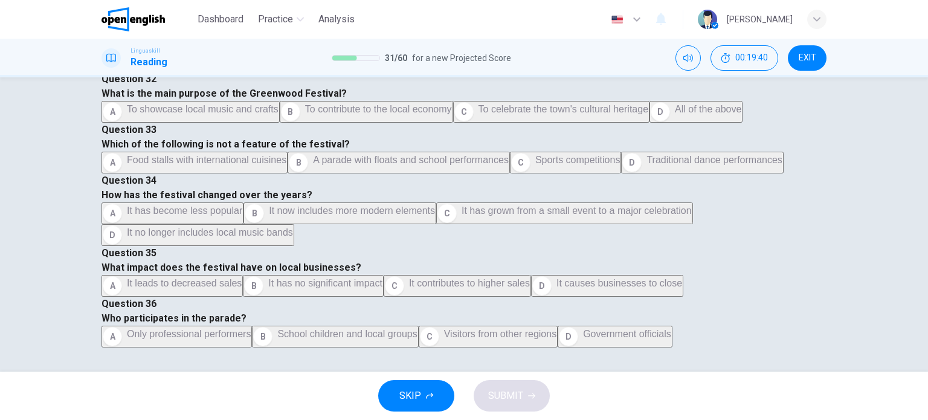
scroll to position [751, 0]
click at [557, 329] on span "Visitors from other regions" at bounding box center [500, 334] width 112 height 10
click at [524, 395] on button "SUBMIT" at bounding box center [512, 395] width 76 height 31
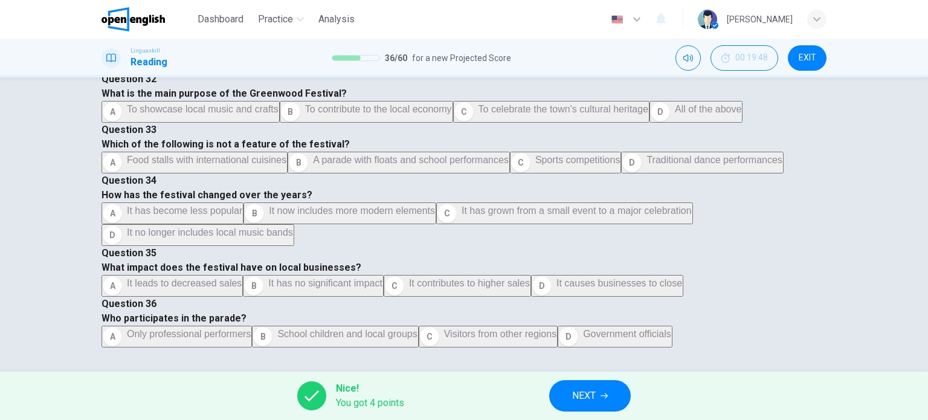
click at [849, 222] on div "The Little Town's Big Festival Every year, the small town of Greenwood holds a …" at bounding box center [464, 224] width 928 height 294
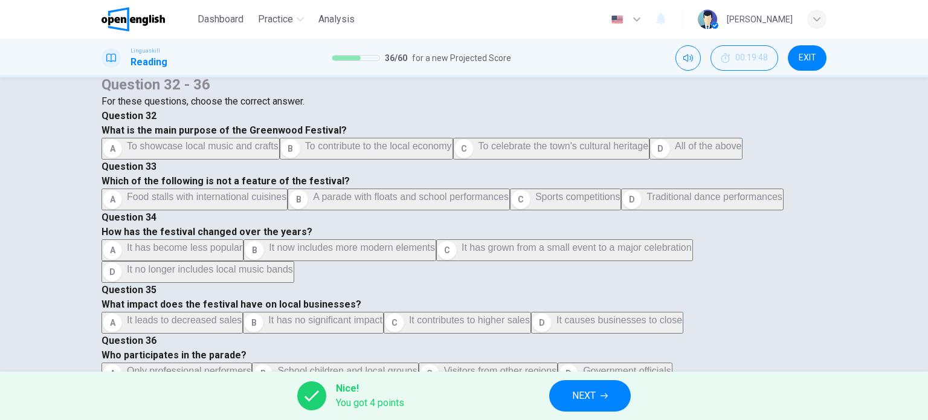
scroll to position [174, 0]
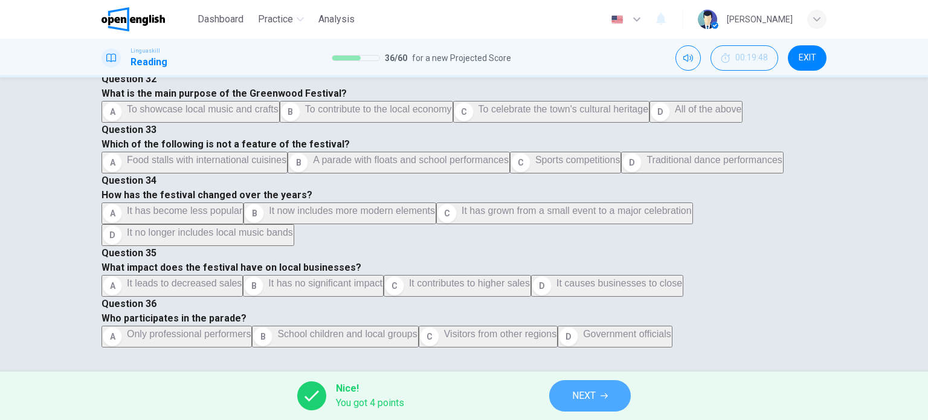
click at [616, 396] on button "NEXT" at bounding box center [590, 395] width 82 height 31
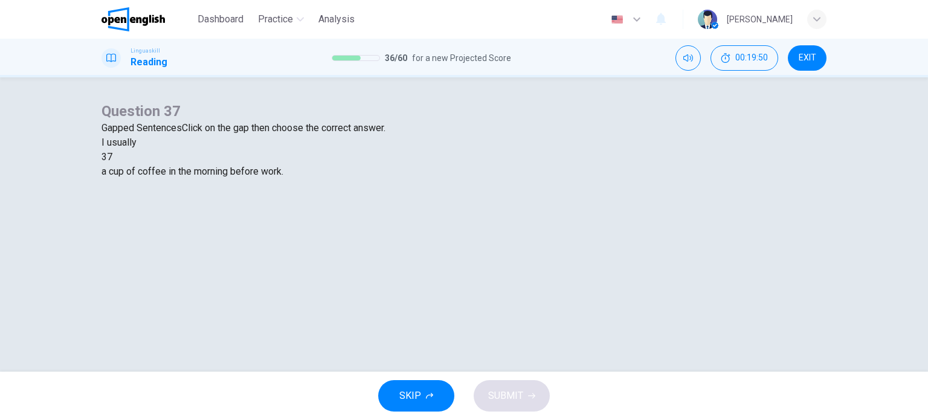
click at [112, 157] on div at bounding box center [112, 157] width 0 height 0
drag, startPoint x: 290, startPoint y: 258, endPoint x: 297, endPoint y: 262, distance: 8.4
click at [112, 157] on div at bounding box center [112, 157] width 0 height 0
click at [259, 179] on div "I usually 37 a cup of coffee in the morning before work." at bounding box center [464, 157] width 725 height 44
click at [112, 157] on div at bounding box center [112, 157] width 0 height 0
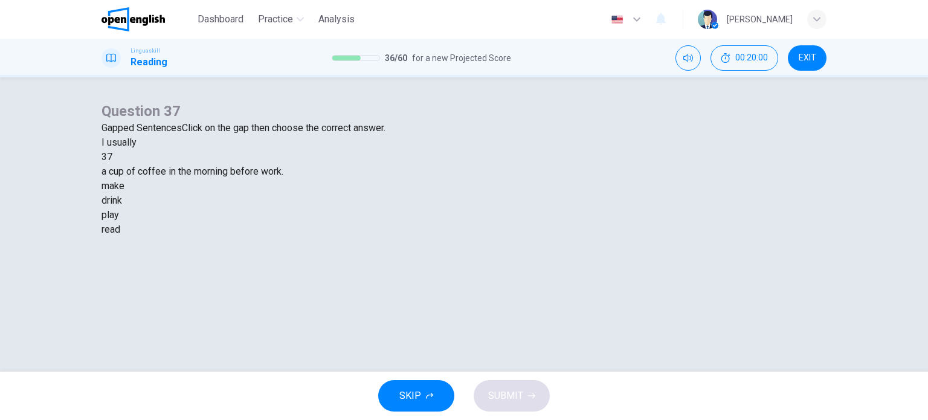
click at [447, 208] on div "drink" at bounding box center [464, 200] width 725 height 15
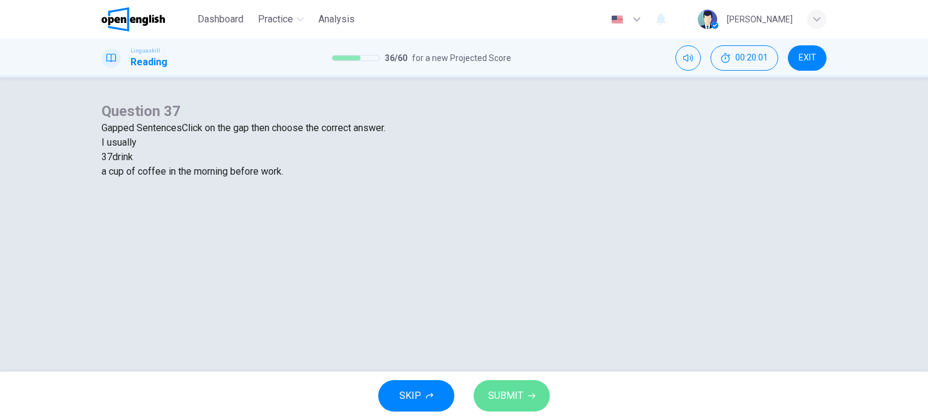
click at [501, 389] on span "SUBMIT" at bounding box center [505, 395] width 35 height 17
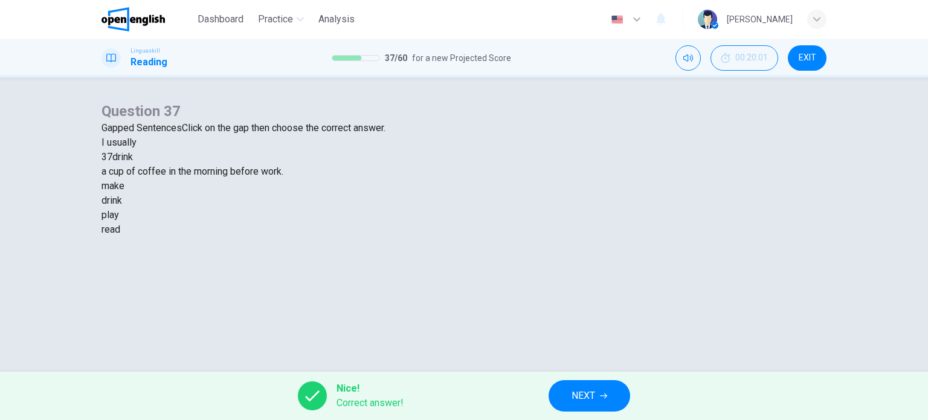
click at [501, 389] on div "Nice! Correct answer! NEXT" at bounding box center [464, 396] width 928 height 48
click at [569, 393] on button "NEXT" at bounding box center [590, 395] width 82 height 31
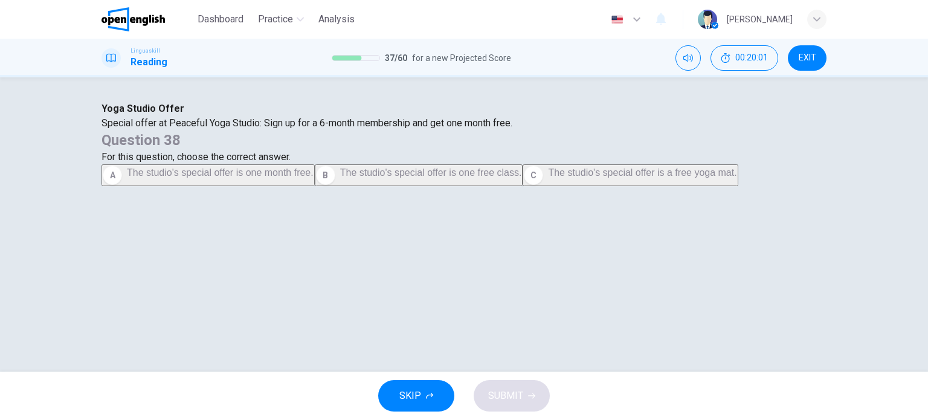
click at [569, 393] on div "SKIP SUBMIT" at bounding box center [464, 396] width 928 height 48
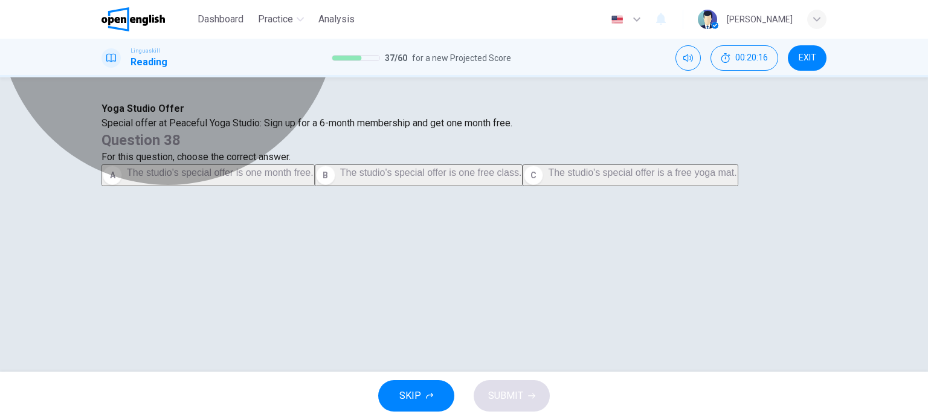
click at [314, 178] on span "The studio's special offer is one month free." at bounding box center [220, 172] width 187 height 10
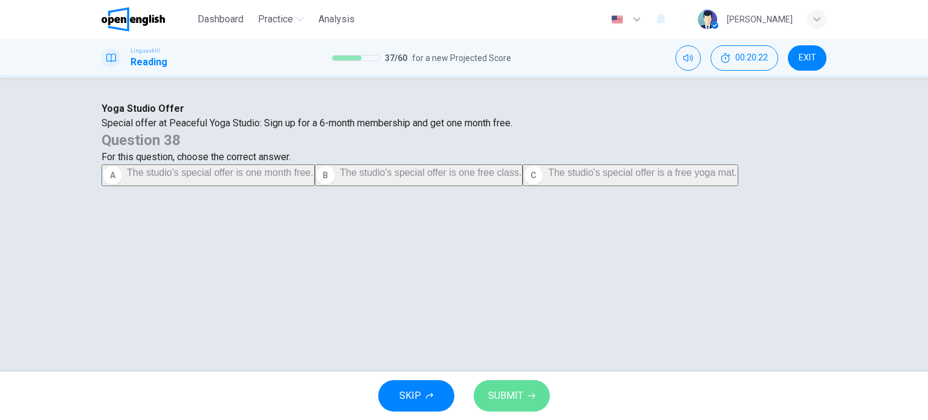
click at [506, 388] on span "SUBMIT" at bounding box center [505, 395] width 35 height 17
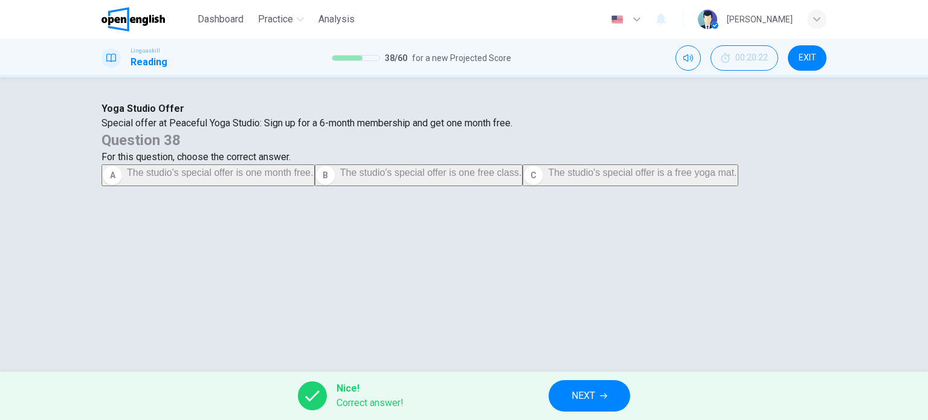
click at [548, 395] on div "Nice! Correct answer! NEXT" at bounding box center [464, 396] width 928 height 48
click at [557, 395] on button "NEXT" at bounding box center [590, 395] width 82 height 31
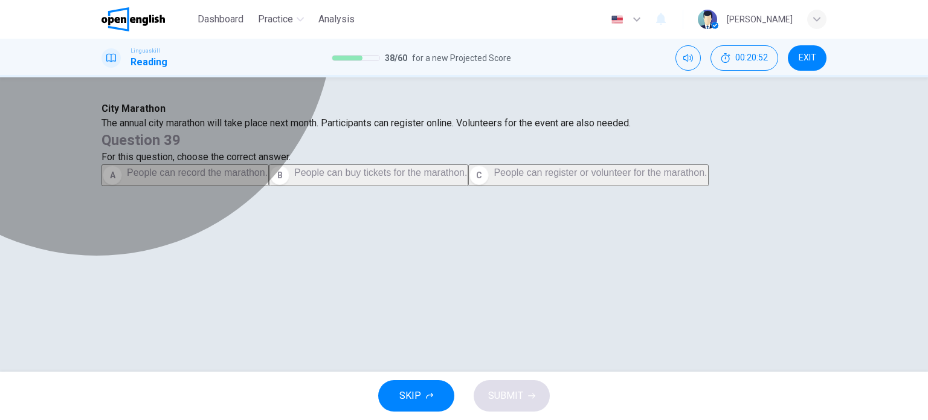
click at [568, 178] on span "People can register or volunteer for the marathon." at bounding box center [600, 172] width 213 height 10
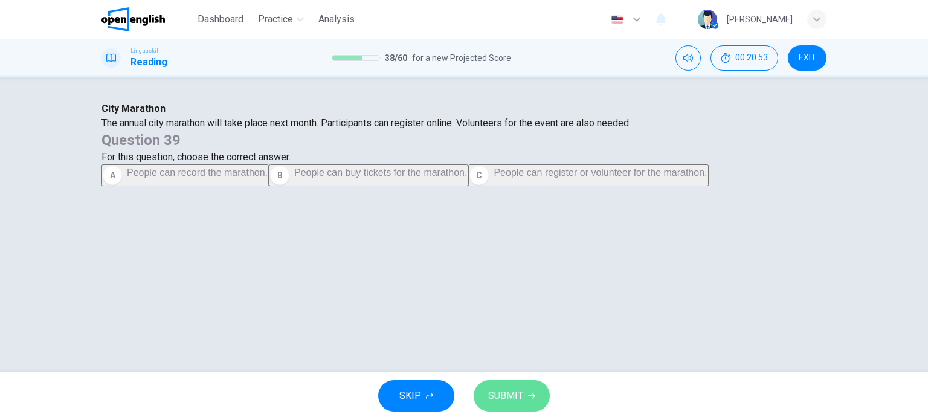
click at [526, 386] on button "SUBMIT" at bounding box center [512, 395] width 76 height 31
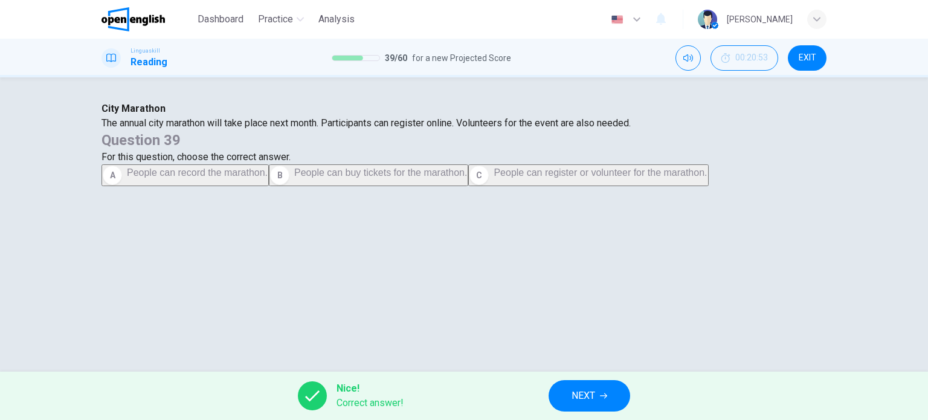
click at [575, 394] on span "NEXT" at bounding box center [584, 395] width 24 height 17
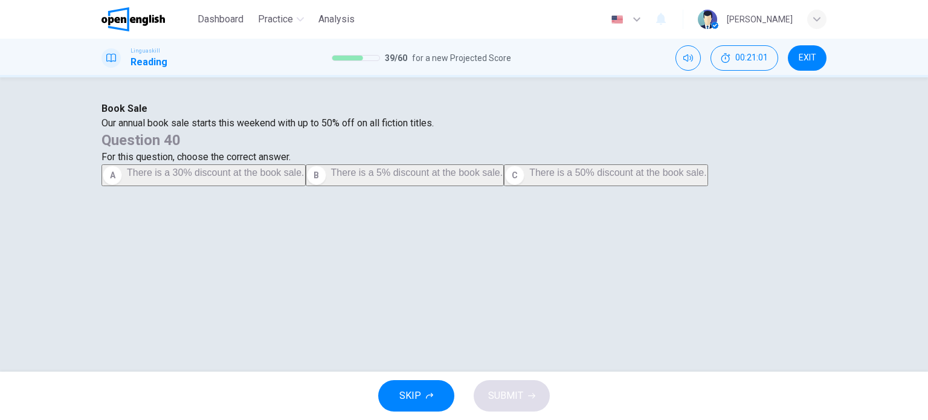
click at [548, 178] on span "There is a 50% discount at the book sale." at bounding box center [618, 172] width 178 height 10
click at [493, 394] on span "SUBMIT" at bounding box center [505, 395] width 35 height 17
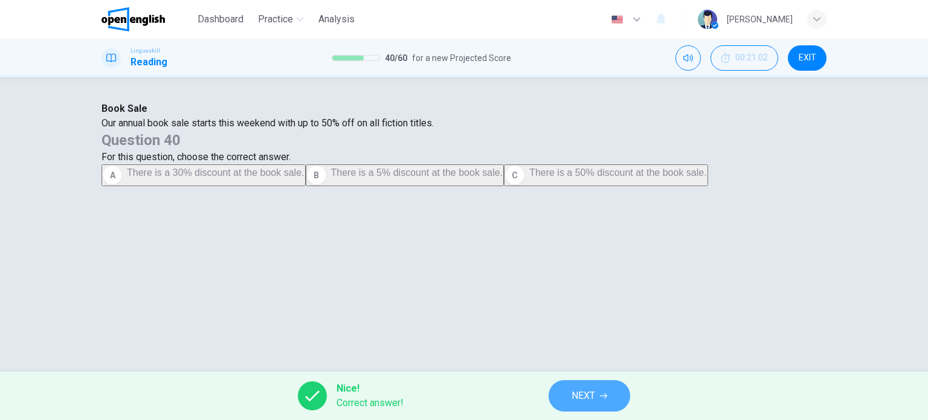
click at [573, 388] on span "NEXT" at bounding box center [584, 395] width 24 height 17
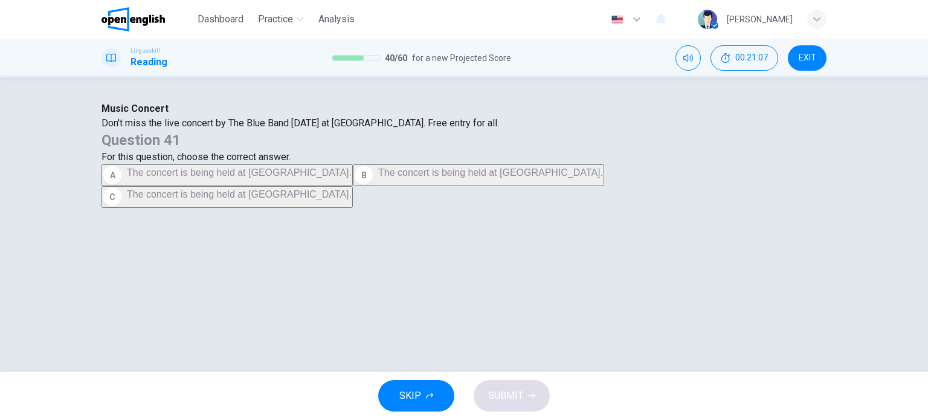
click at [595, 208] on div "Question 41 For this question, choose the correct answer. A The concert is bein…" at bounding box center [464, 169] width 725 height 77
click at [353, 208] on button "C The concert is being held at City Park." at bounding box center [227, 197] width 251 height 22
click at [522, 393] on button "SUBMIT" at bounding box center [512, 395] width 76 height 31
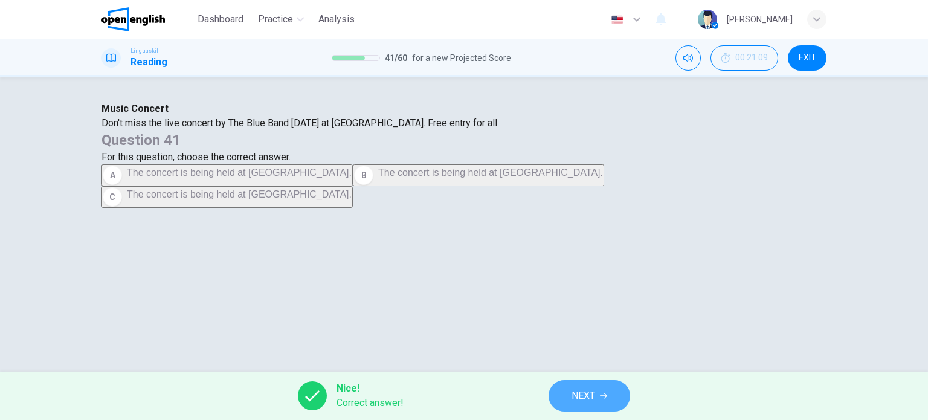
click at [553, 391] on button "NEXT" at bounding box center [590, 395] width 82 height 31
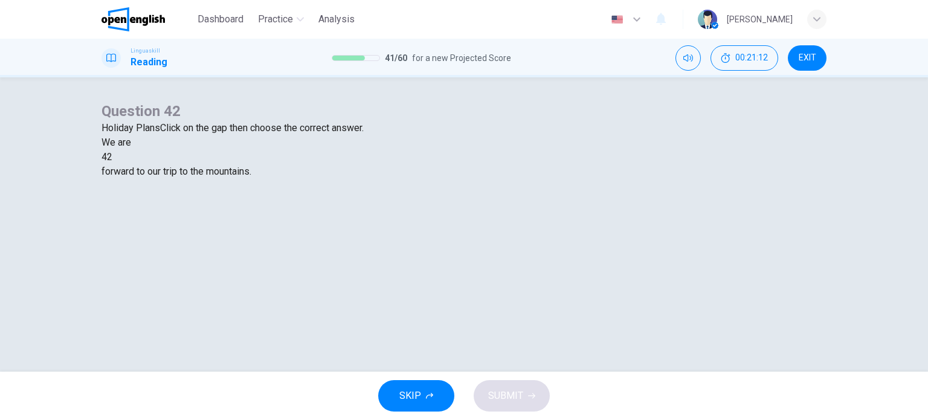
click at [112, 157] on div at bounding box center [112, 157] width 0 height 0
click at [309, 237] on div "Question 42 Holiday Plans Click on the gap then choose the correct answer. We a…" at bounding box center [464, 169] width 725 height 135
click at [387, 193] on div "looking" at bounding box center [464, 186] width 725 height 15
click at [519, 390] on span "SUBMIT" at bounding box center [505, 395] width 35 height 17
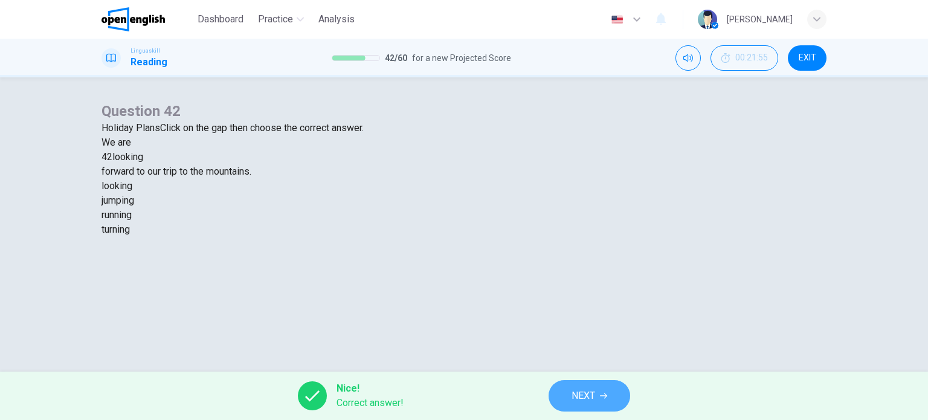
click at [568, 390] on button "NEXT" at bounding box center [590, 395] width 82 height 31
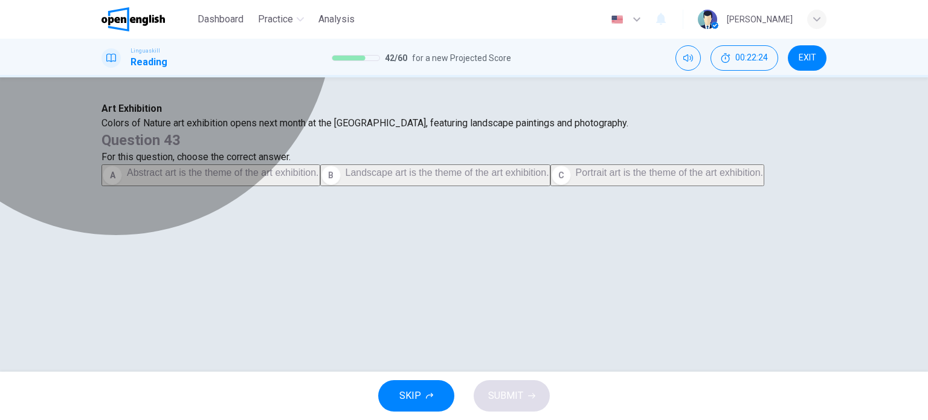
click at [549, 178] on span "Landscape art is the theme of the art exhibition." at bounding box center [448, 172] width 204 height 10
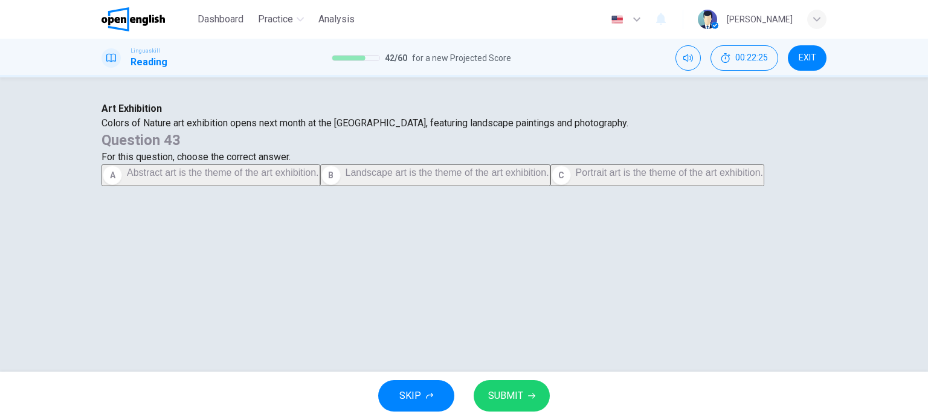
click at [522, 390] on button "SUBMIT" at bounding box center [512, 395] width 76 height 31
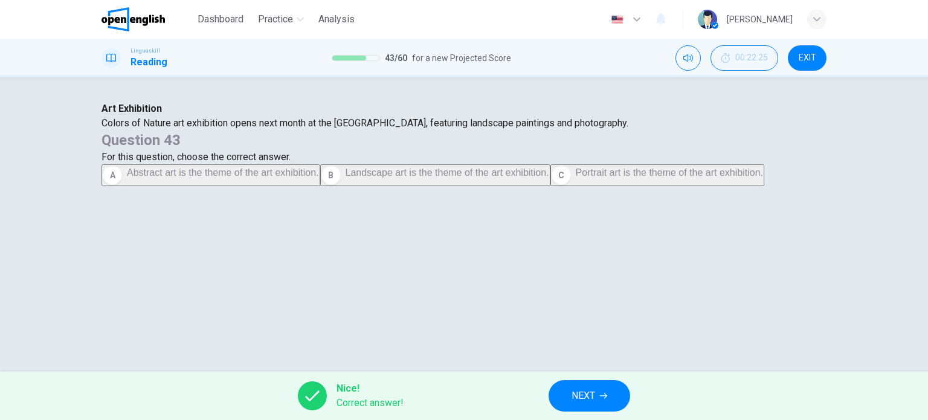
click at [596, 386] on button "NEXT" at bounding box center [590, 395] width 82 height 31
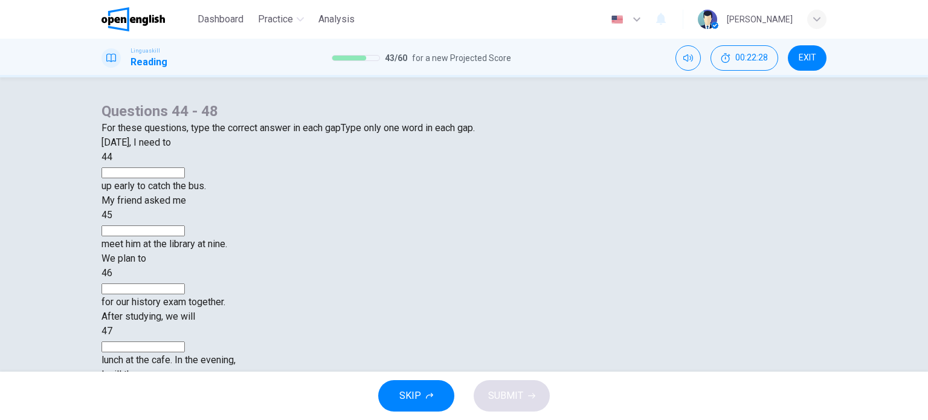
click at [185, 178] on input at bounding box center [143, 172] width 83 height 11
click at [185, 236] on input at bounding box center [143, 230] width 83 height 11
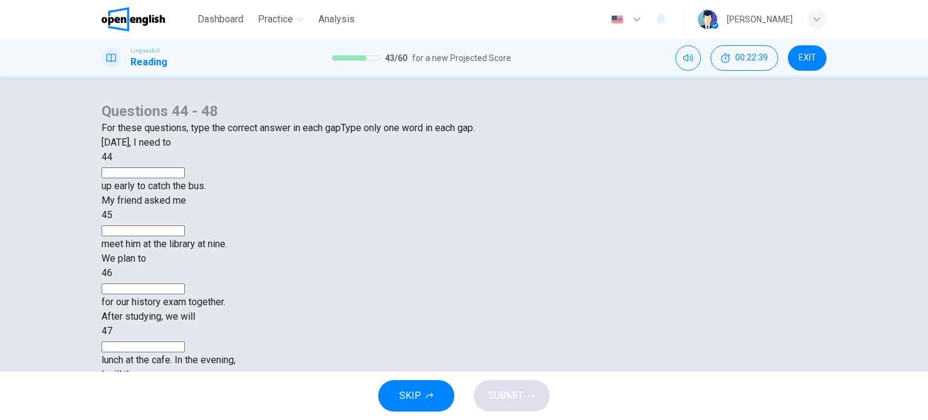
click at [185, 236] on input at bounding box center [143, 230] width 83 height 11
click at [185, 178] on input at bounding box center [143, 172] width 83 height 11
type input "****"
type input "**"
type input "*******"
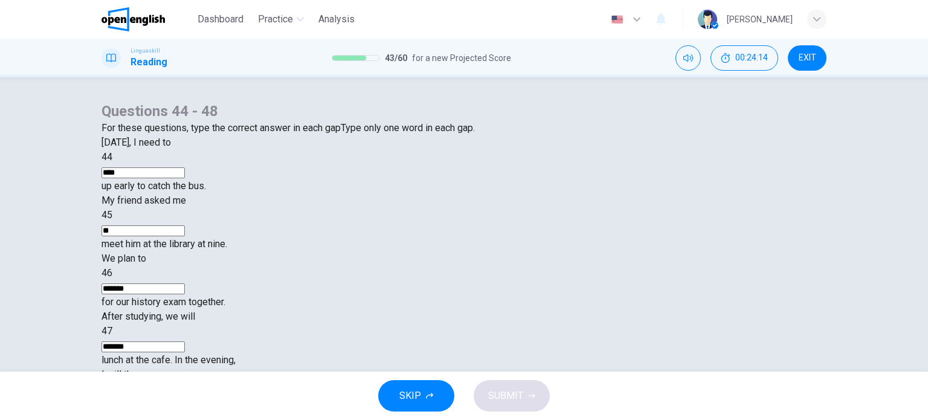
type input "******"
type input "****"
click at [516, 407] on button "SUBMIT" at bounding box center [512, 395] width 76 height 31
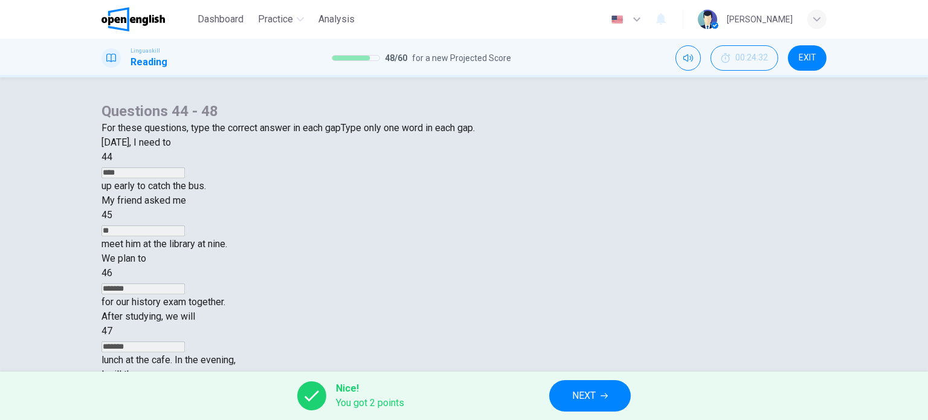
click at [740, 342] on div "Tomorrow, I need to 44 **** up early to catch the bus. My friend asked me 45 **…" at bounding box center [464, 280] width 725 height 290
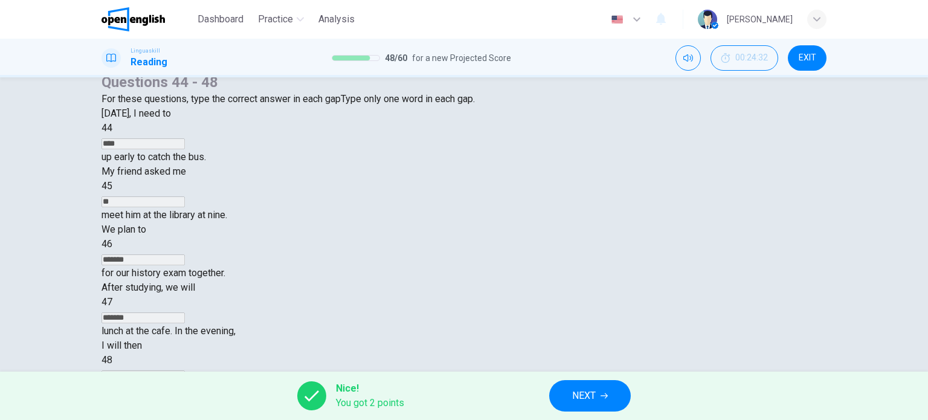
scroll to position [29, 0]
click at [583, 395] on span "NEXT" at bounding box center [584, 395] width 24 height 17
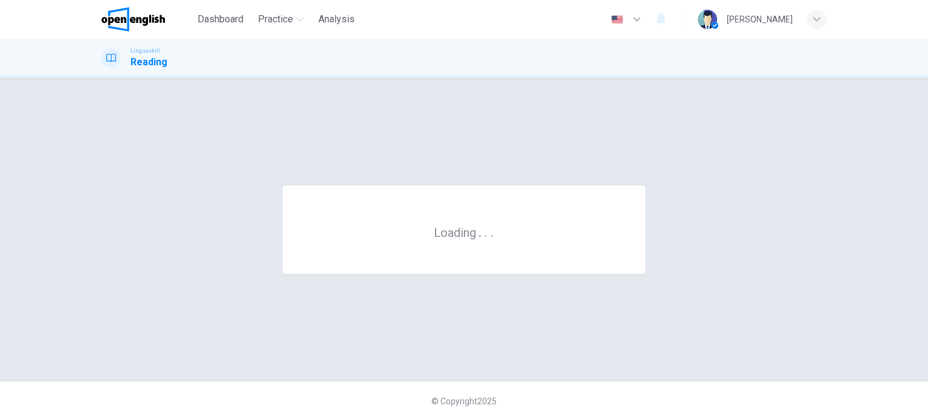
scroll to position [0, 0]
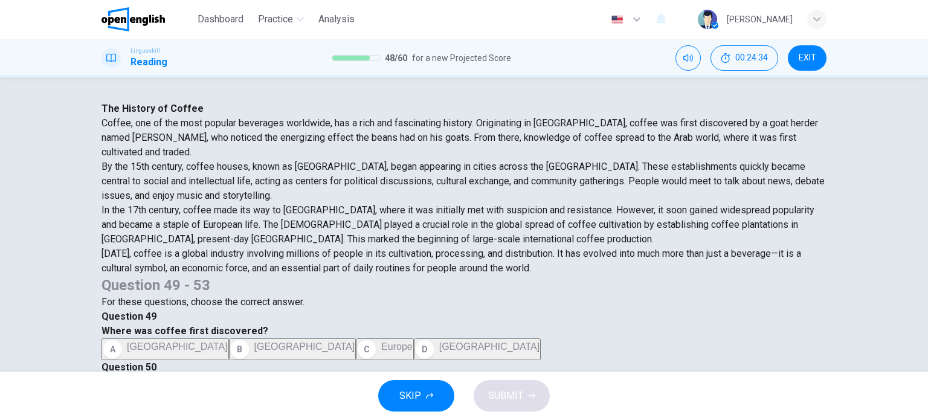
click at [840, 284] on div "The History of Coffee Coffee, one of the most popular beverages worldwide, has …" at bounding box center [464, 354] width 764 height 505
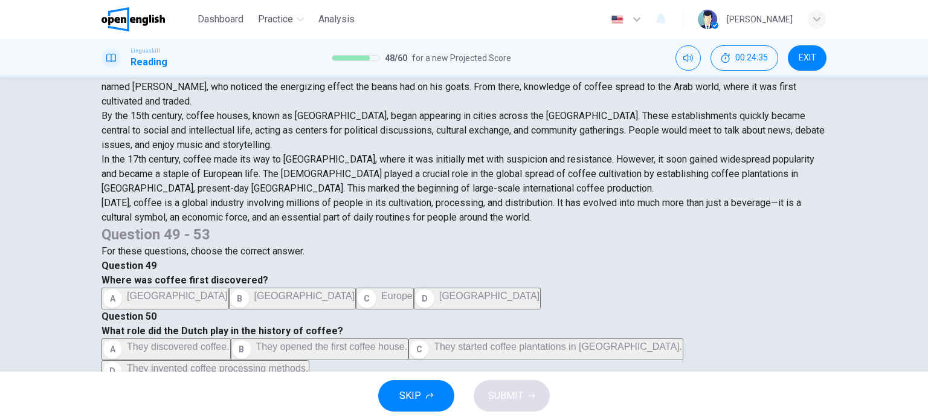
scroll to position [73, 0]
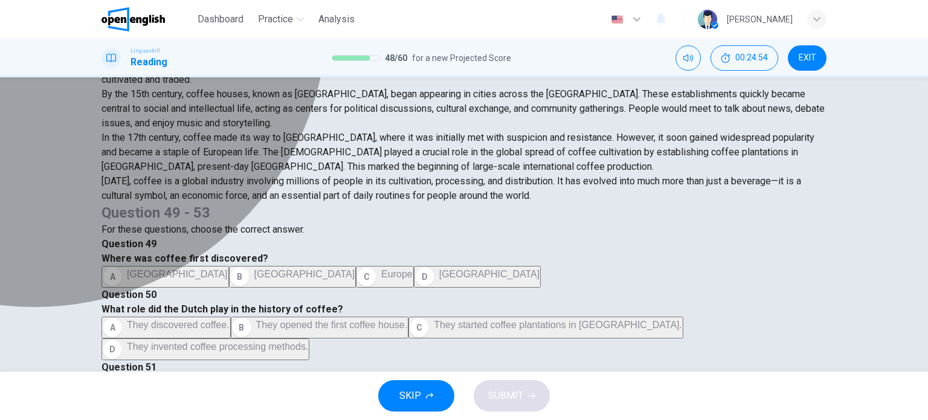
click at [355, 269] on span "Ethiopia" at bounding box center [304, 274] width 101 height 10
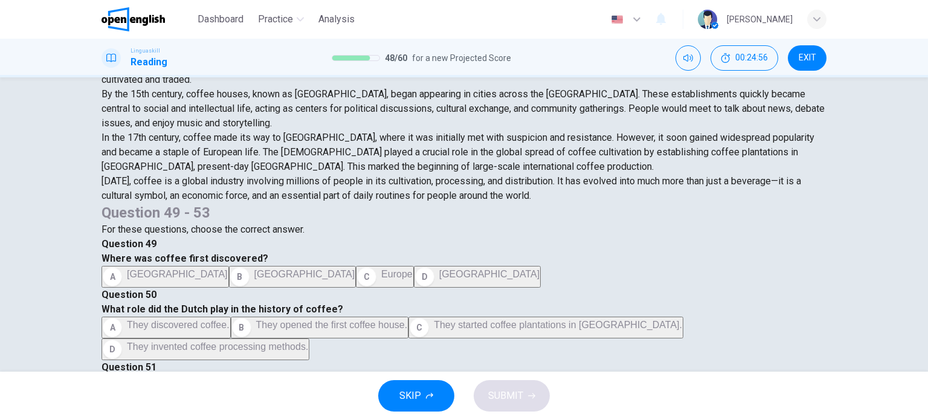
click at [904, 256] on div "The History of Coffee Coffee, one of the most popular beverages worldwide, has …" at bounding box center [464, 224] width 928 height 294
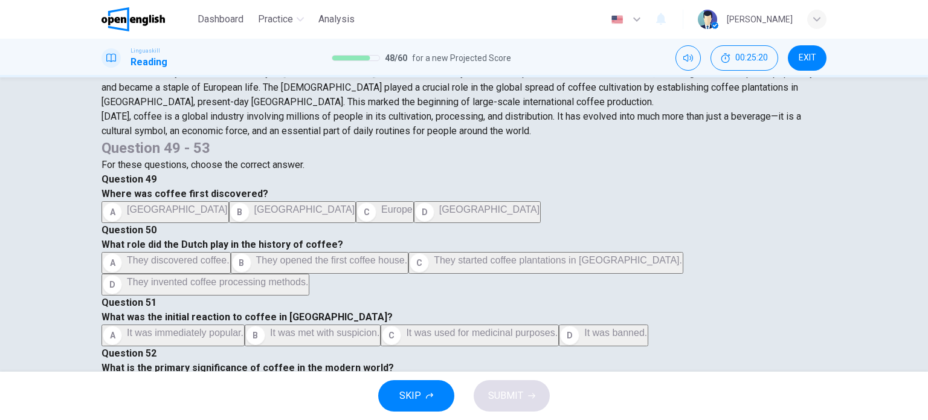
scroll to position [138, 0]
click at [921, 194] on div "The History of Coffee Coffee, one of the most popular beverages worldwide, has …" at bounding box center [464, 224] width 928 height 294
click at [428, 65] on div "By the 15th century, coffee houses, known as qahveh khaneh, began appearing in …" at bounding box center [464, 44] width 725 height 44
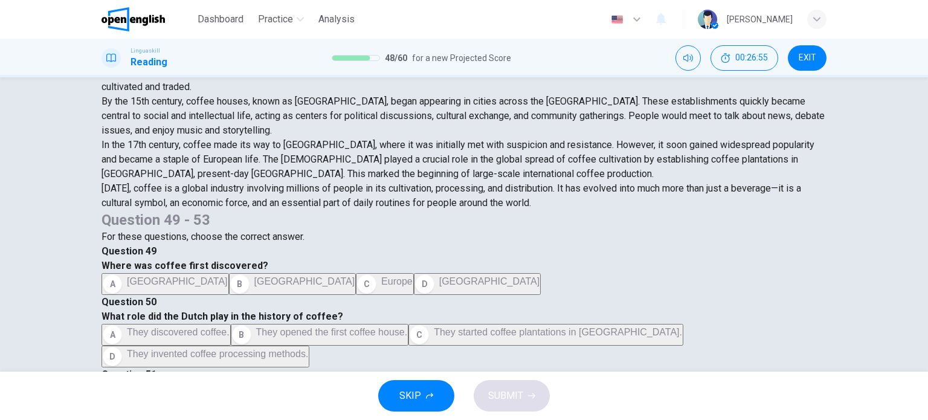
scroll to position [89, 0]
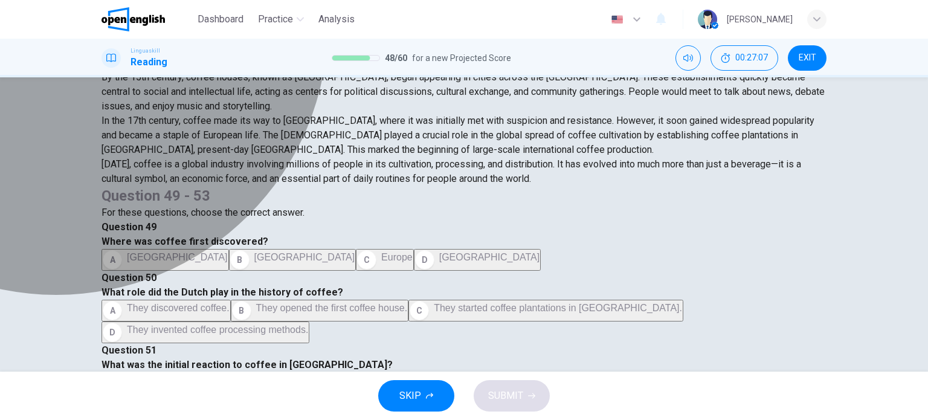
click at [309, 322] on button "D They invented coffee processing methods." at bounding box center [206, 333] width 208 height 22
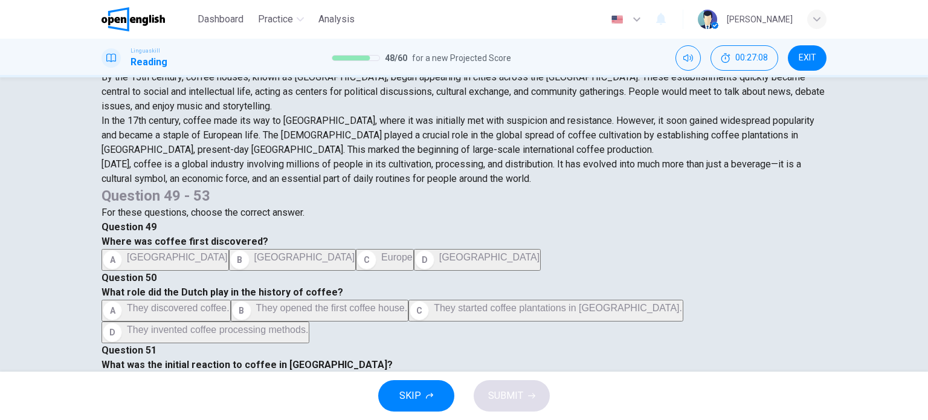
click at [836, 276] on div "The History of Coffee Coffee, one of the most popular beverages worldwide, has …" at bounding box center [464, 264] width 764 height 505
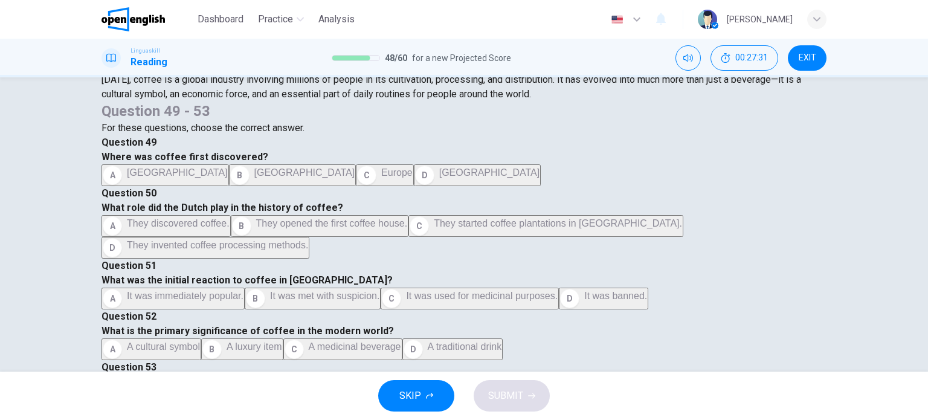
scroll to position [215, 0]
drag, startPoint x: 819, startPoint y: 144, endPoint x: 811, endPoint y: 144, distance: 8.5
click at [811, 144] on div "The History of Coffee Coffee, one of the most popular beverages worldwide, has …" at bounding box center [464, 179] width 725 height 505
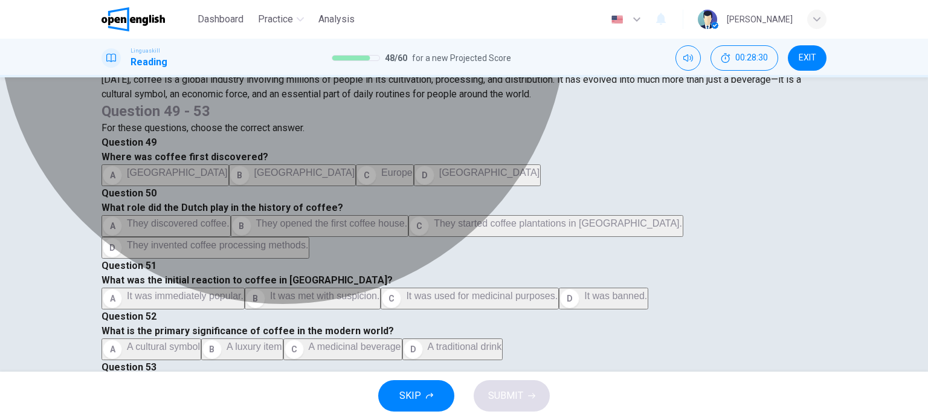
click at [559, 288] on button "C It was used for medicinal purposes." at bounding box center [470, 299] width 178 height 22
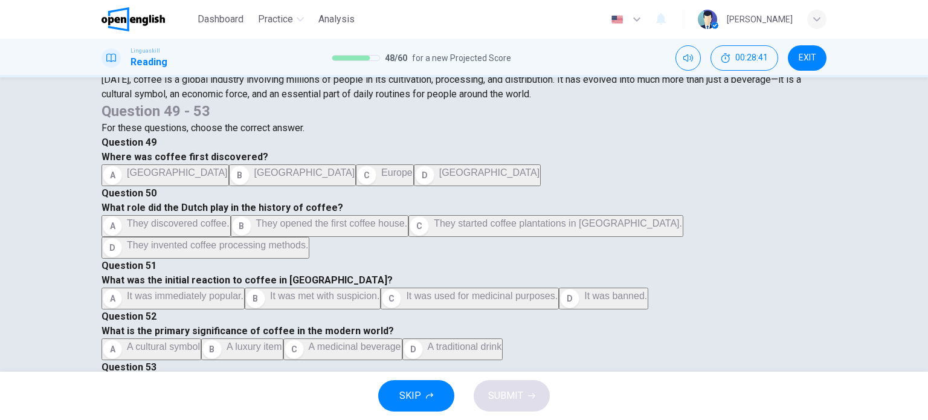
scroll to position [588, 0]
click at [807, 274] on div "Question 49 - 53 For these questions, choose the correct answer. Question 49 Wh…" at bounding box center [464, 267] width 725 height 331
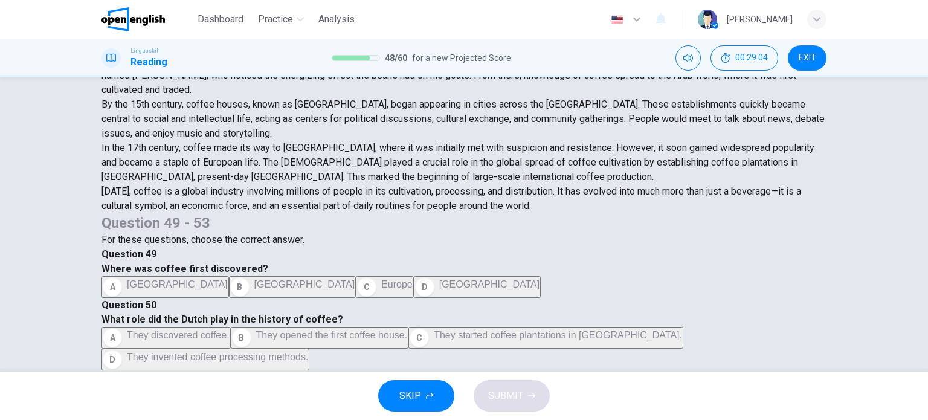
scroll to position [63, 0]
click at [834, 285] on div "The History of Coffee Coffee, one of the most popular beverages worldwide, has …" at bounding box center [464, 291] width 764 height 505
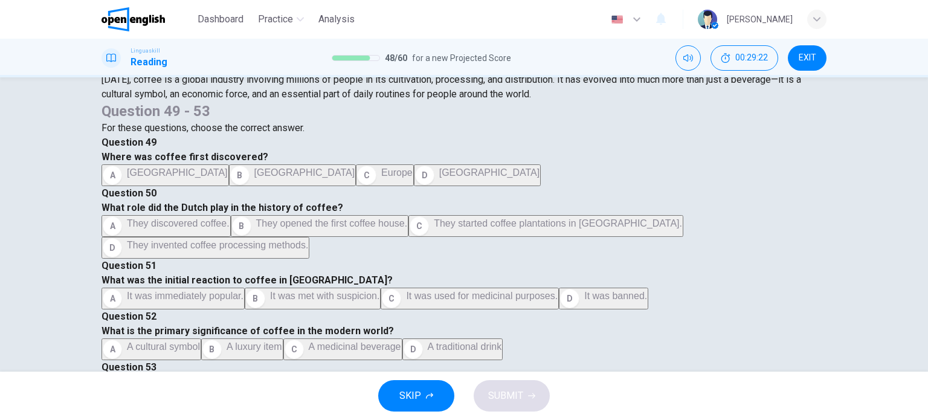
scroll to position [751, 0]
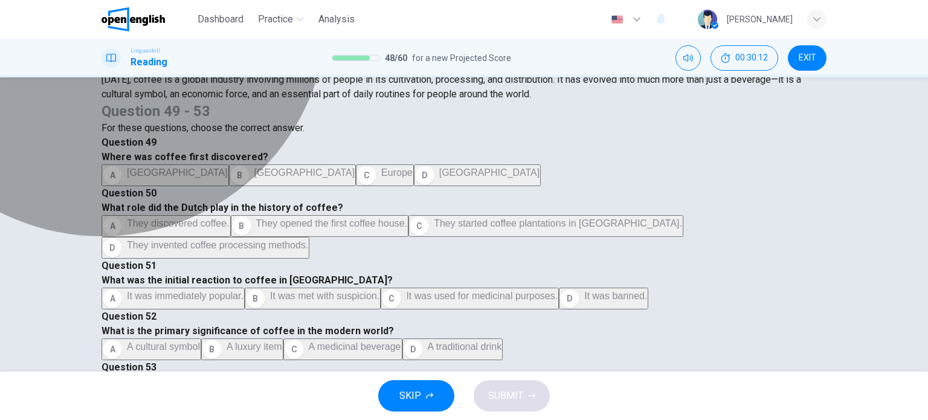
click at [311, 392] on span "They were centers for political discussions." at bounding box center [219, 397] width 184 height 10
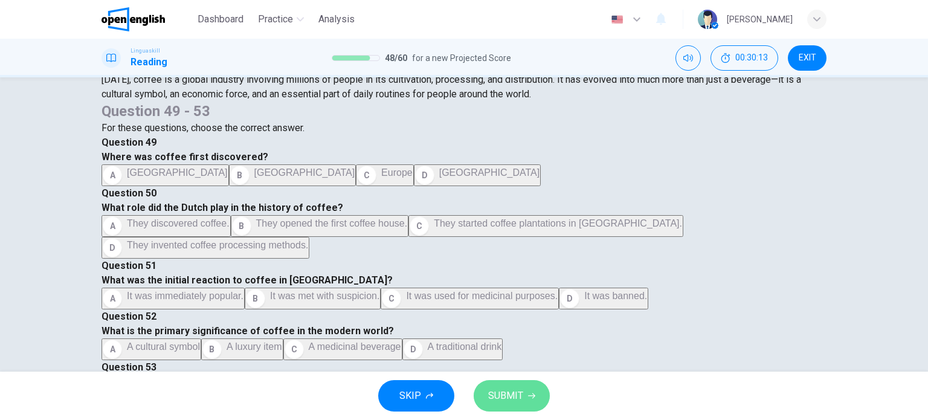
click at [524, 390] on button "SUBMIT" at bounding box center [512, 395] width 76 height 31
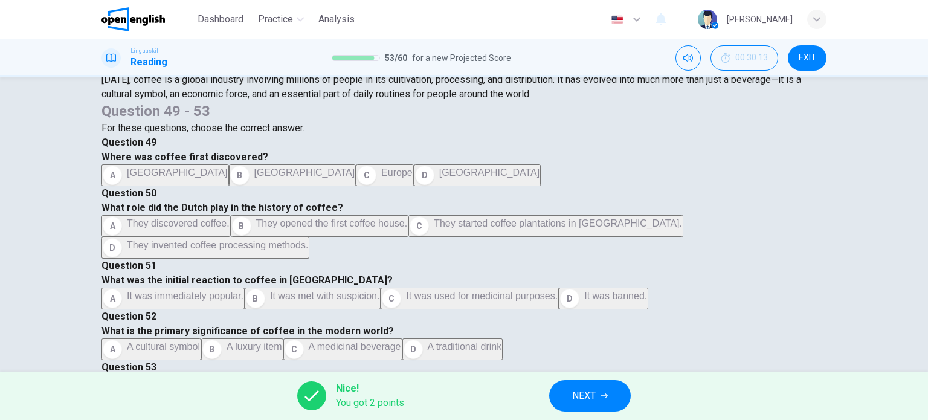
click at [687, 389] on div "A They were centers for political discussions. B They were exclusive to the eli…" at bounding box center [464, 411] width 725 height 44
click at [595, 388] on span "NEXT" at bounding box center [584, 395] width 24 height 17
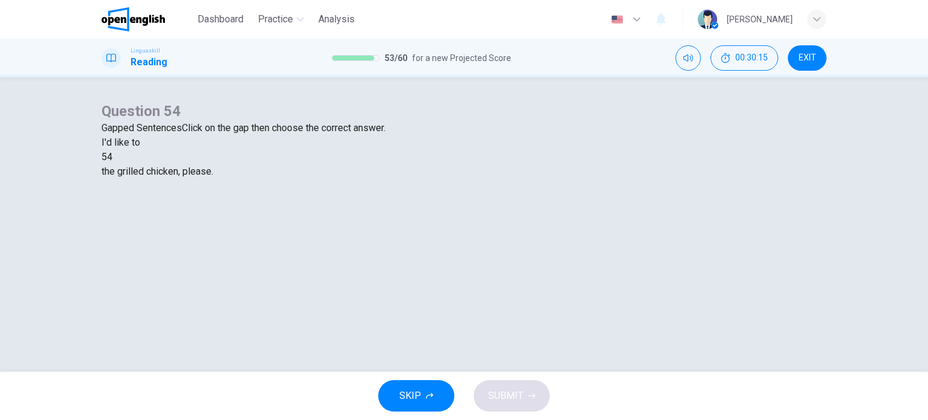
click at [112, 157] on div at bounding box center [112, 157] width 0 height 0
click at [406, 193] on div "eat" at bounding box center [464, 186] width 725 height 15
click at [126, 164] on div "eat" at bounding box center [118, 157] width 13 height 15
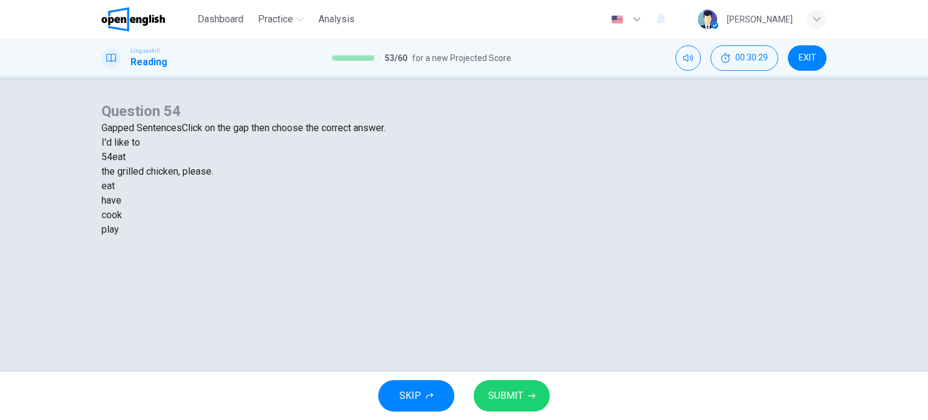
click at [433, 208] on div "have" at bounding box center [464, 200] width 725 height 15
click at [515, 395] on span "SUBMIT" at bounding box center [505, 395] width 35 height 17
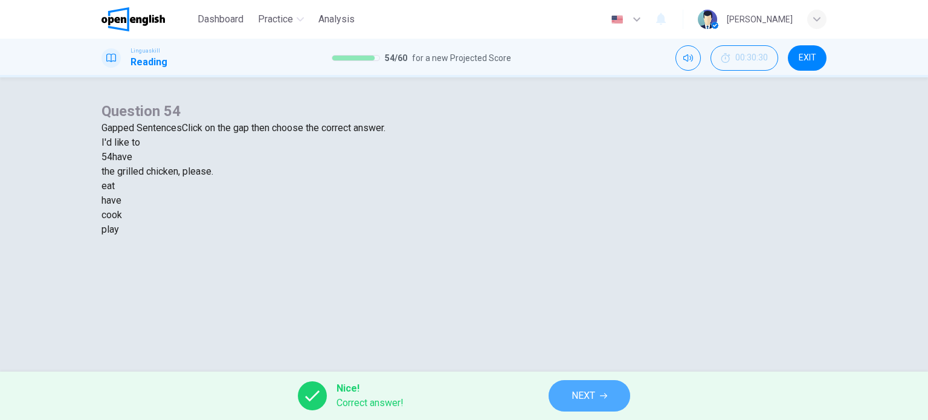
click at [572, 396] on span "NEXT" at bounding box center [584, 395] width 24 height 17
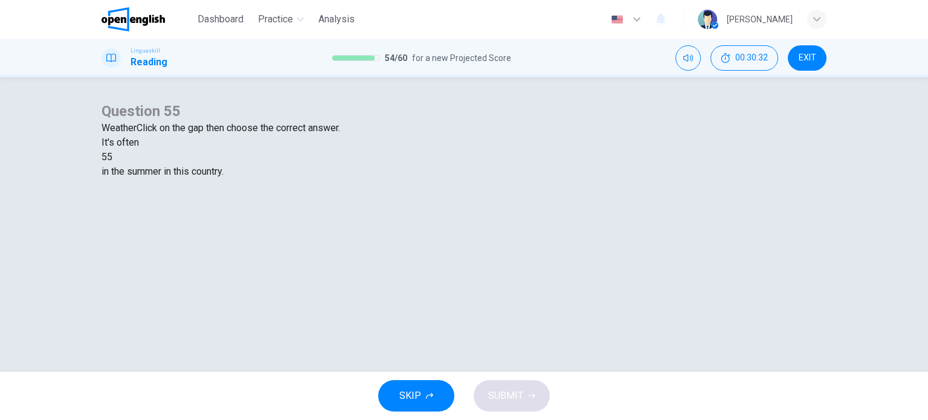
click at [112, 157] on div at bounding box center [112, 157] width 0 height 0
click at [447, 208] on div "hot" at bounding box center [464, 200] width 725 height 15
click at [503, 390] on span "SUBMIT" at bounding box center [505, 395] width 35 height 17
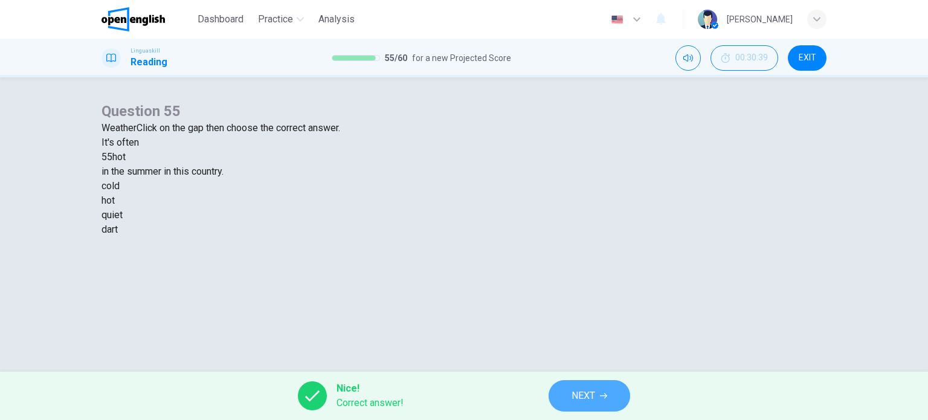
click at [574, 386] on button "NEXT" at bounding box center [590, 395] width 82 height 31
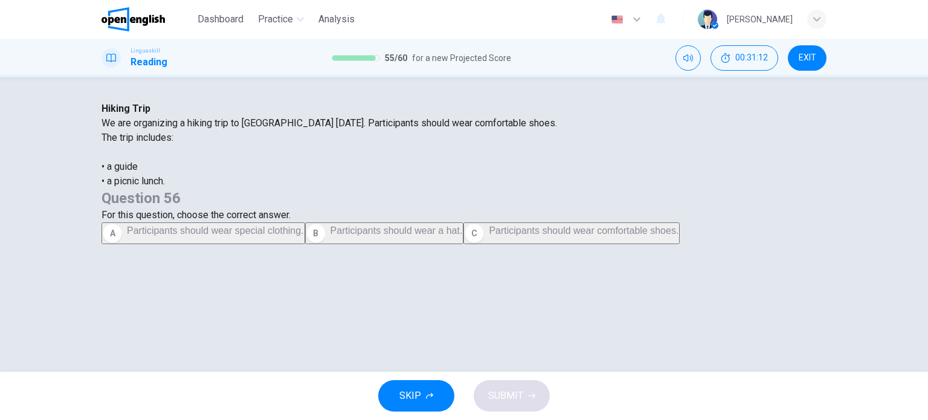
click at [641, 236] on span "Participants should wear comfortable shoes." at bounding box center [584, 230] width 190 height 10
click at [539, 393] on button "SUBMIT" at bounding box center [512, 395] width 76 height 31
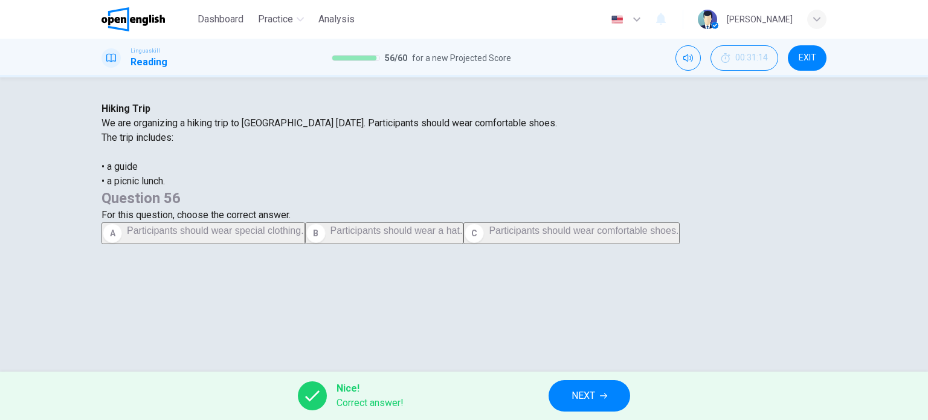
click at [571, 393] on button "NEXT" at bounding box center [590, 395] width 82 height 31
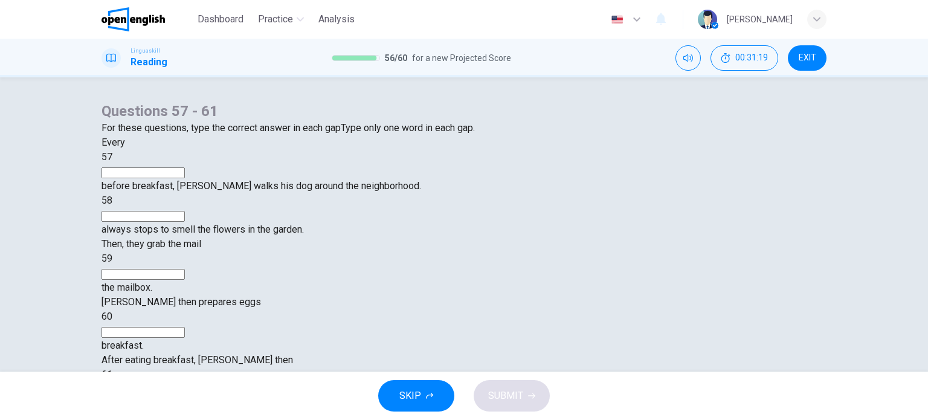
click at [185, 178] on input at bounding box center [143, 172] width 83 height 11
type input "***"
type input "**"
click at [185, 280] on input at bounding box center [143, 274] width 83 height 11
click at [185, 280] on input "******" at bounding box center [143, 274] width 83 height 11
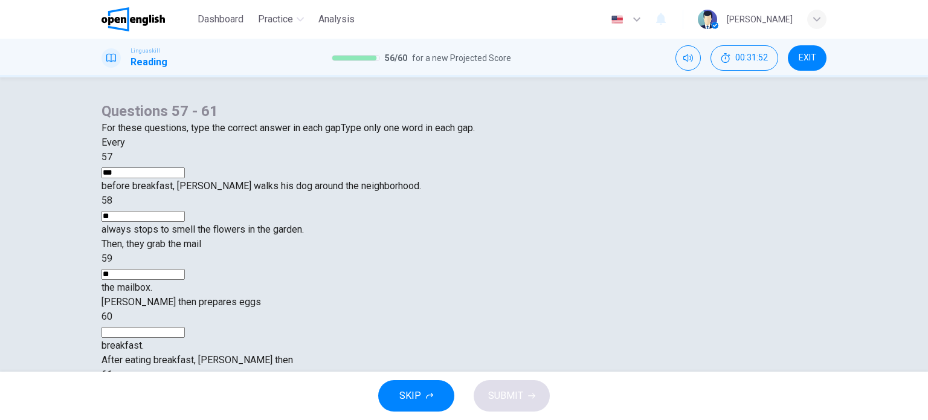
type input "*"
type input "*********"
click at [185, 327] on input at bounding box center [143, 332] width 83 height 11
type input "***"
click at [185, 385] on input at bounding box center [143, 390] width 83 height 11
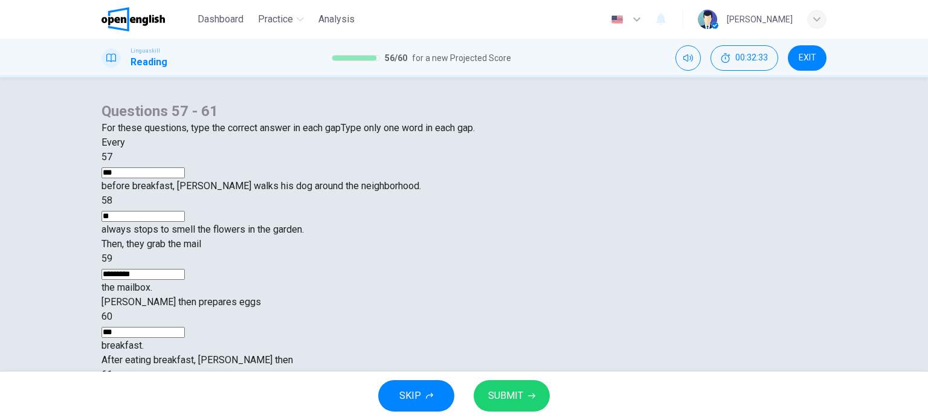
type input "**"
click at [519, 387] on span "SUBMIT" at bounding box center [505, 395] width 35 height 17
